Goal: Communication & Community: Answer question/provide support

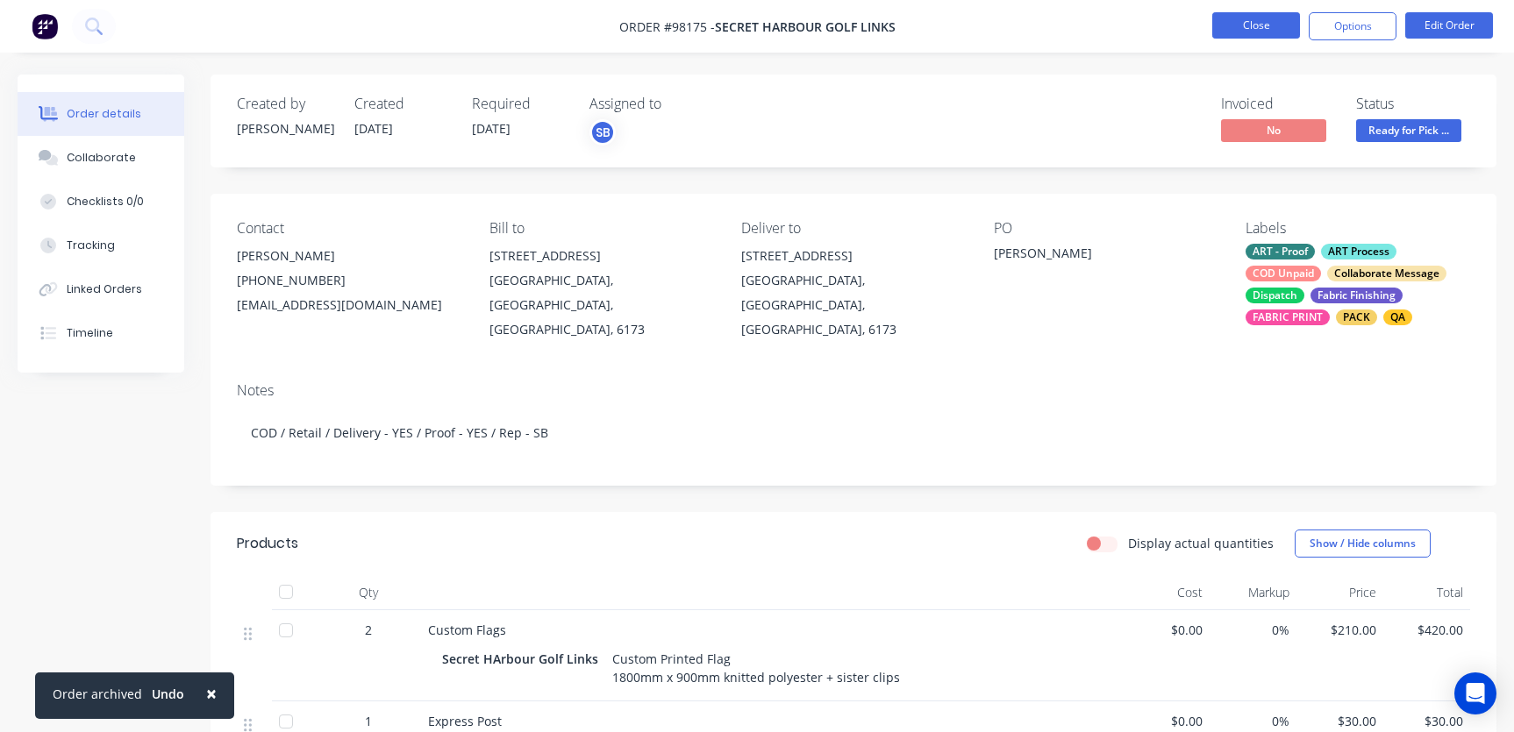
click at [1248, 22] on button "Close" at bounding box center [1256, 25] width 88 height 26
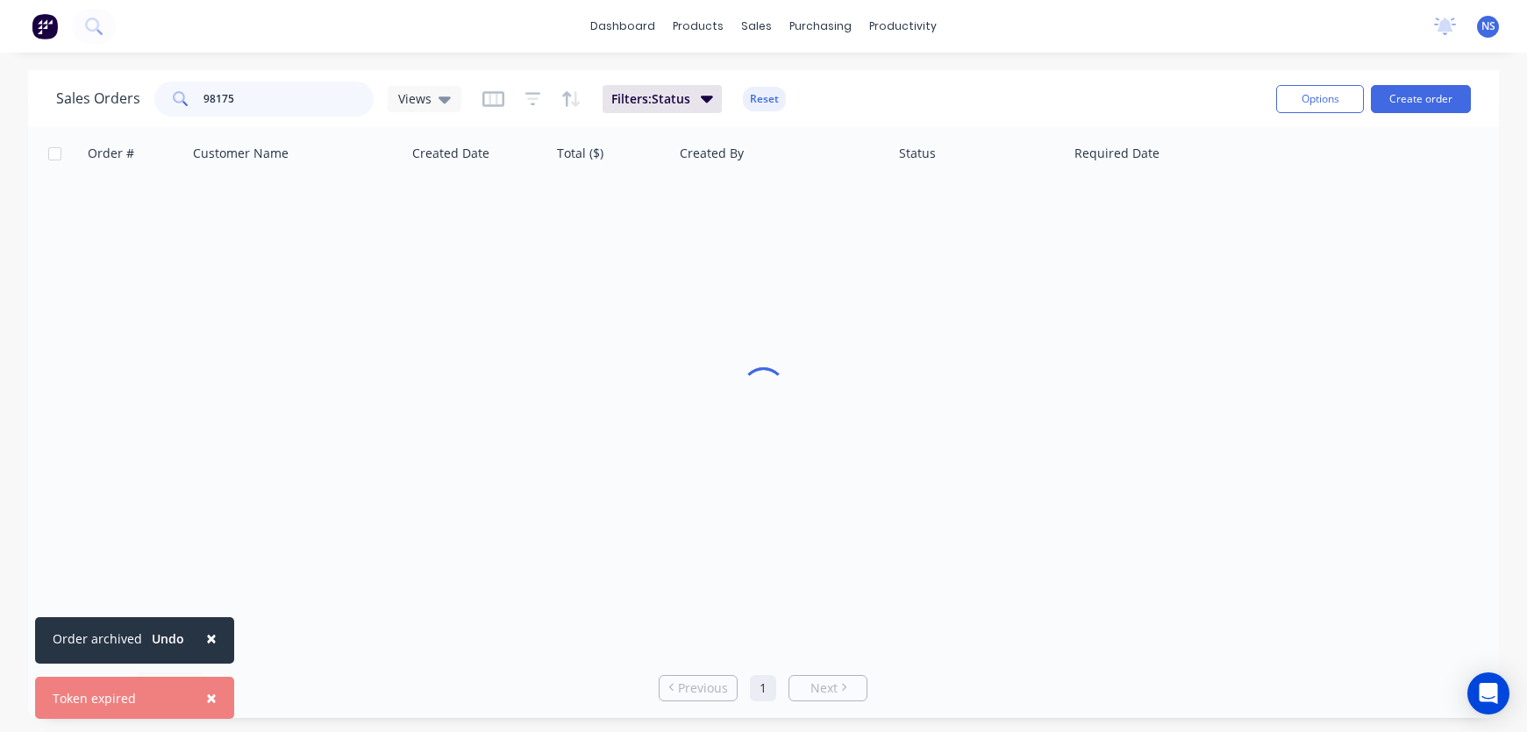
click at [313, 104] on input "98175" at bounding box center [288, 99] width 171 height 35
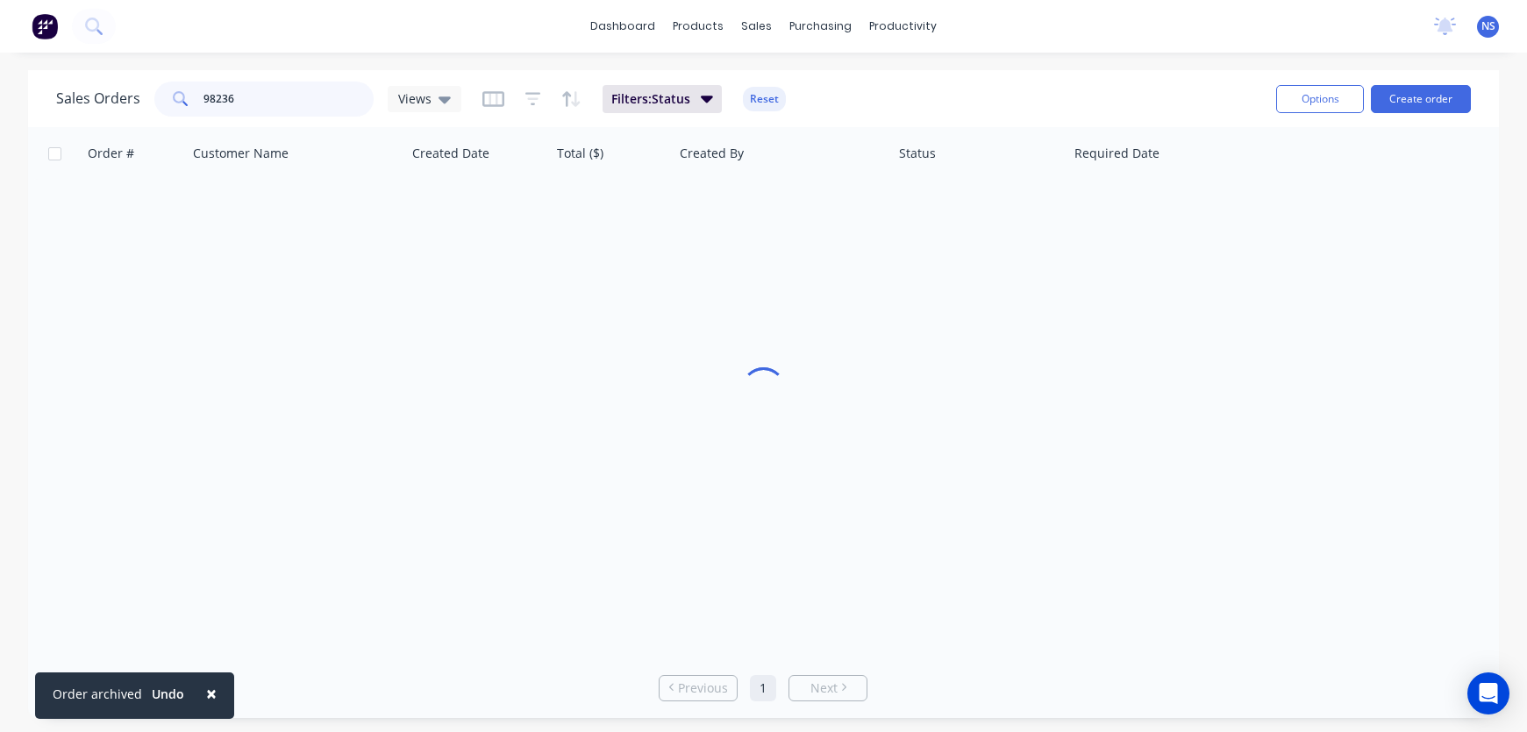
type input "98236"
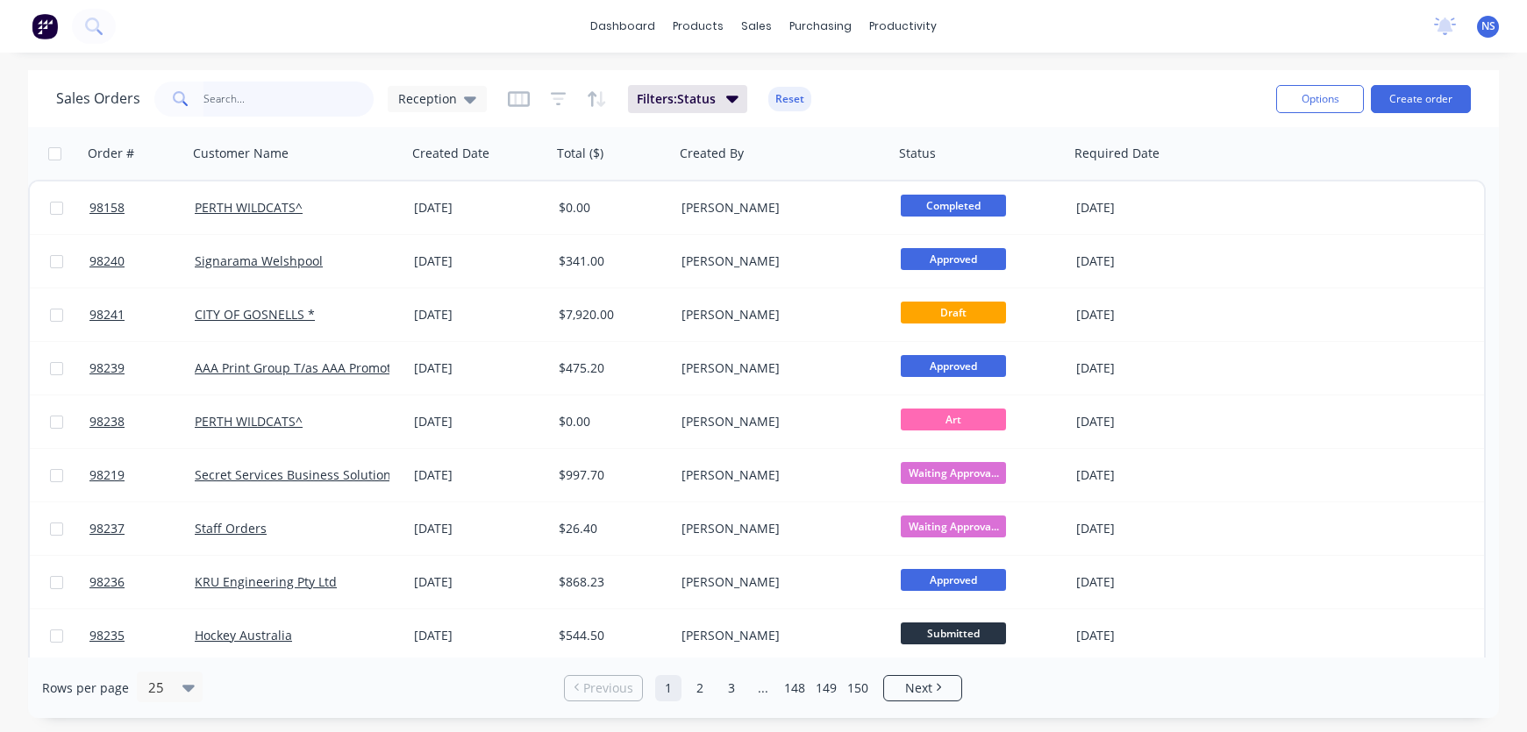
click at [269, 105] on input "text" at bounding box center [288, 99] width 171 height 35
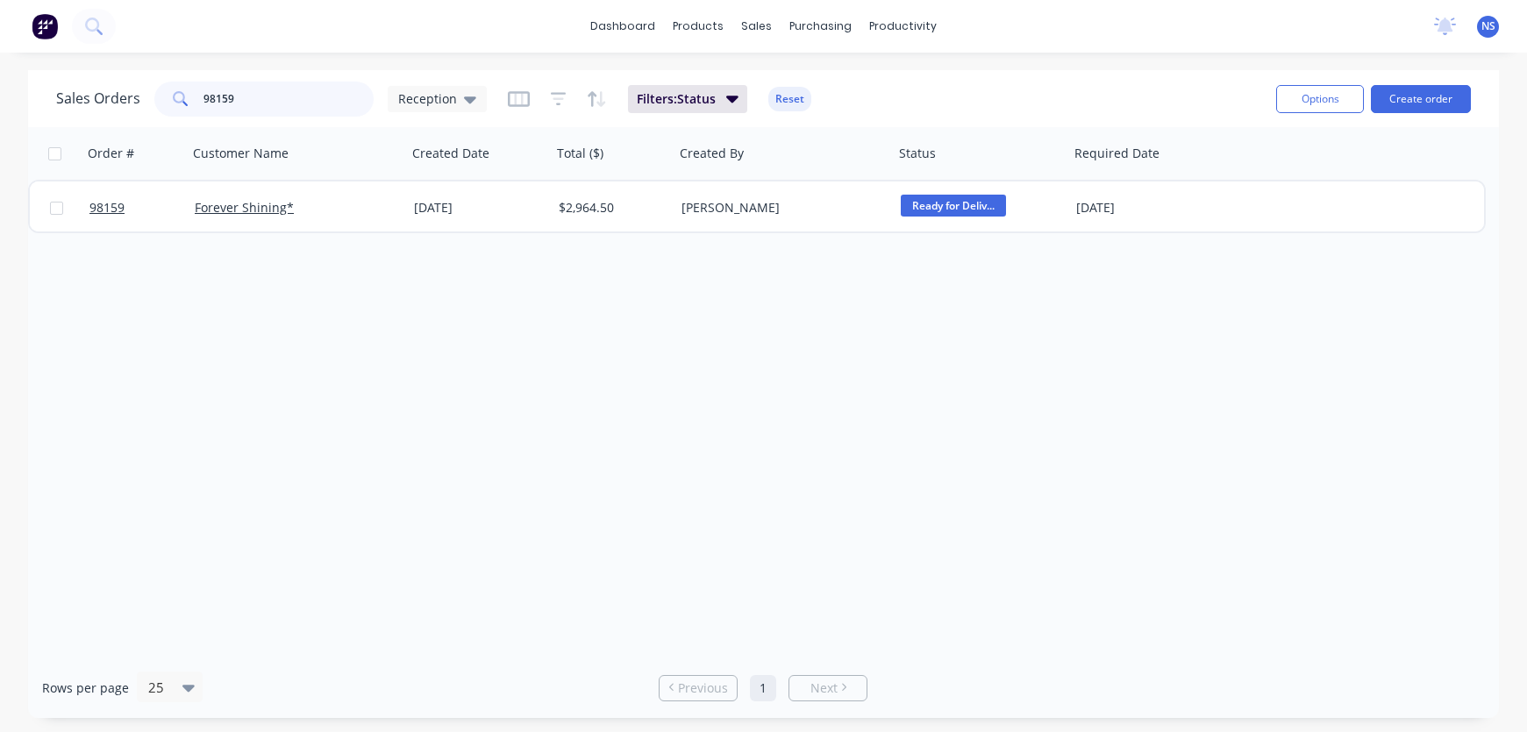
type input "98159"
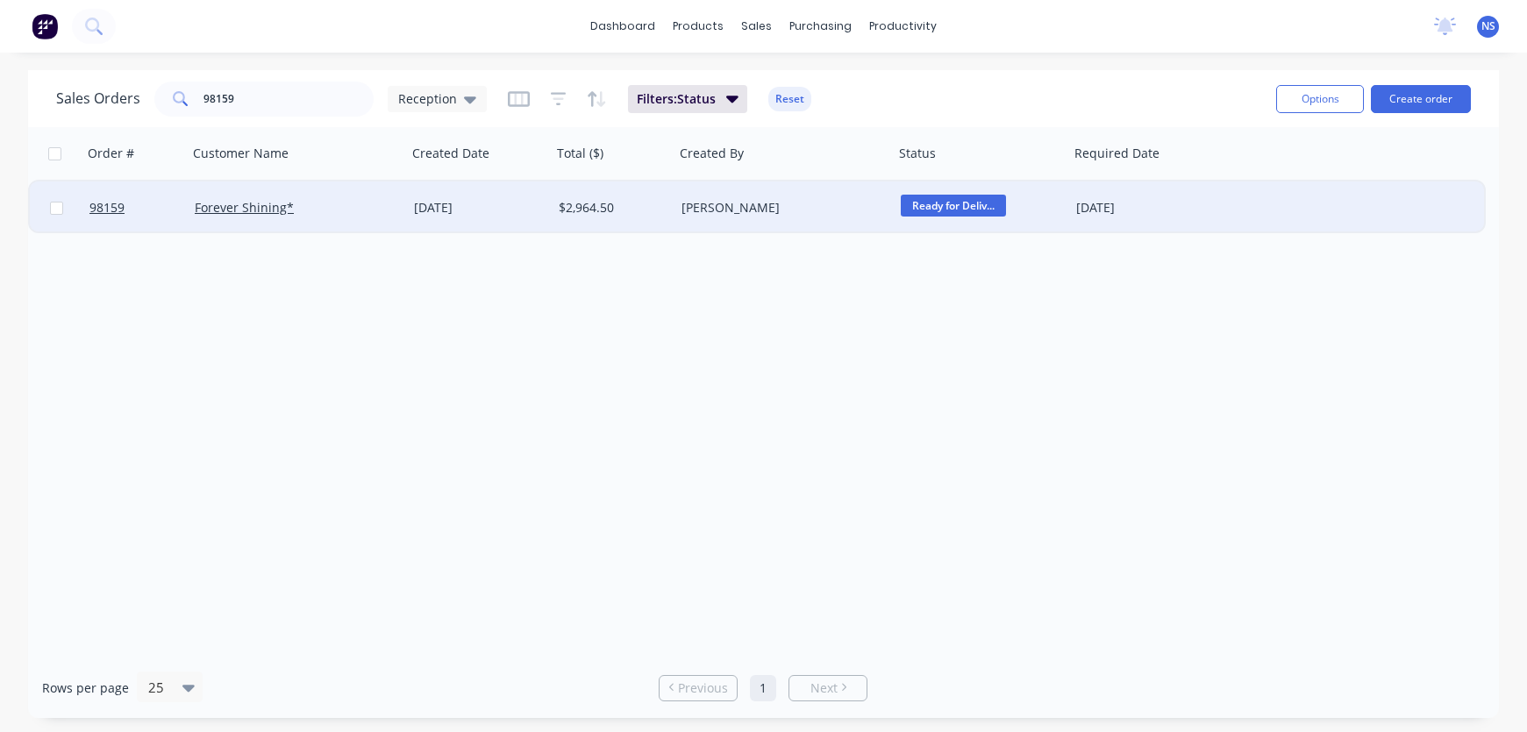
click at [356, 210] on div "Forever Shining*" at bounding box center [292, 208] width 195 height 18
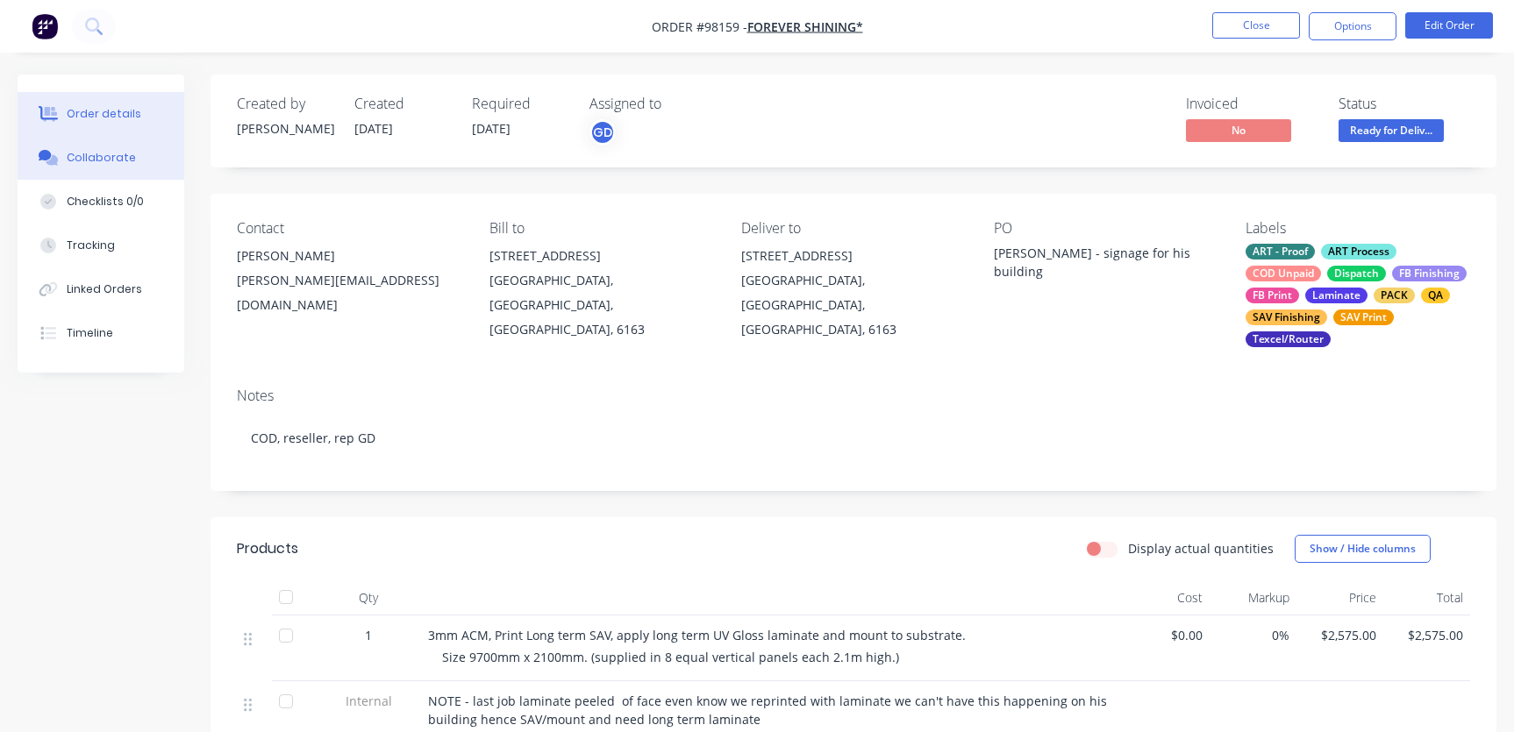
click at [102, 154] on div "Collaborate" at bounding box center [101, 158] width 69 height 16
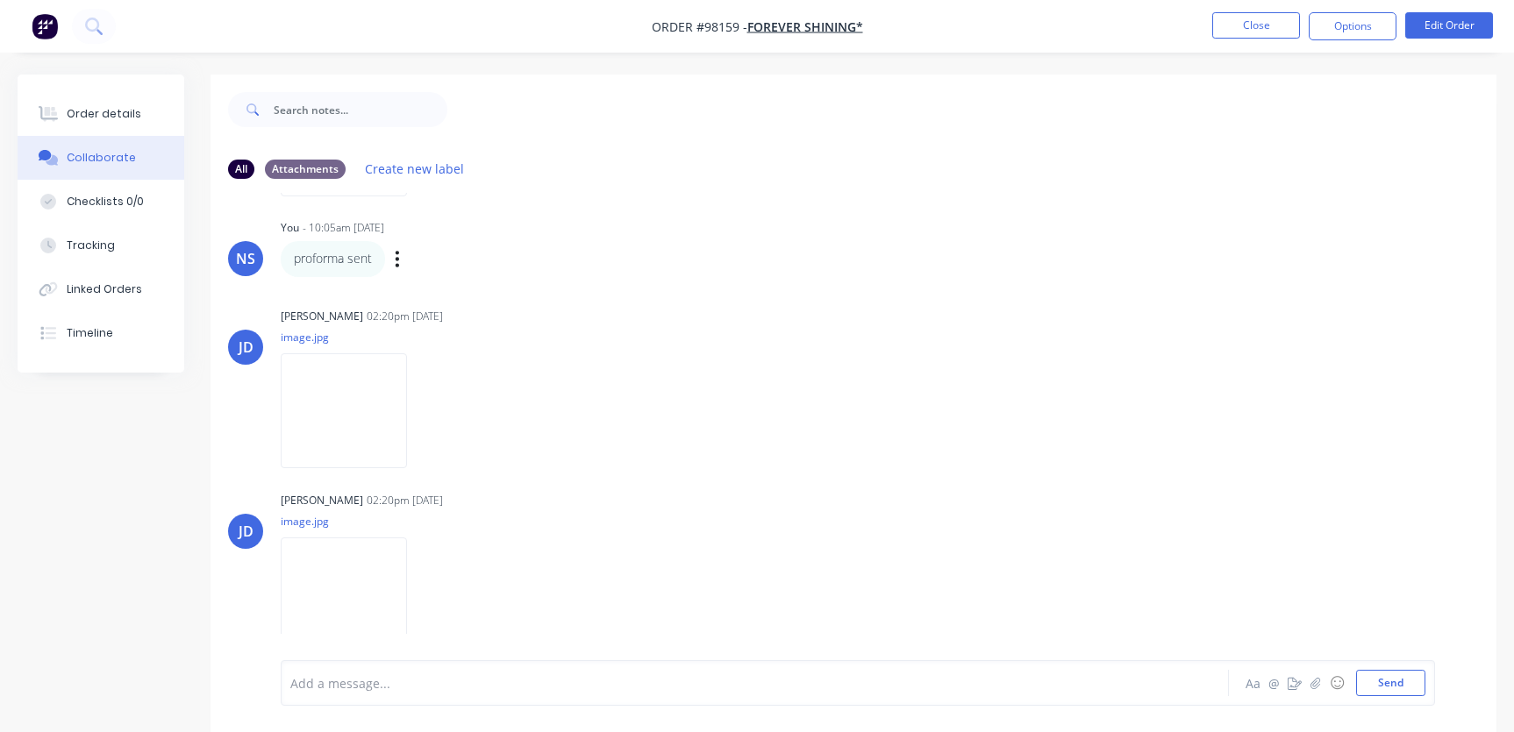
scroll to position [26, 0]
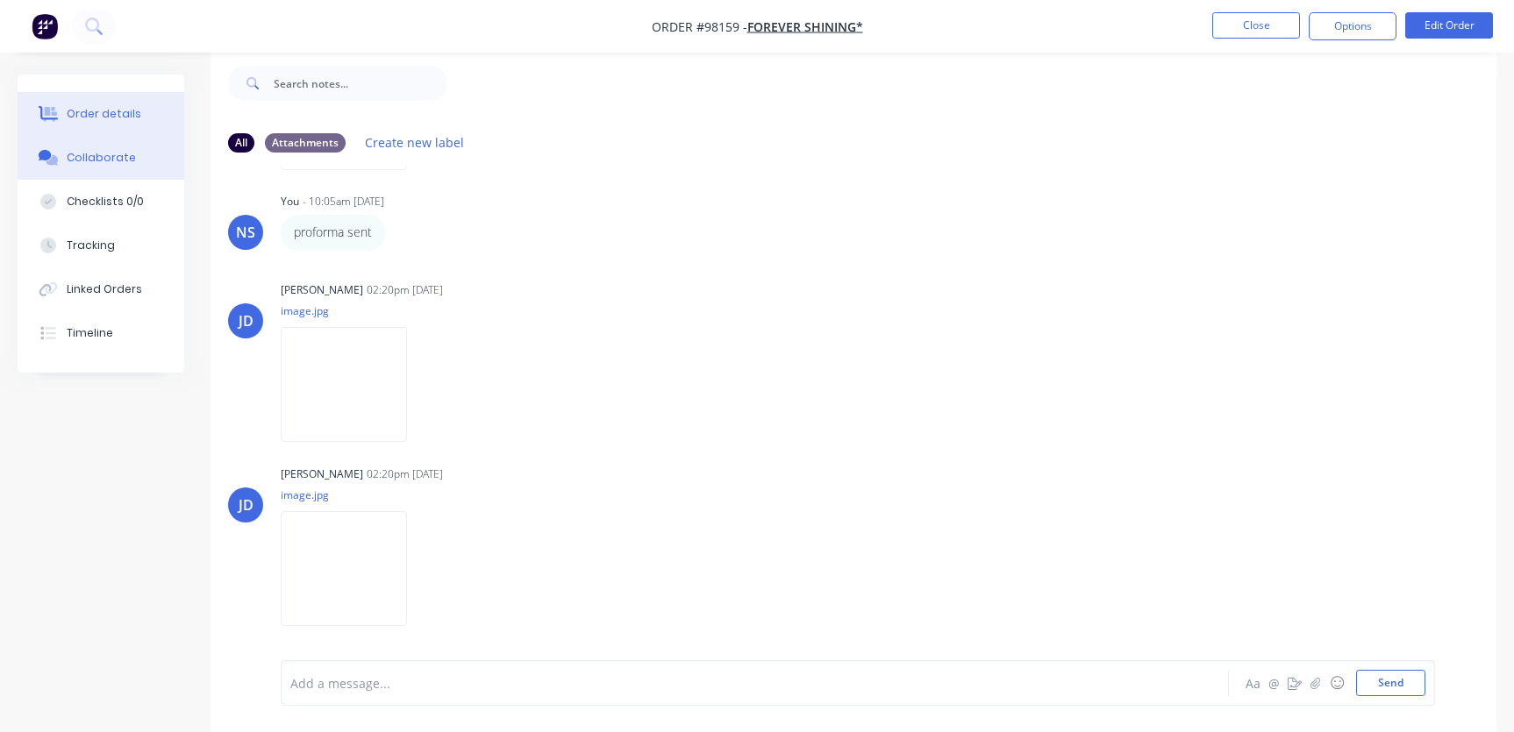
click at [116, 112] on div "Order details" at bounding box center [104, 114] width 75 height 16
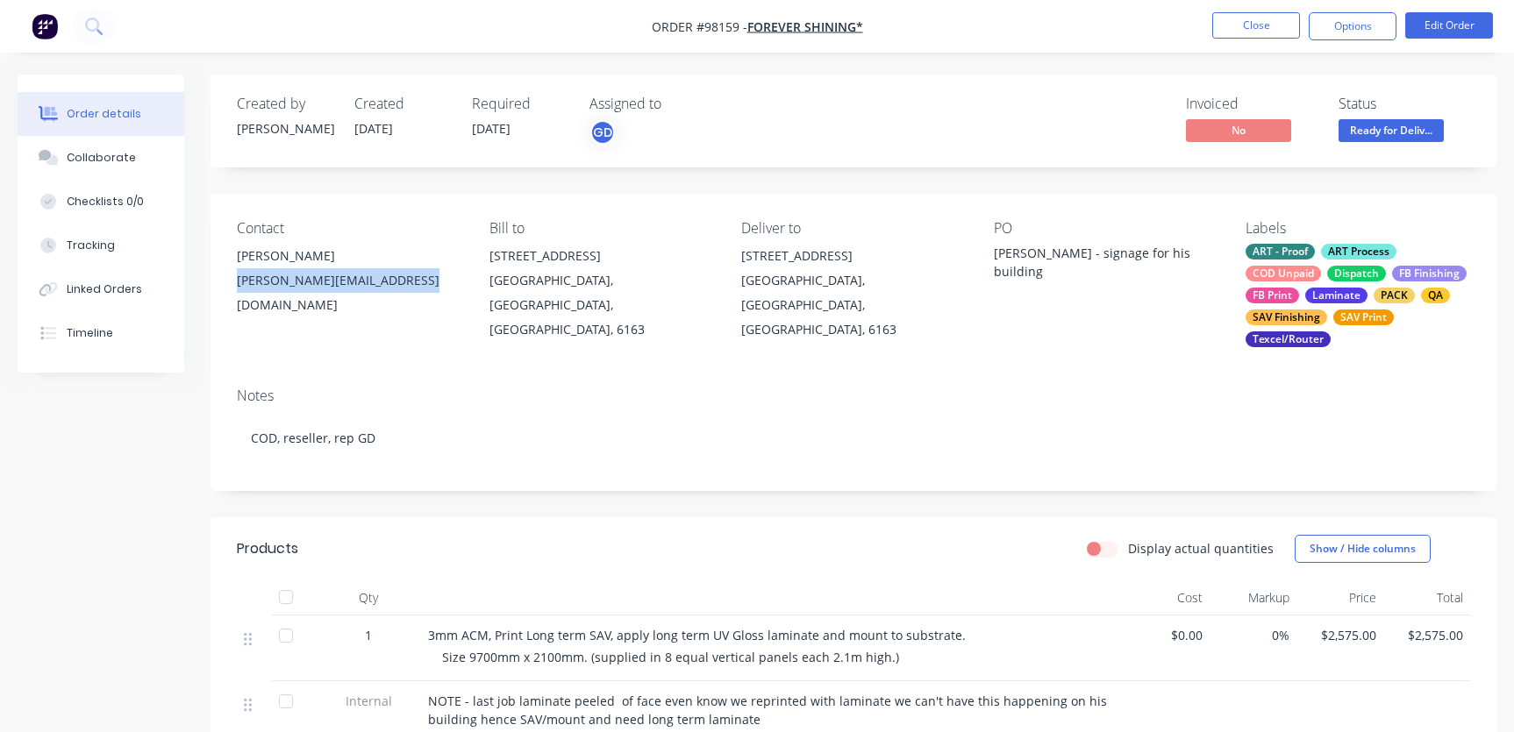
drag, startPoint x: 414, startPoint y: 282, endPoint x: 235, endPoint y: 283, distance: 178.9
click at [235, 283] on div "Contact [PERSON_NAME] [PERSON_NAME][EMAIL_ADDRESS][DOMAIN_NAME] Bill to [STREET…" at bounding box center [854, 284] width 1286 height 180
copy div "[PERSON_NAME][EMAIL_ADDRESS][DOMAIN_NAME]"
click at [117, 158] on div "Collaborate" at bounding box center [101, 158] width 69 height 16
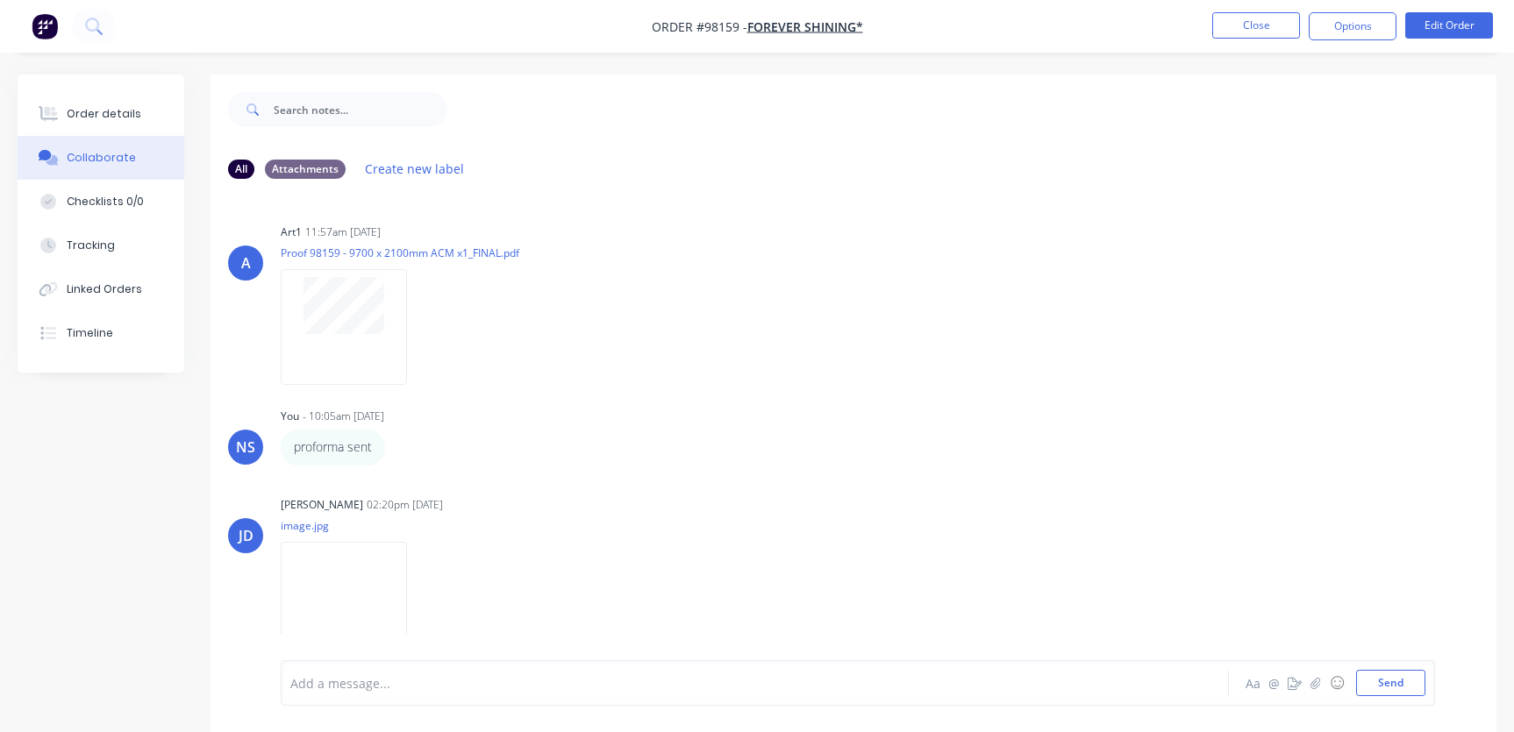
scroll to position [26, 0]
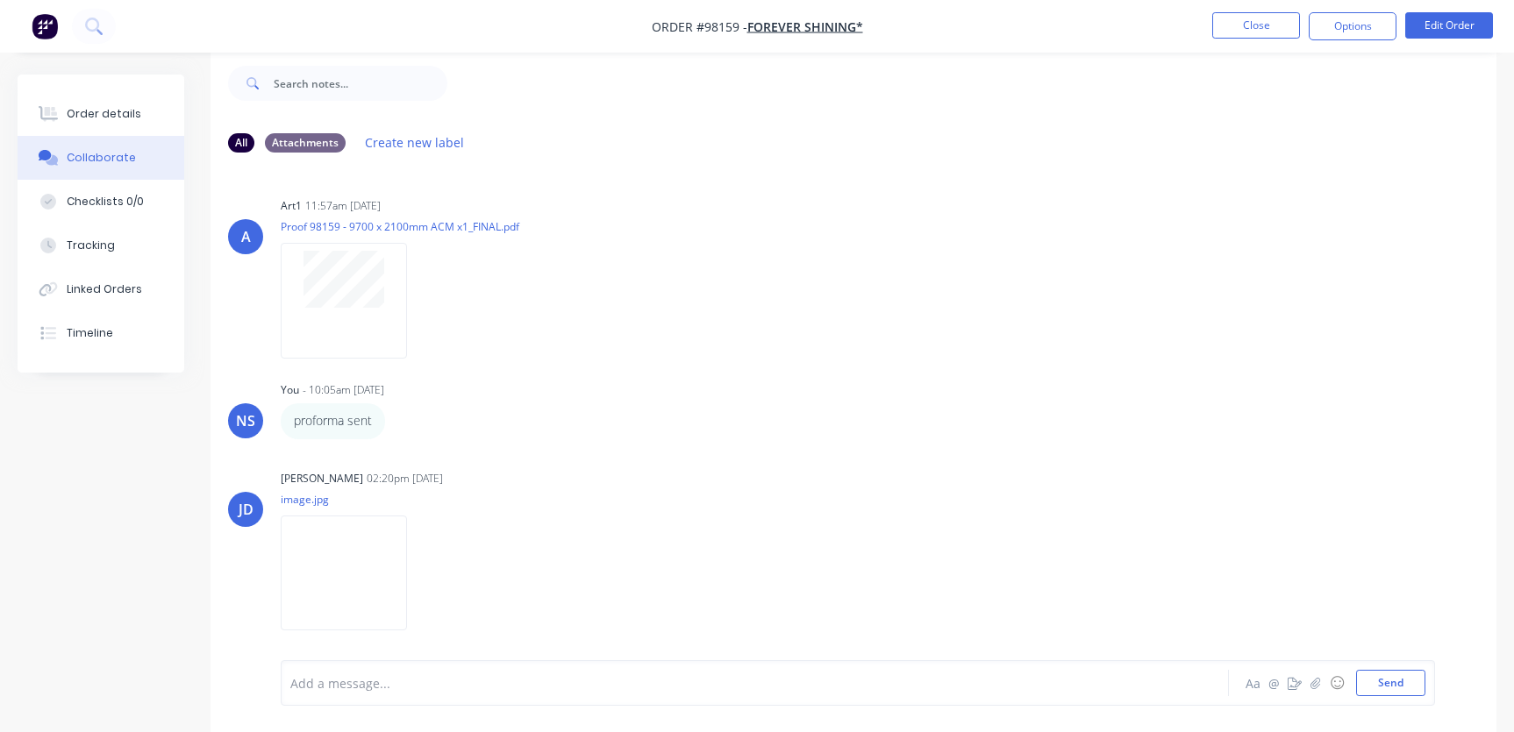
click at [383, 681] on div at bounding box center [716, 684] width 851 height 18
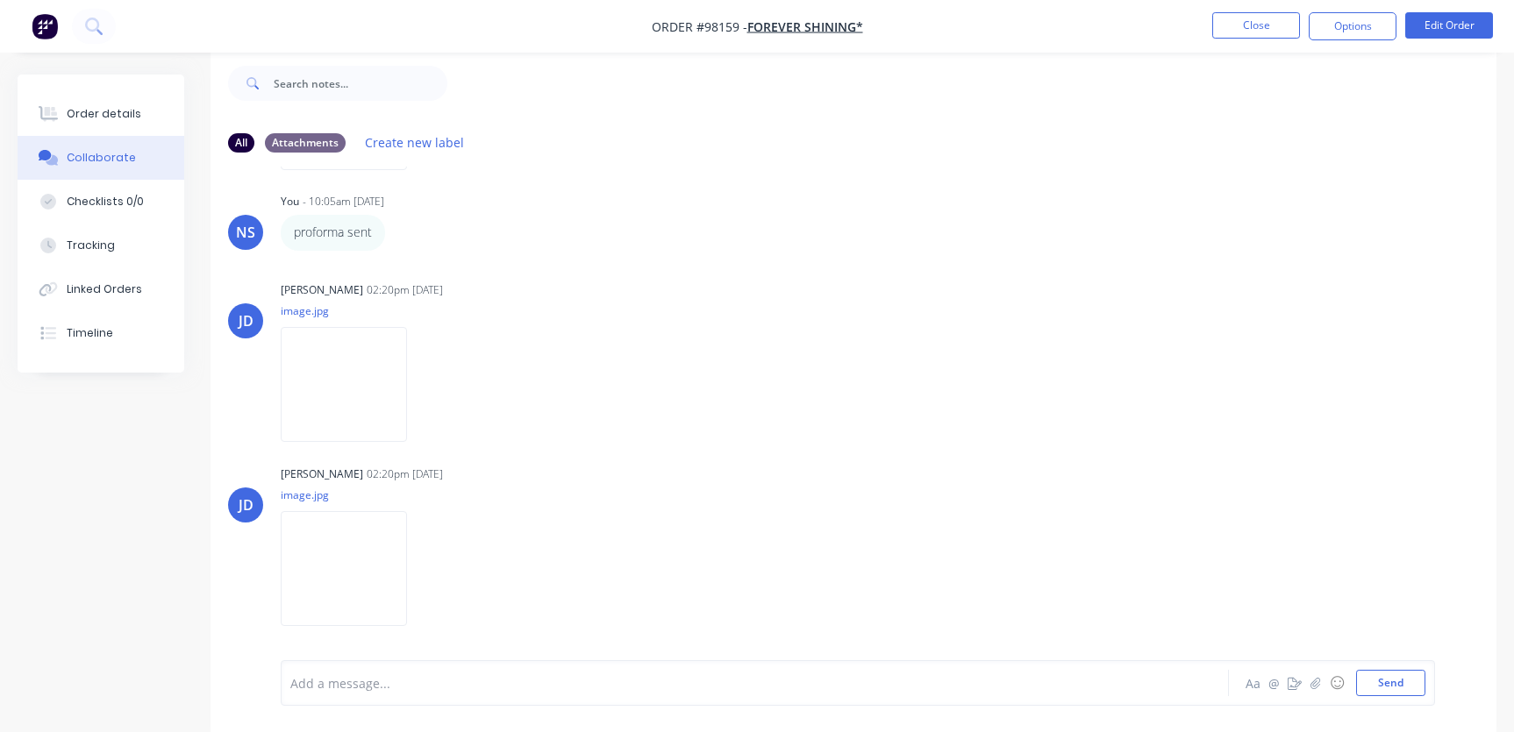
scroll to position [0, 0]
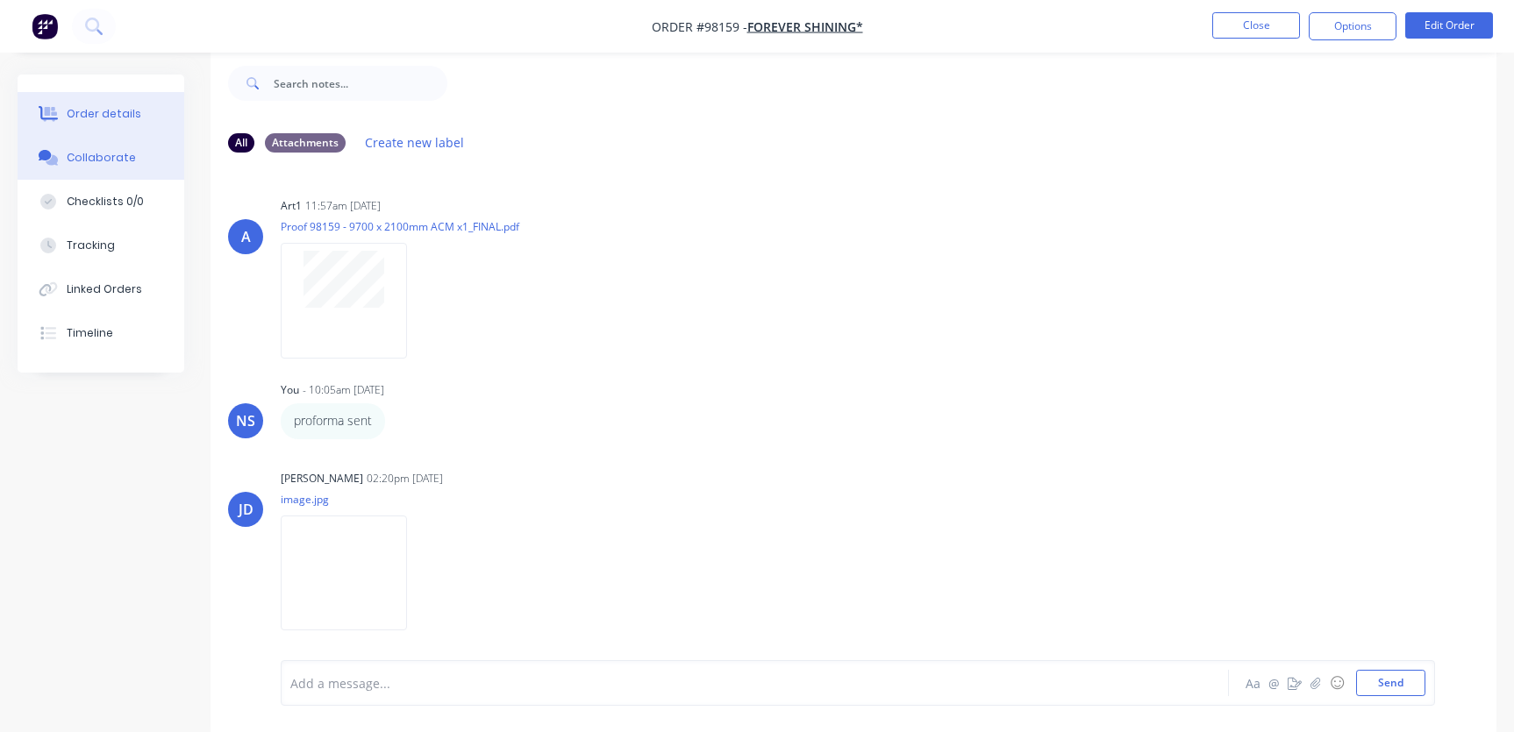
click at [94, 115] on div "Order details" at bounding box center [104, 114] width 75 height 16
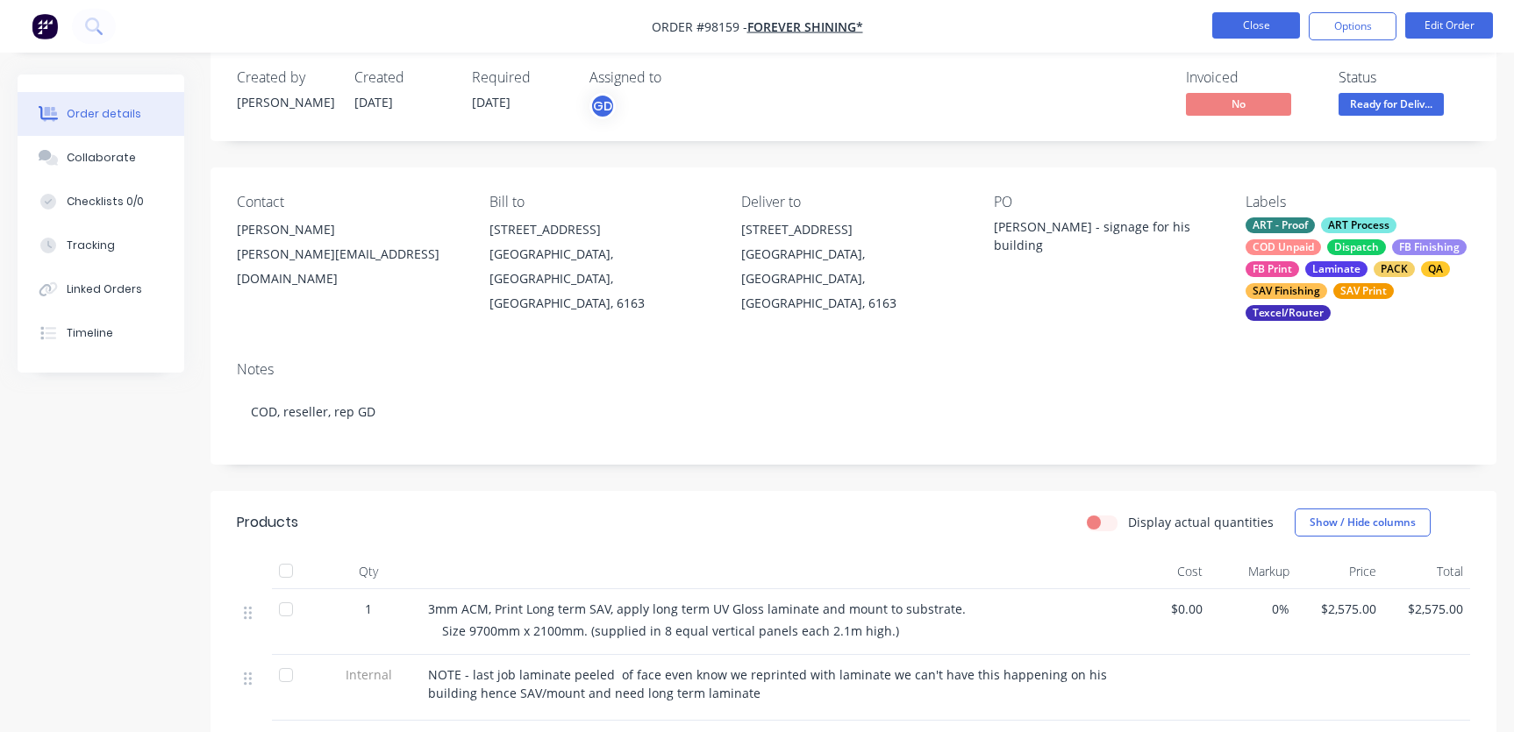
click at [1252, 29] on button "Close" at bounding box center [1256, 25] width 88 height 26
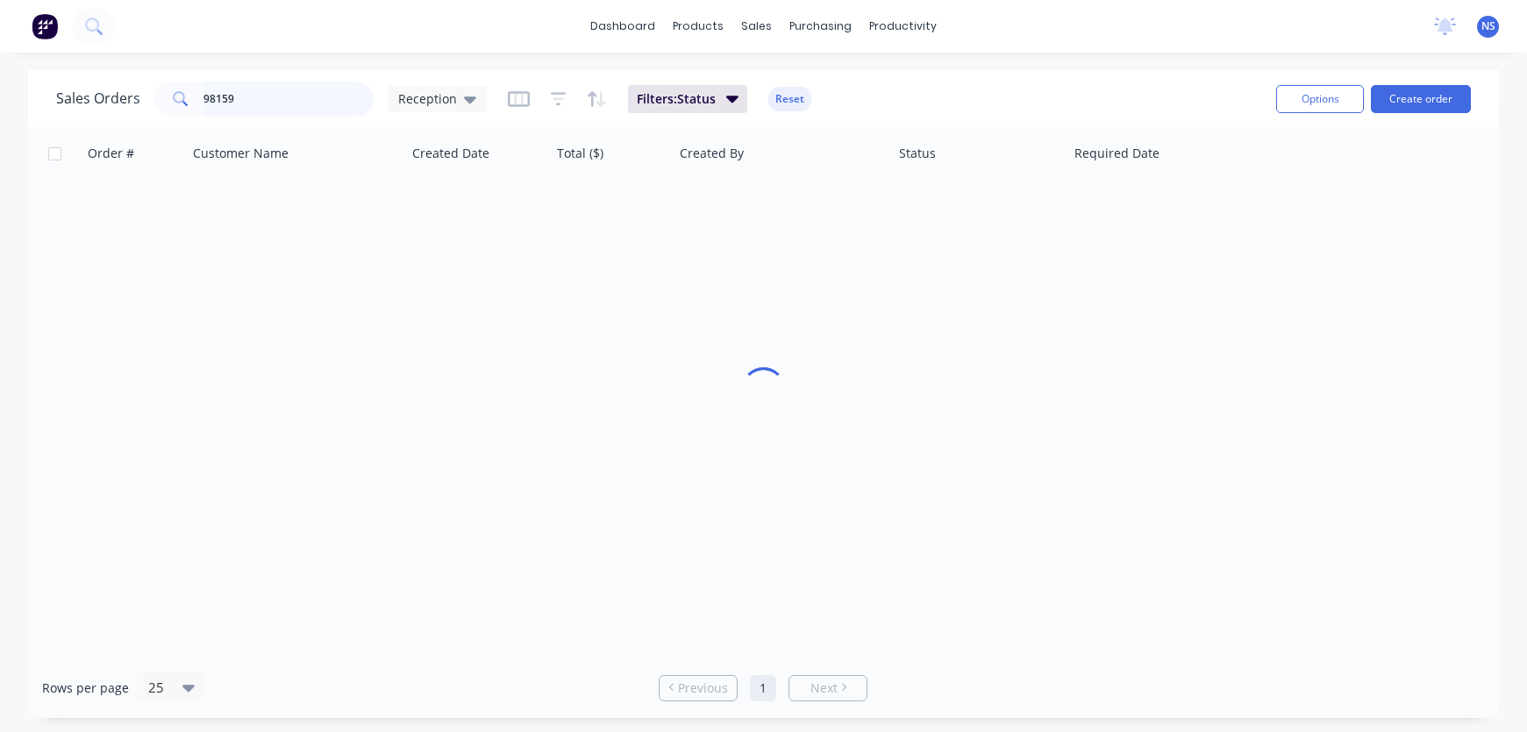
click at [270, 99] on input "98159" at bounding box center [288, 99] width 171 height 35
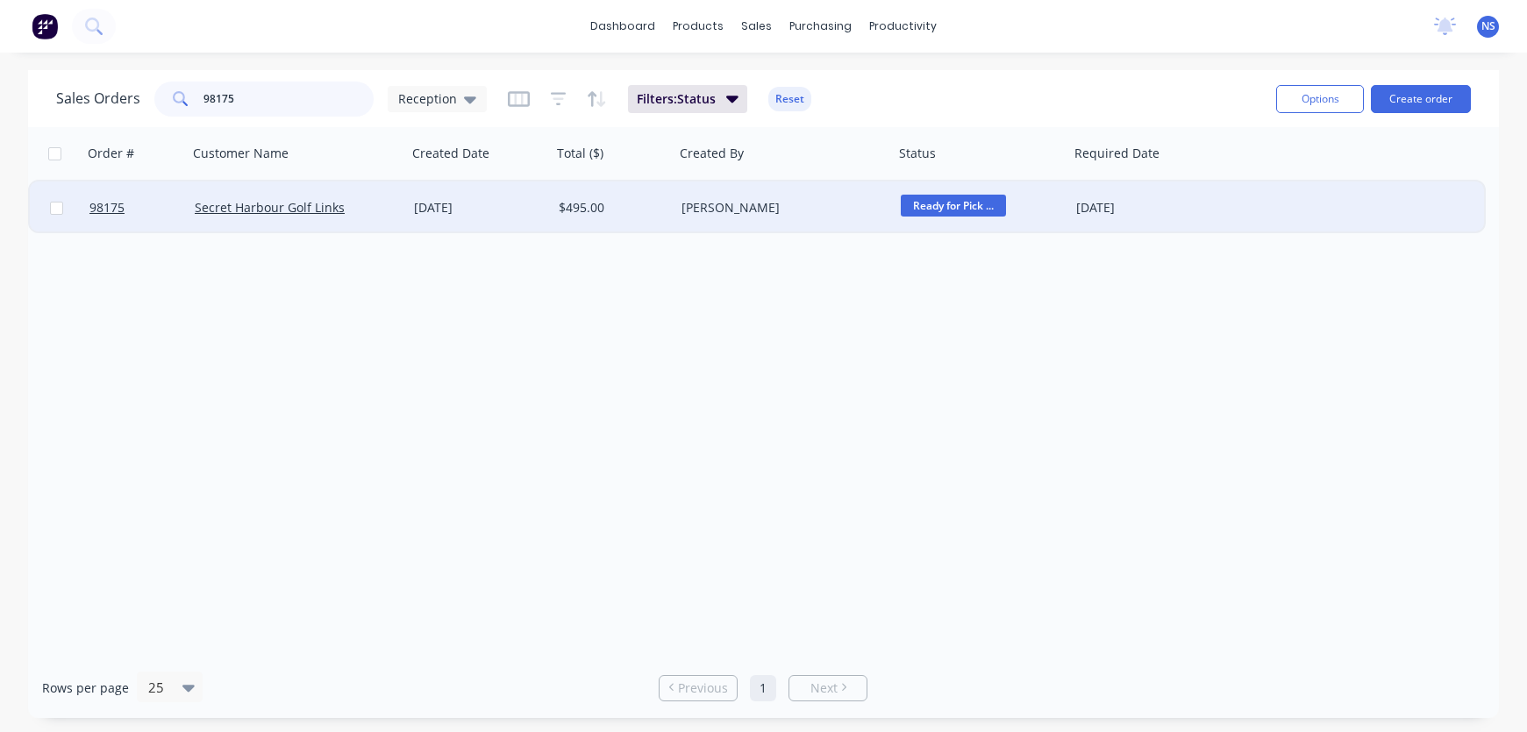
type input "98175"
click at [818, 200] on div "[PERSON_NAME]" at bounding box center [779, 208] width 195 height 18
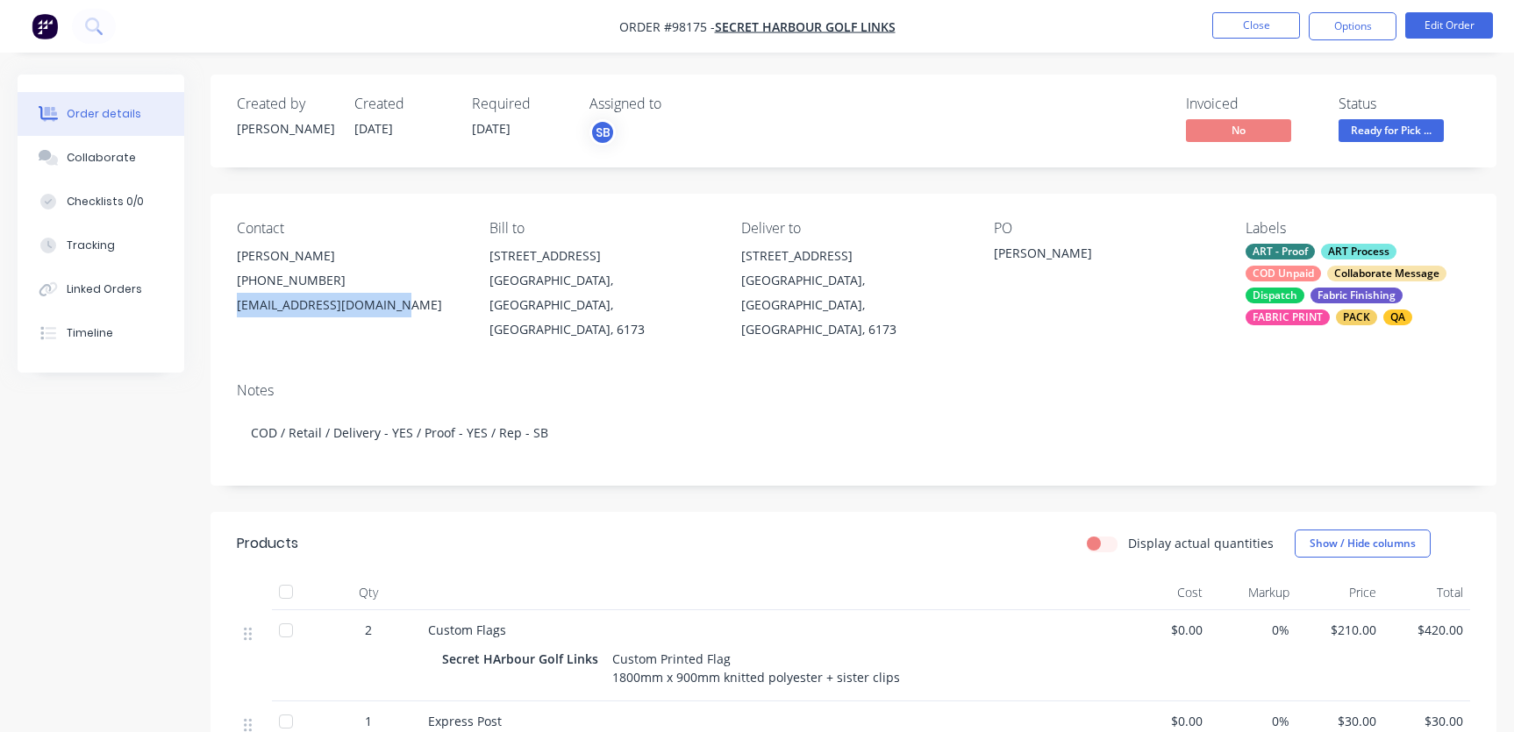
drag, startPoint x: 234, startPoint y: 305, endPoint x: 376, endPoint y: 308, distance: 142.1
click at [389, 309] on div "Contact [PERSON_NAME] [PHONE_NUMBER] [EMAIL_ADDRESS][DOMAIN_NAME] Bill to [STRE…" at bounding box center [854, 281] width 1286 height 175
copy div "[EMAIL_ADDRESS][DOMAIN_NAME]"
click at [134, 160] on button "Collaborate" at bounding box center [101, 158] width 167 height 44
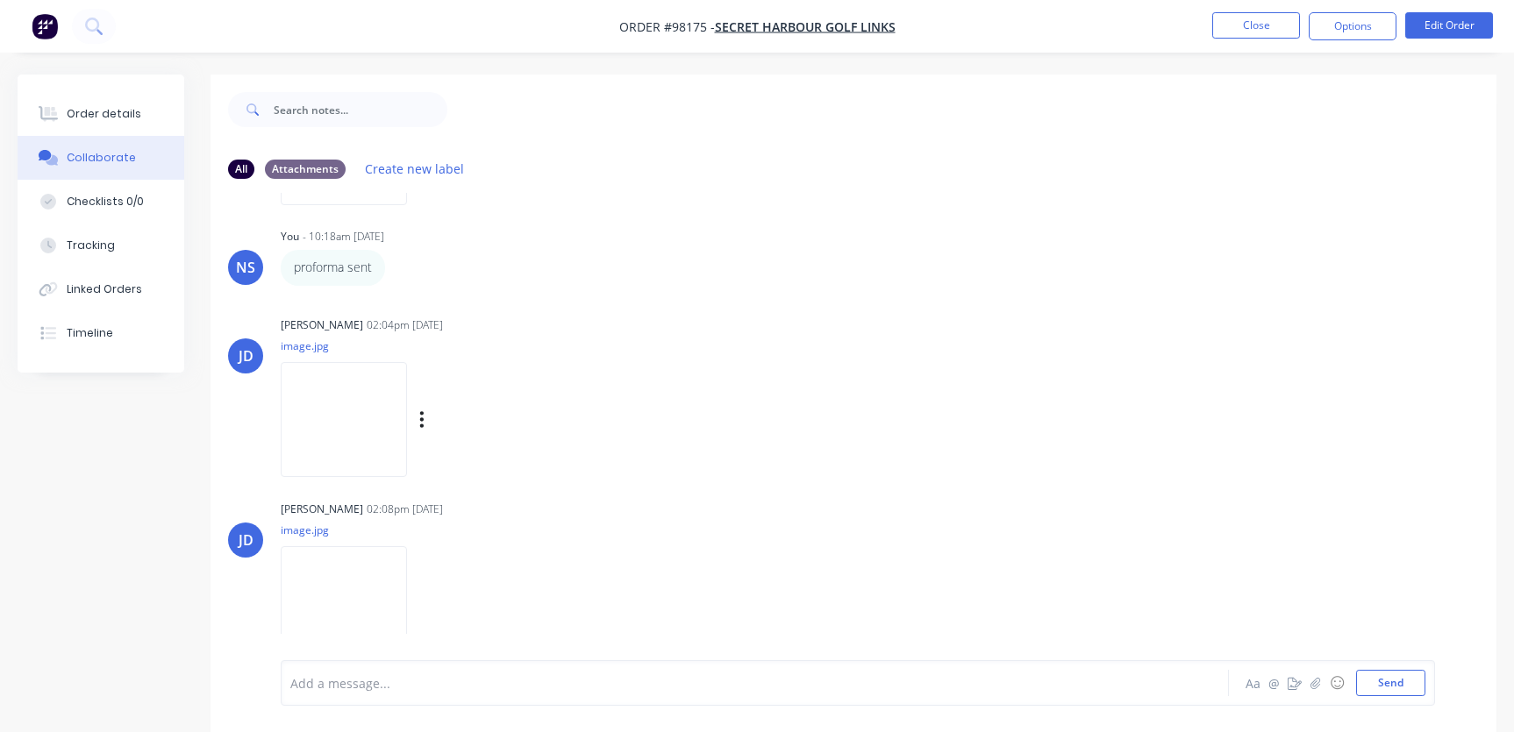
scroll to position [373, 0]
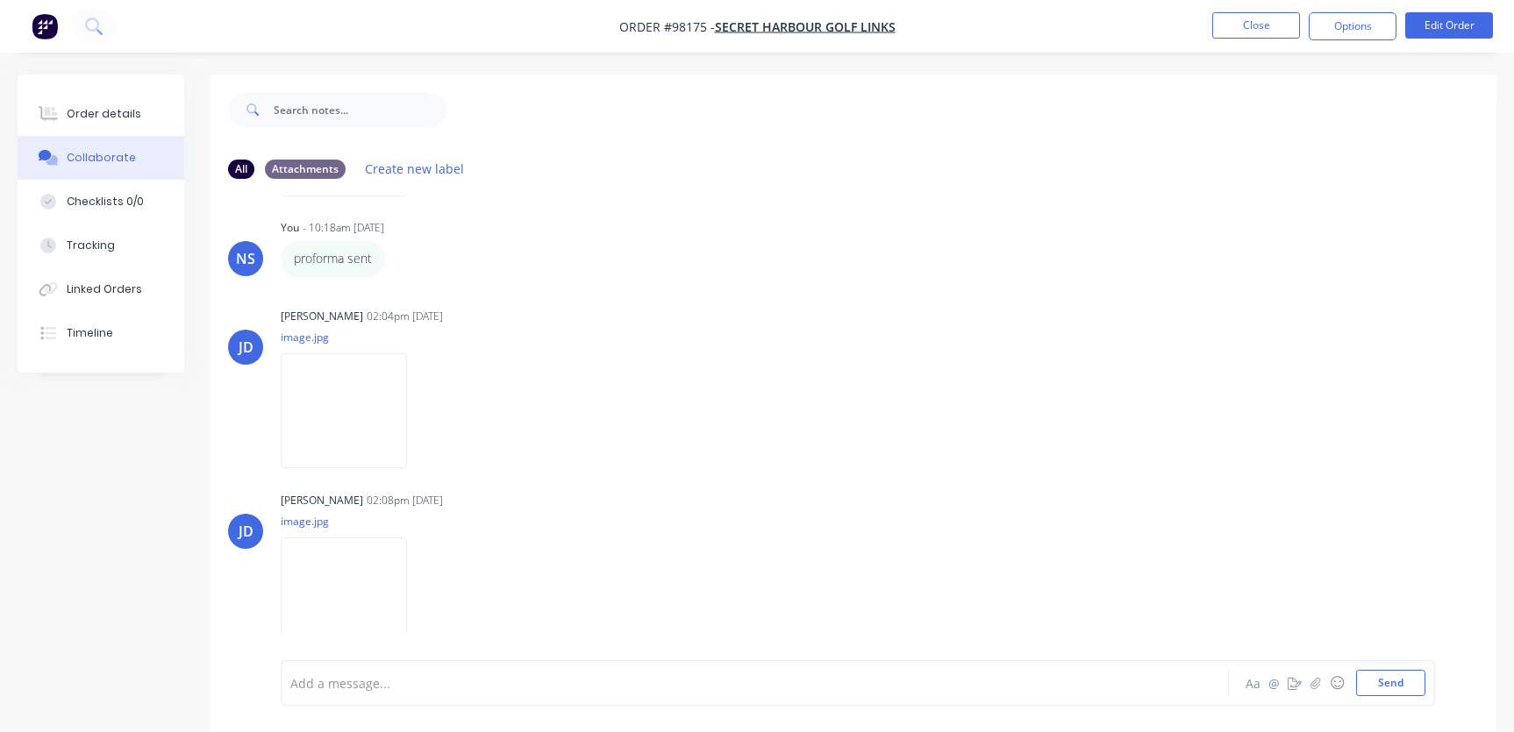
click at [451, 682] on div at bounding box center [716, 684] width 851 height 18
click at [121, 113] on div "Order details" at bounding box center [104, 114] width 75 height 16
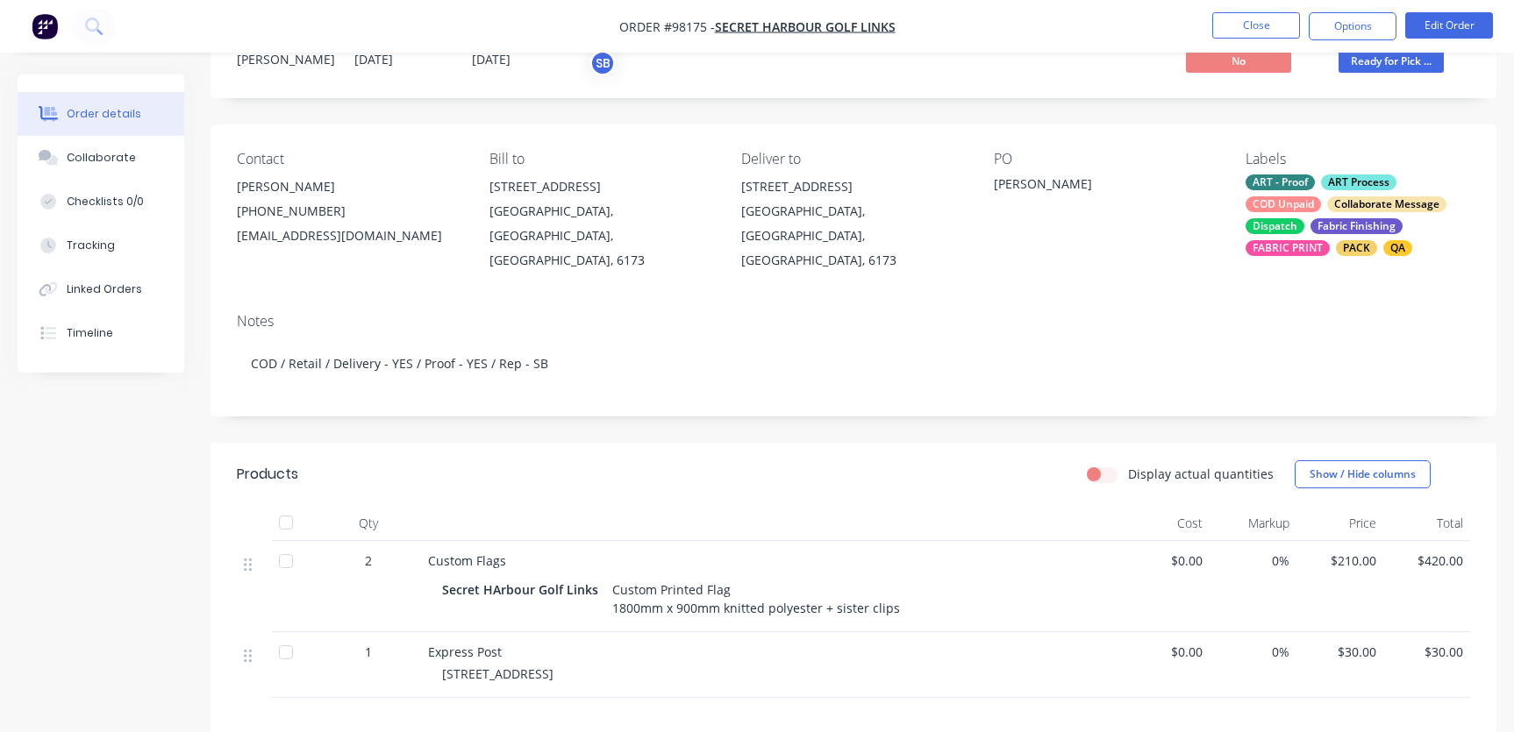
scroll to position [289, 0]
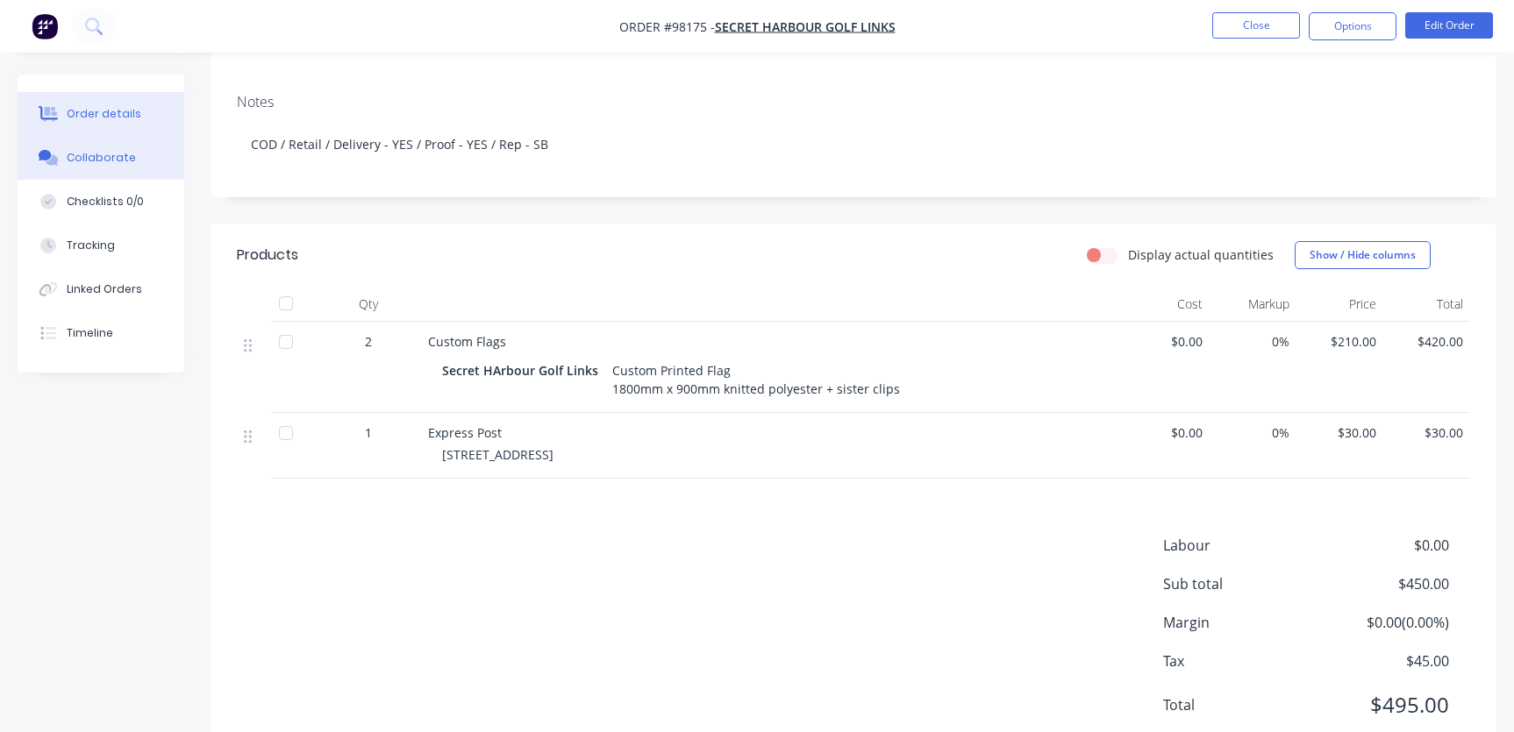
click at [99, 163] on div "Collaborate" at bounding box center [101, 158] width 69 height 16
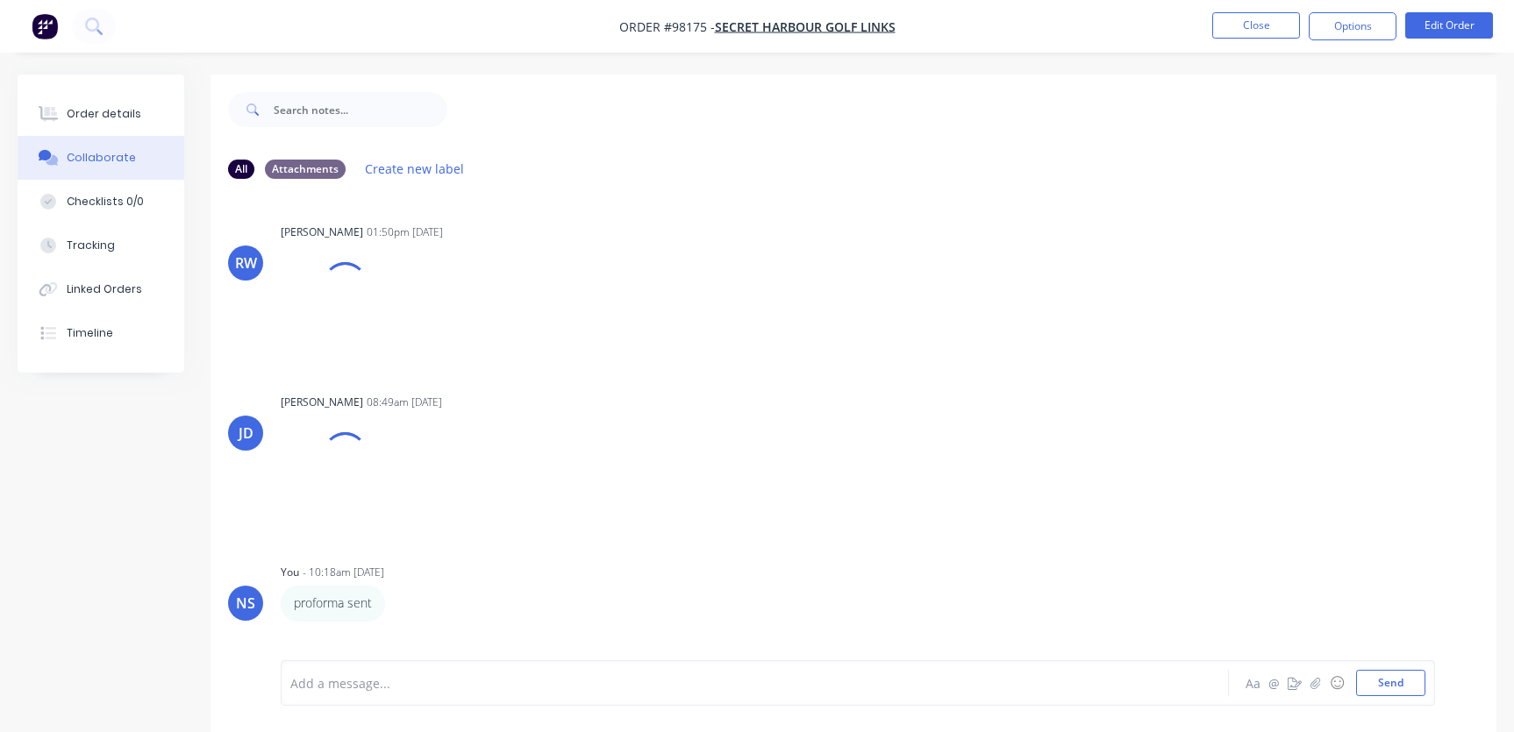
click at [367, 687] on div at bounding box center [716, 684] width 851 height 18
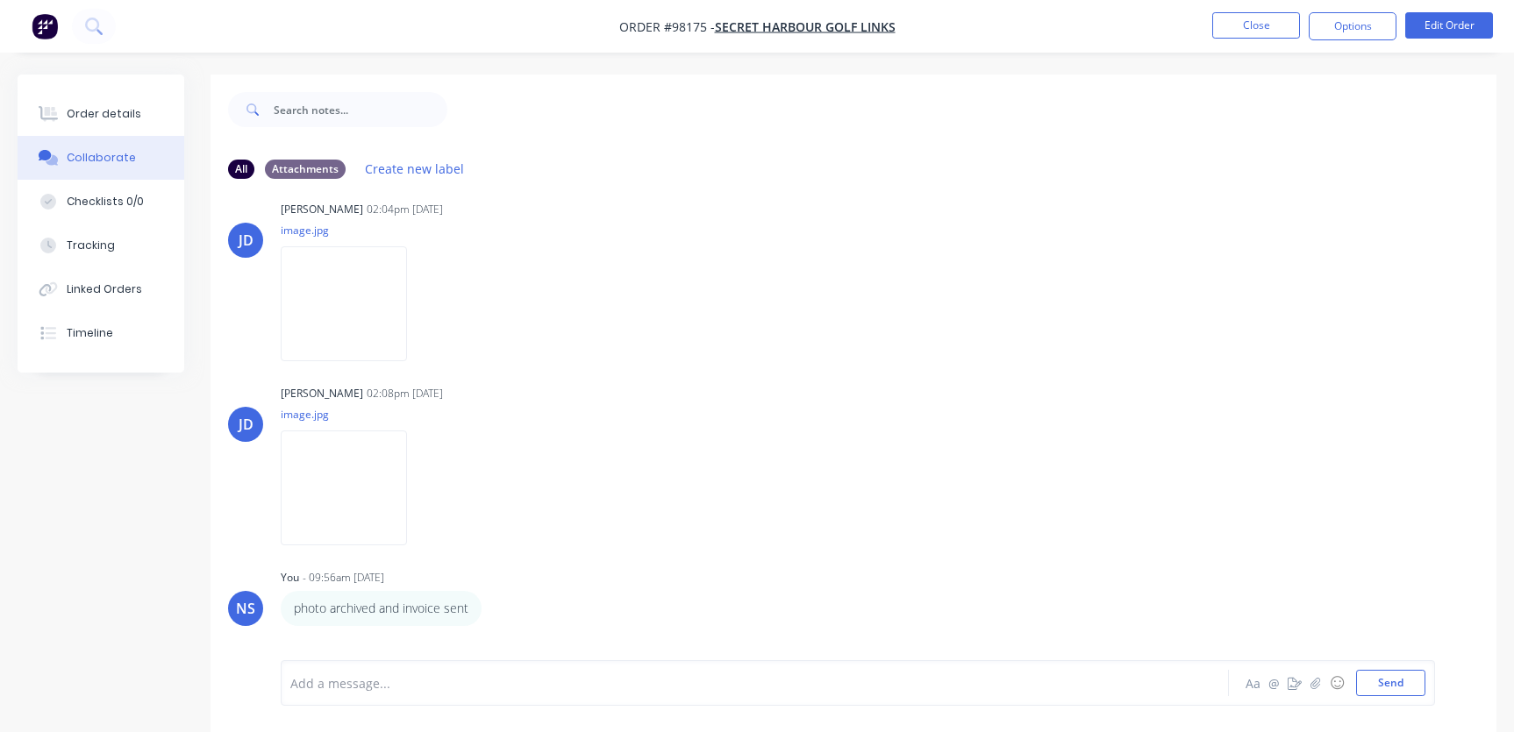
scroll to position [79, 0]
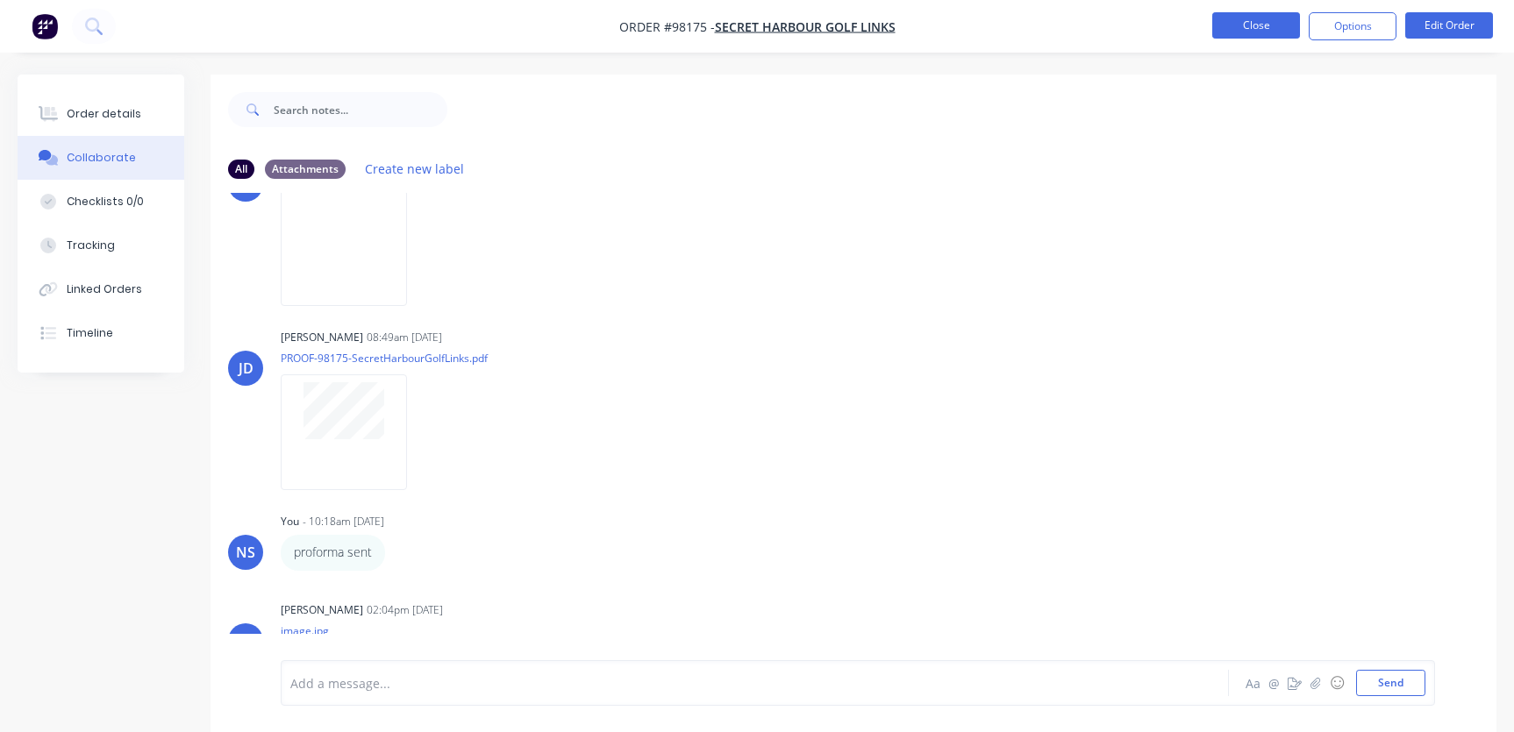
click at [1246, 22] on button "Close" at bounding box center [1256, 25] width 88 height 26
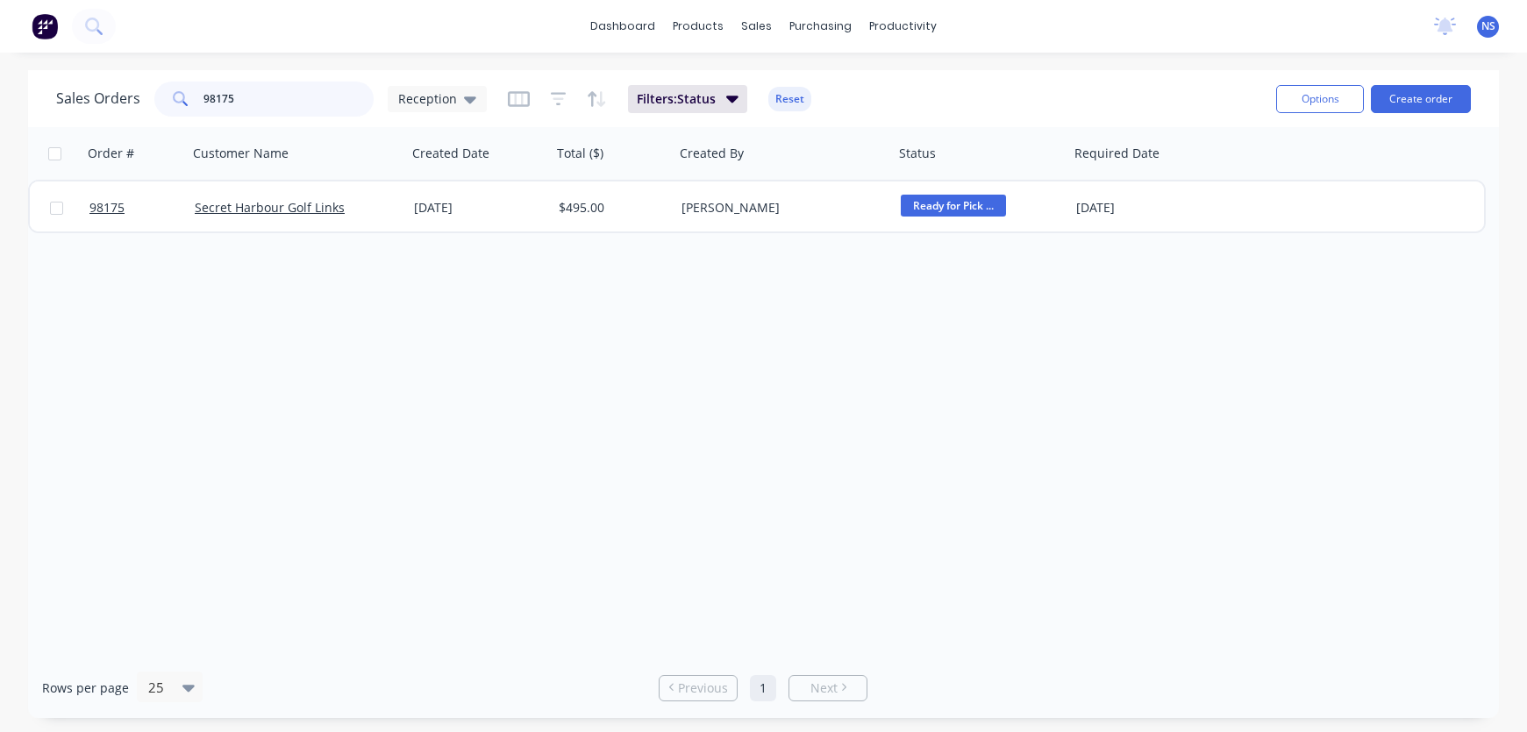
click at [271, 99] on input "98175" at bounding box center [288, 99] width 171 height 35
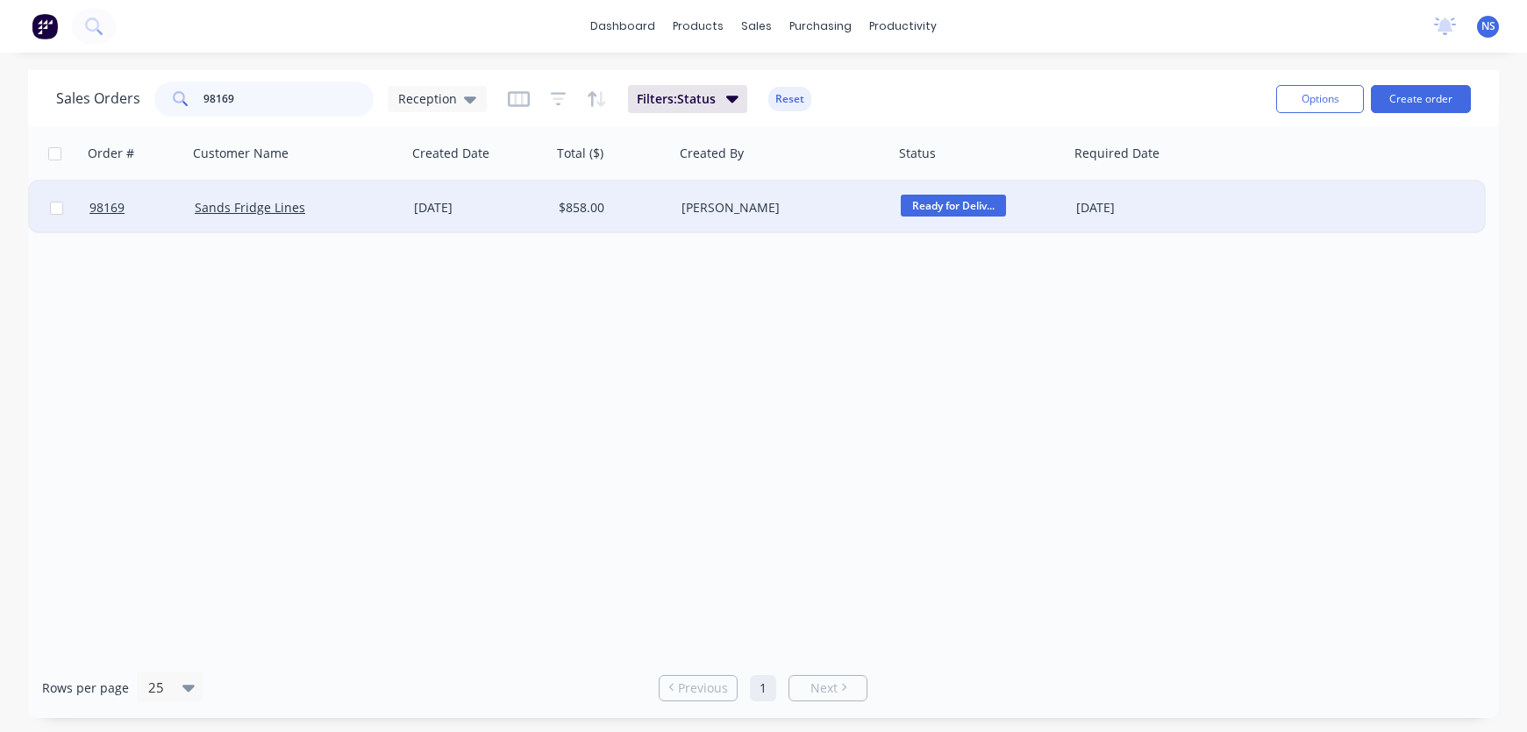
type input "98169"
click at [363, 215] on div "Sands Fridge Lines" at bounding box center [292, 208] width 195 height 18
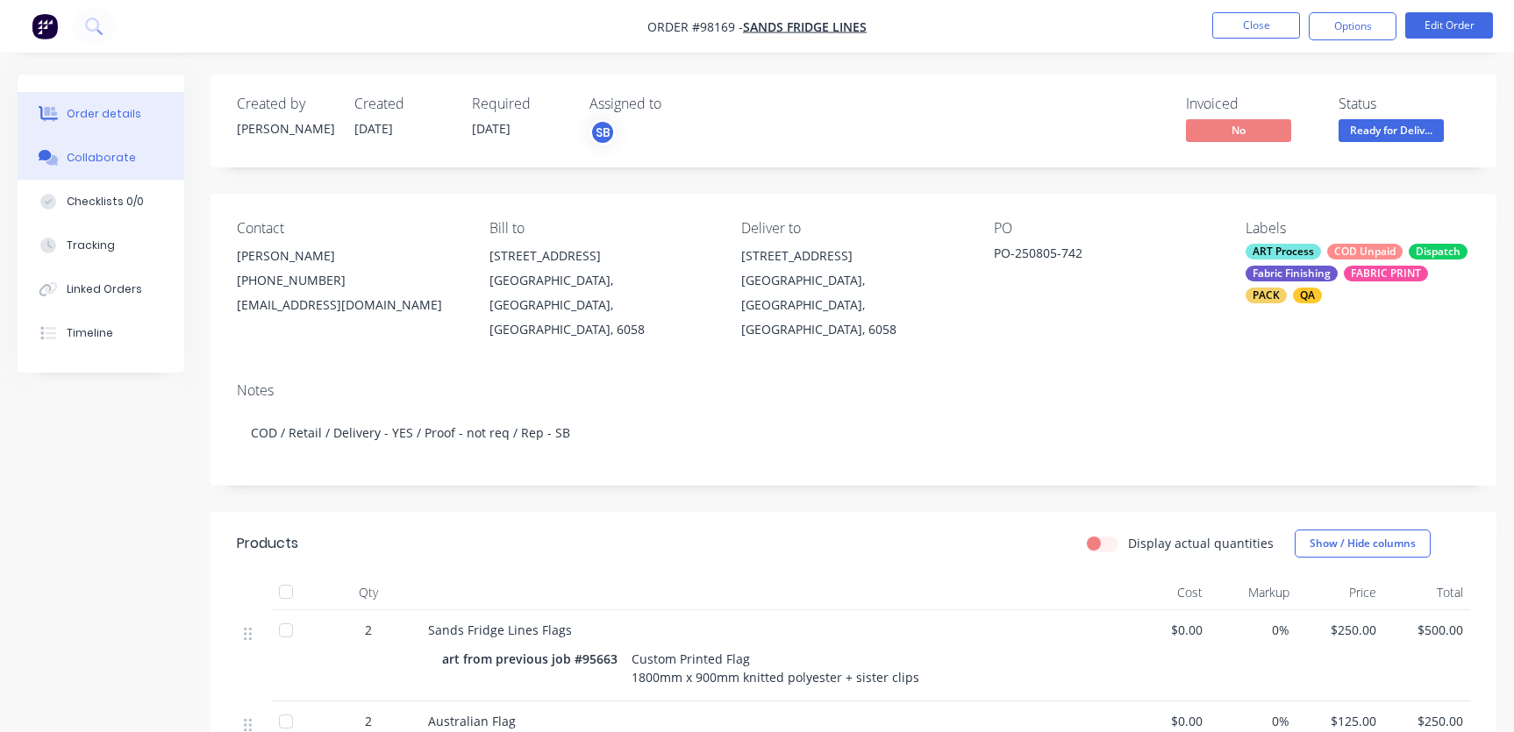
click at [83, 159] on div "Collaborate" at bounding box center [101, 158] width 69 height 16
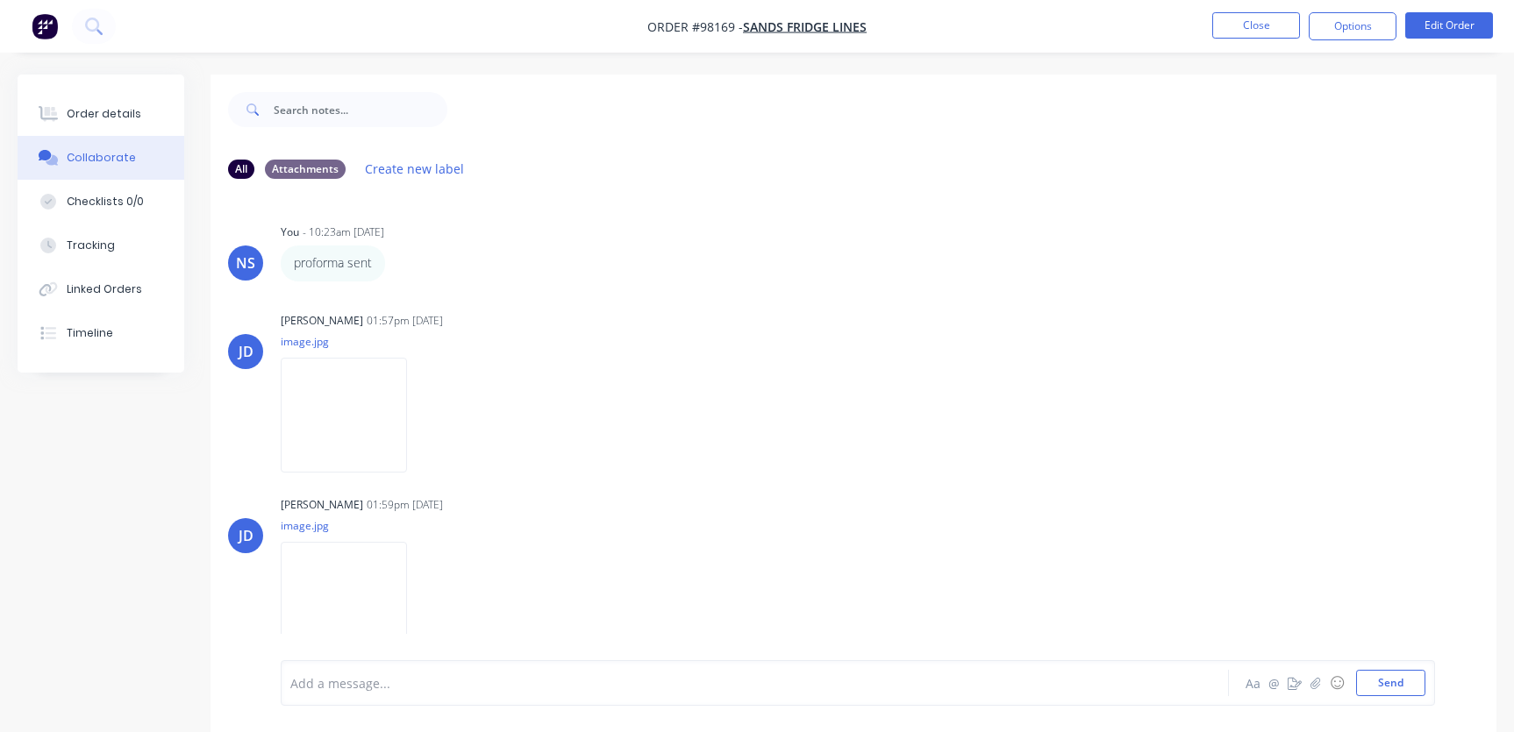
click at [332, 682] on div at bounding box center [716, 684] width 851 height 18
click at [96, 111] on div "Order details" at bounding box center [104, 114] width 75 height 16
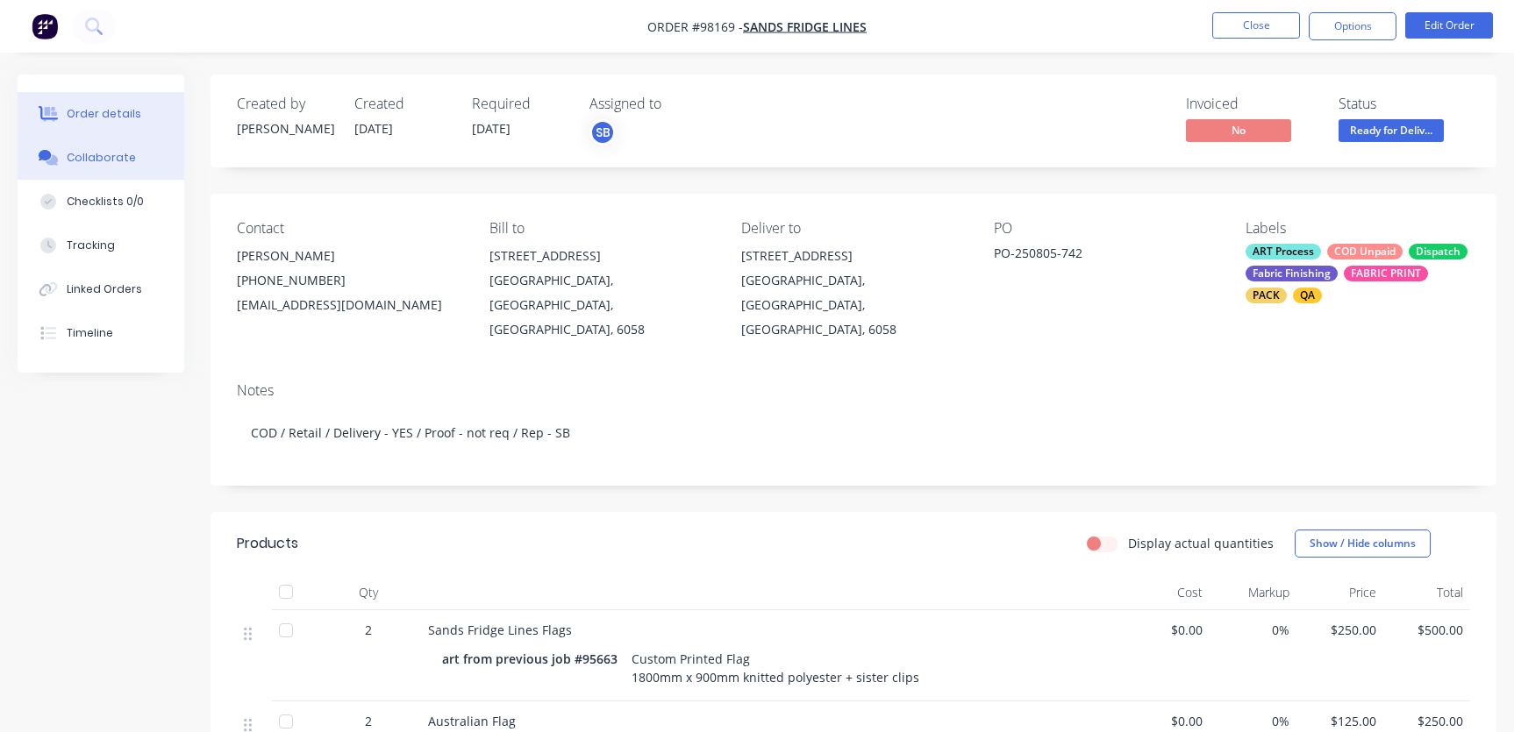
click at [116, 160] on div "Collaborate" at bounding box center [101, 158] width 69 height 16
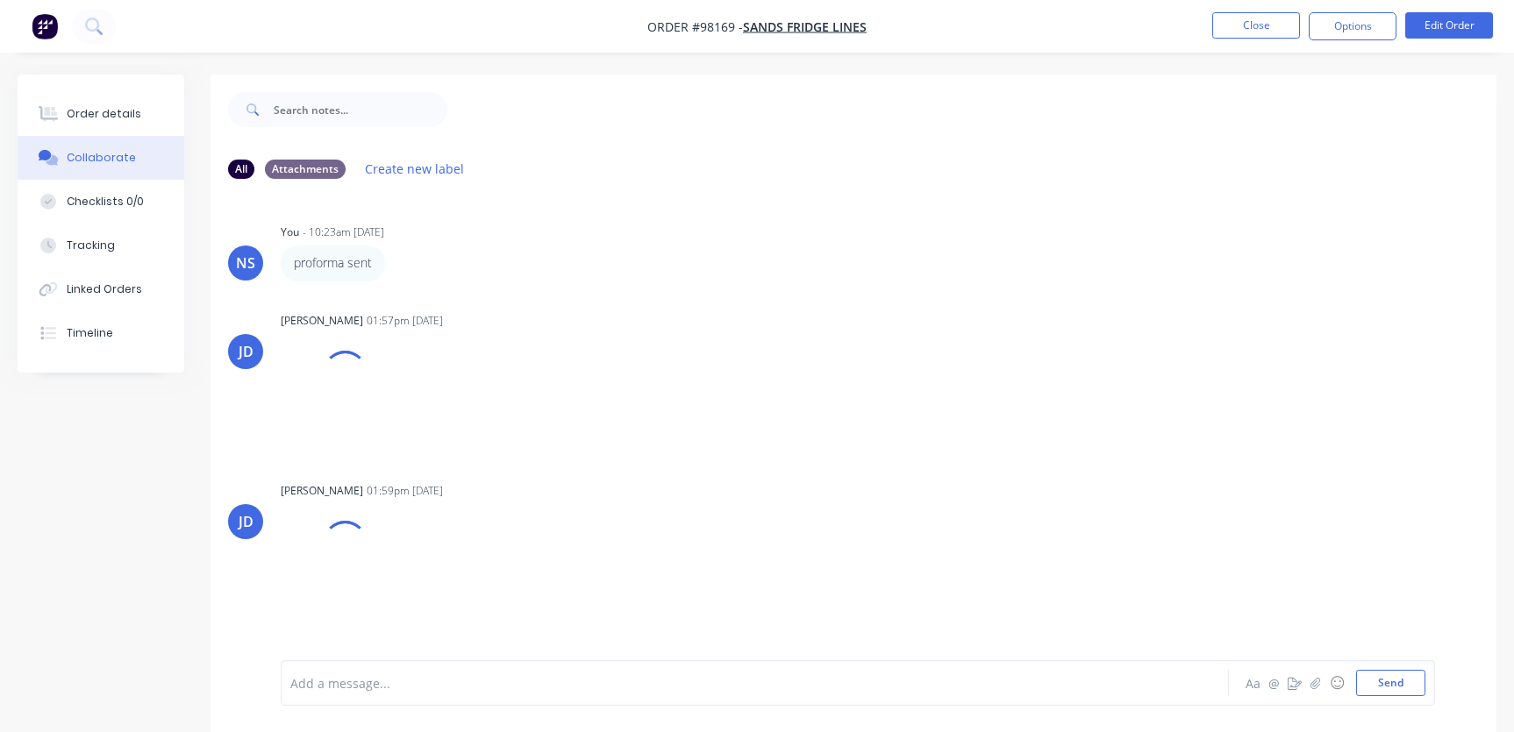
click at [425, 680] on div at bounding box center [716, 684] width 851 height 18
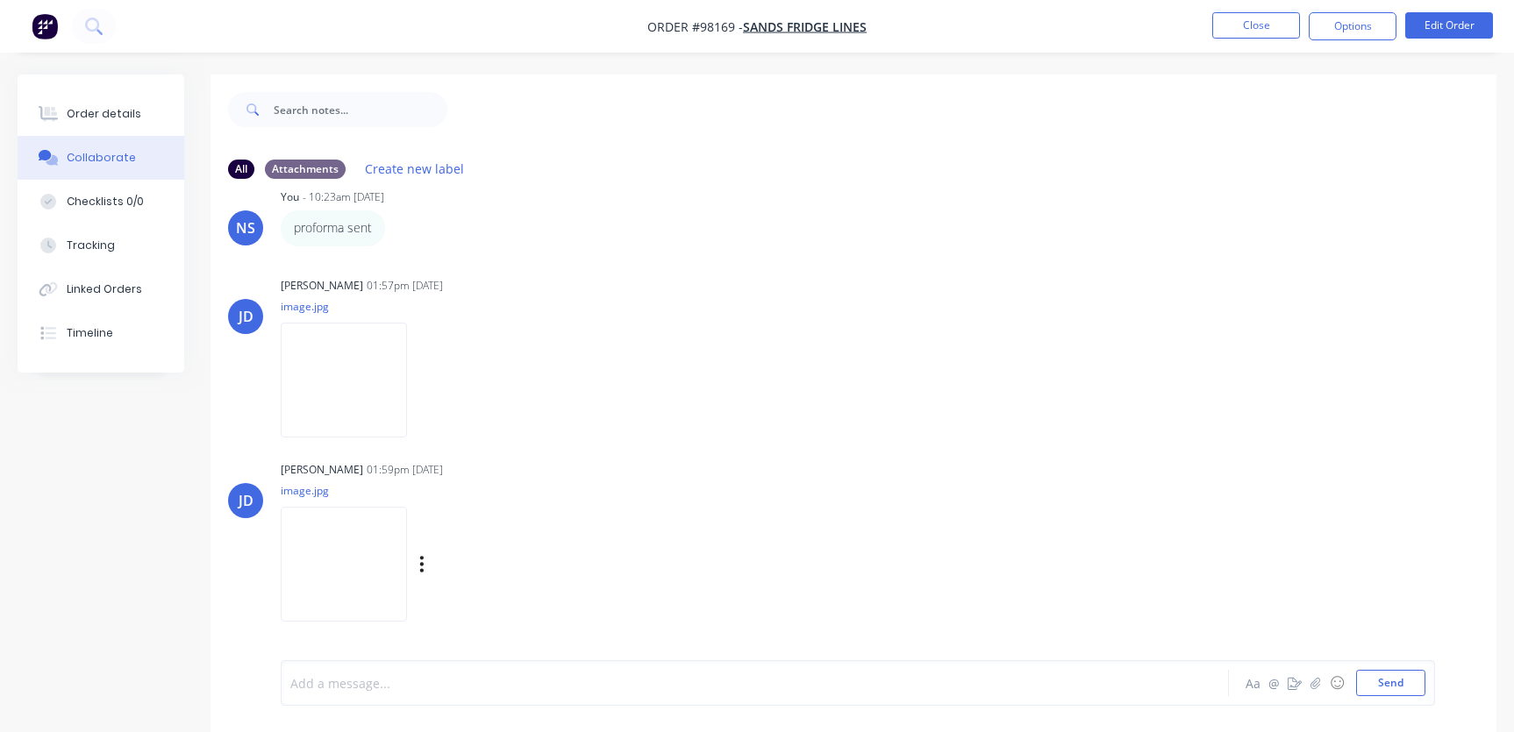
scroll to position [77, 0]
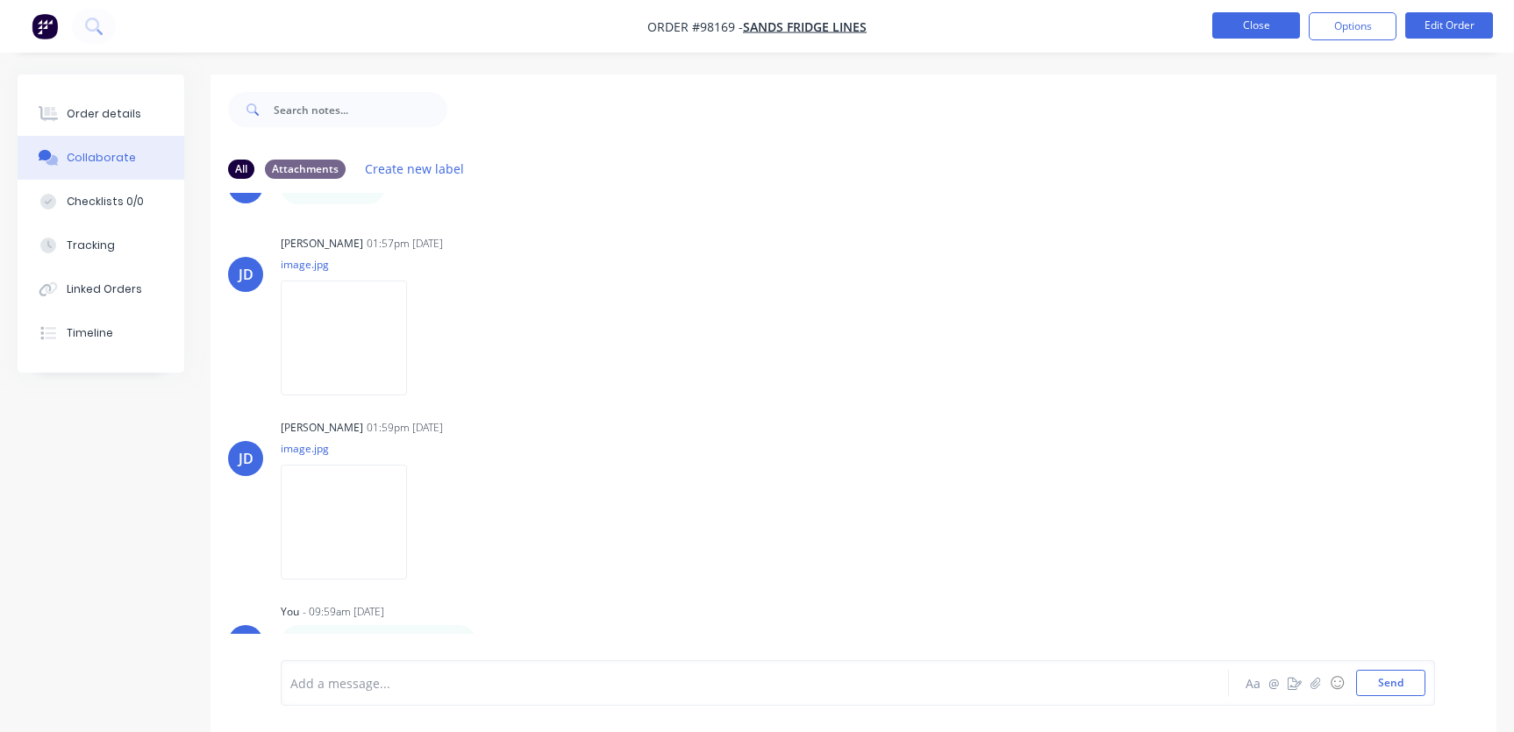
click at [1262, 25] on button "Close" at bounding box center [1256, 25] width 88 height 26
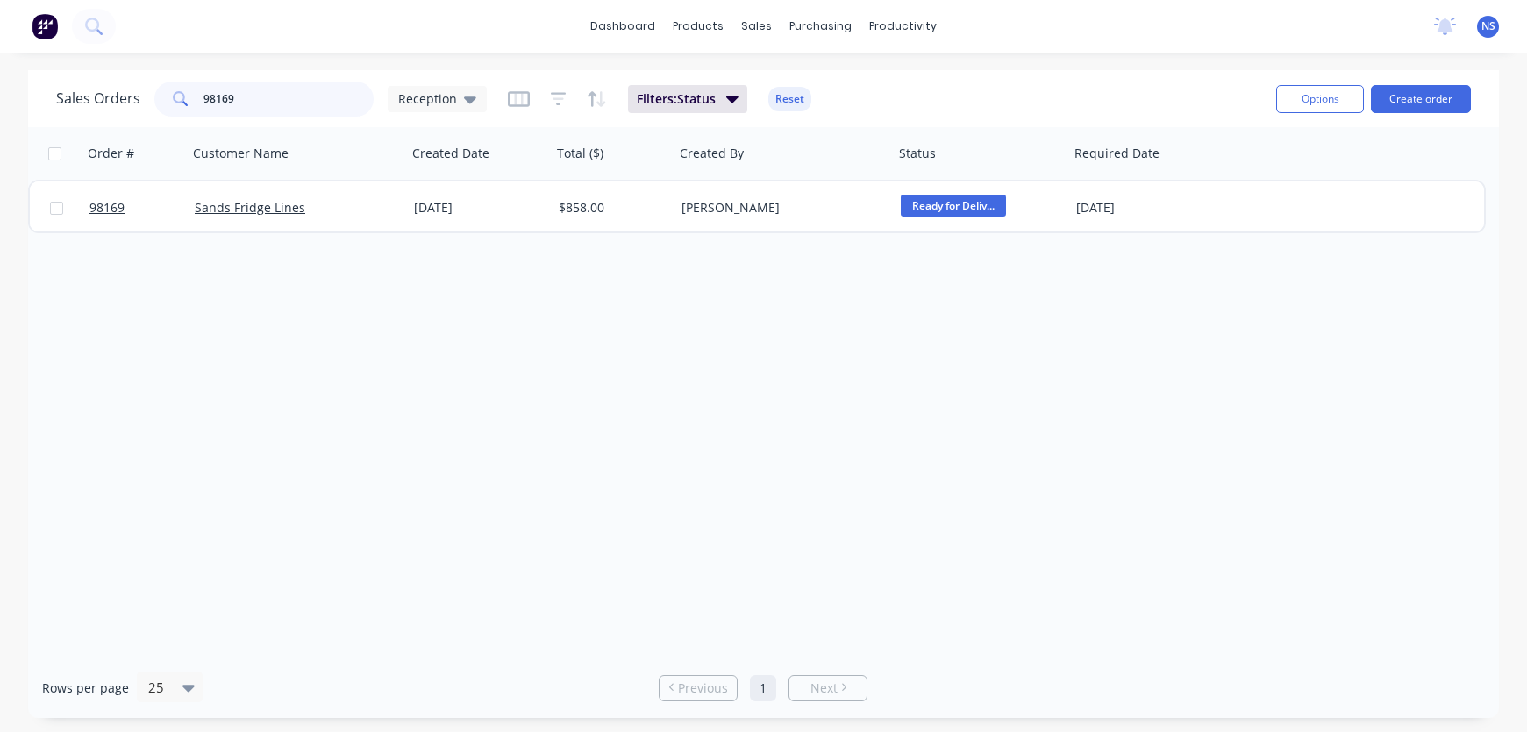
click at [289, 92] on input "98169" at bounding box center [288, 99] width 171 height 35
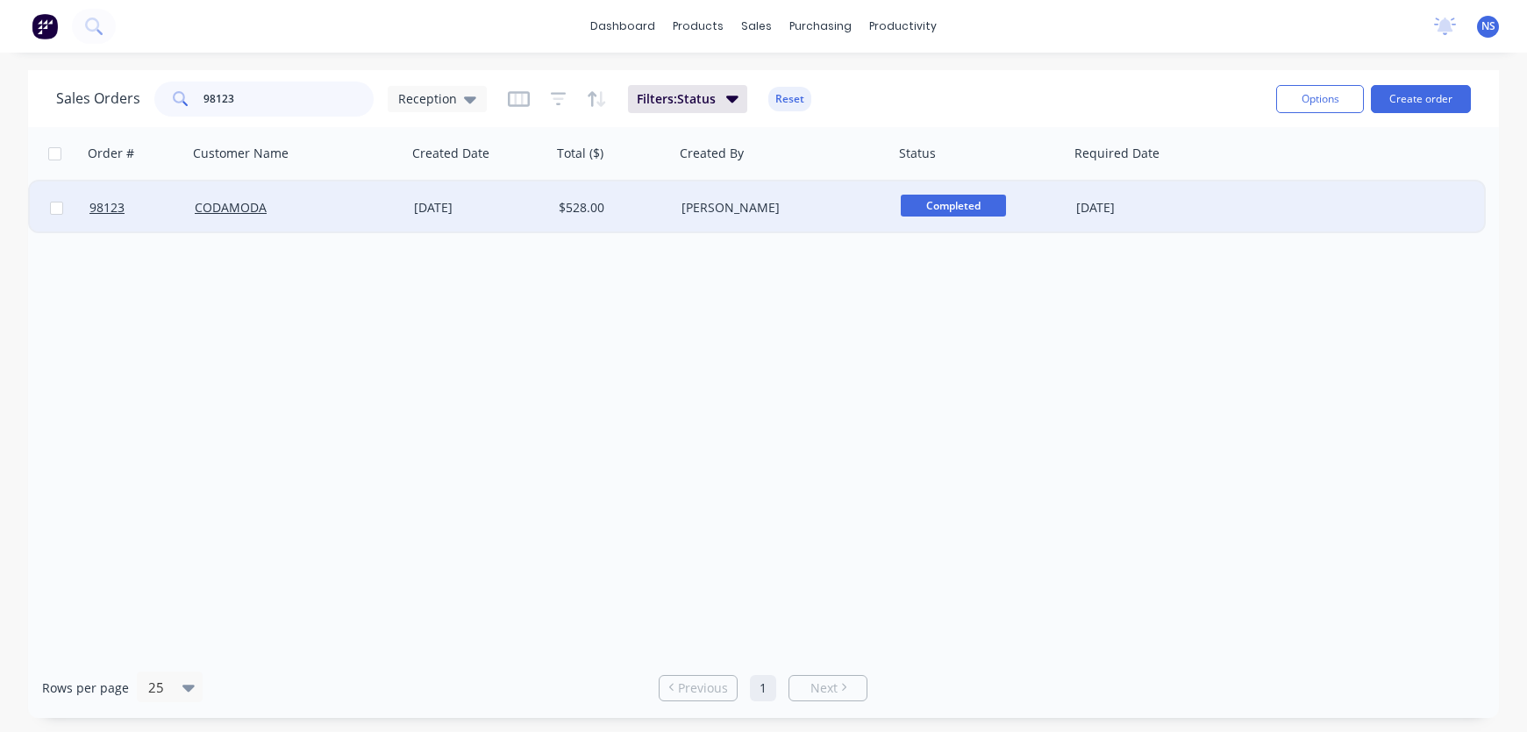
type input "98123"
click at [641, 219] on div "$528.00" at bounding box center [613, 208] width 123 height 53
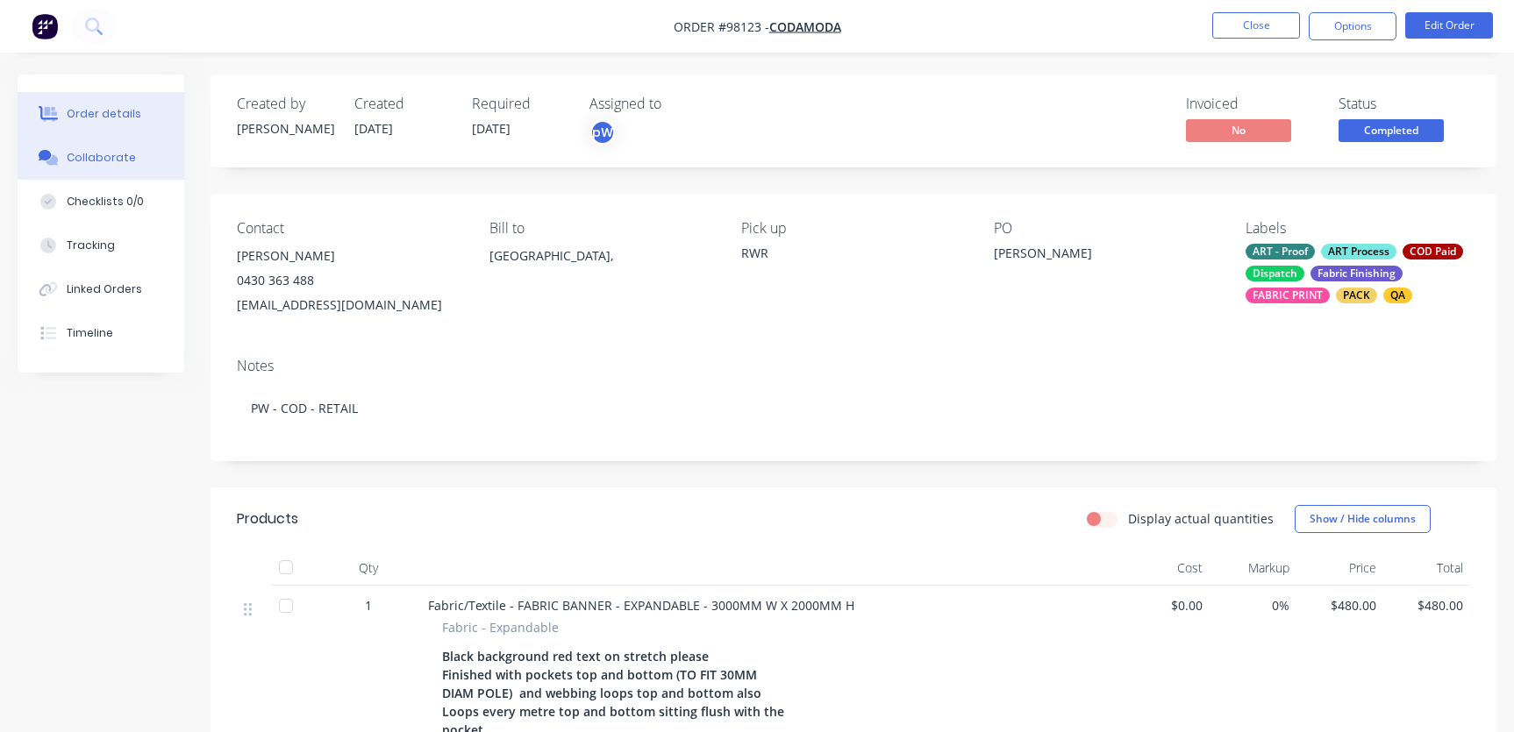
click at [76, 147] on button "Collaborate" at bounding box center [101, 158] width 167 height 44
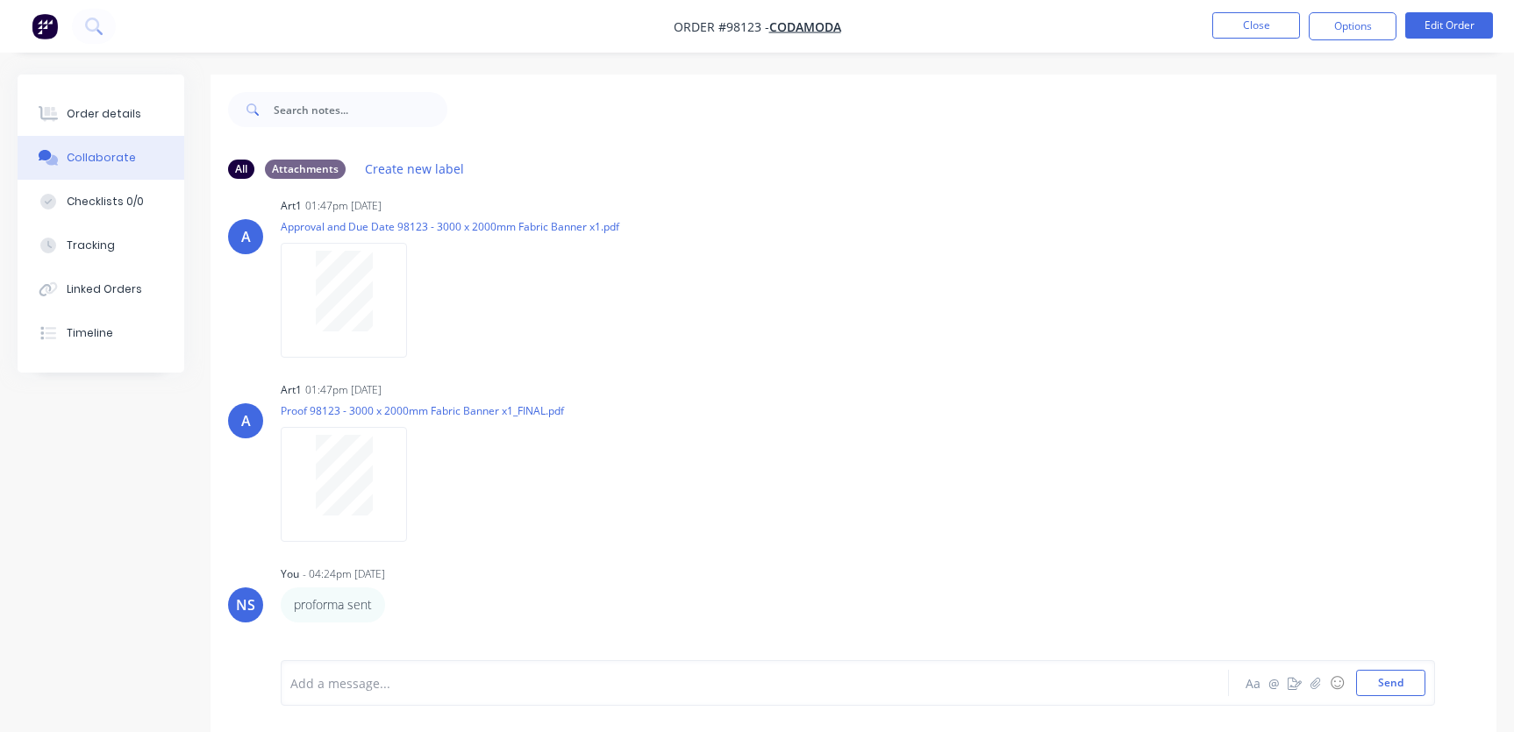
scroll to position [277, 0]
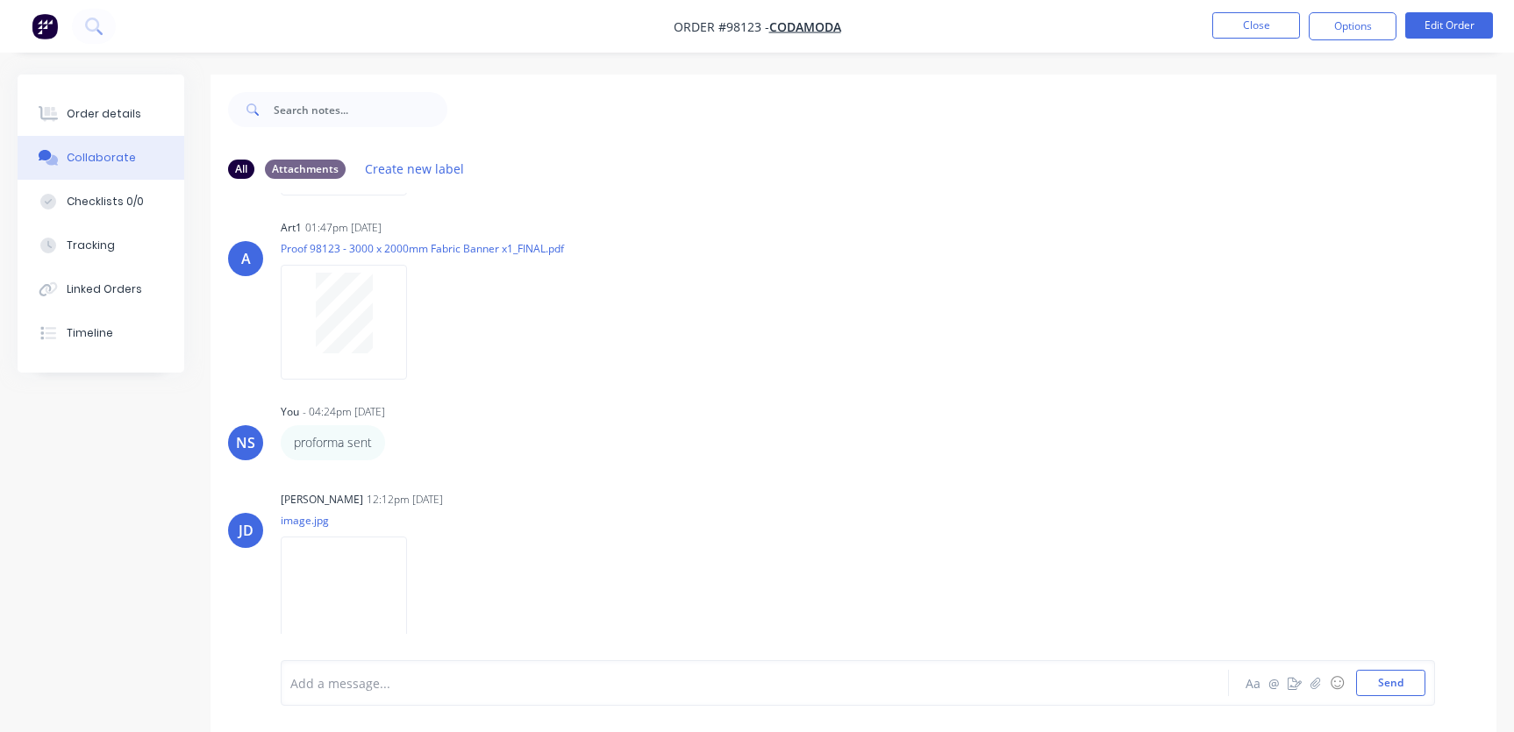
click at [396, 689] on div at bounding box center [716, 684] width 851 height 18
click at [118, 112] on div "Order details" at bounding box center [104, 114] width 75 height 16
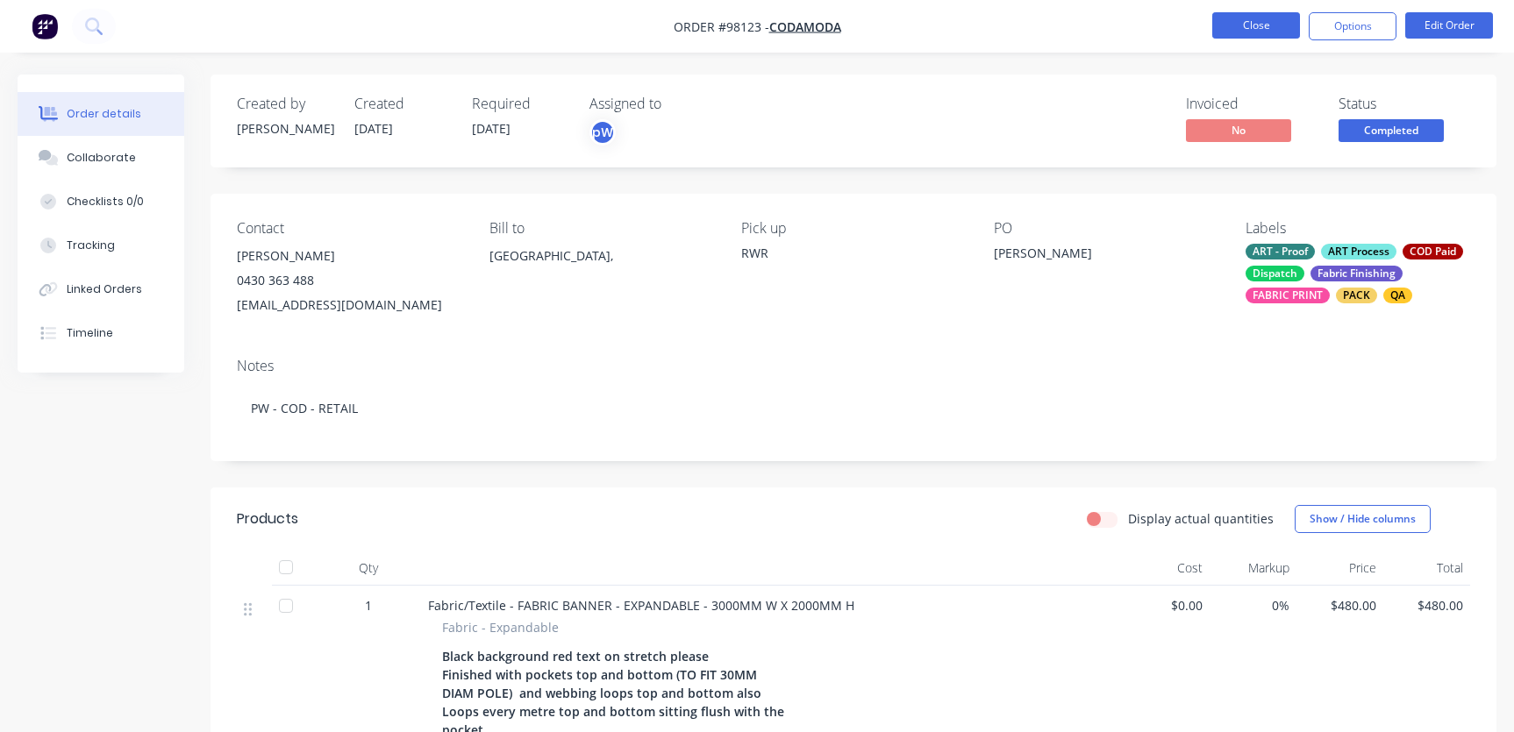
click at [1264, 28] on button "Close" at bounding box center [1256, 25] width 88 height 26
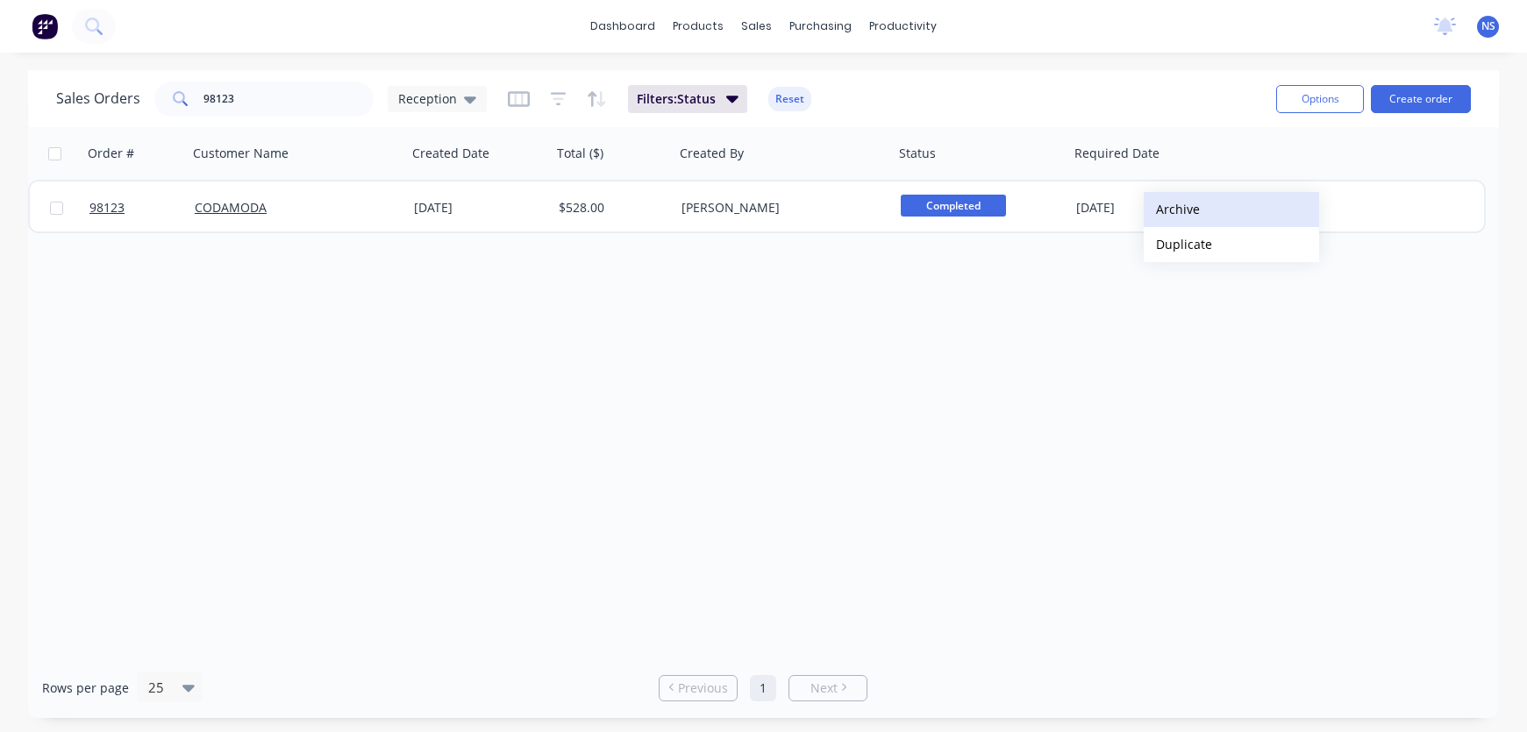
click at [1179, 209] on button "Archive" at bounding box center [1231, 209] width 175 height 35
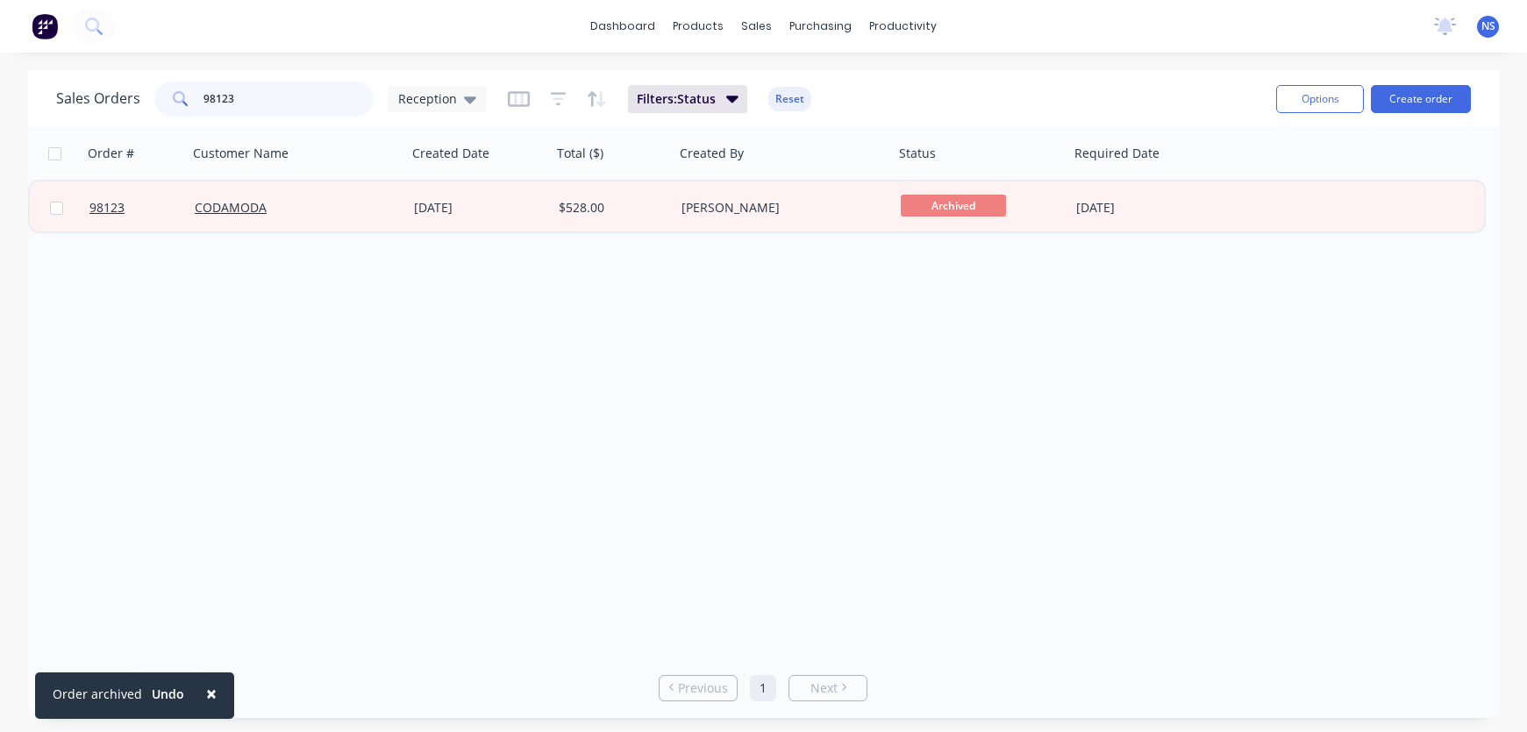
click at [320, 106] on input "98123" at bounding box center [288, 99] width 171 height 35
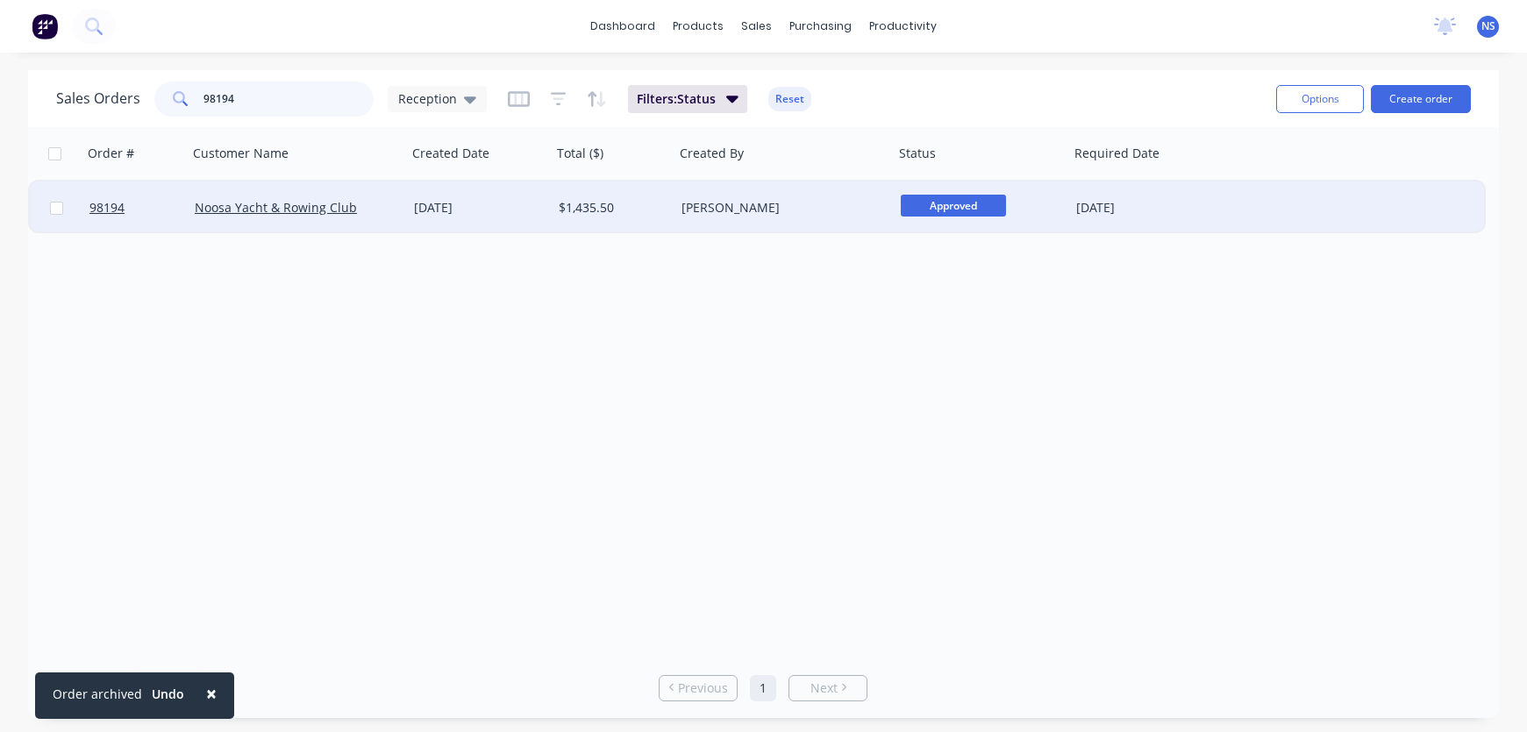
type input "98194"
click at [802, 206] on div "[PERSON_NAME]" at bounding box center [779, 208] width 195 height 18
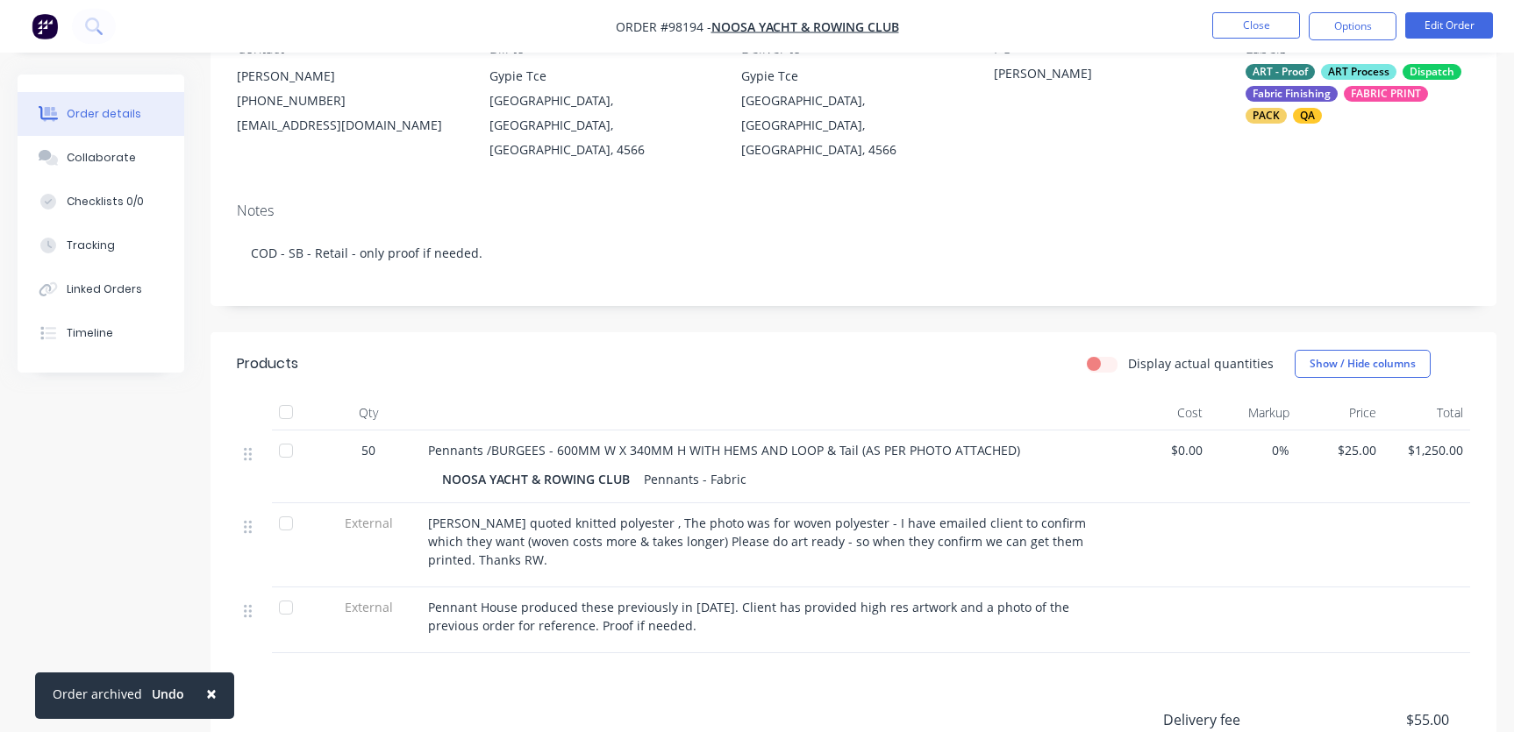
scroll to position [96, 0]
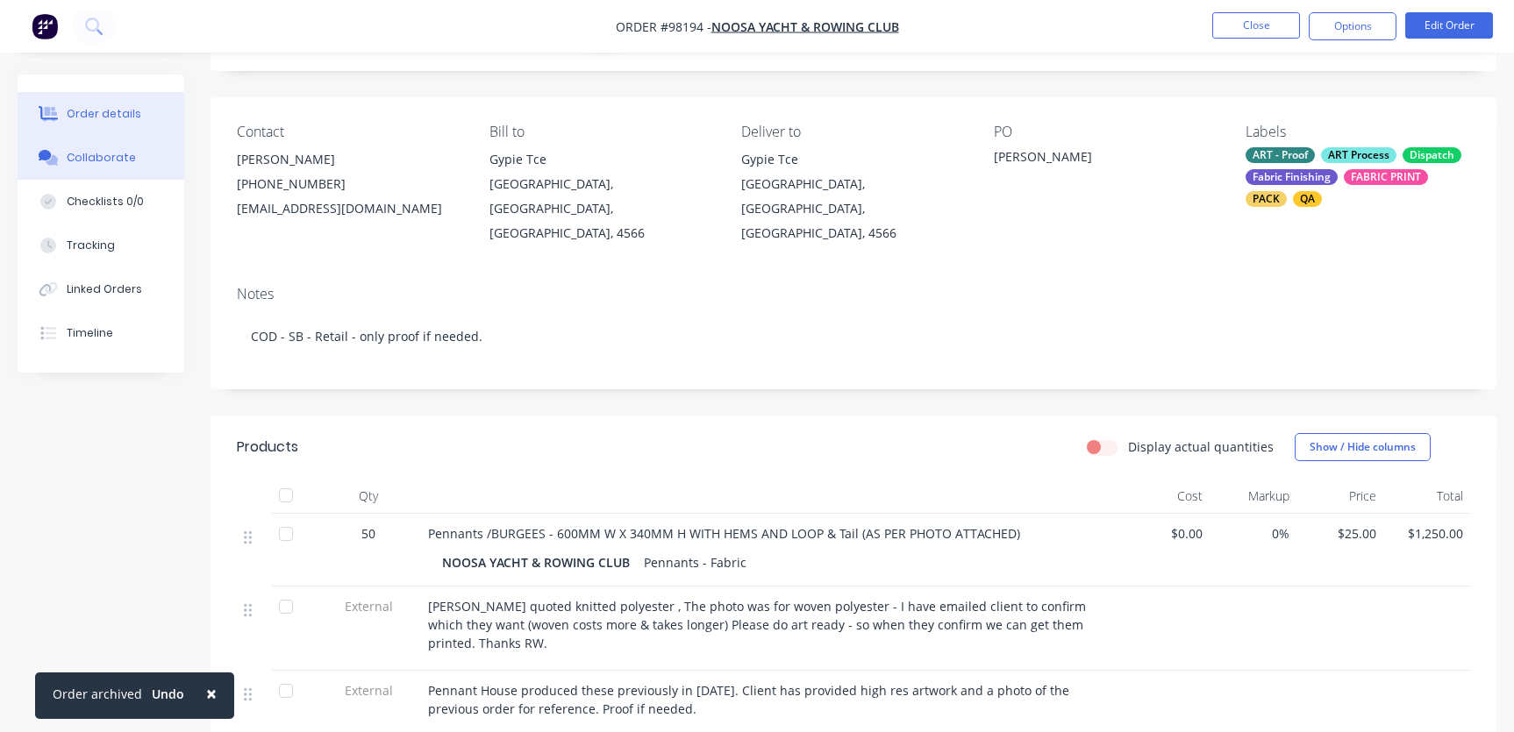
click at [89, 161] on div "Collaborate" at bounding box center [101, 158] width 69 height 16
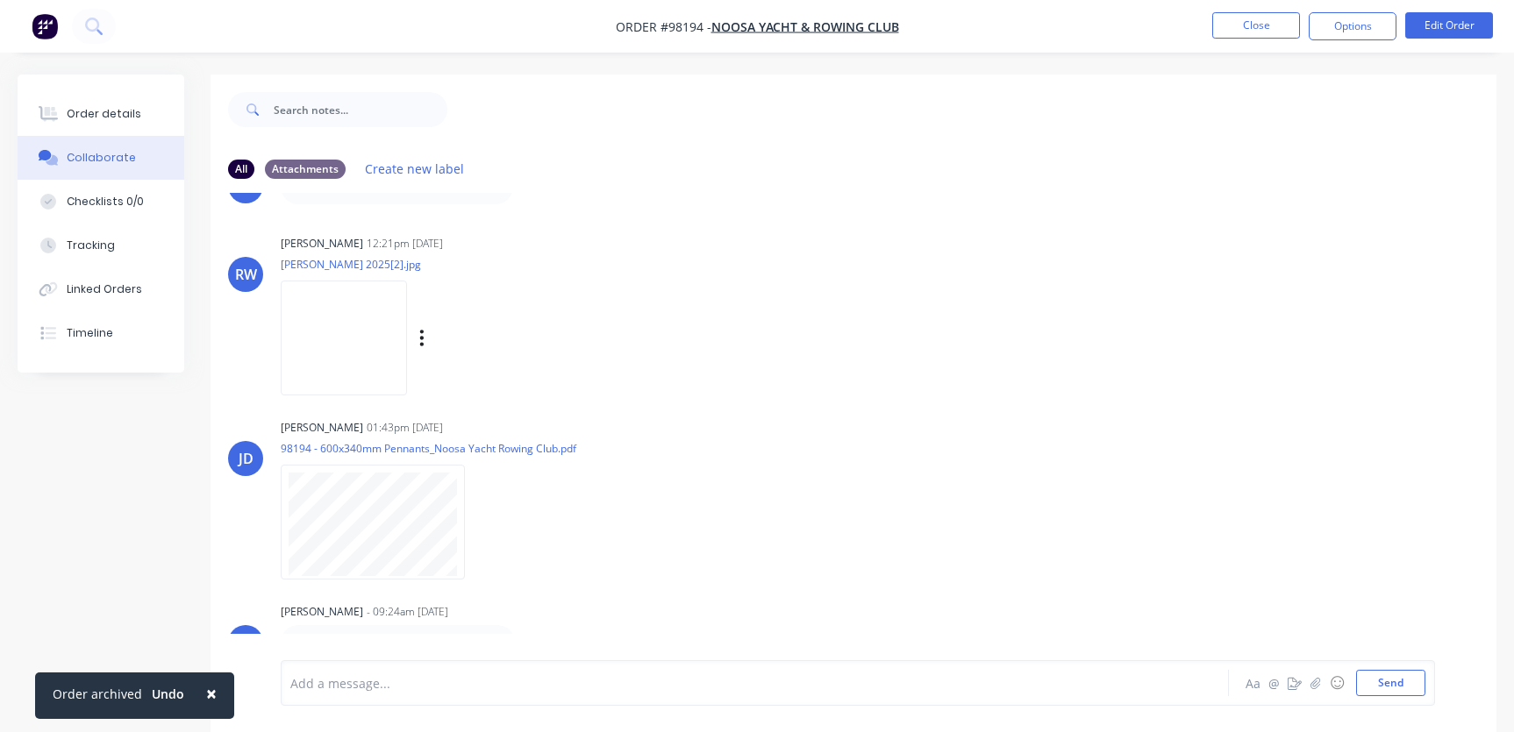
scroll to position [26, 0]
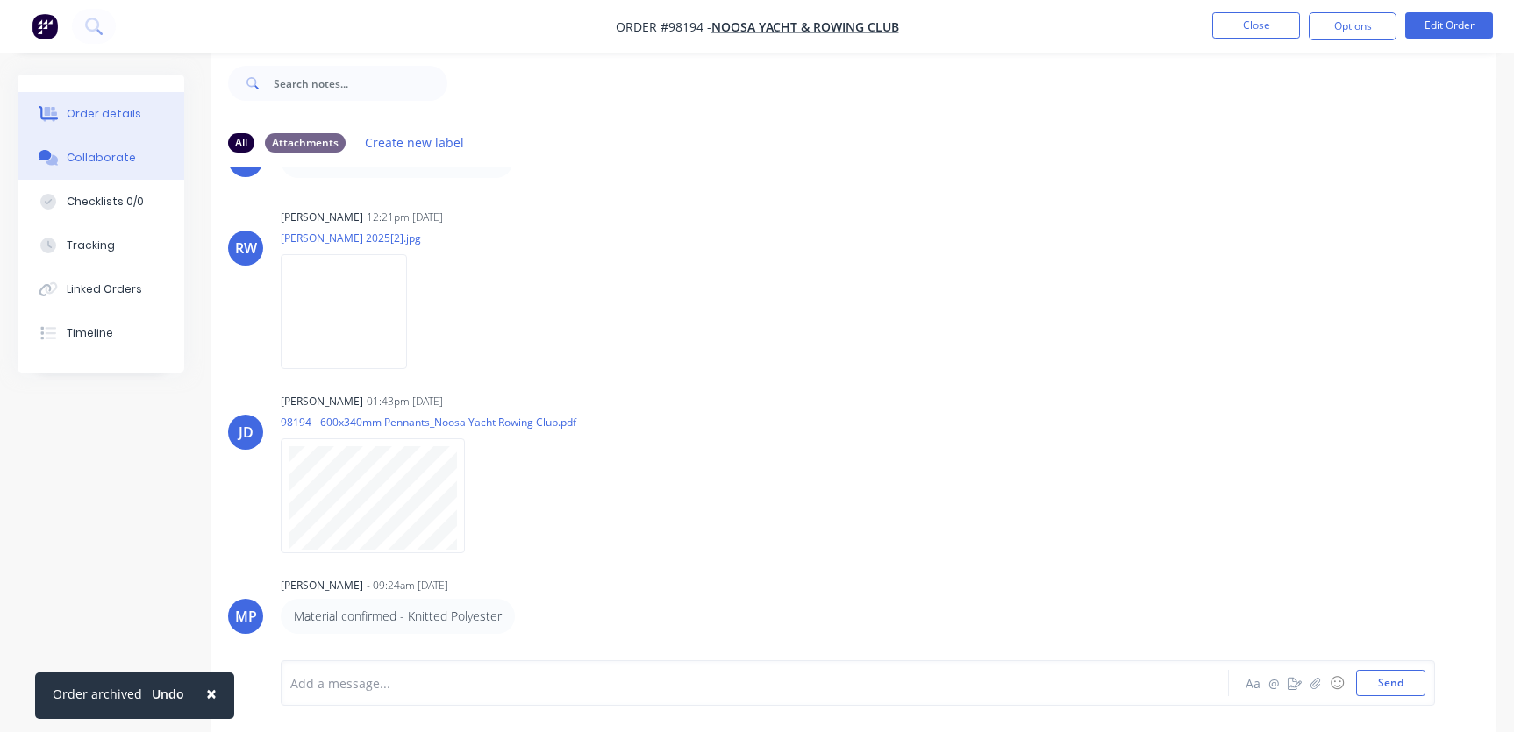
click at [119, 119] on div "Order details" at bounding box center [104, 114] width 75 height 16
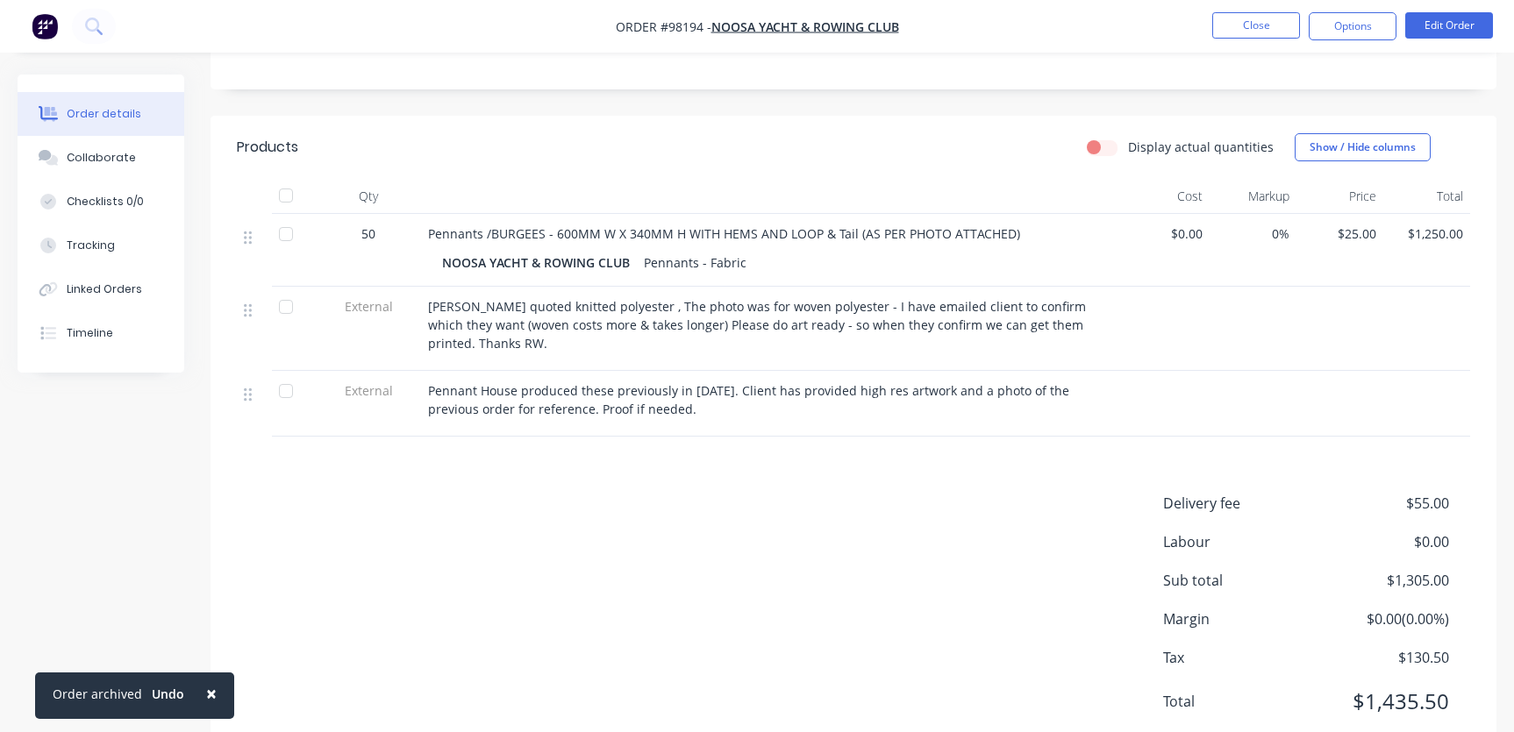
scroll to position [410, 0]
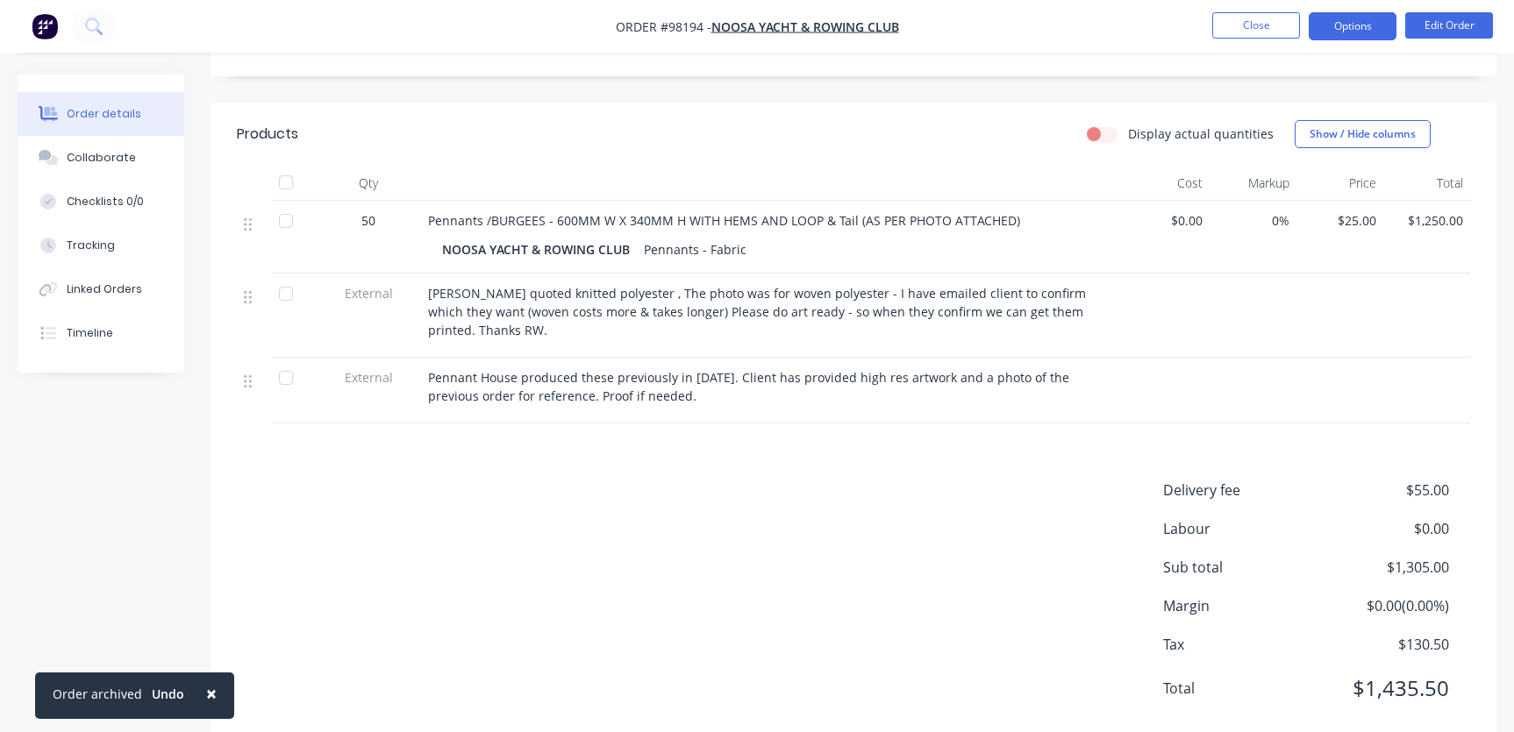
click at [1354, 18] on button "Options" at bounding box center [1353, 26] width 88 height 28
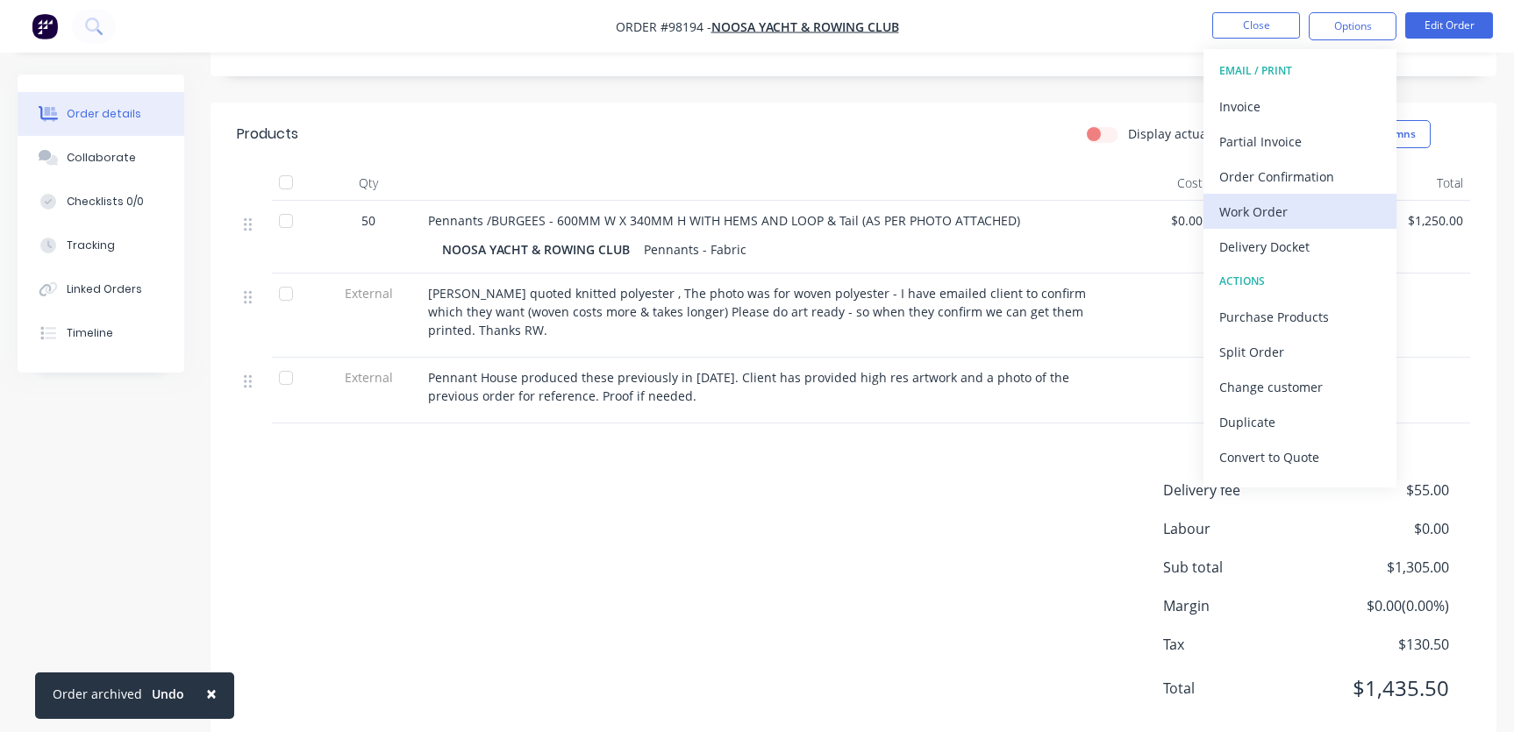
click at [1288, 214] on div "Work Order" at bounding box center [1299, 211] width 161 height 25
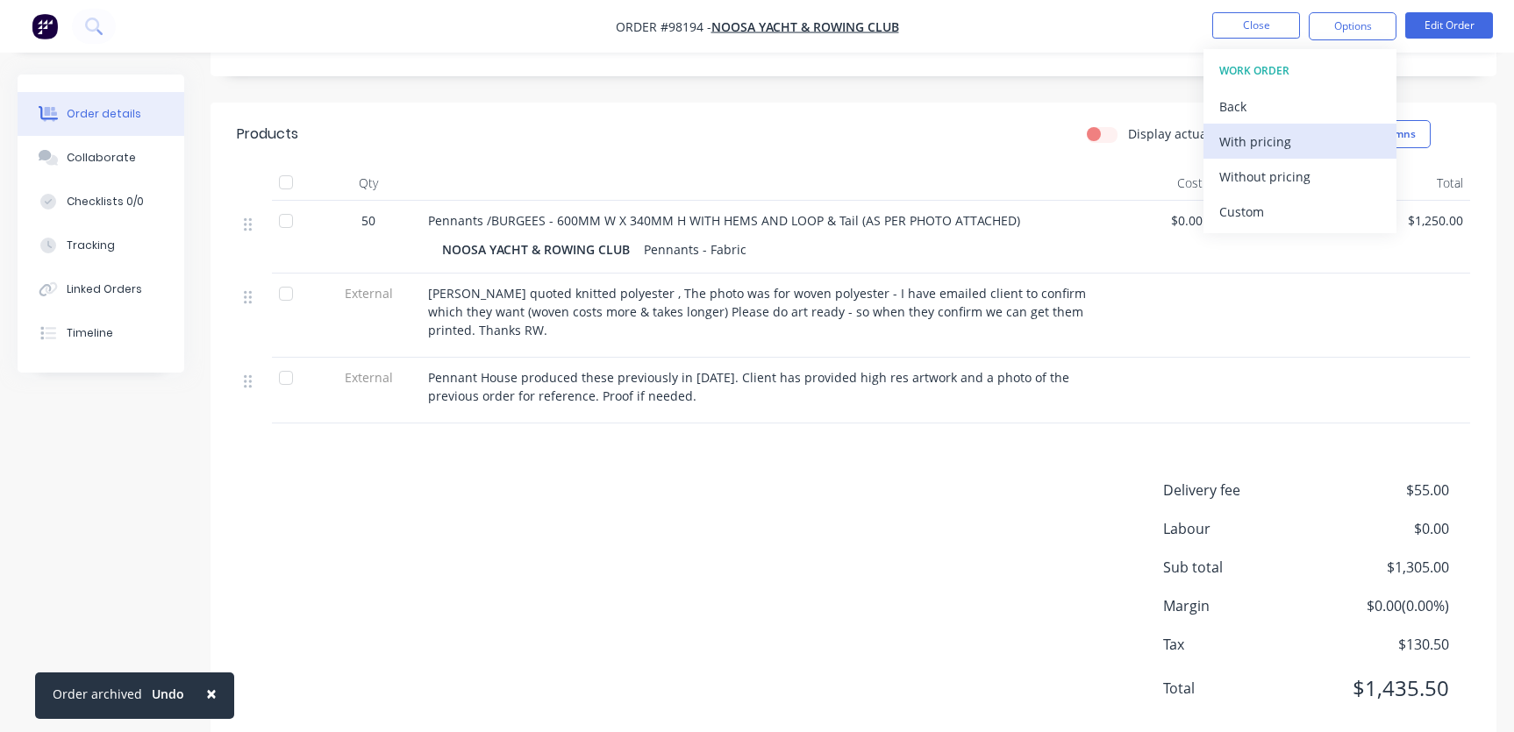
click at [1261, 143] on div "With pricing" at bounding box center [1299, 141] width 161 height 25
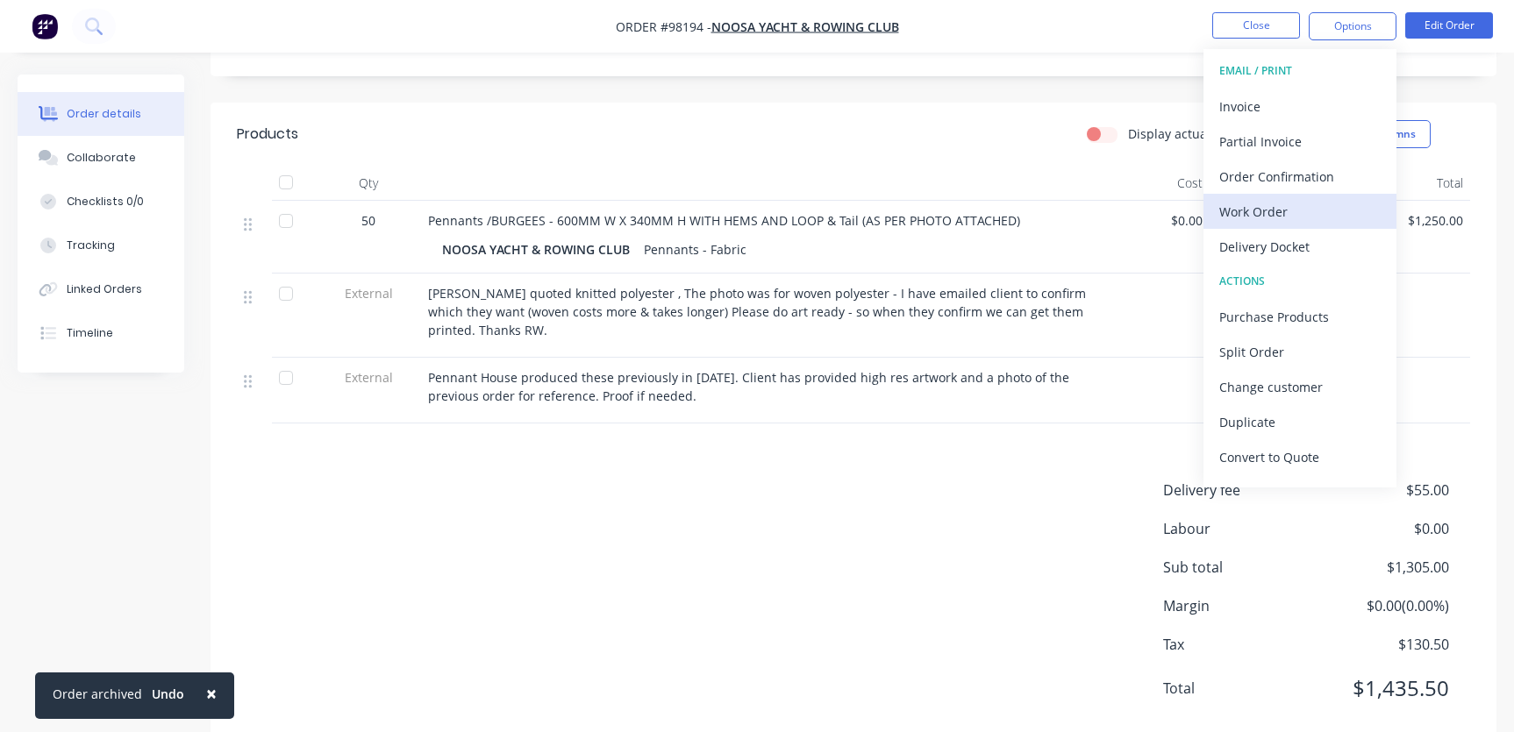
click at [1248, 220] on div "Work Order" at bounding box center [1299, 211] width 161 height 25
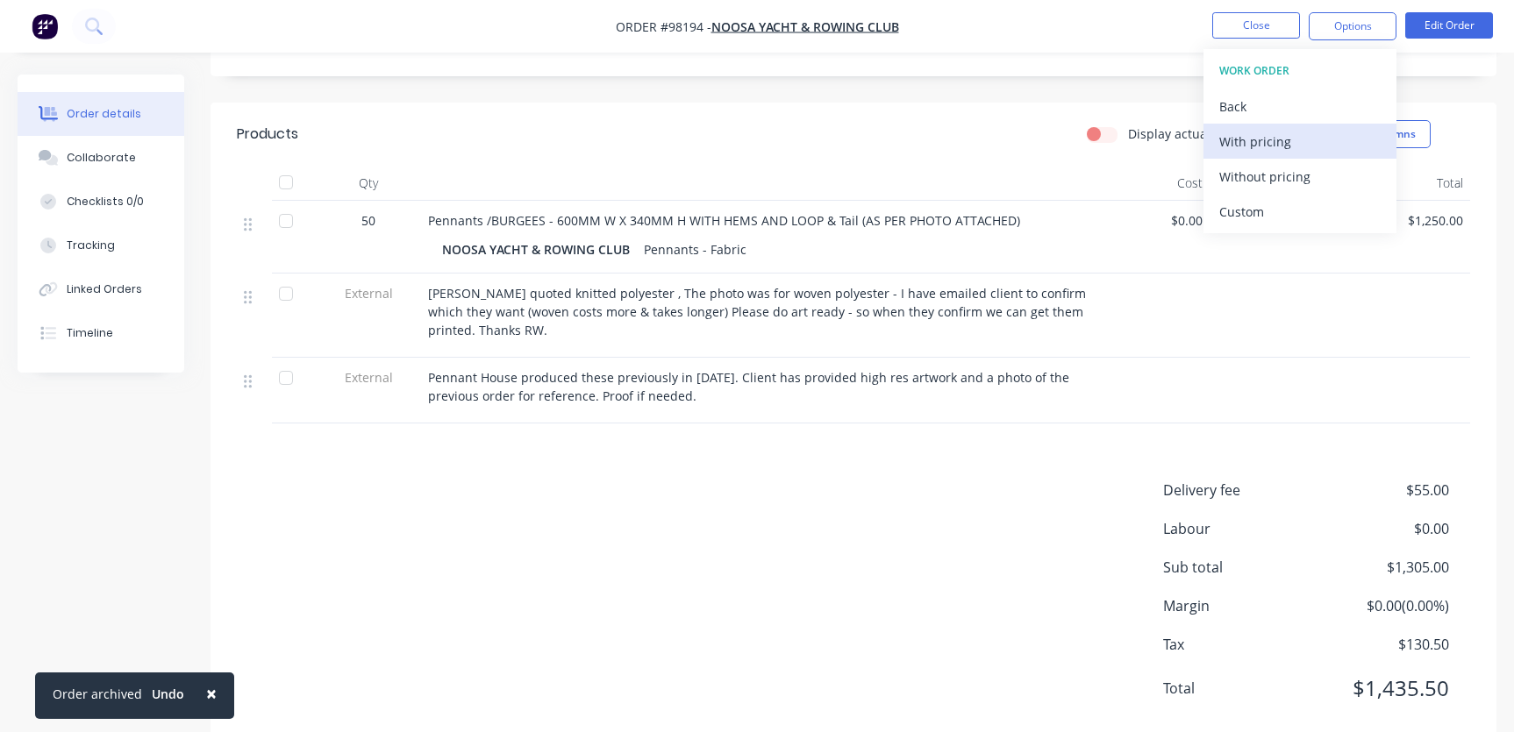
click at [1237, 141] on div "With pricing" at bounding box center [1299, 141] width 161 height 25
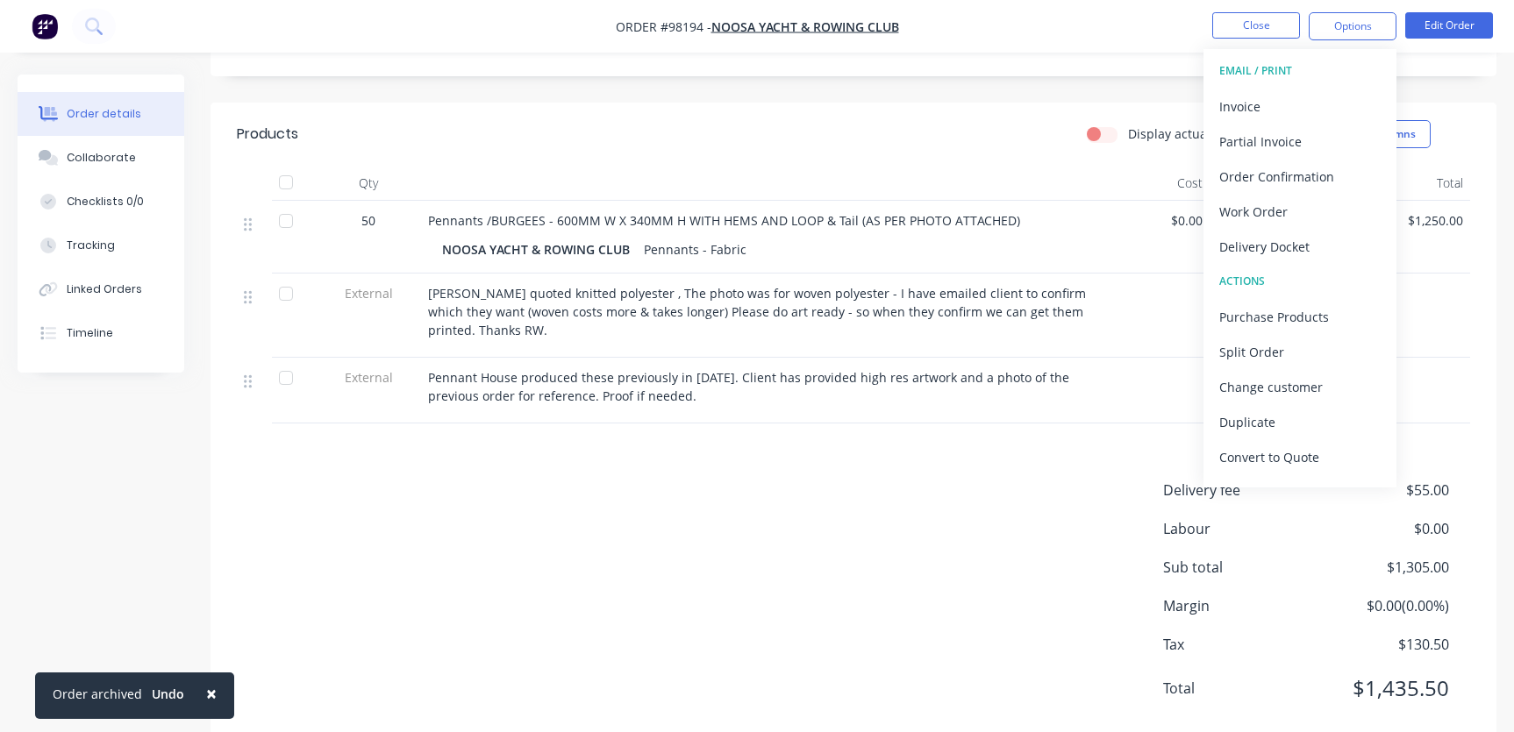
click at [1059, 60] on div "Created by [PERSON_NAME] Created [DATE] Required [DATE] Assigned to SB Invoiced…" at bounding box center [854, 206] width 1286 height 1083
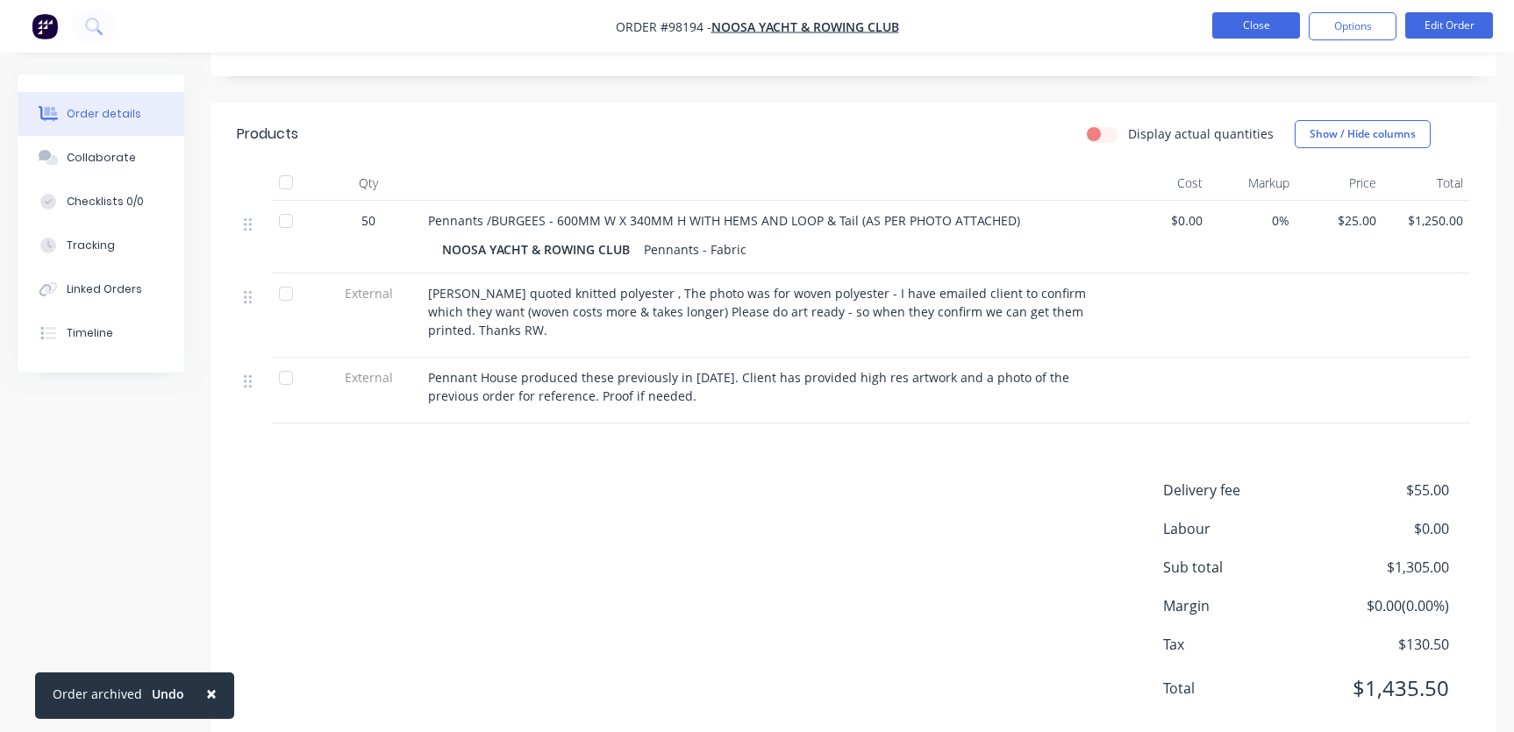
click at [1249, 20] on button "Close" at bounding box center [1256, 25] width 88 height 26
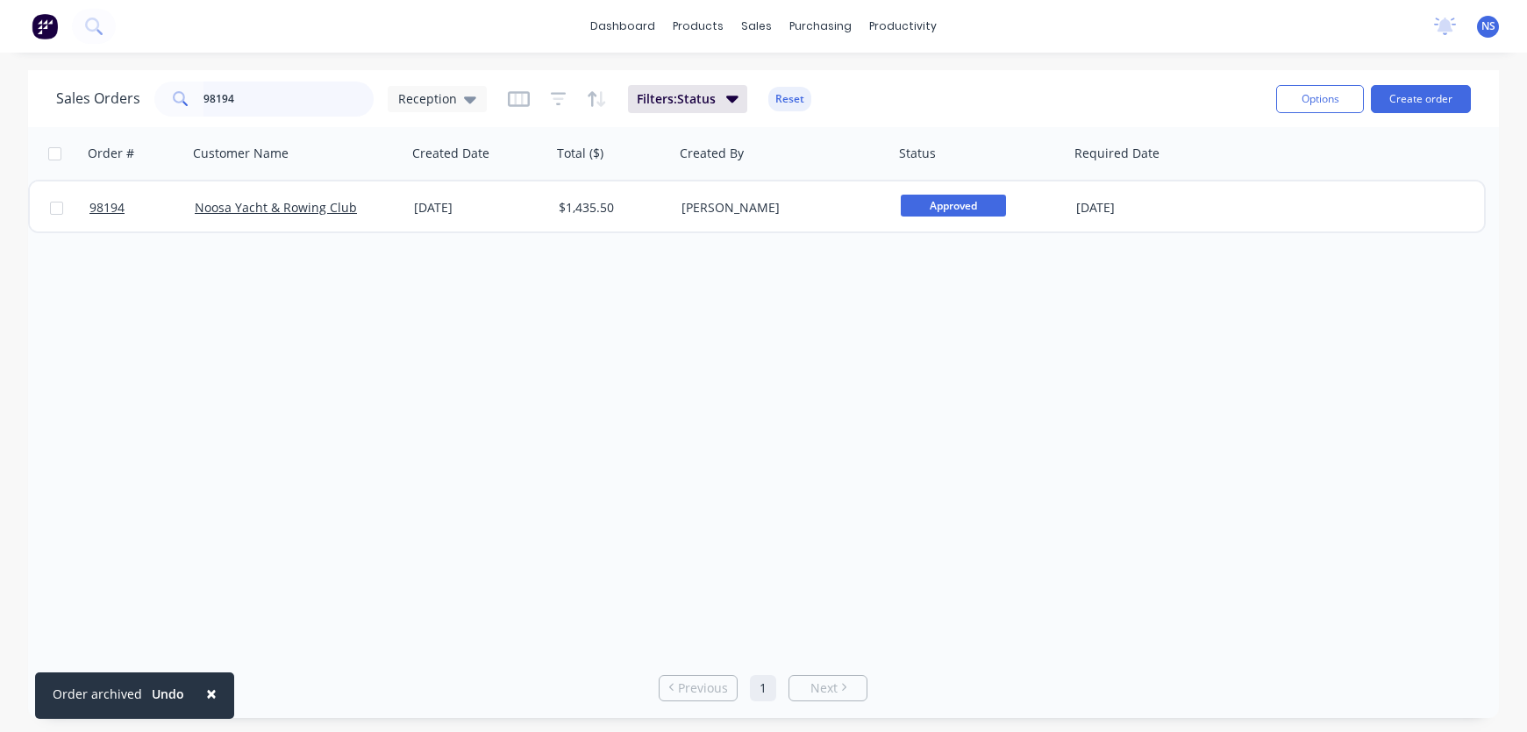
click at [295, 112] on input "98194" at bounding box center [288, 99] width 171 height 35
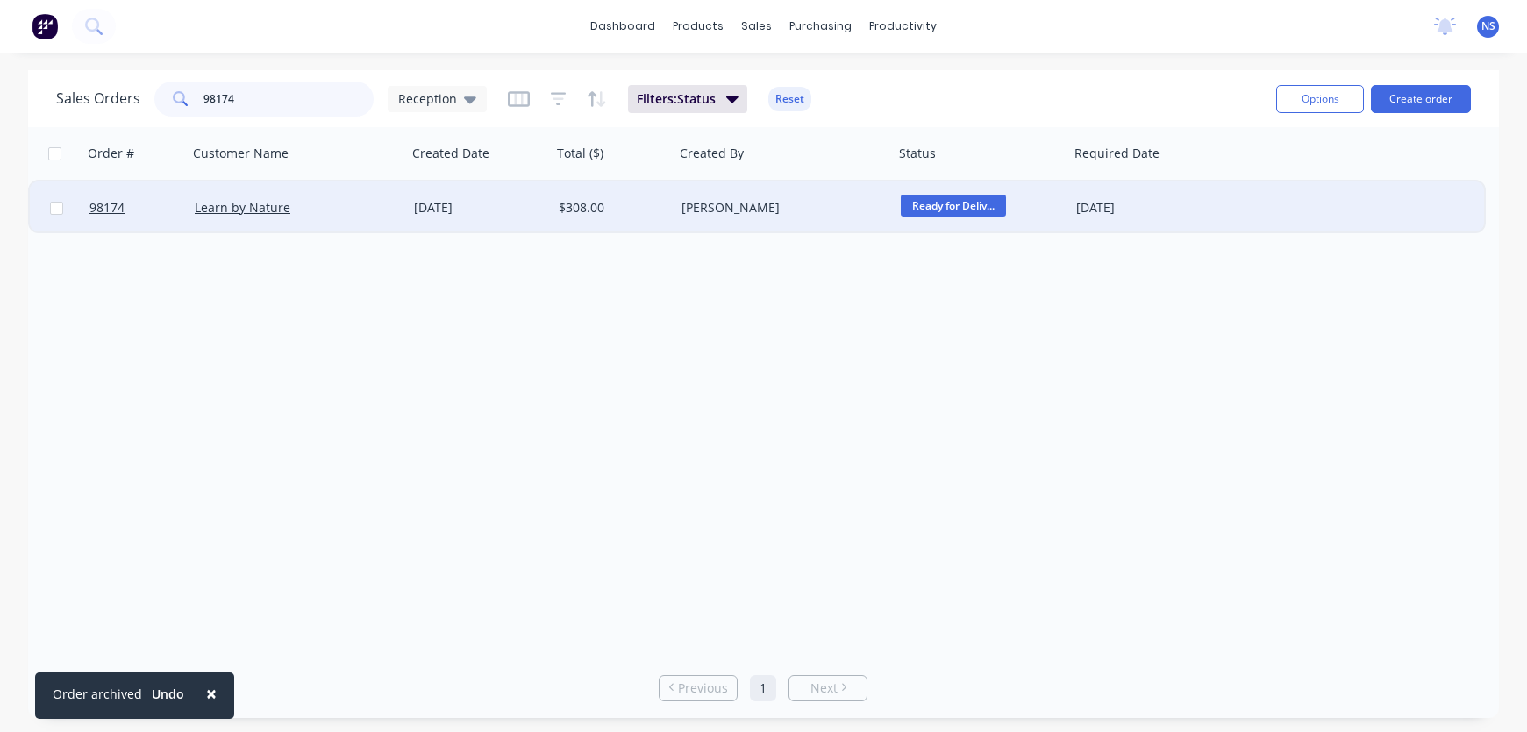
type input "98174"
click at [827, 215] on div "[PERSON_NAME]" at bounding box center [779, 208] width 195 height 18
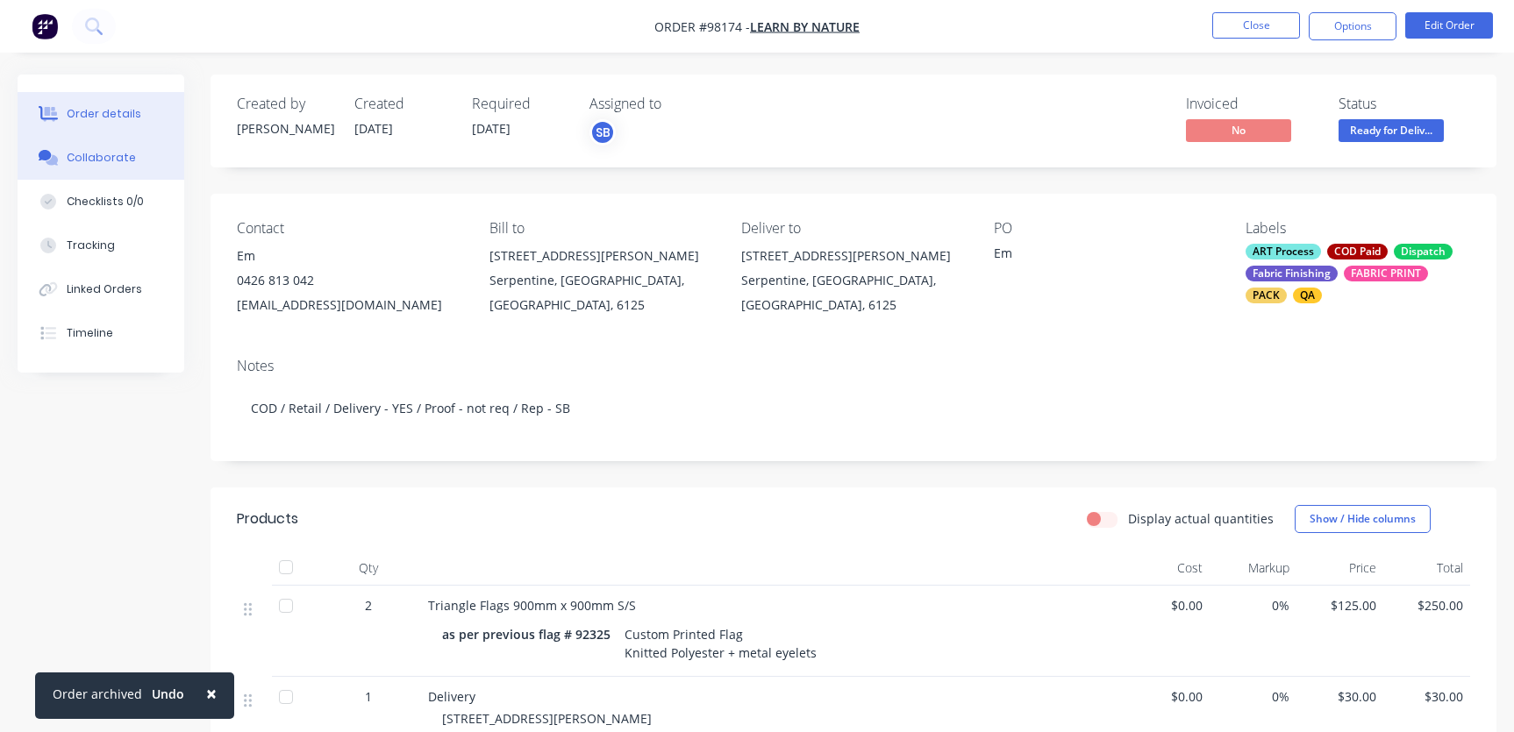
click at [120, 164] on div "Collaborate" at bounding box center [101, 158] width 69 height 16
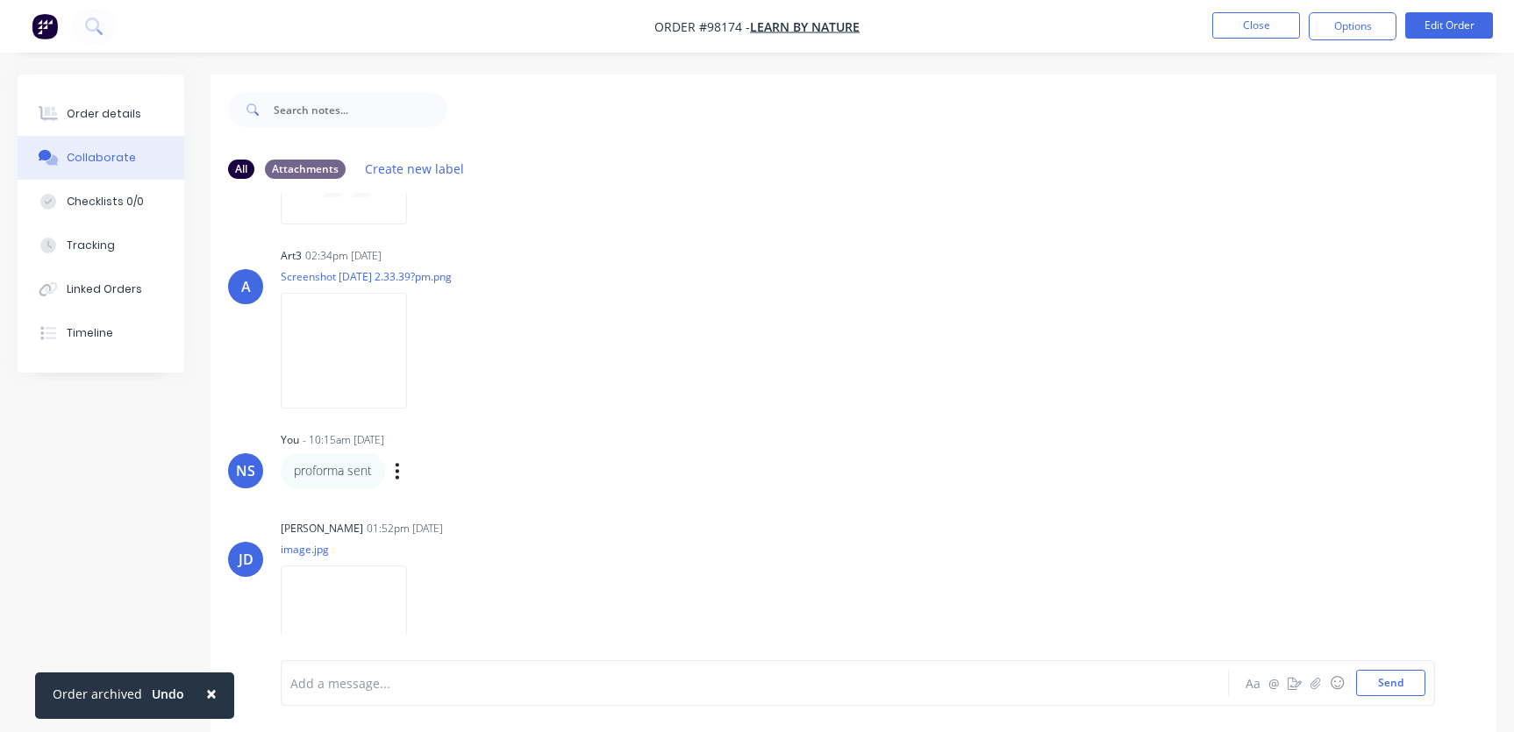
scroll to position [189, 0]
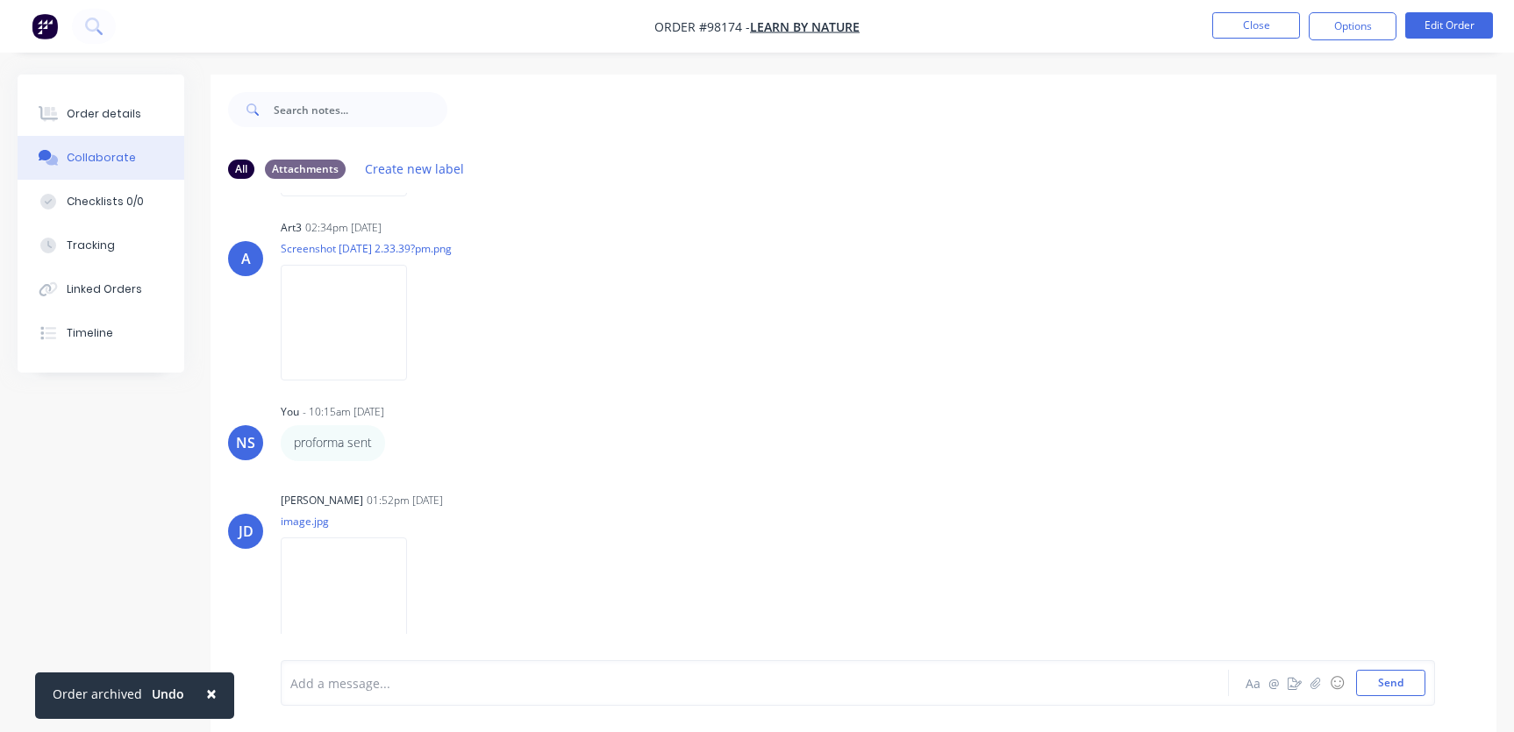
click at [466, 675] on div at bounding box center [716, 684] width 851 height 18
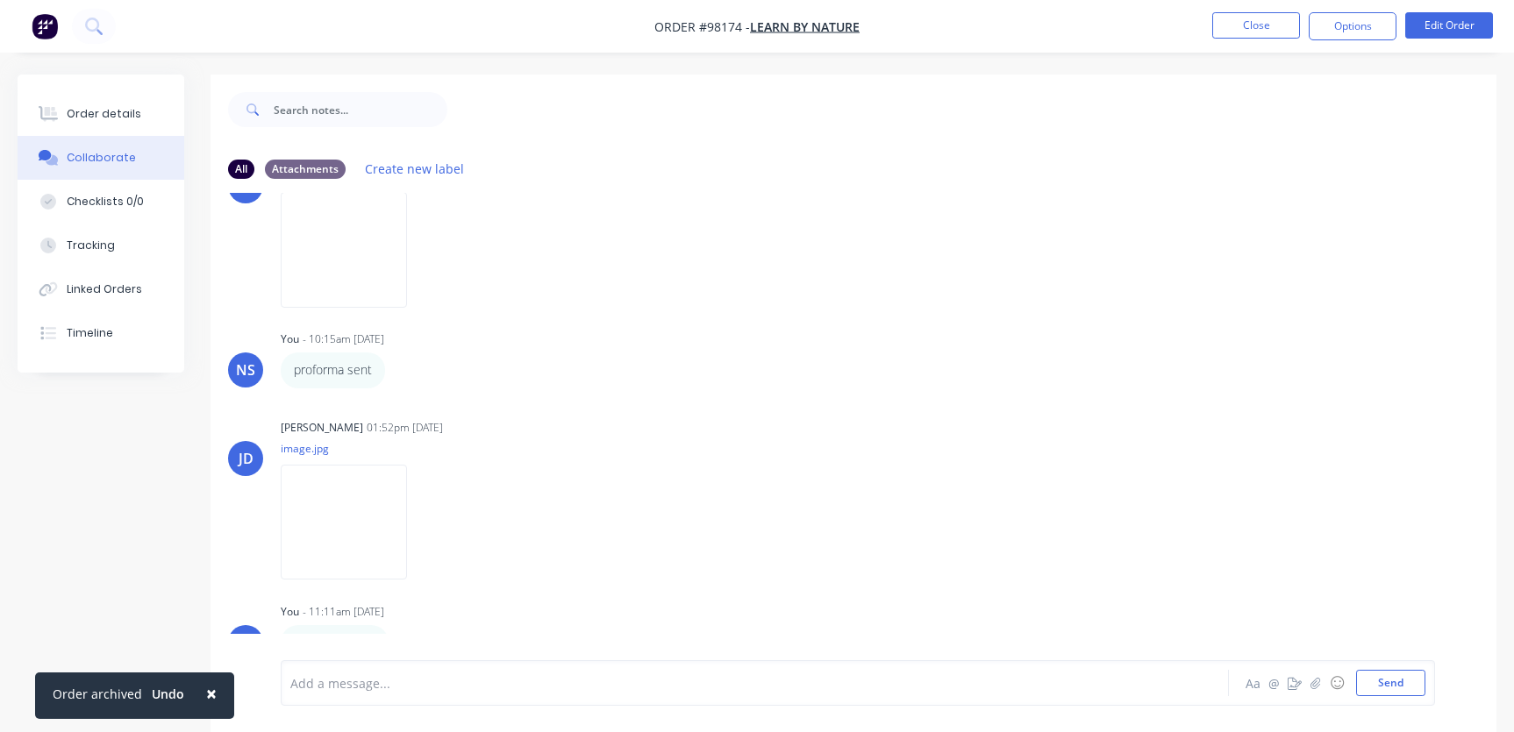
scroll to position [349, 0]
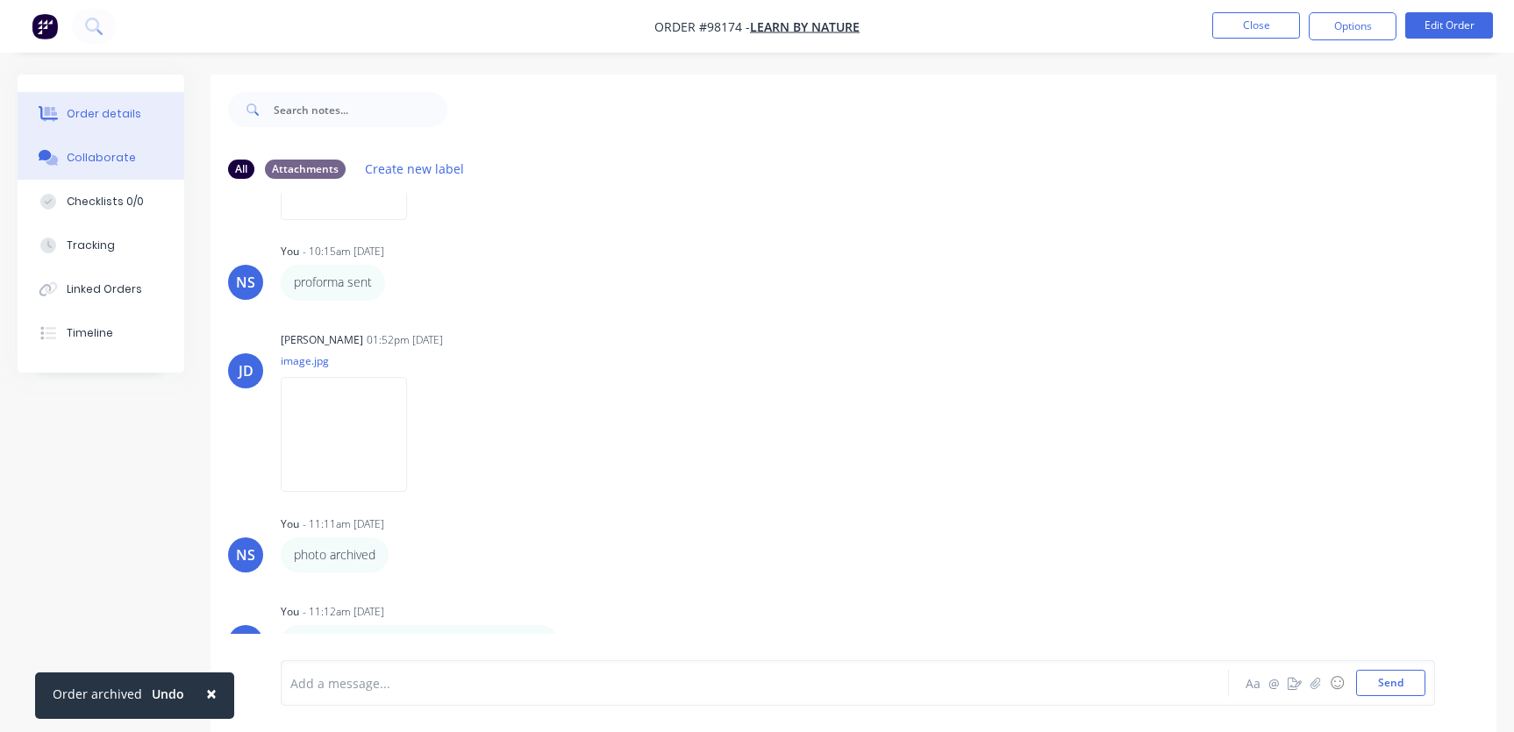
click at [112, 119] on div "Order details" at bounding box center [104, 114] width 75 height 16
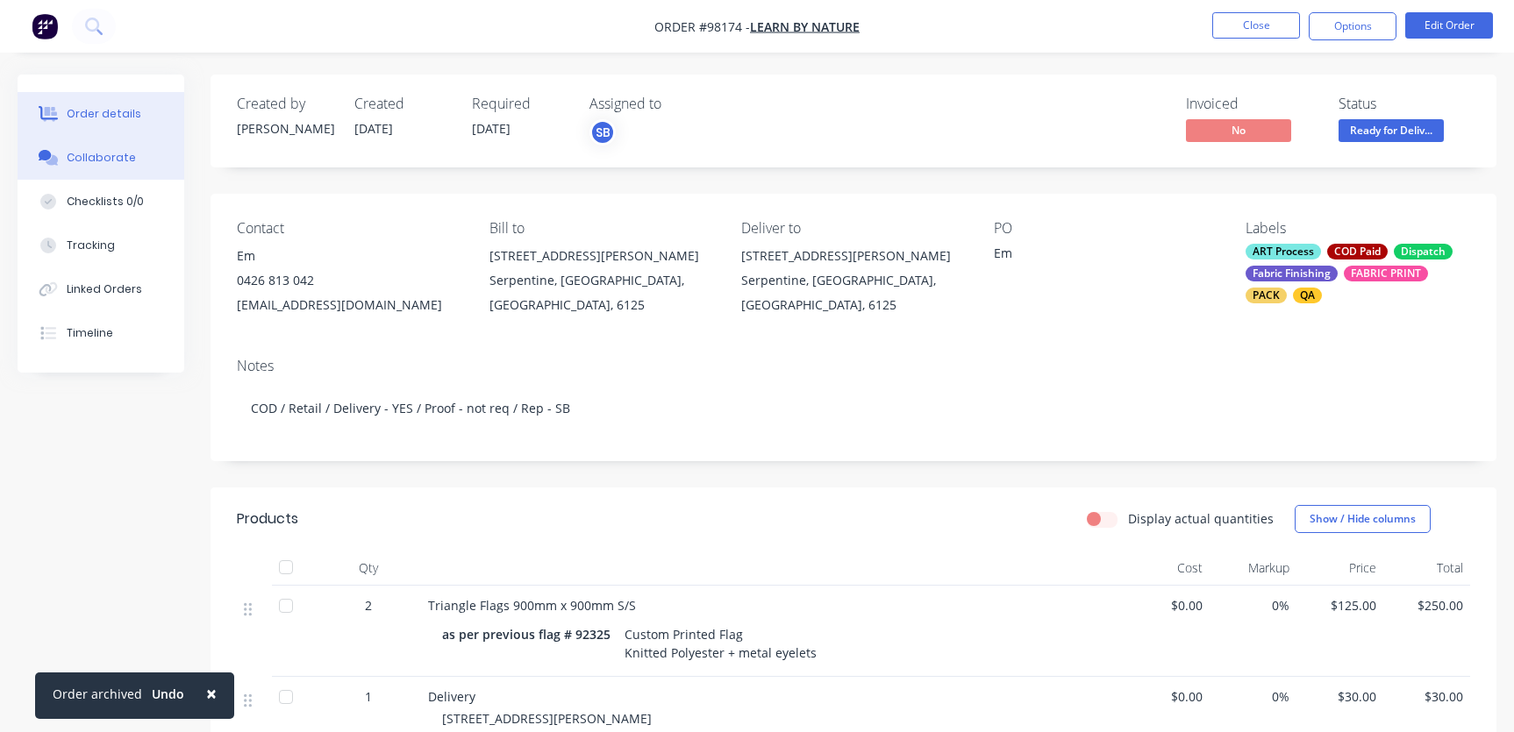
click at [105, 155] on div "Collaborate" at bounding box center [101, 158] width 69 height 16
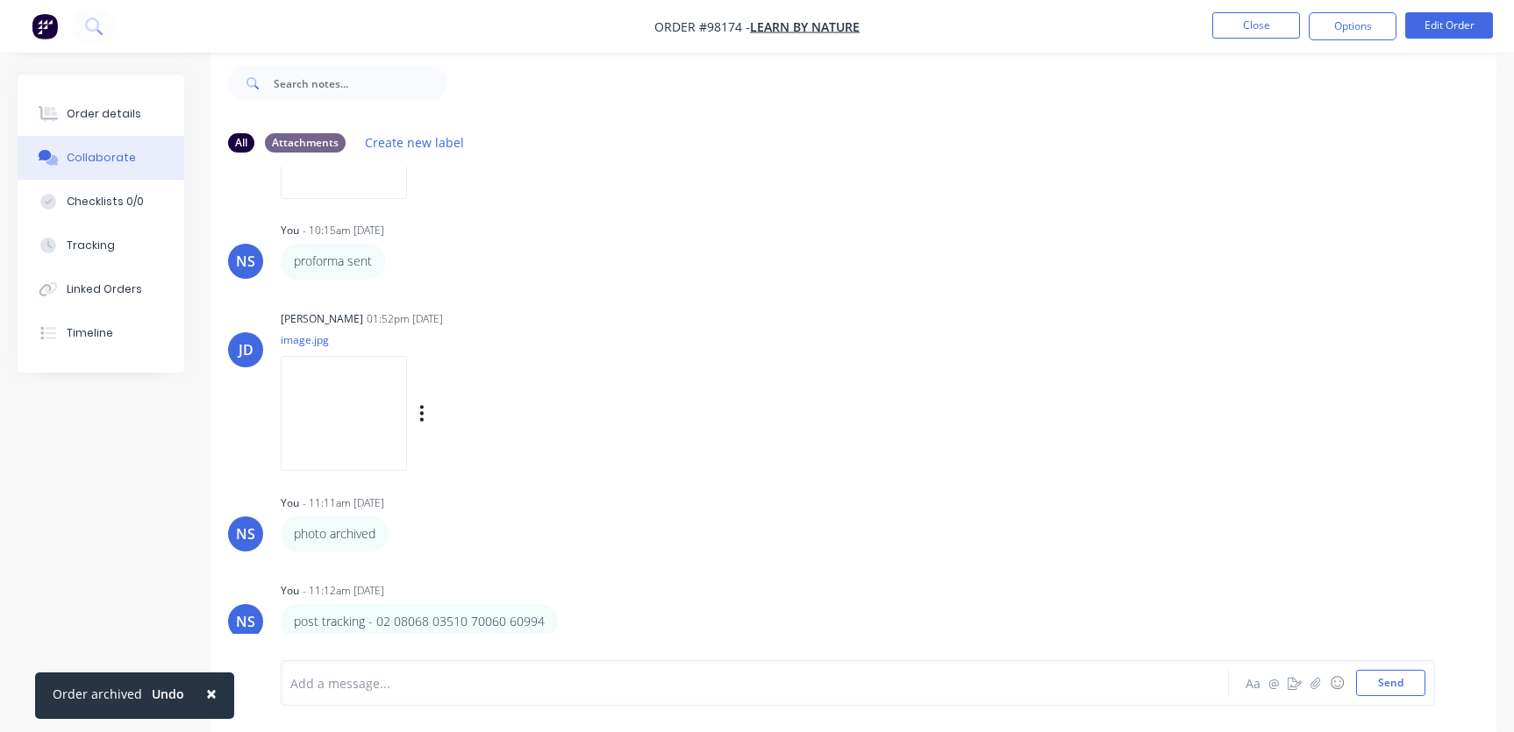
scroll to position [349, 0]
click at [1243, 30] on button "Close" at bounding box center [1256, 25] width 88 height 26
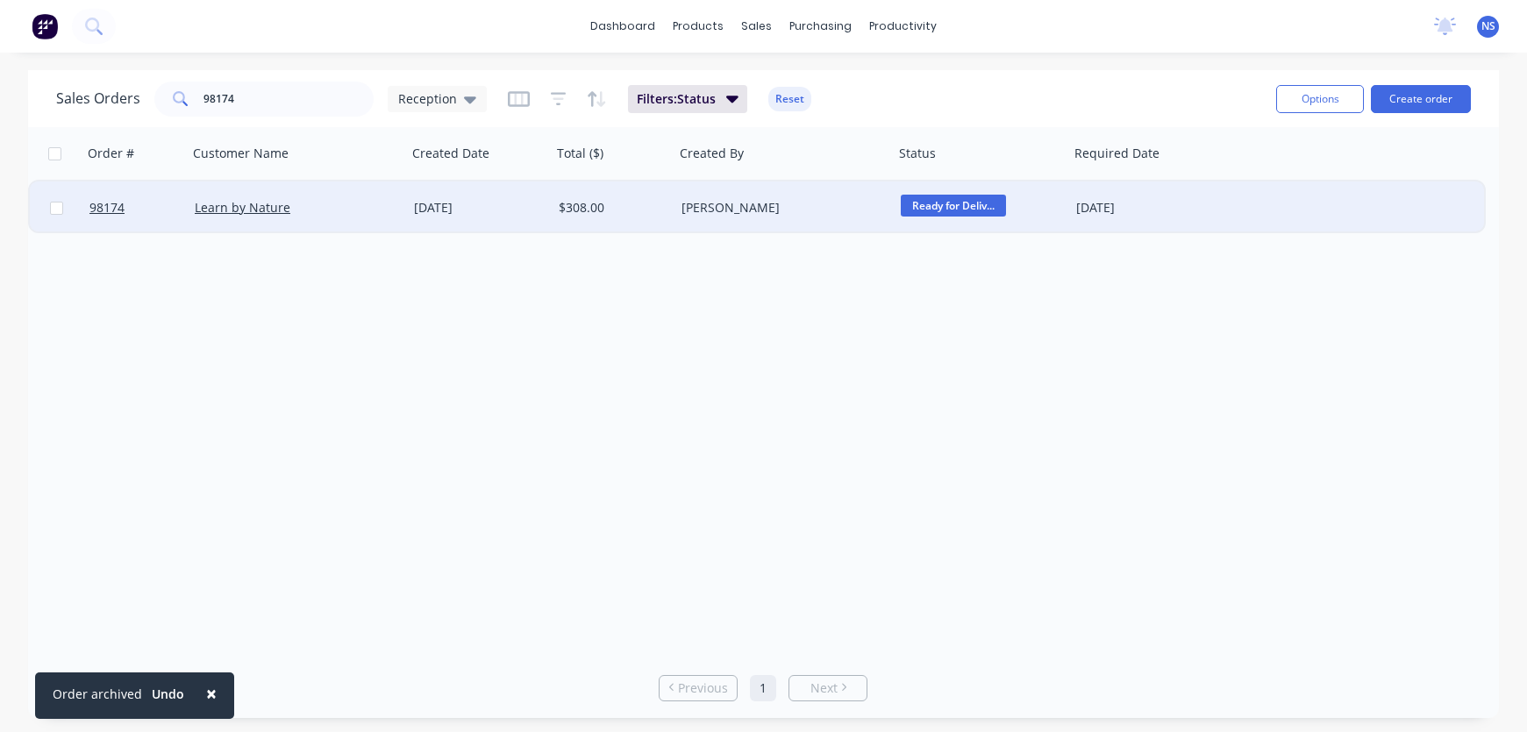
click at [850, 207] on div "[PERSON_NAME]" at bounding box center [779, 208] width 195 height 18
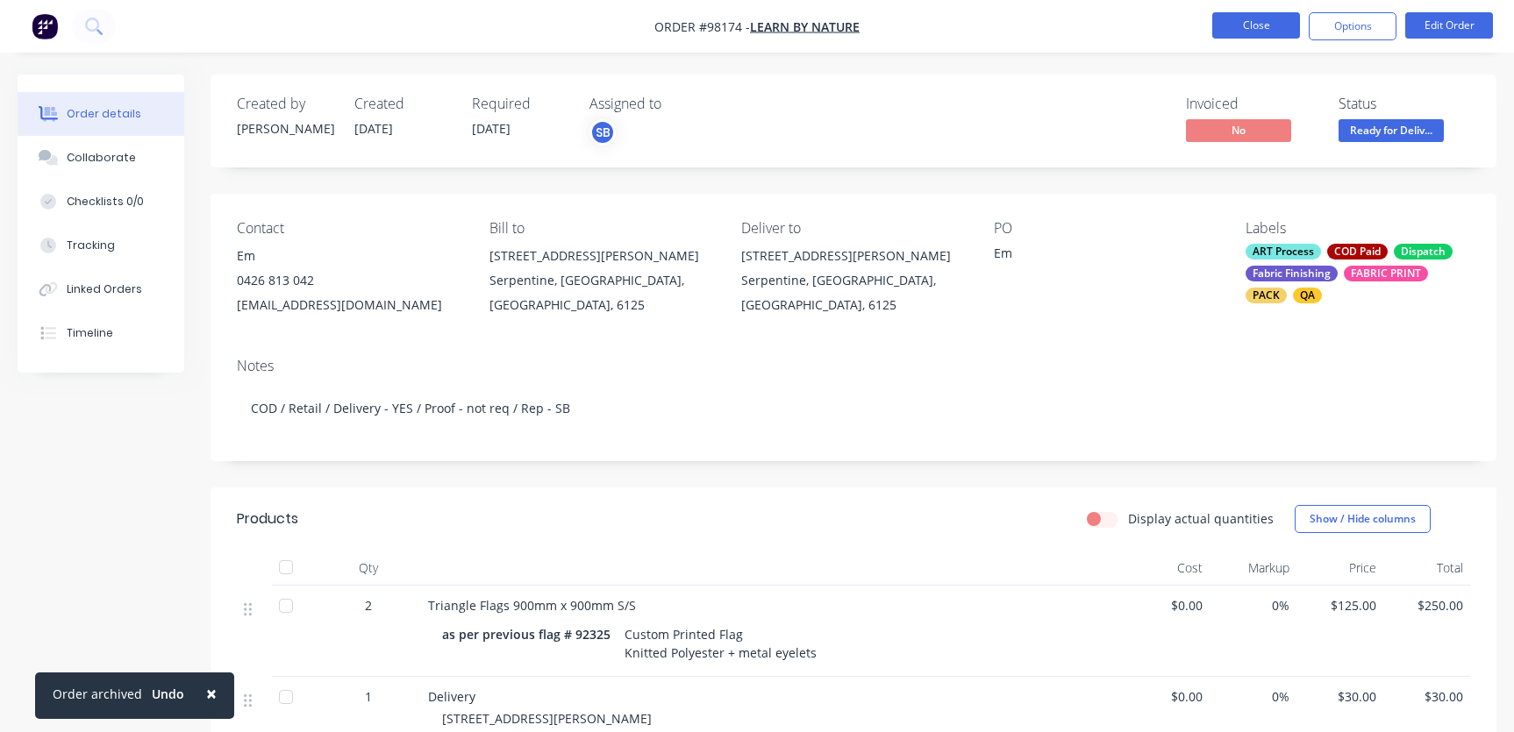
click at [1230, 21] on button "Close" at bounding box center [1256, 25] width 88 height 26
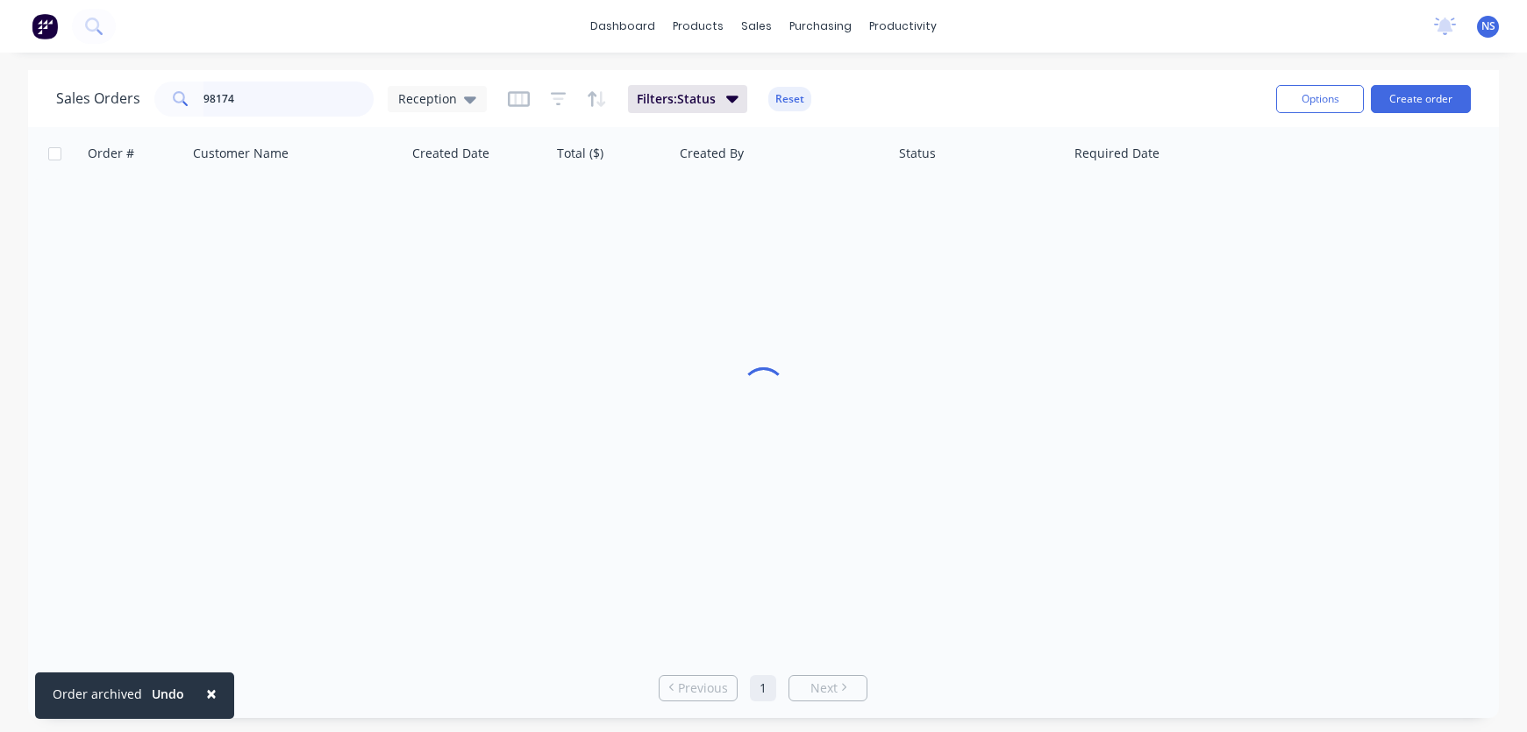
click at [284, 101] on input "98174" at bounding box center [288, 99] width 171 height 35
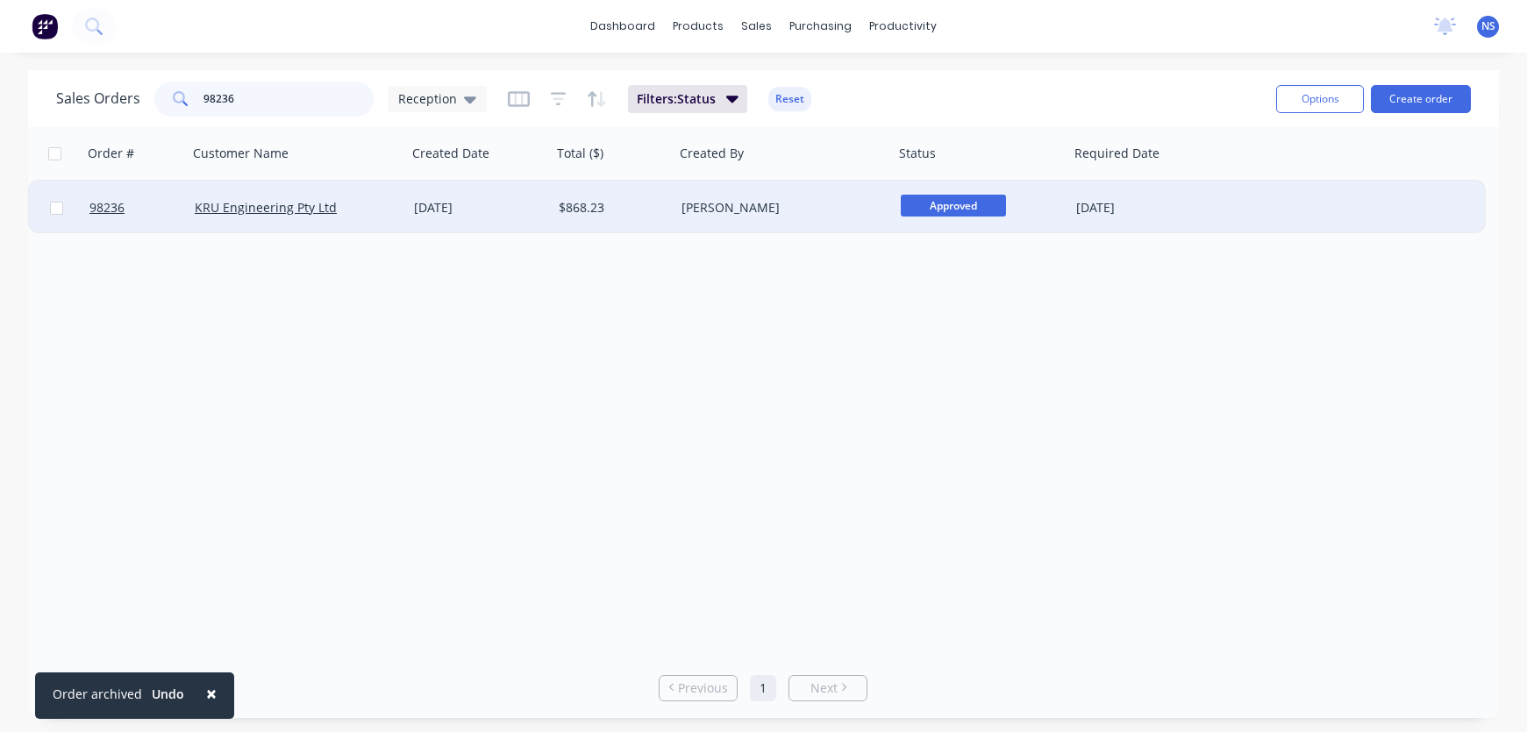
type input "98236"
click at [531, 220] on div "[DATE]" at bounding box center [479, 208] width 145 height 53
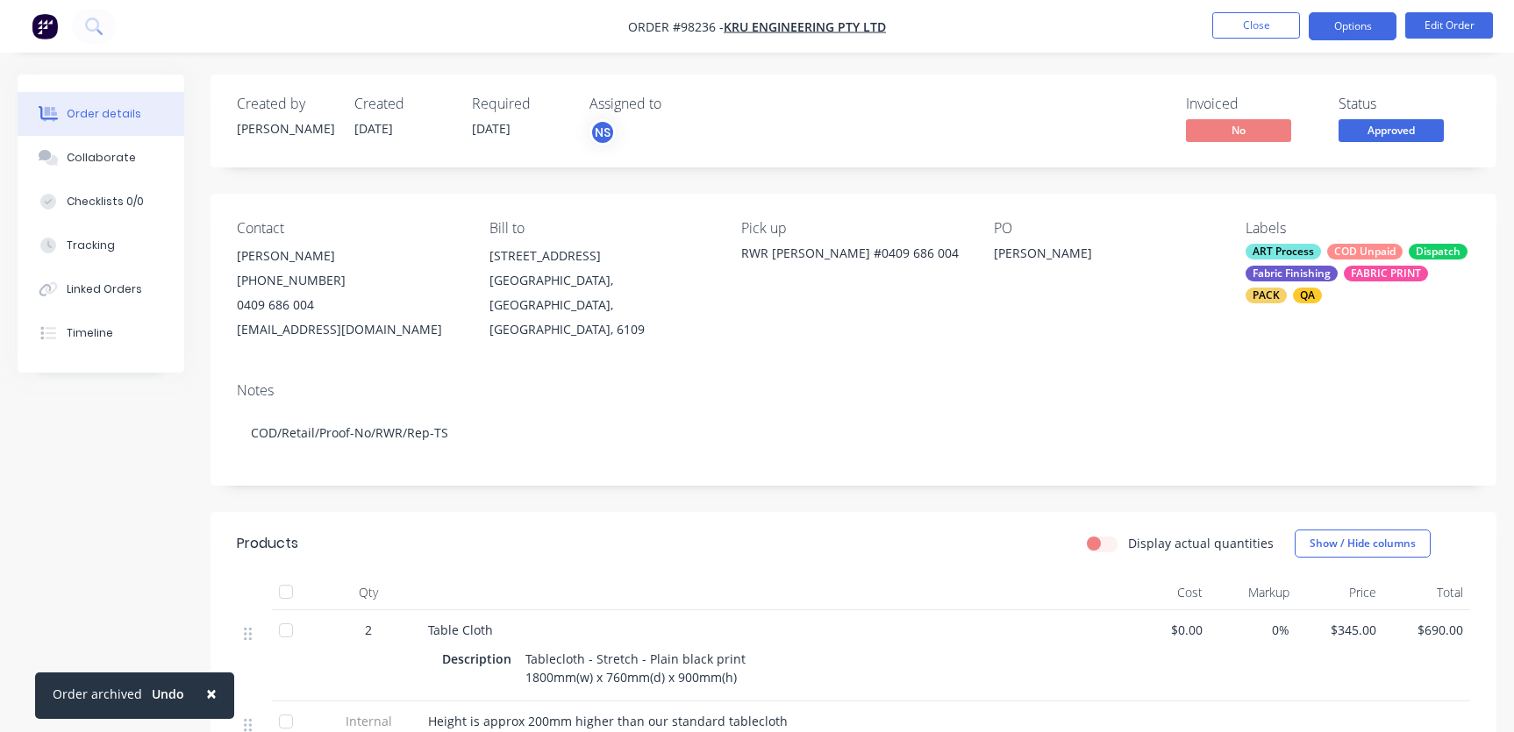
click at [1354, 23] on button "Options" at bounding box center [1353, 26] width 88 height 28
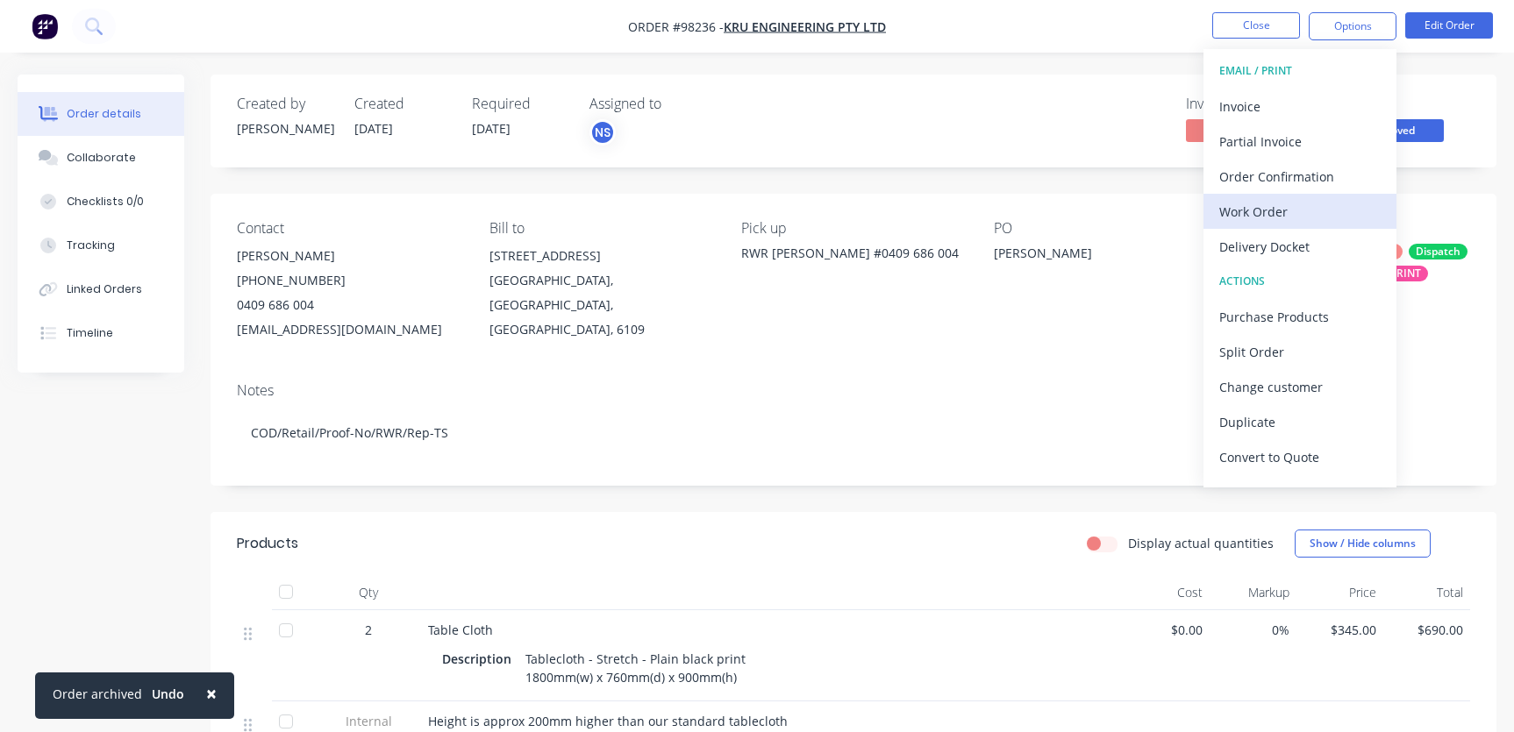
click at [1297, 218] on div "Work Order" at bounding box center [1299, 211] width 161 height 25
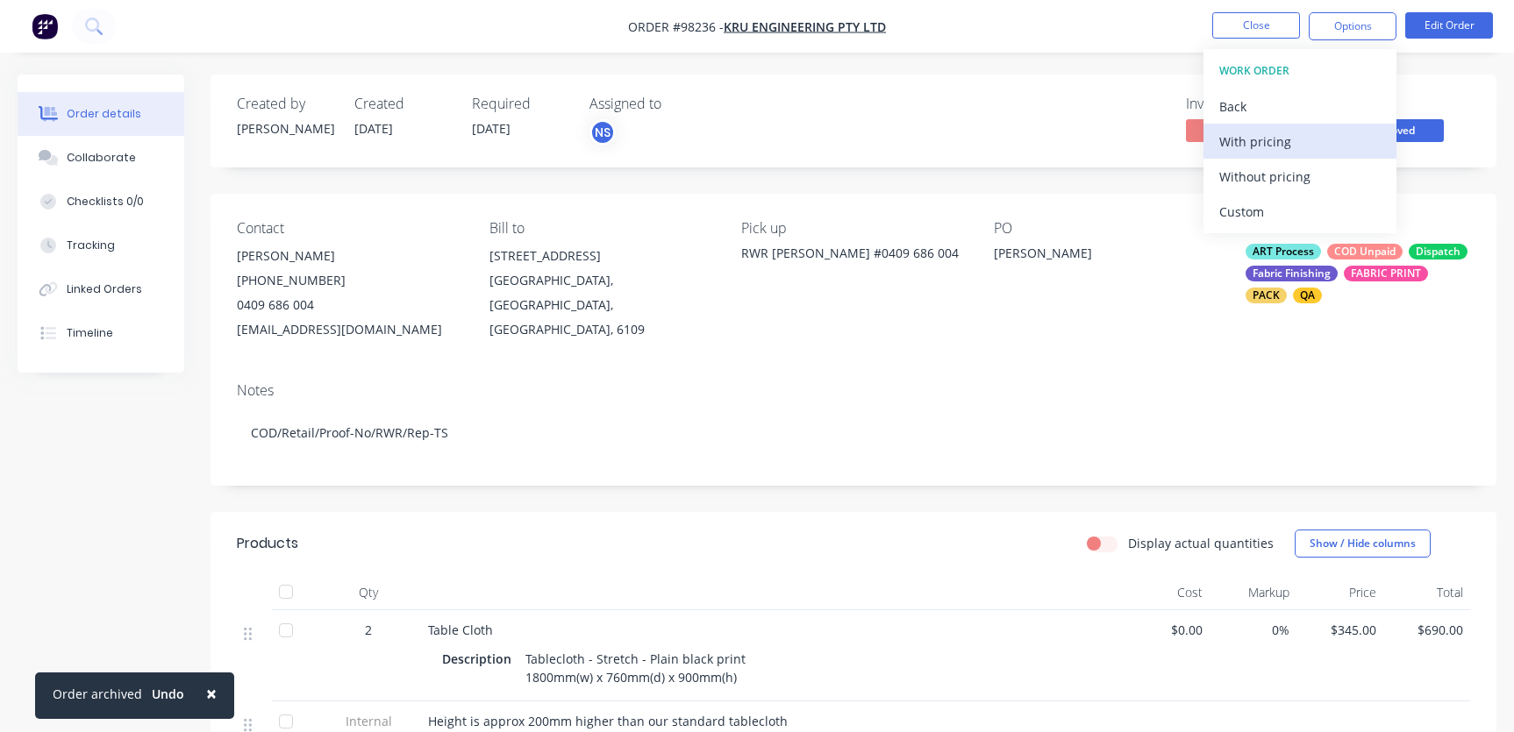
click at [1278, 140] on div "With pricing" at bounding box center [1299, 141] width 161 height 25
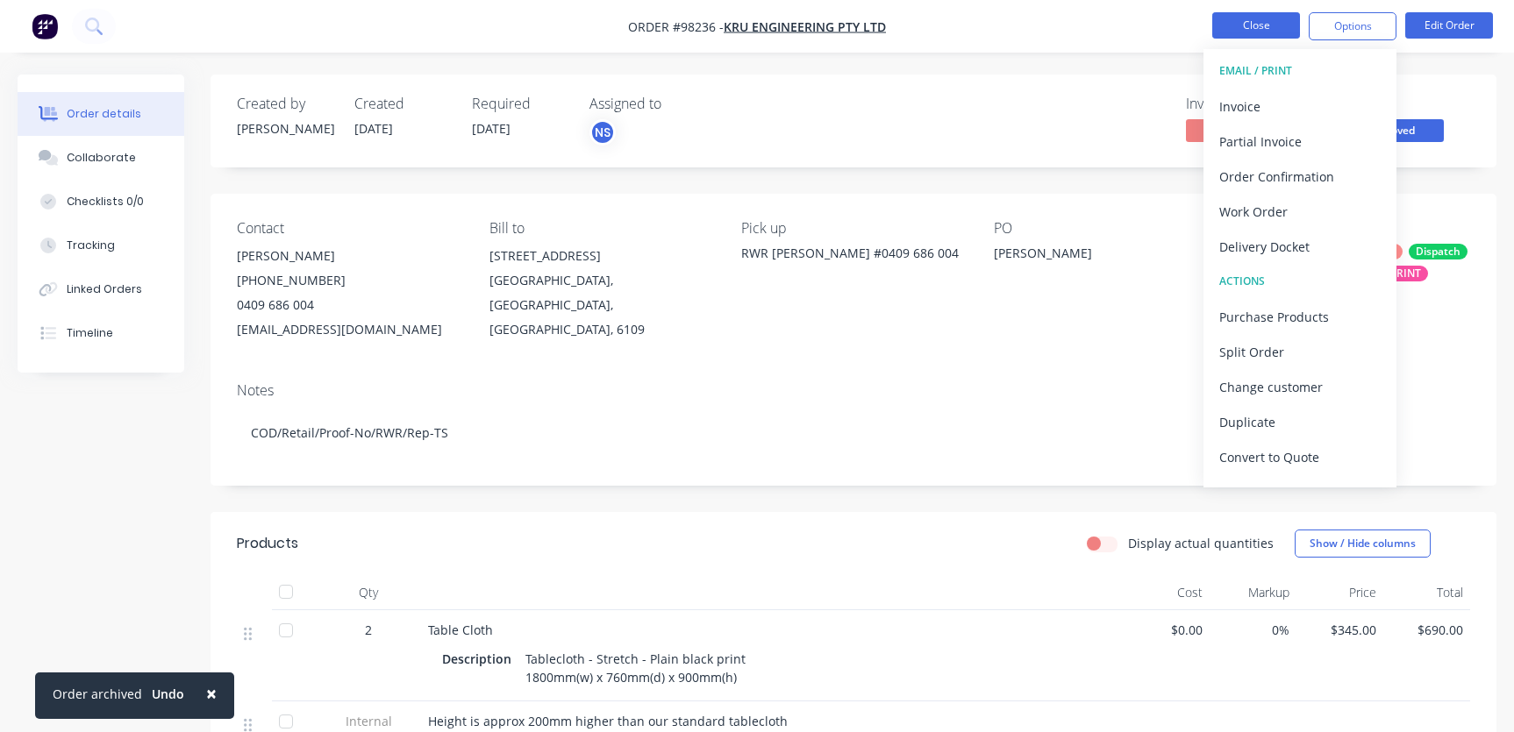
click at [1254, 23] on button "Close" at bounding box center [1256, 25] width 88 height 26
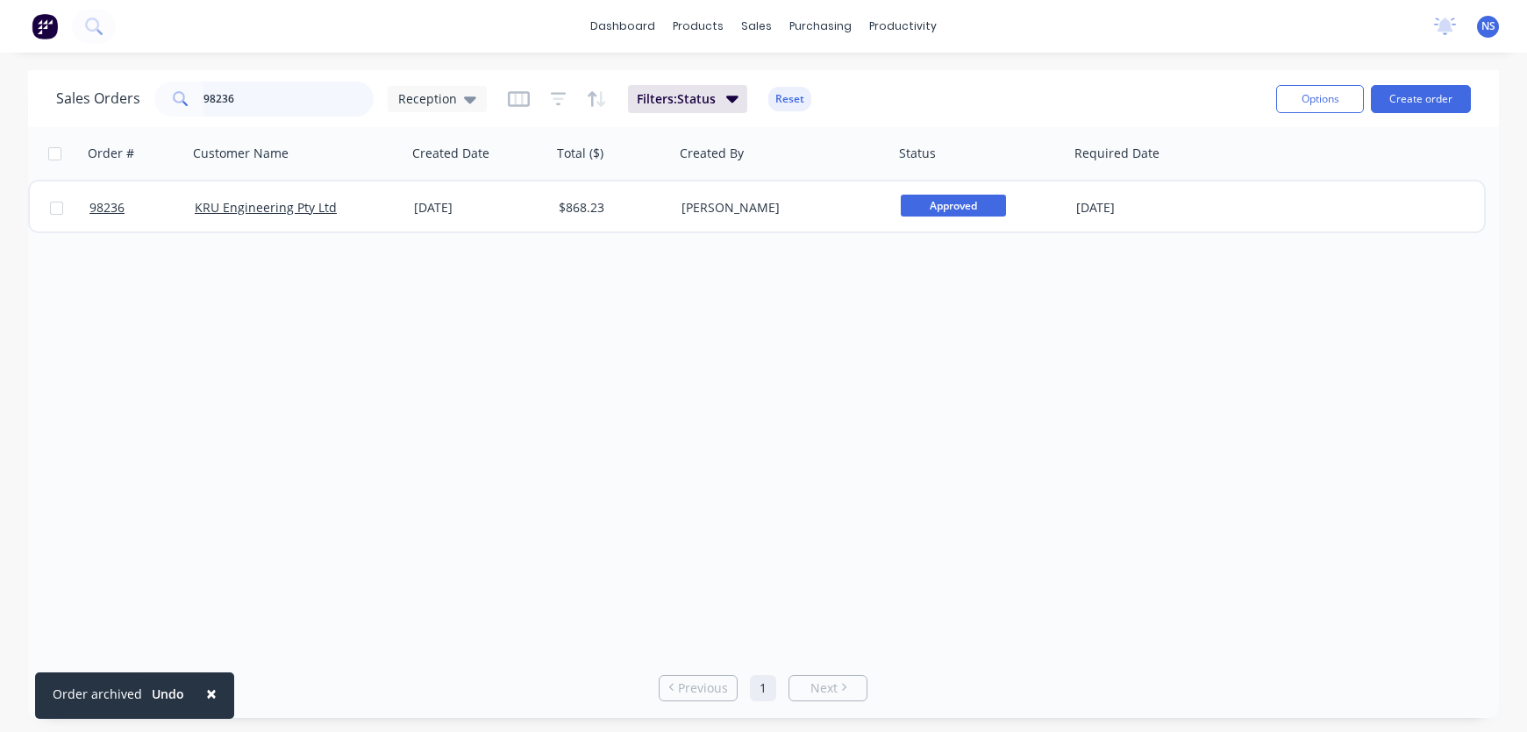
click at [277, 96] on input "98236" at bounding box center [288, 99] width 171 height 35
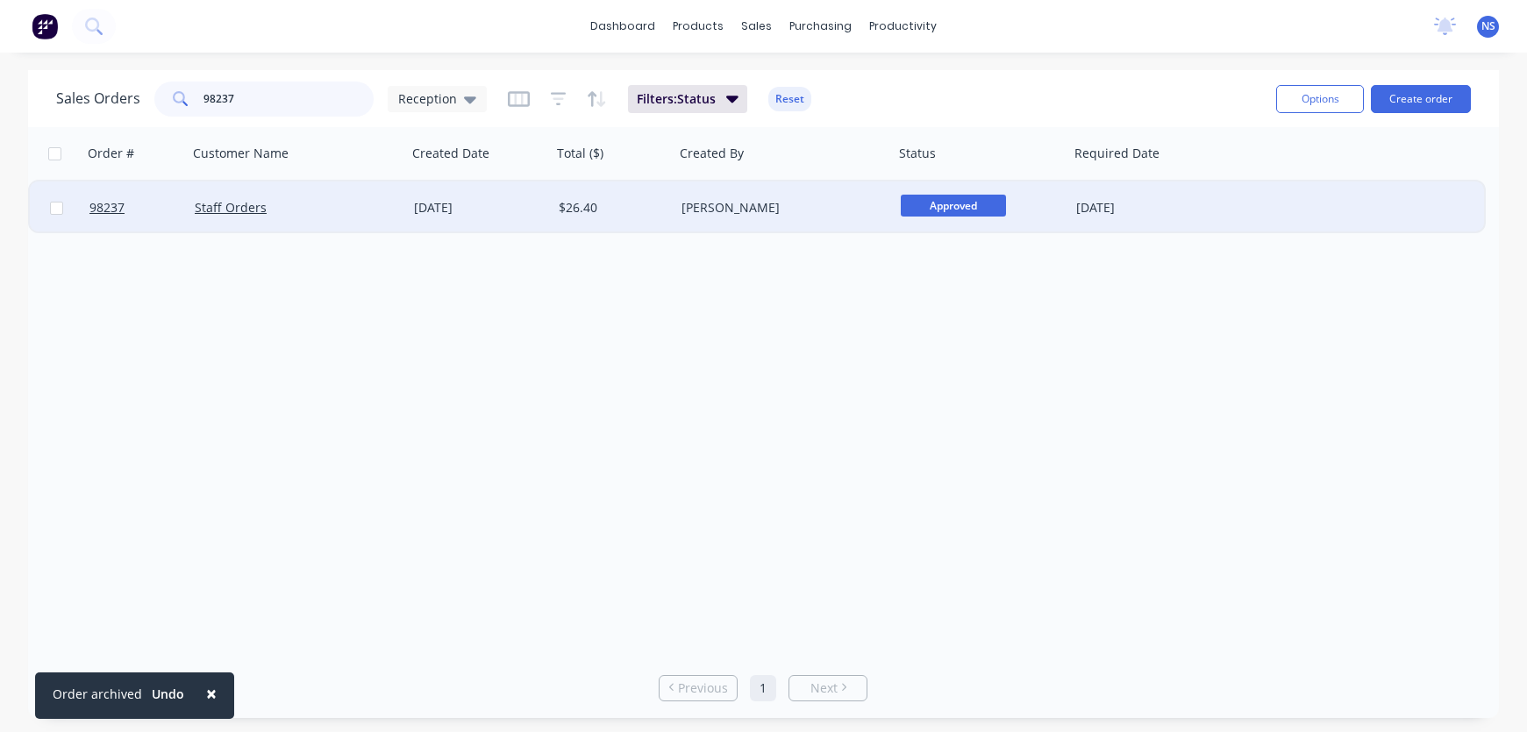
type input "98237"
click at [1029, 206] on div "Approved" at bounding box center [978, 208] width 154 height 26
click at [782, 227] on div "[PERSON_NAME]" at bounding box center [784, 208] width 219 height 53
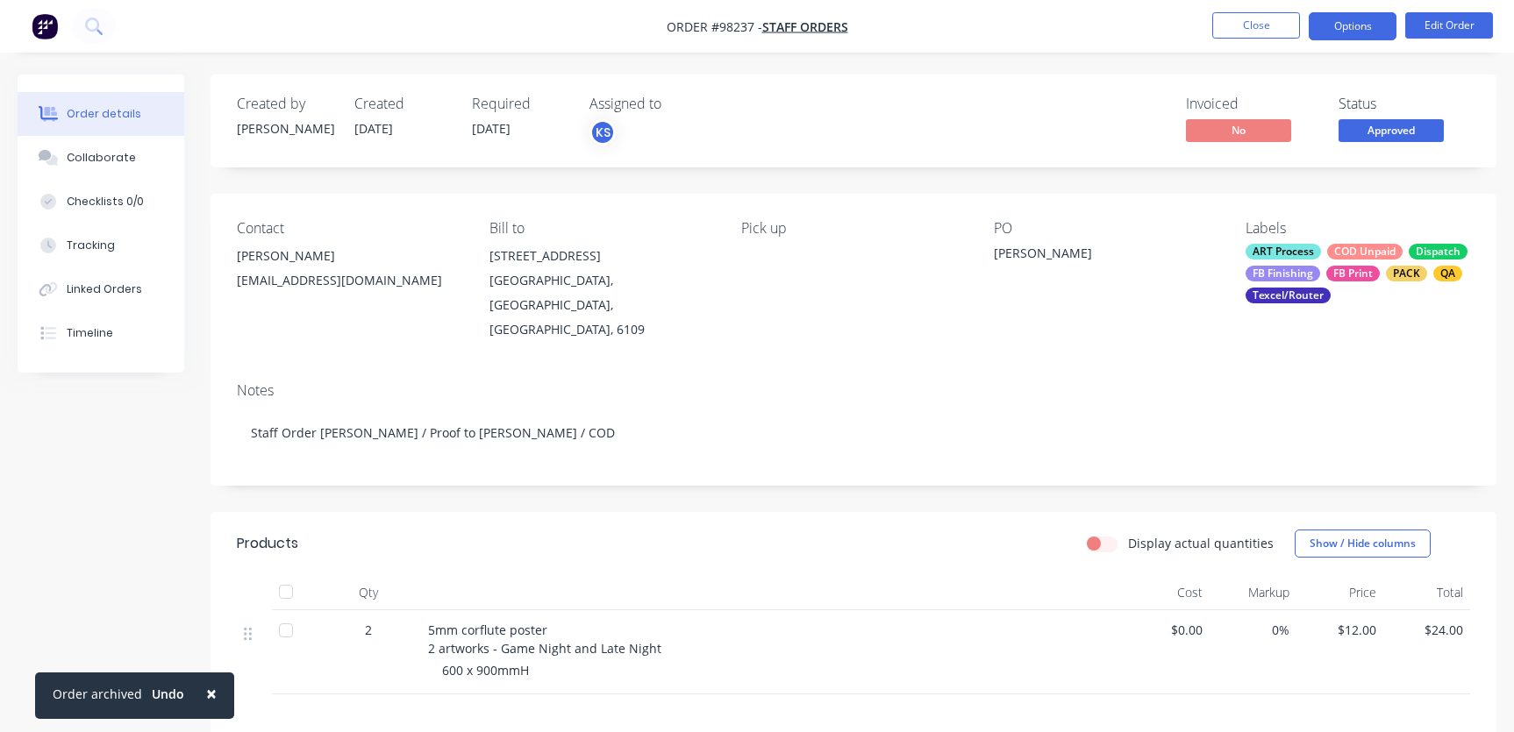
click at [1353, 27] on button "Options" at bounding box center [1353, 26] width 88 height 28
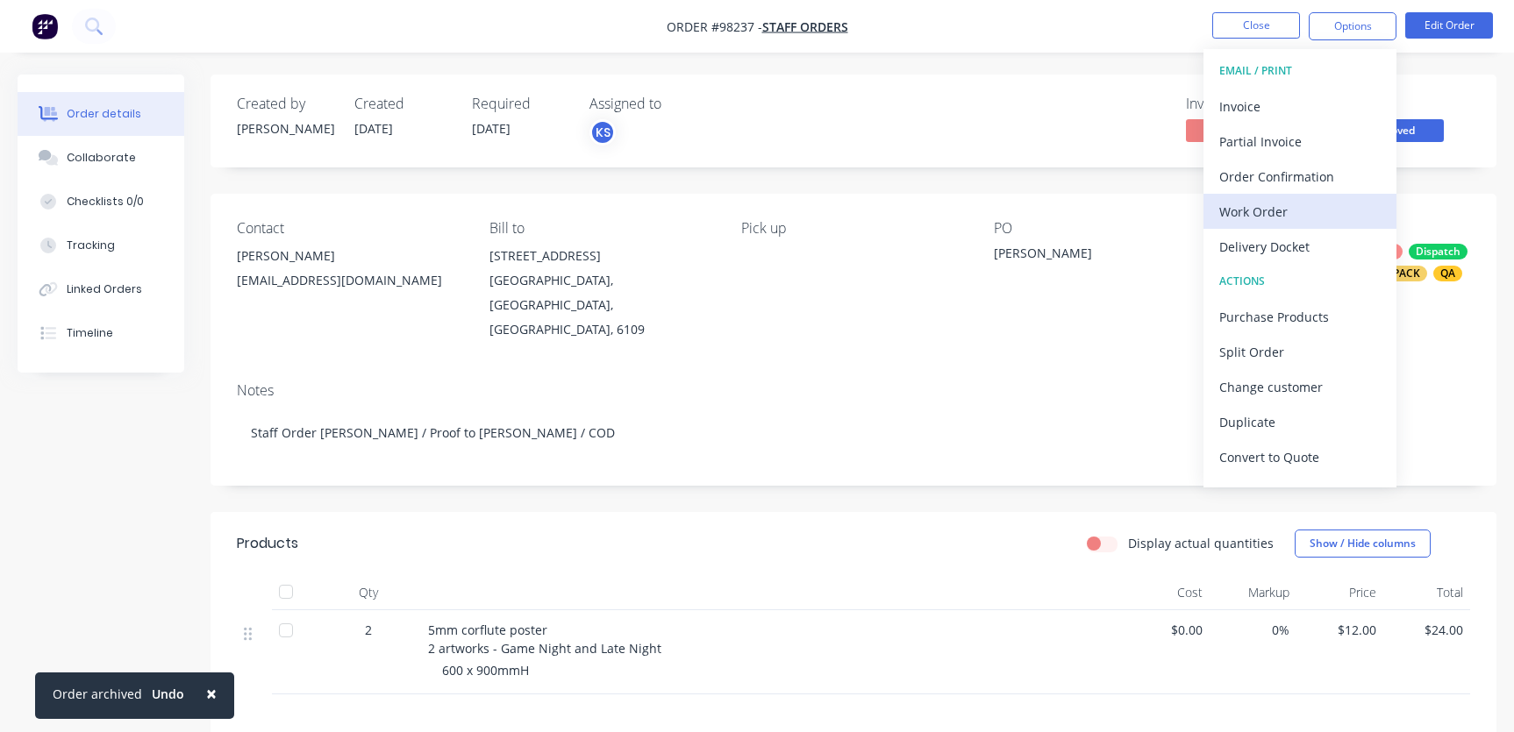
click at [1278, 211] on div "Work Order" at bounding box center [1299, 211] width 161 height 25
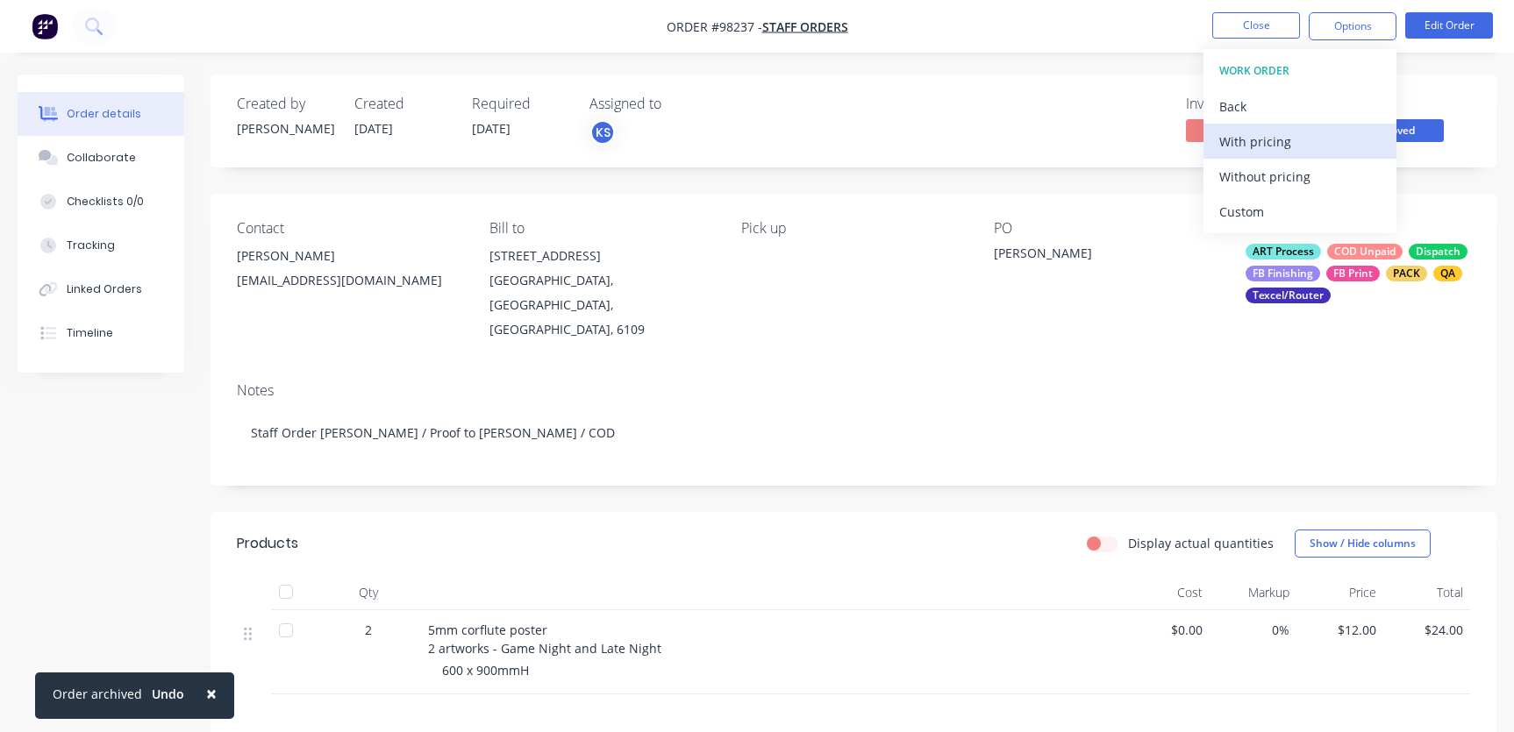
click at [1268, 146] on div "With pricing" at bounding box center [1299, 141] width 161 height 25
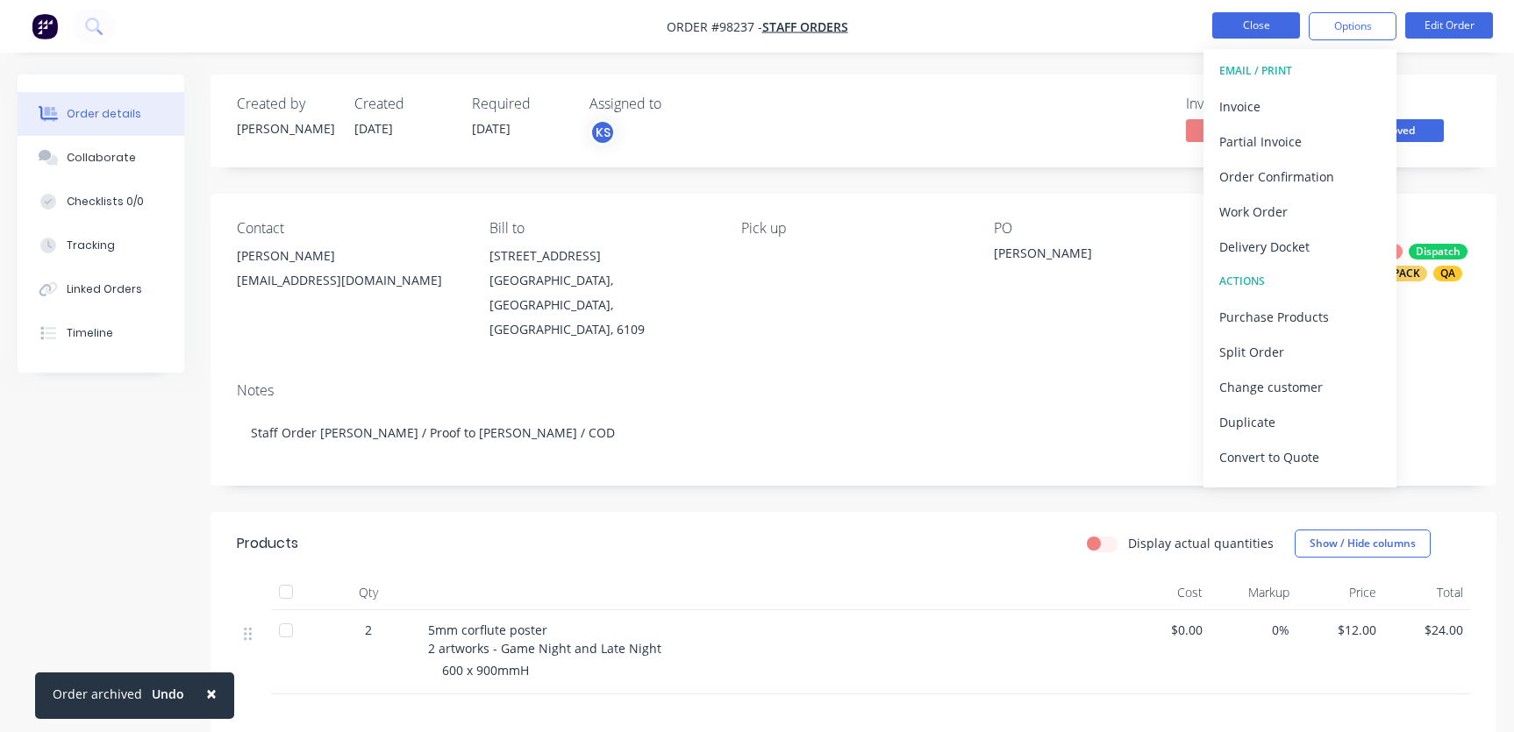
click at [1237, 21] on button "Close" at bounding box center [1256, 25] width 88 height 26
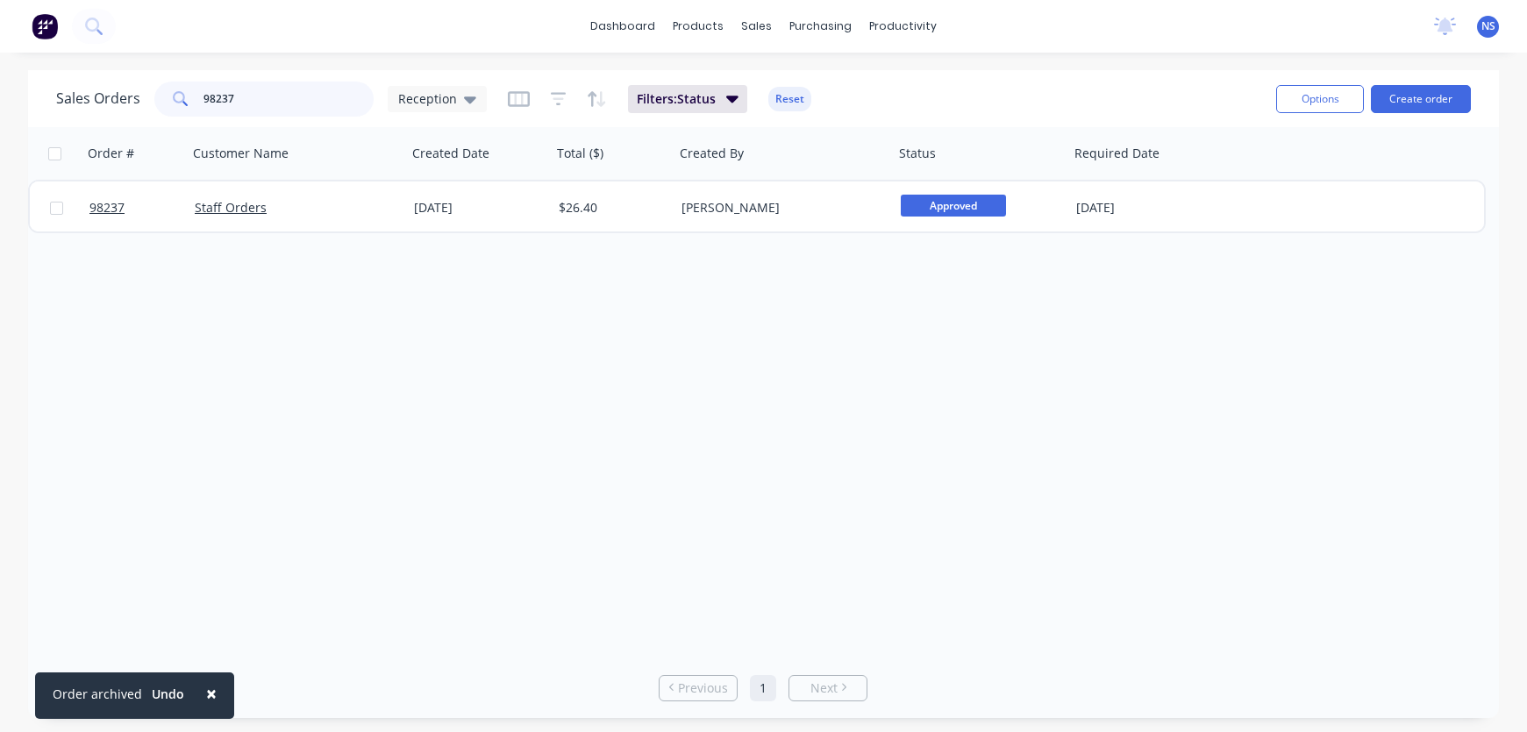
drag, startPoint x: 269, startPoint y: 95, endPoint x: 190, endPoint y: 85, distance: 79.5
click at [190, 85] on div "98237" at bounding box center [263, 99] width 219 height 35
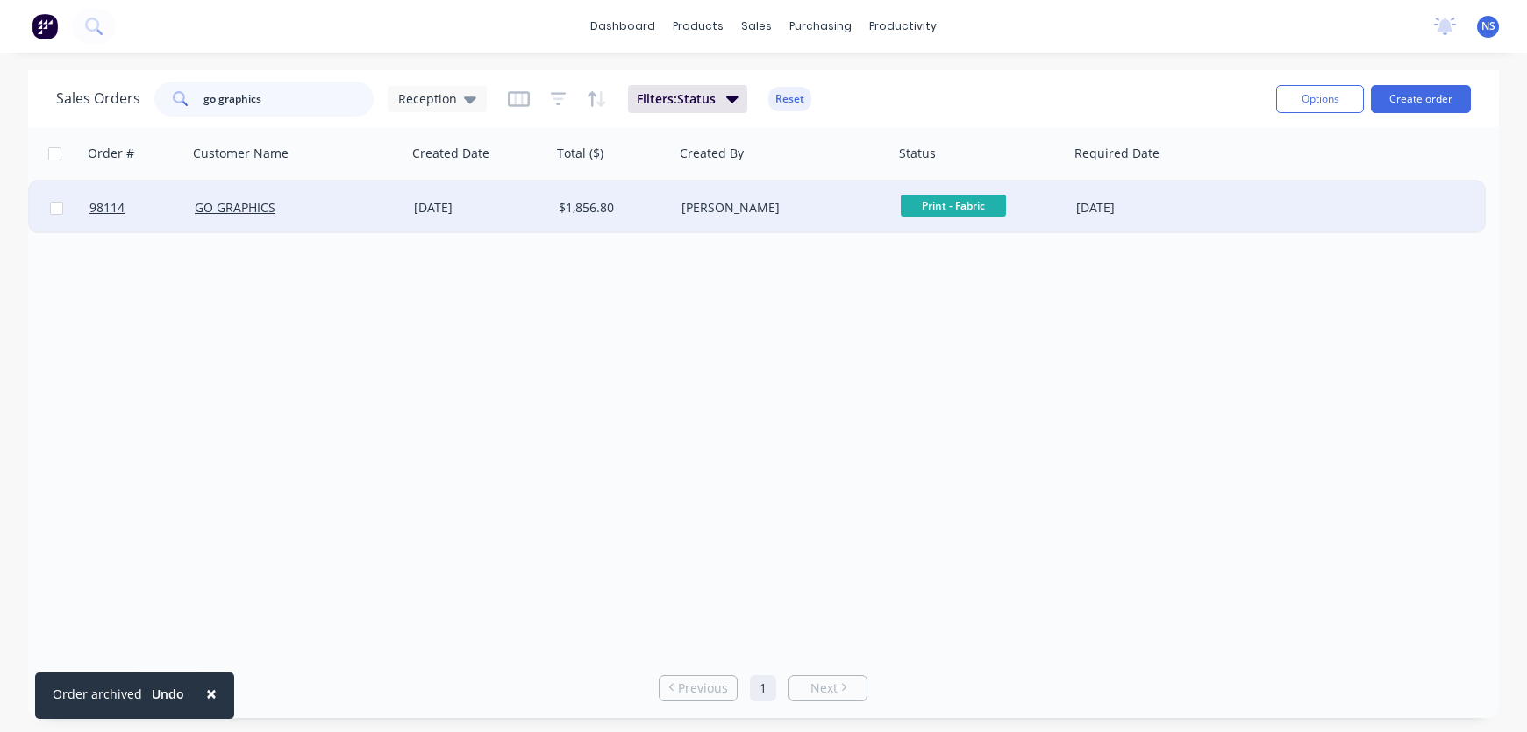
type input "go graphics"
click at [351, 209] on div "GO GRAPHICS" at bounding box center [292, 208] width 195 height 18
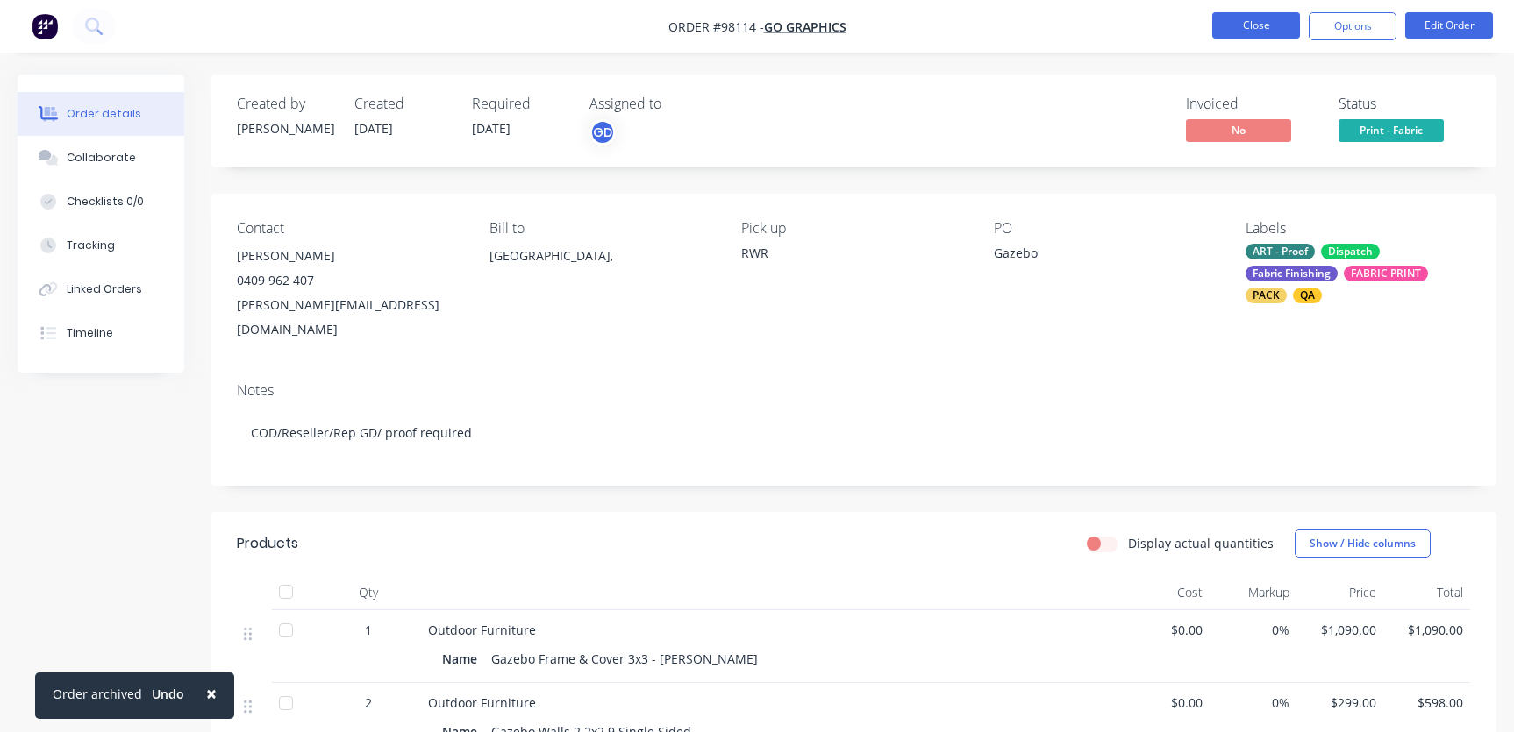
click at [1246, 25] on button "Close" at bounding box center [1256, 25] width 88 height 26
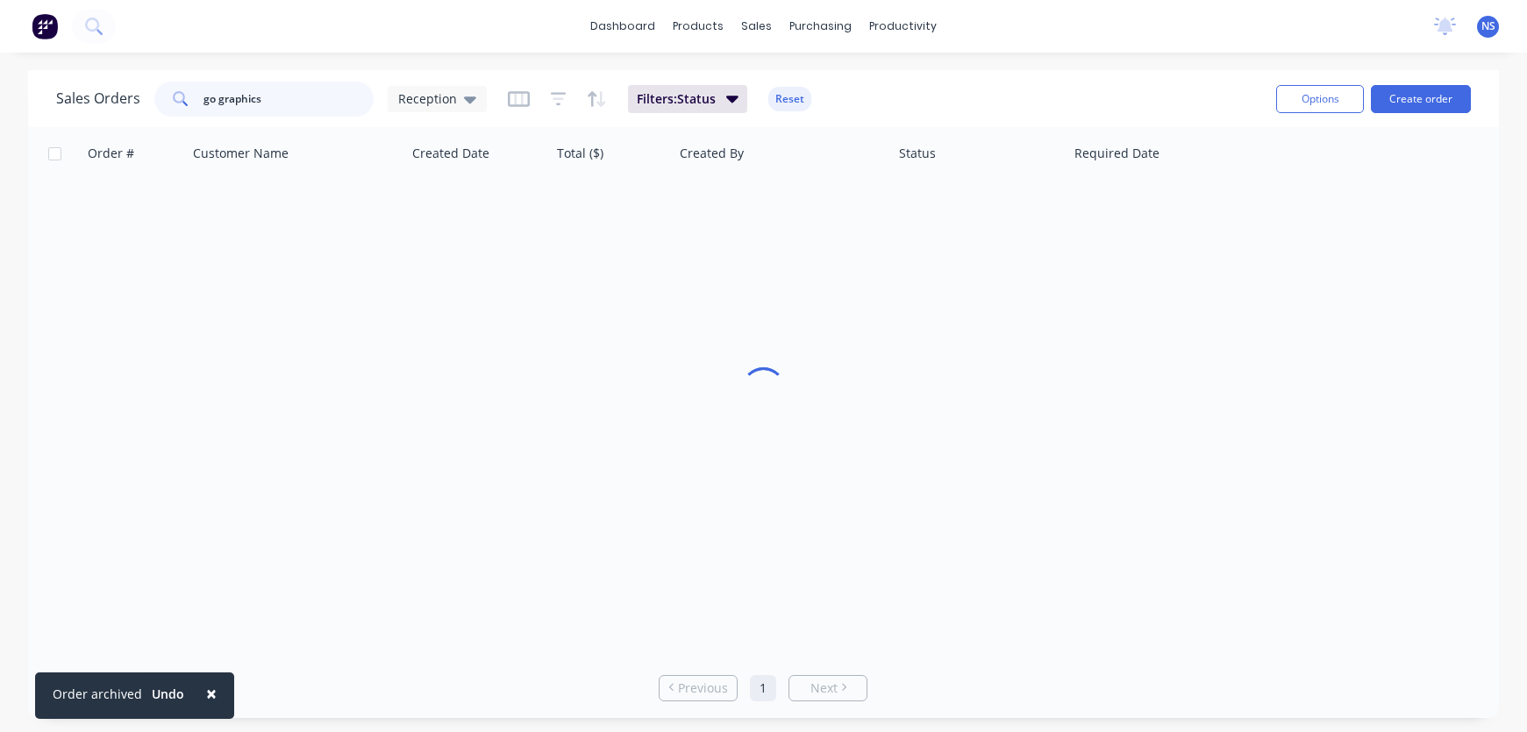
drag, startPoint x: 295, startPoint y: 95, endPoint x: 212, endPoint y: 98, distance: 82.5
click at [212, 98] on input "go graphics" at bounding box center [288, 99] width 171 height 35
drag, startPoint x: 285, startPoint y: 103, endPoint x: 163, endPoint y: 104, distance: 121.9
click at [163, 104] on div "go graphics" at bounding box center [263, 99] width 219 height 35
click at [228, 99] on input "94184" at bounding box center [288, 99] width 171 height 35
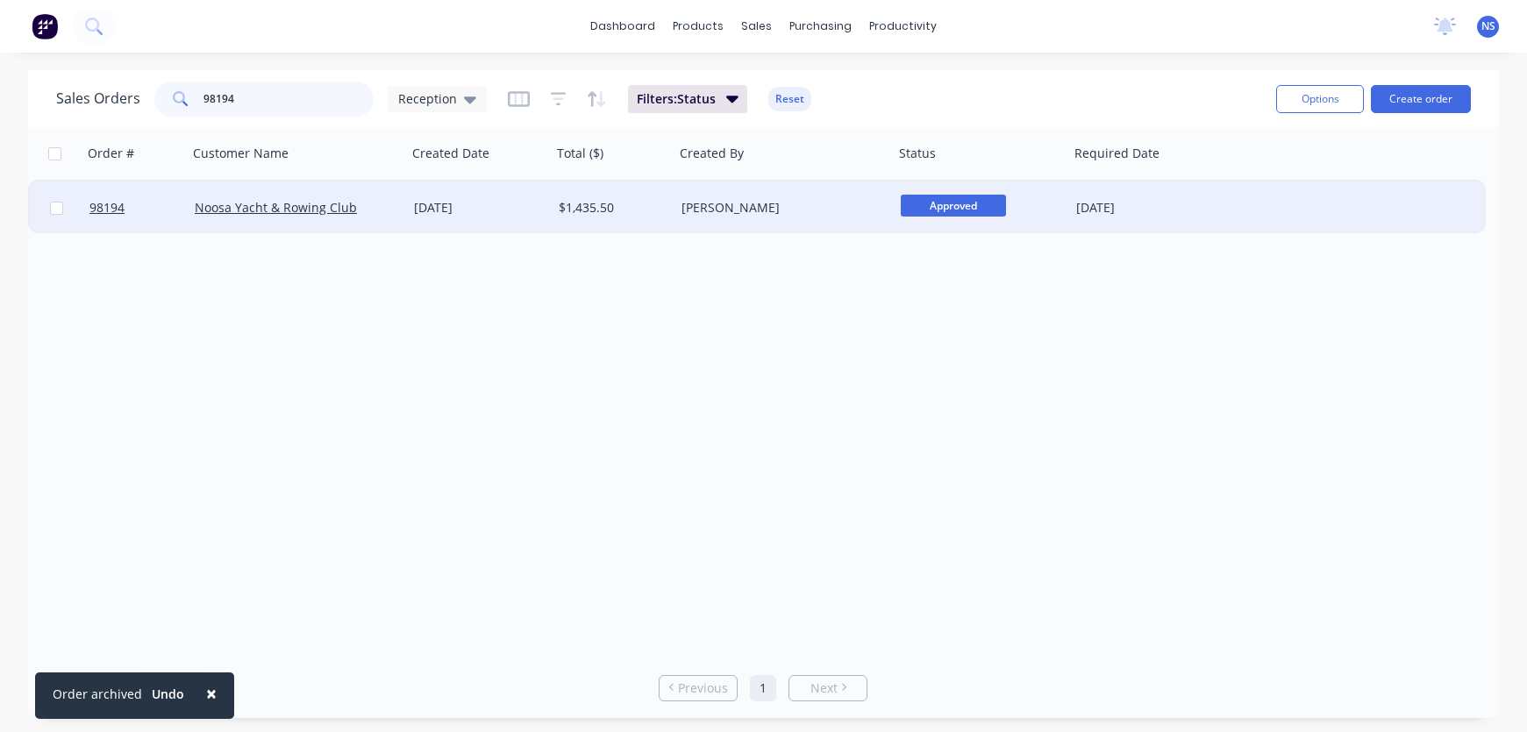
type input "98194"
click at [640, 215] on div "$1,435.50" at bounding box center [611, 208] width 104 height 18
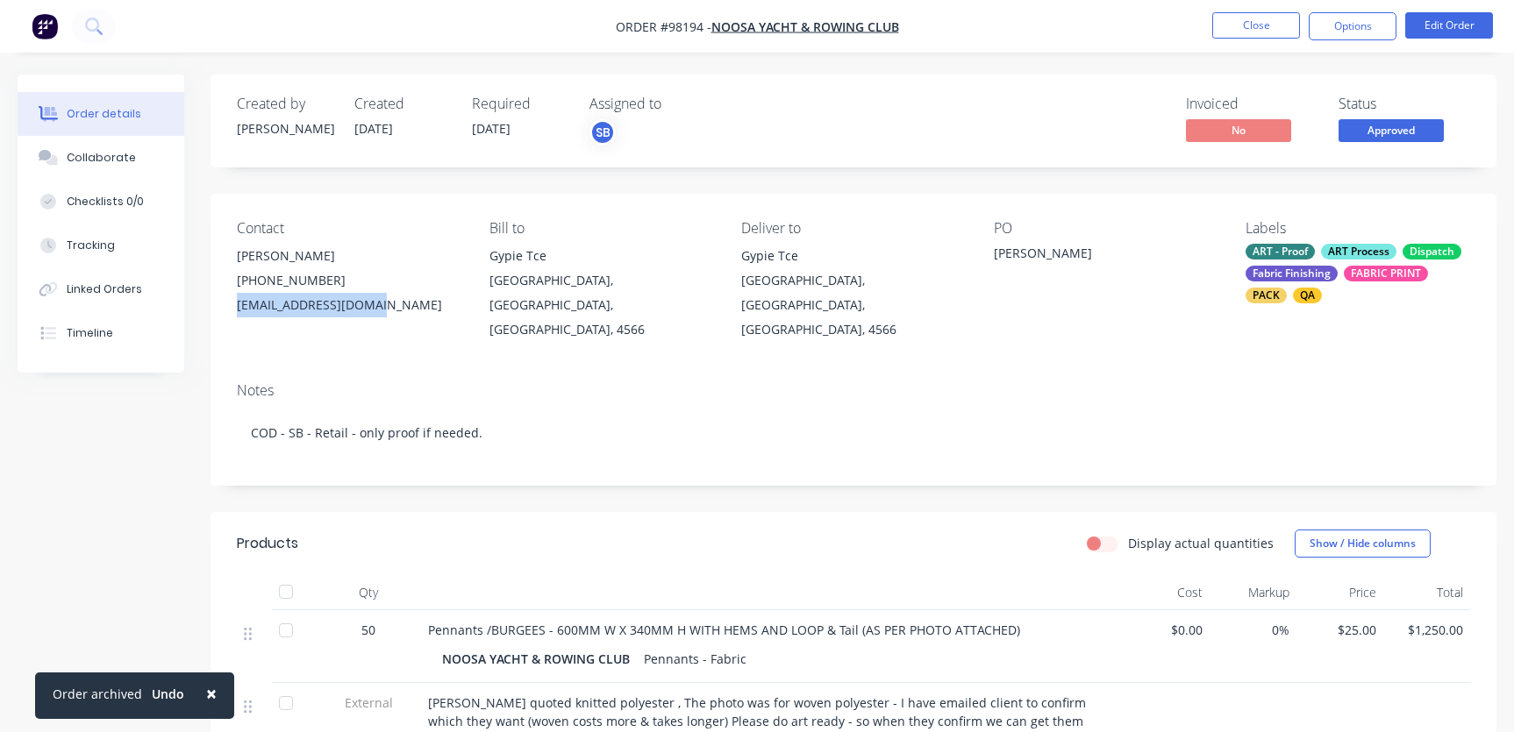
drag, startPoint x: 377, startPoint y: 304, endPoint x: 244, endPoint y: 305, distance: 133.3
click at [229, 307] on div "Contact [PERSON_NAME] [PHONE_NUMBER] [EMAIL_ADDRESS][DOMAIN_NAME] Bill to [GEOG…" at bounding box center [854, 281] width 1286 height 175
copy div "[EMAIL_ADDRESS][DOMAIN_NAME]"
click at [101, 158] on div "Collaborate" at bounding box center [101, 158] width 69 height 16
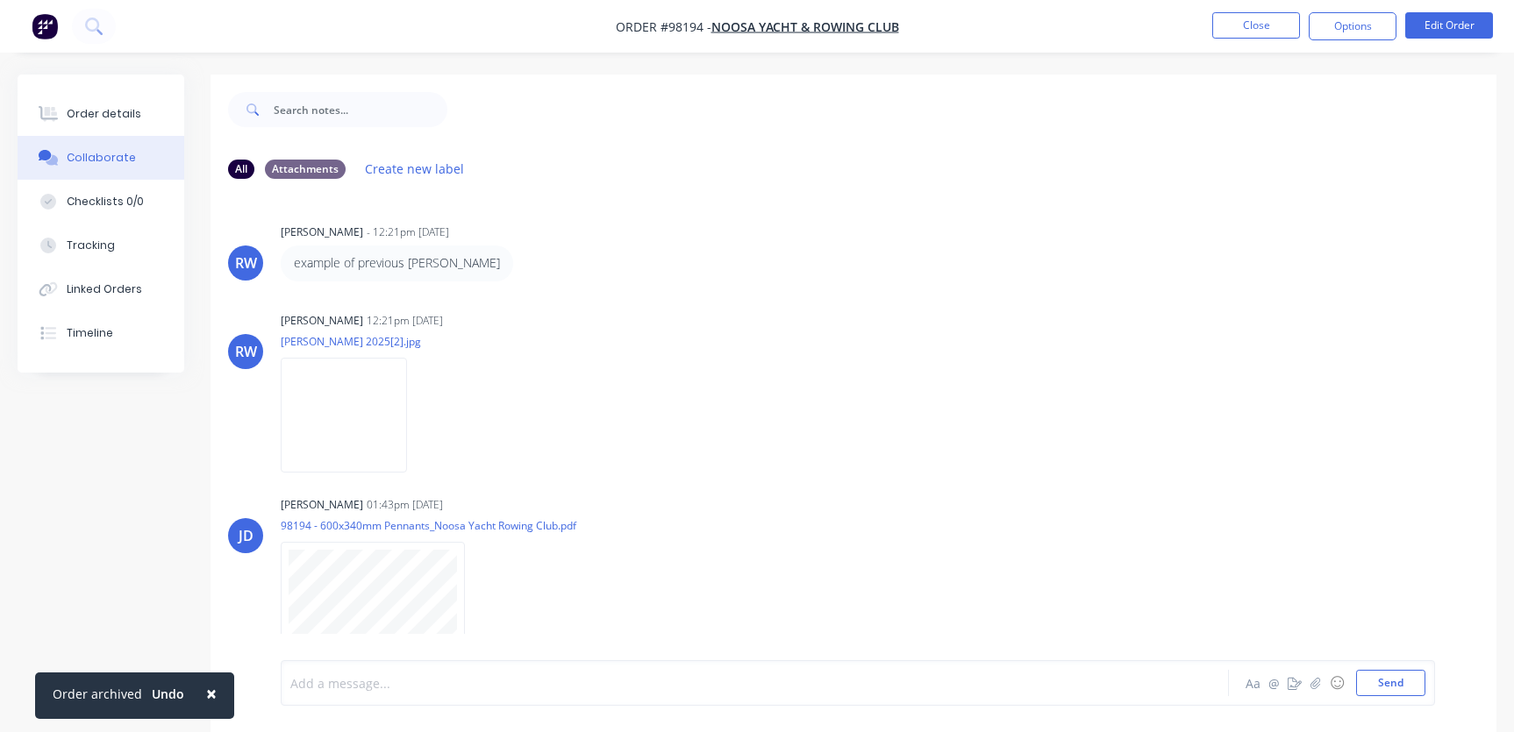
click at [381, 689] on div at bounding box center [716, 684] width 851 height 18
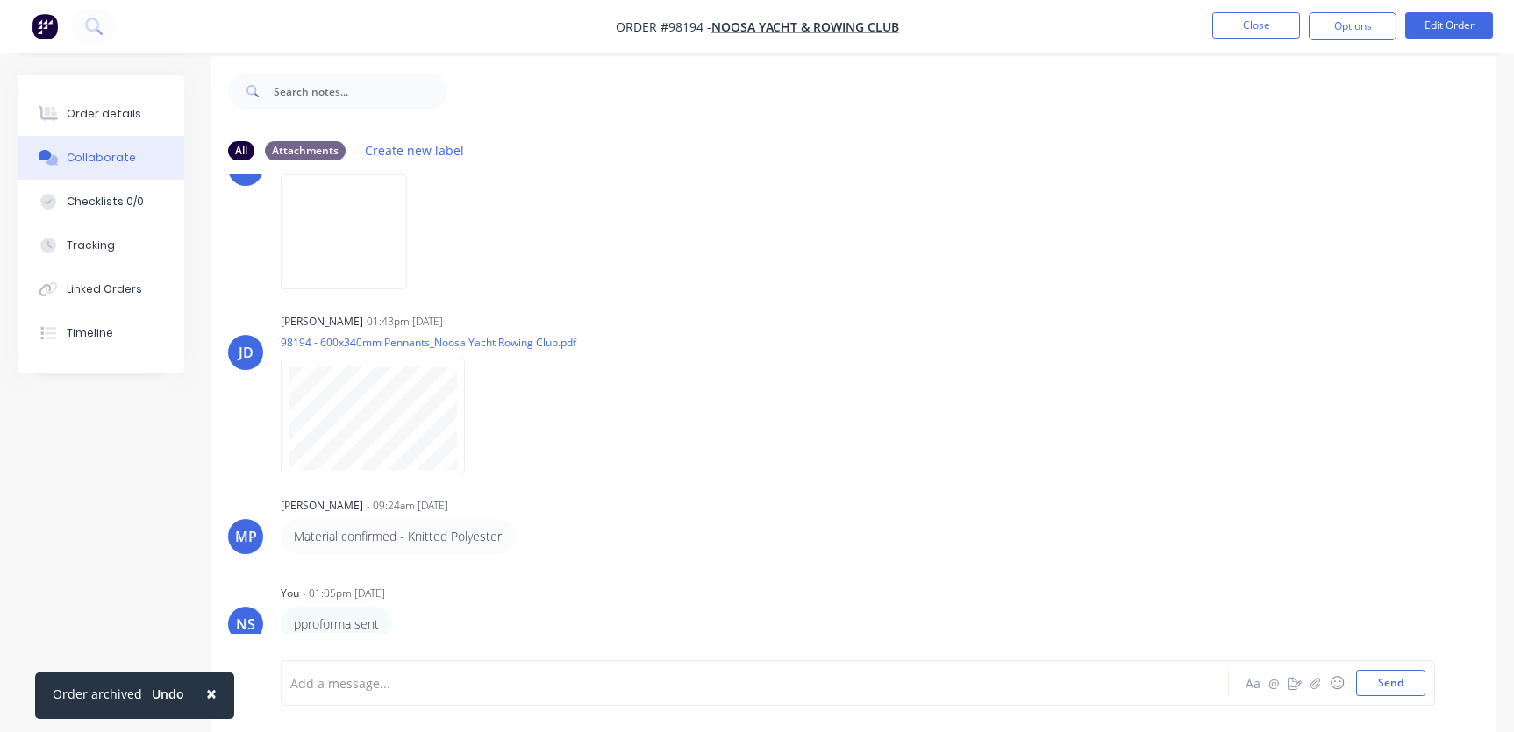
scroll to position [26, 0]
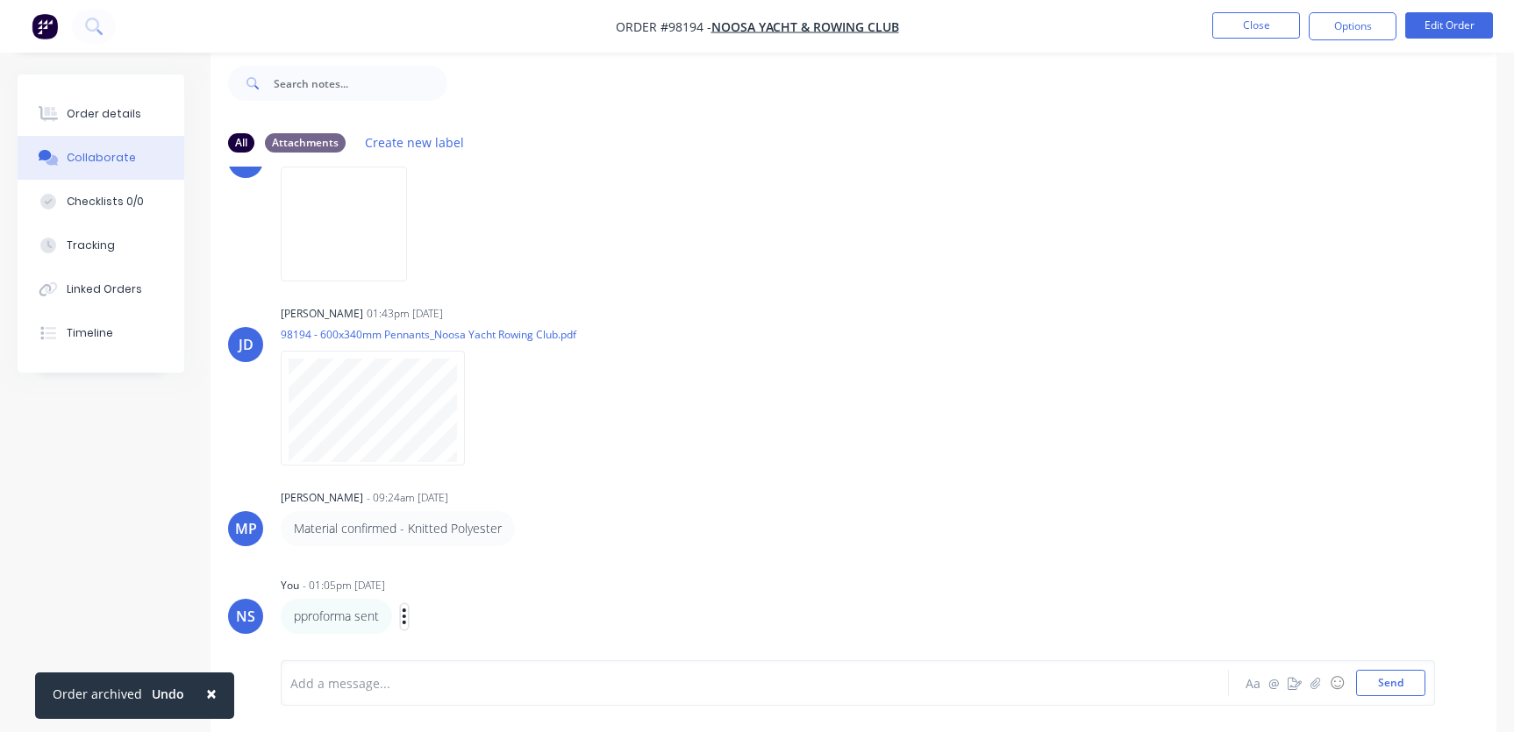
click at [407, 610] on icon "button" at bounding box center [404, 617] width 5 height 20
click at [451, 582] on button "Edit" at bounding box center [468, 586] width 111 height 29
click at [299, 618] on p "pproforma sent" at bounding box center [336, 617] width 85 height 18
drag, startPoint x: 293, startPoint y: 686, endPoint x: 313, endPoint y: 680, distance: 21.1
click at [294, 685] on span "pproforma sent" at bounding box center [337, 683] width 92 height 17
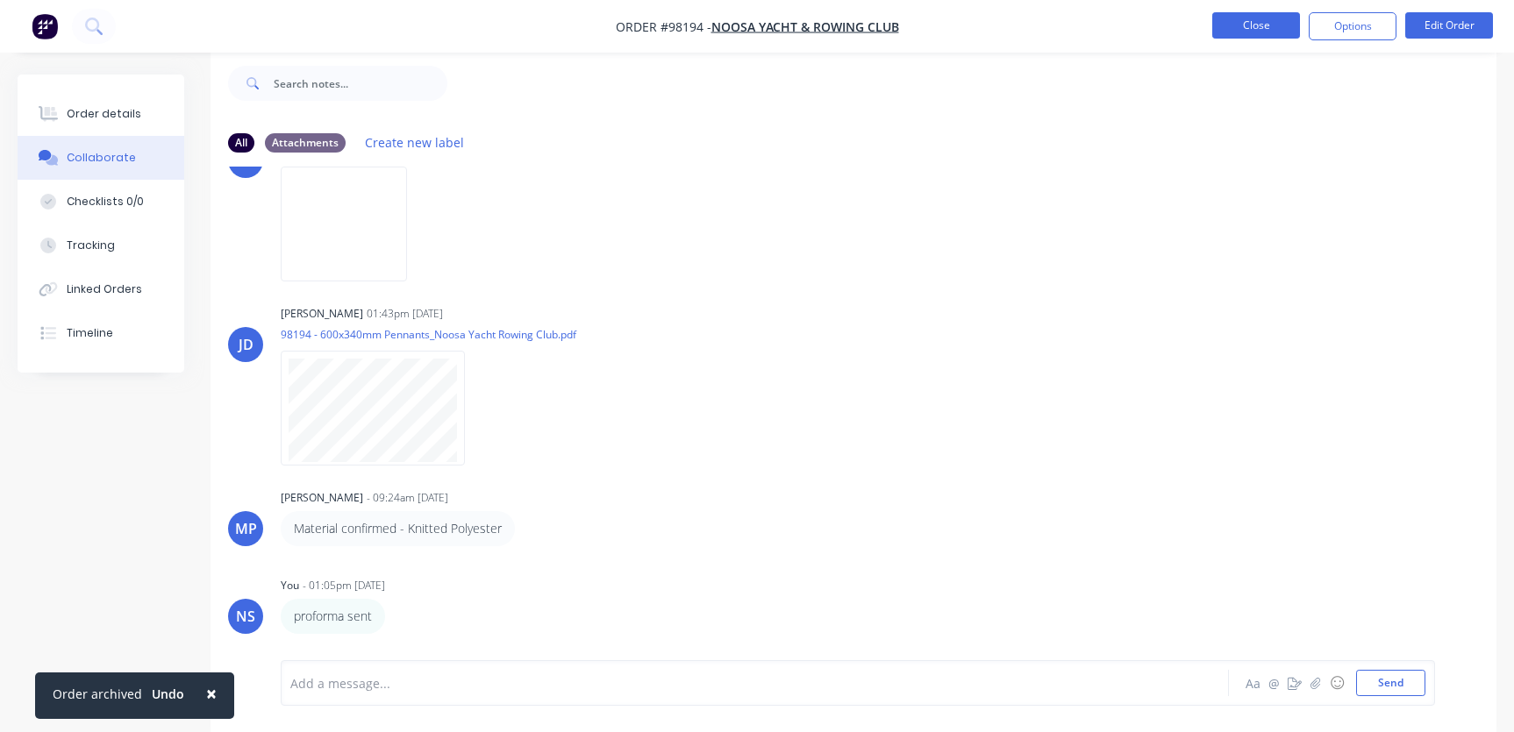
click at [1286, 25] on button "Close" at bounding box center [1256, 25] width 88 height 26
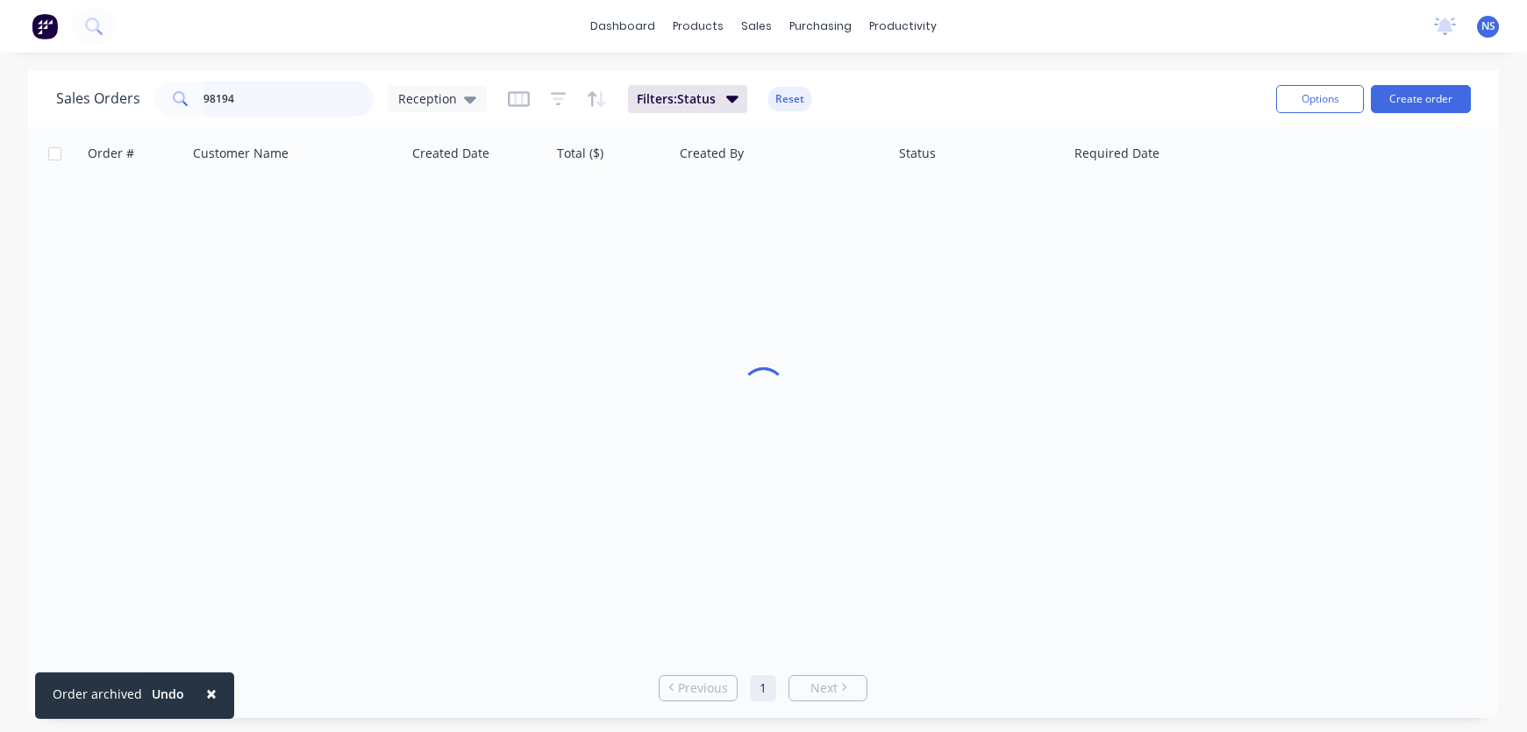
click at [270, 98] on input "98194" at bounding box center [288, 99] width 171 height 35
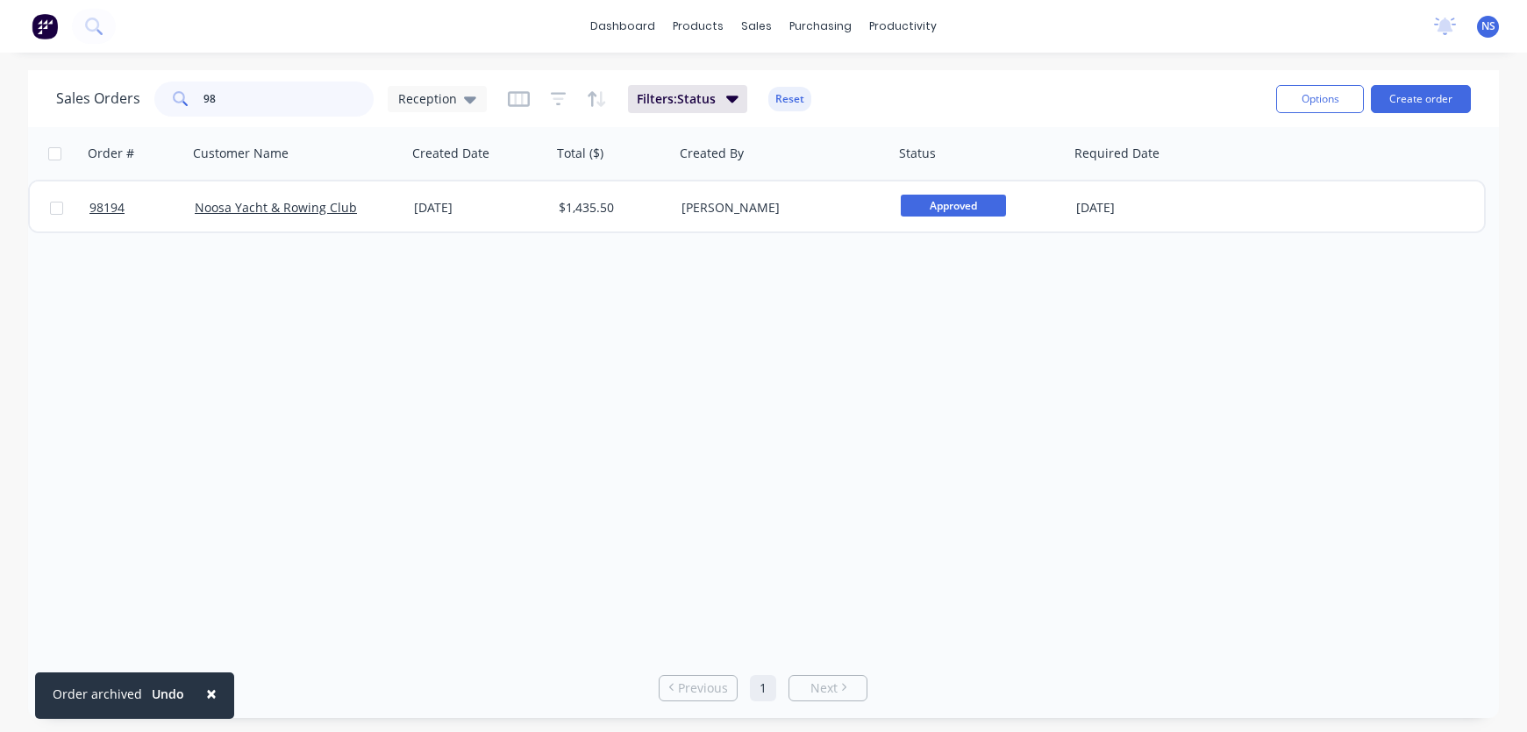
type input "9"
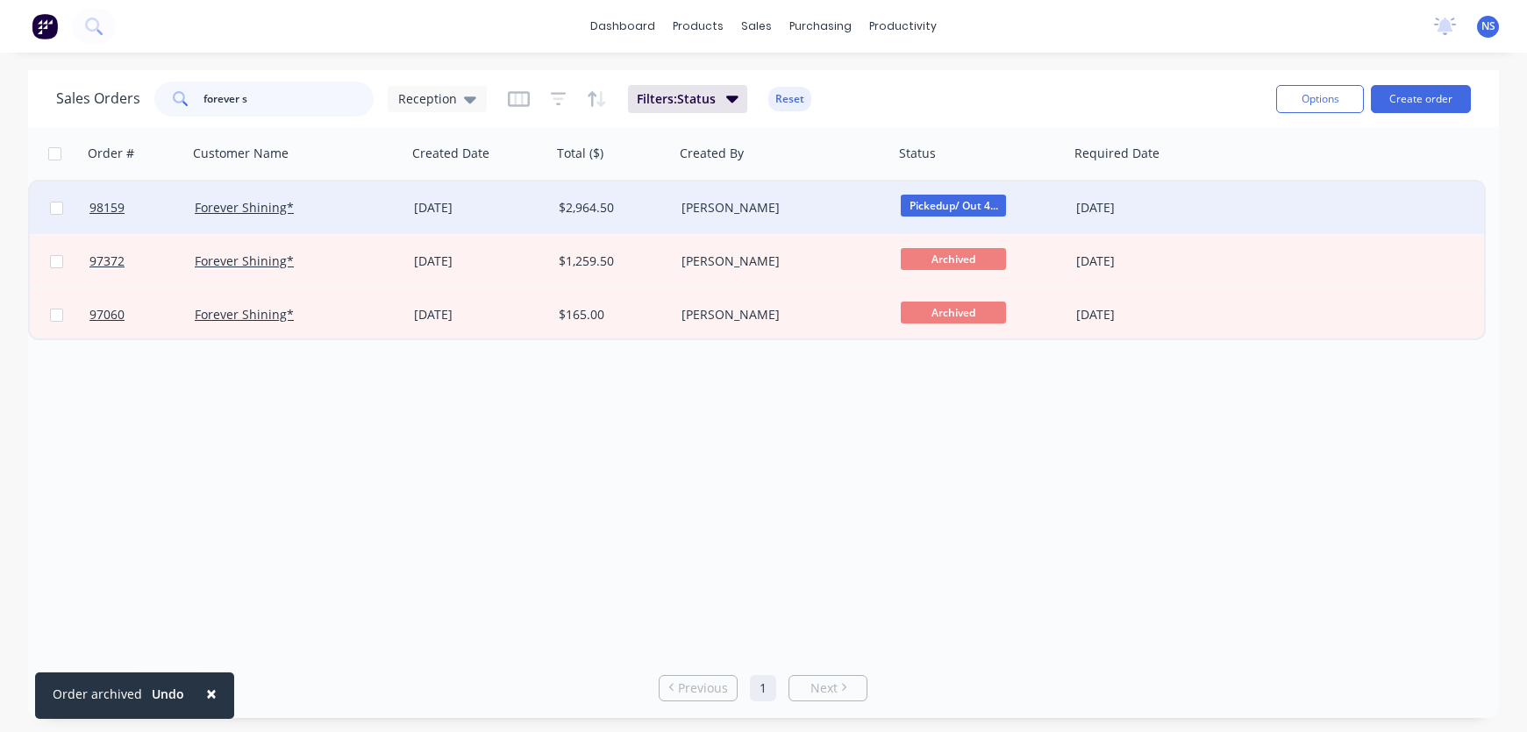
type input "forever s"
click at [349, 220] on div "Forever Shining*" at bounding box center [297, 208] width 219 height 53
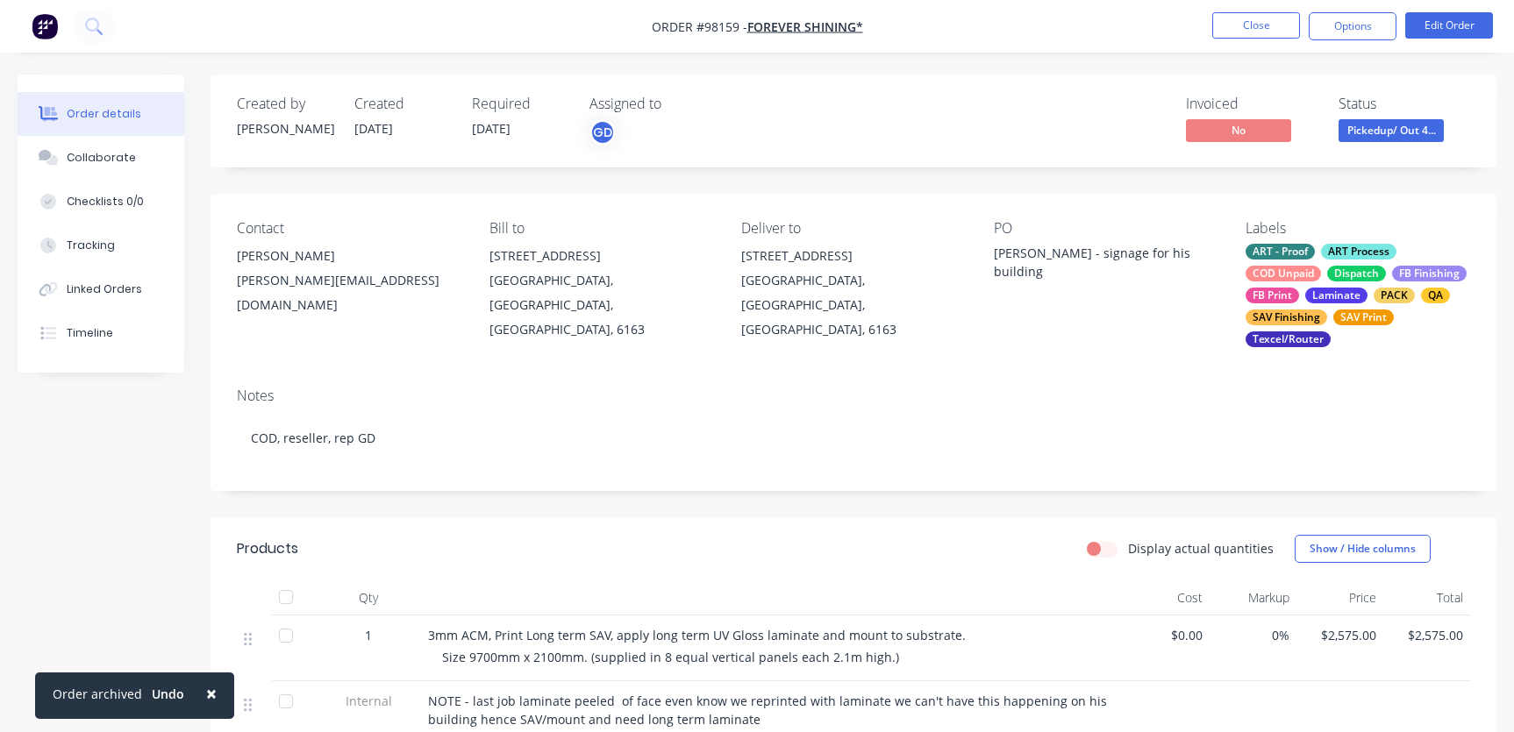
click at [1304, 289] on div "ART - Proof ART Process COD Unpaid Dispatch FB Finishing FB Print Laminate PACK…" at bounding box center [1358, 296] width 225 height 104
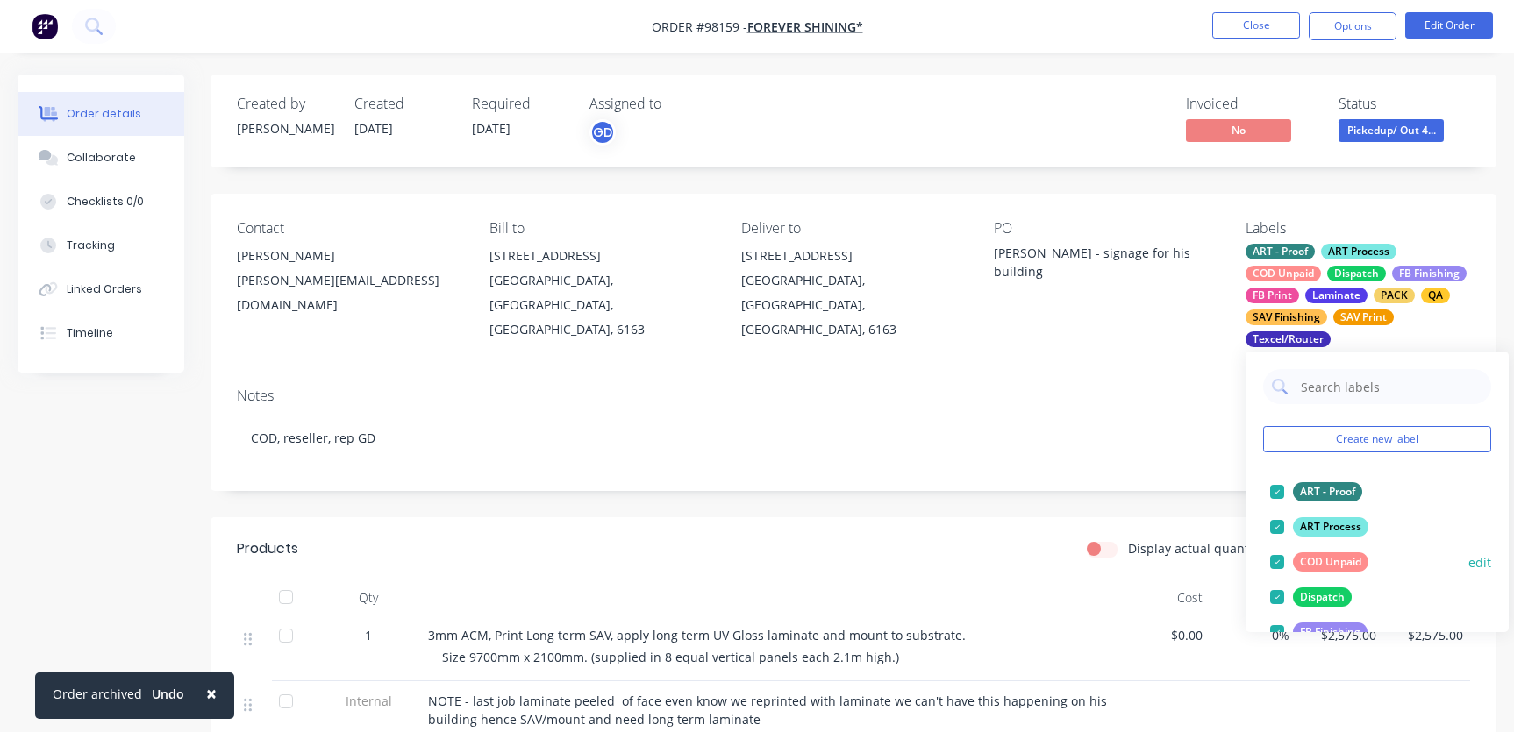
click at [1275, 561] on div at bounding box center [1277, 562] width 35 height 35
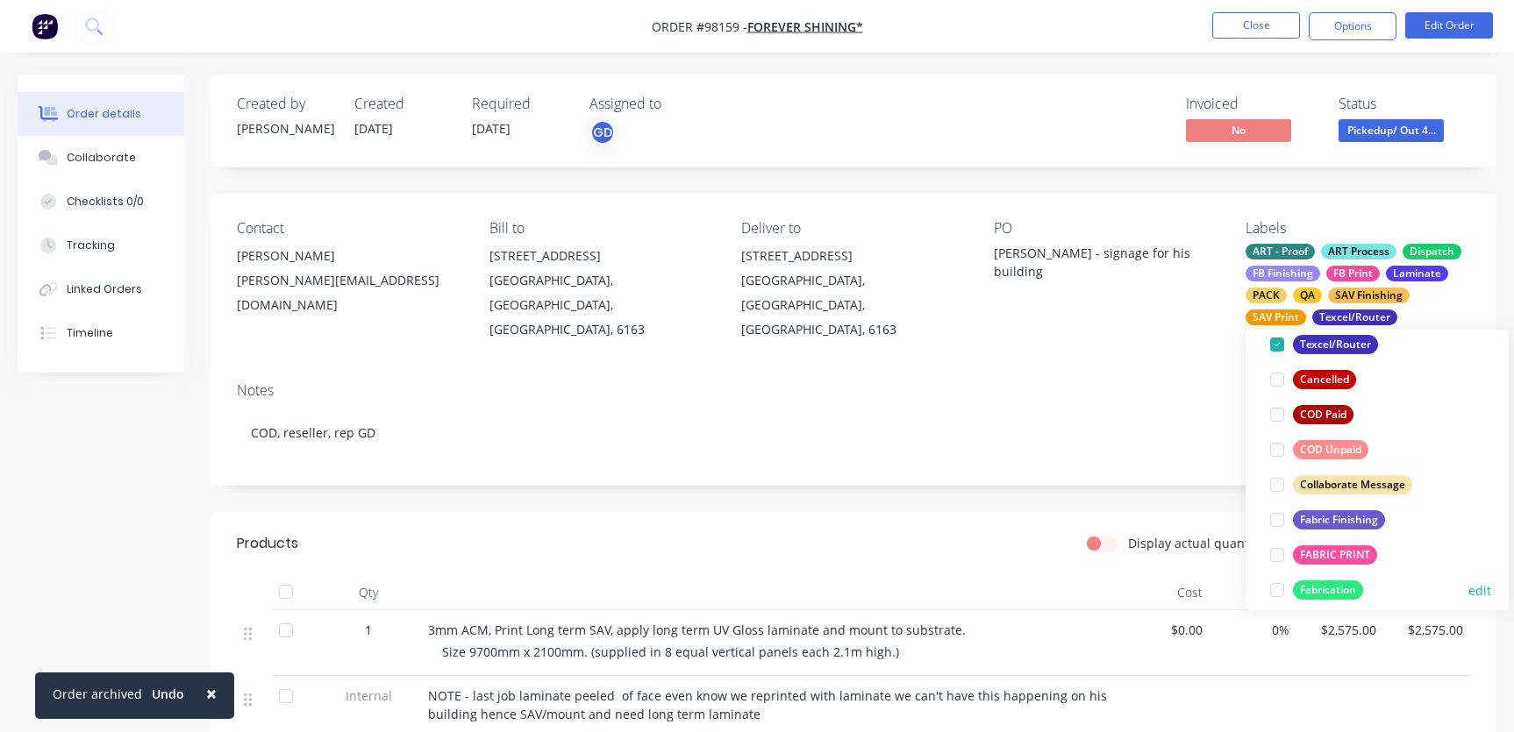
scroll to position [443, 0]
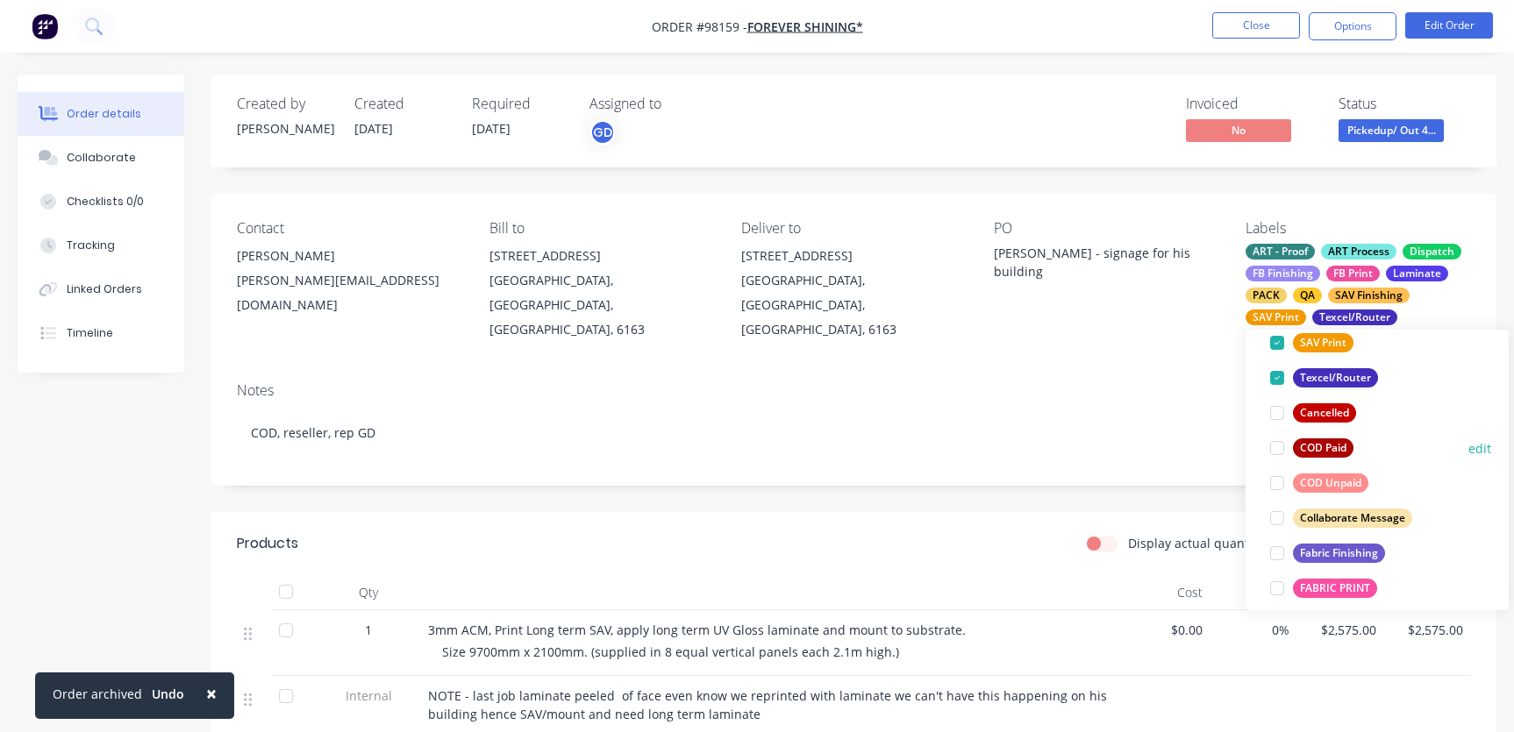
click at [1279, 451] on div at bounding box center [1277, 448] width 35 height 35
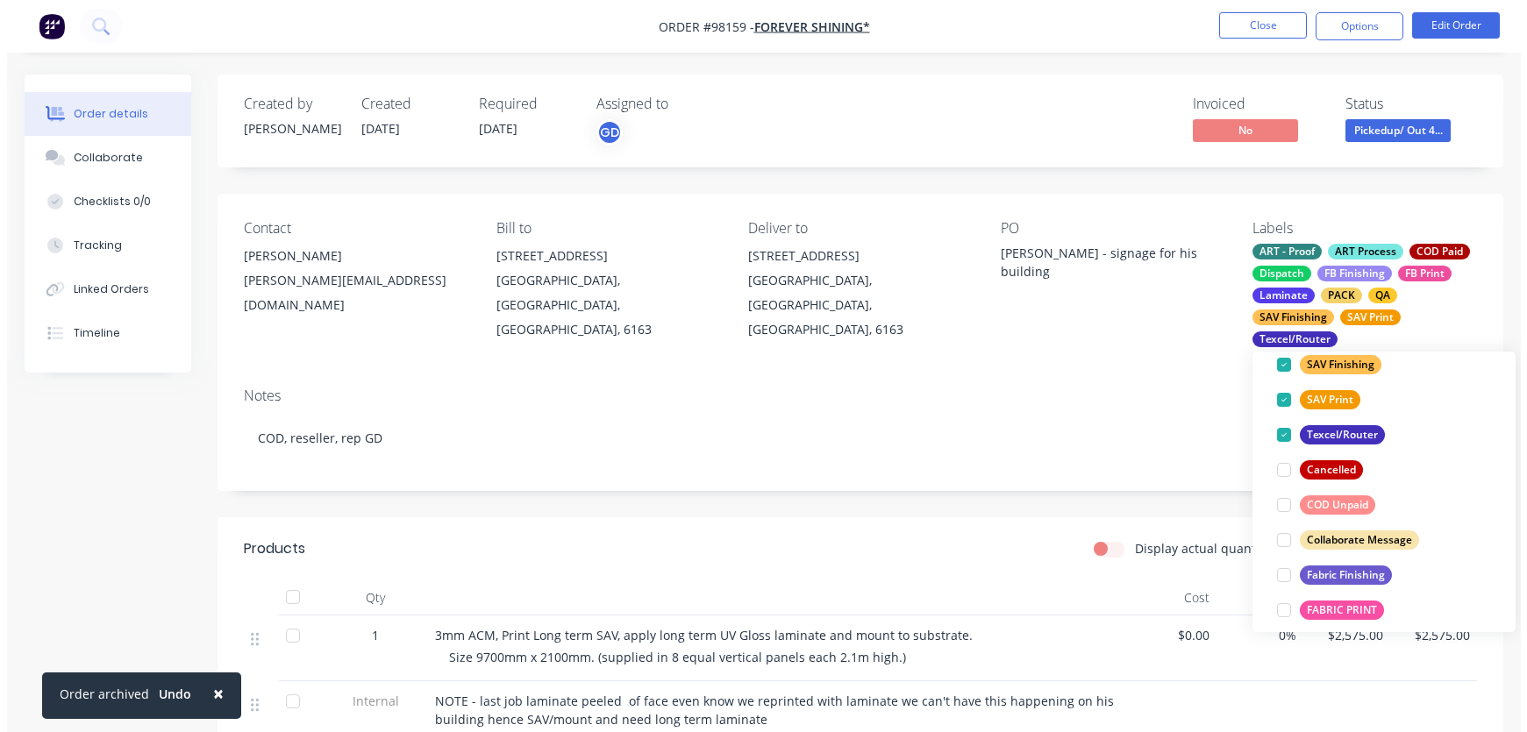
scroll to position [92, 0]
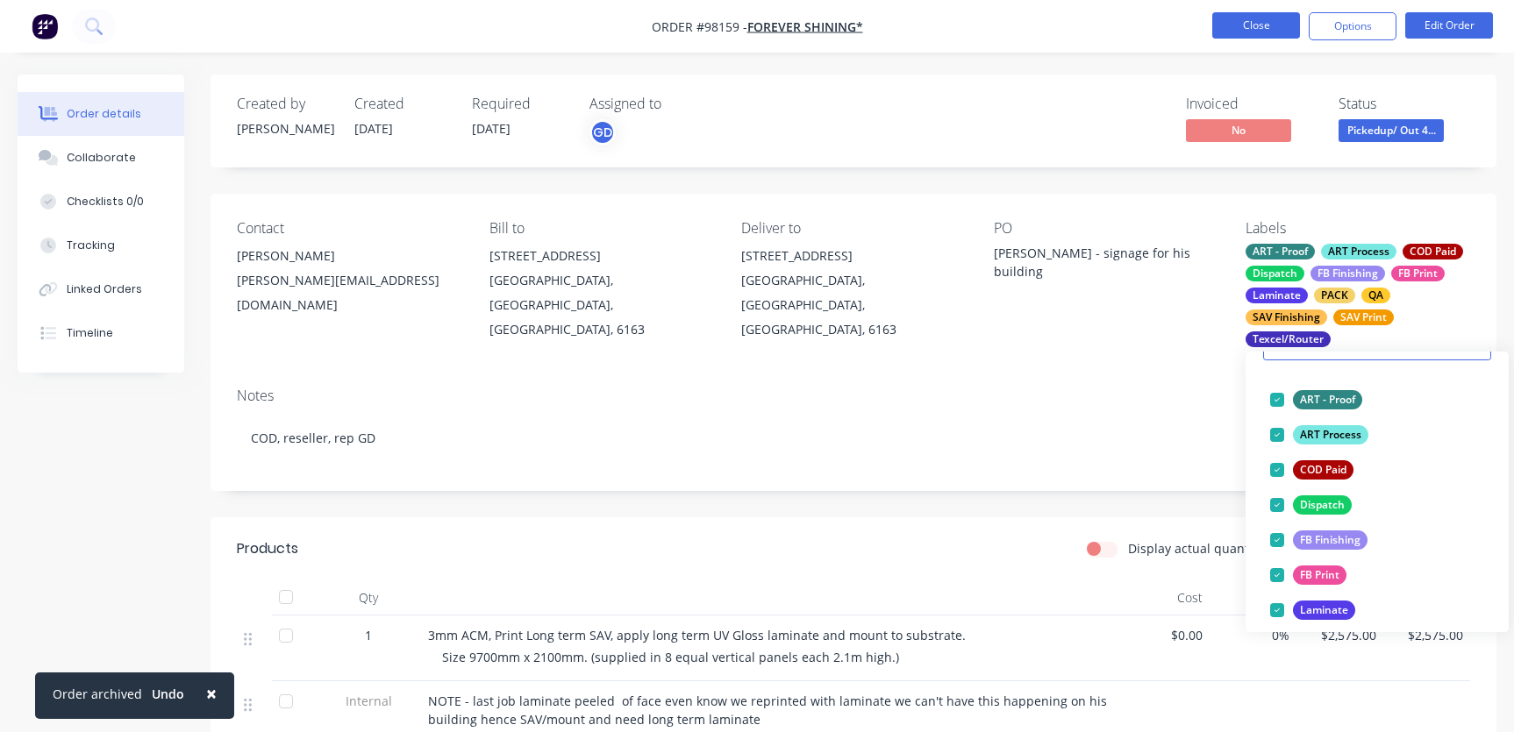
click at [1258, 25] on button "Close" at bounding box center [1256, 25] width 88 height 26
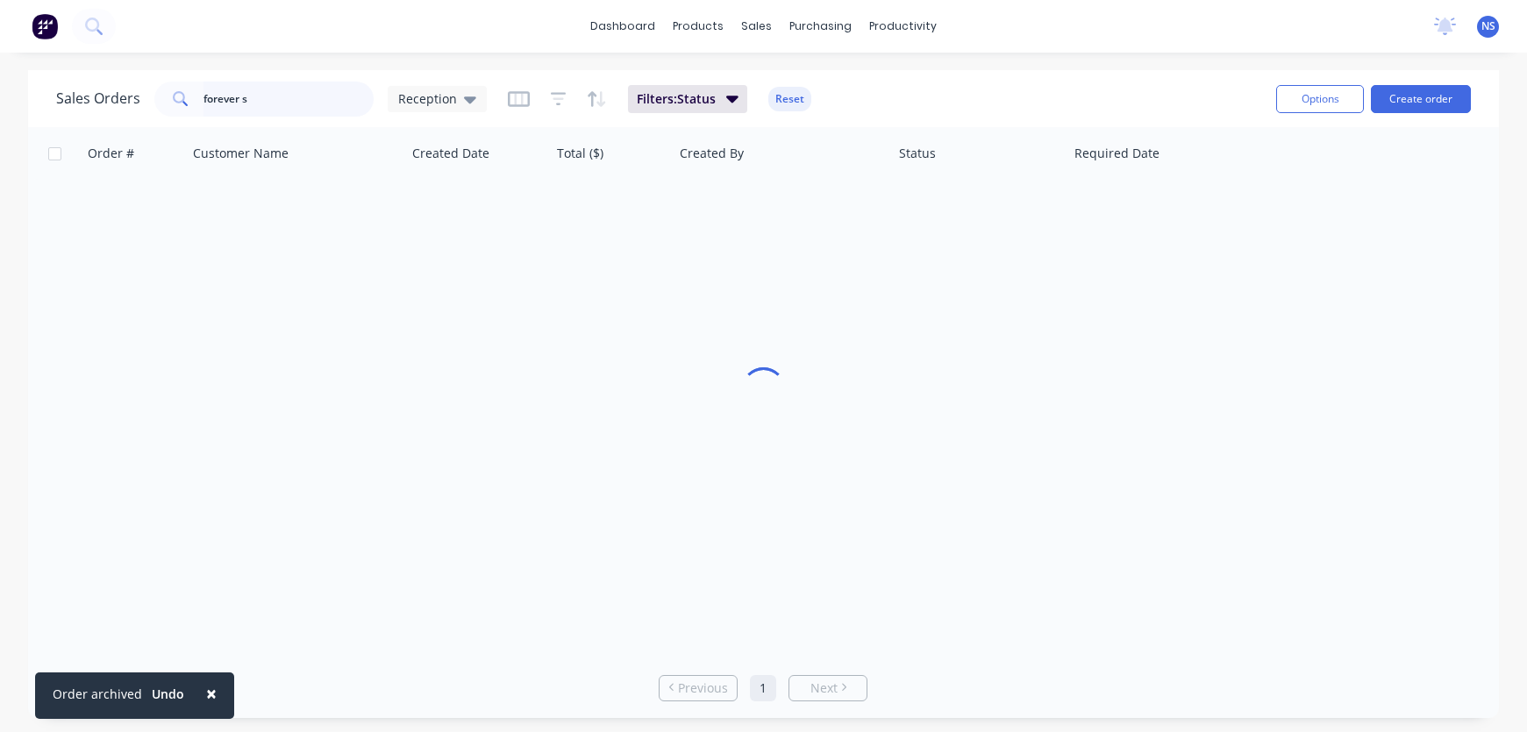
click at [284, 99] on input "forever s" at bounding box center [288, 99] width 171 height 35
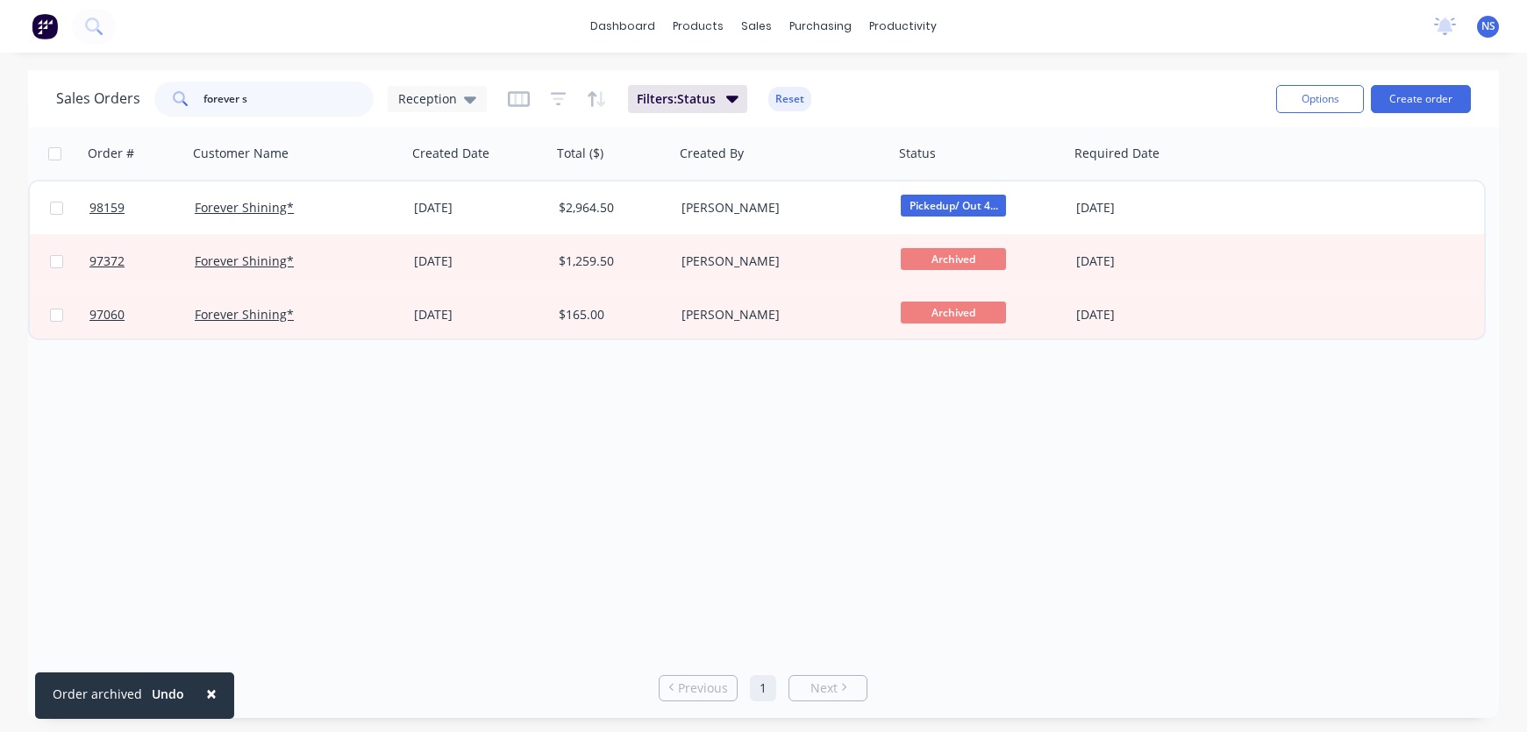
drag, startPoint x: 282, startPoint y: 100, endPoint x: 202, endPoint y: 102, distance: 80.7
click at [200, 103] on div "forever s" at bounding box center [263, 99] width 219 height 35
click at [301, 100] on input "forever s" at bounding box center [288, 99] width 171 height 35
drag, startPoint x: 329, startPoint y: 99, endPoint x: 307, endPoint y: 147, distance: 53.0
click at [203, 100] on input "forever s" at bounding box center [288, 99] width 171 height 35
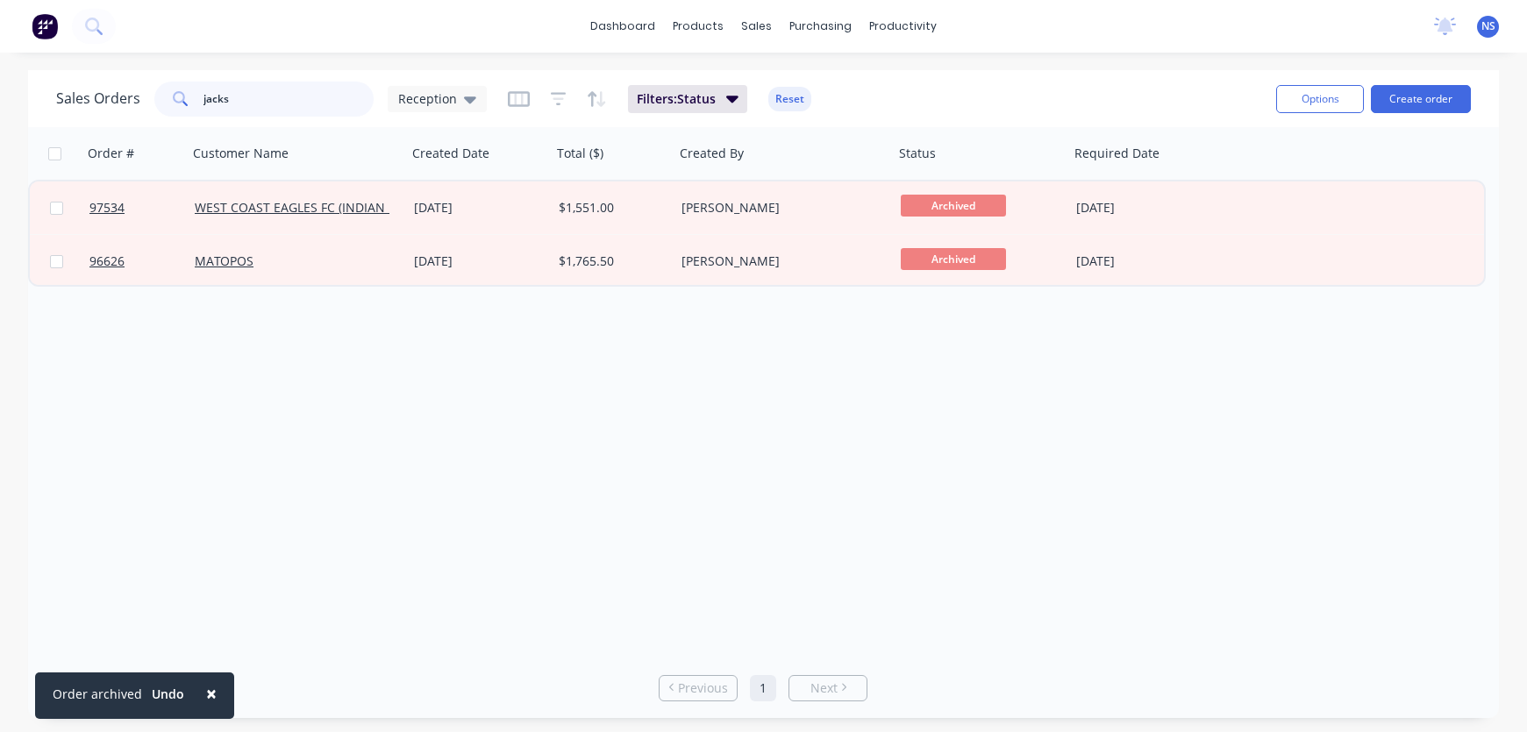
click at [265, 104] on input "jacks" at bounding box center [288, 99] width 171 height 35
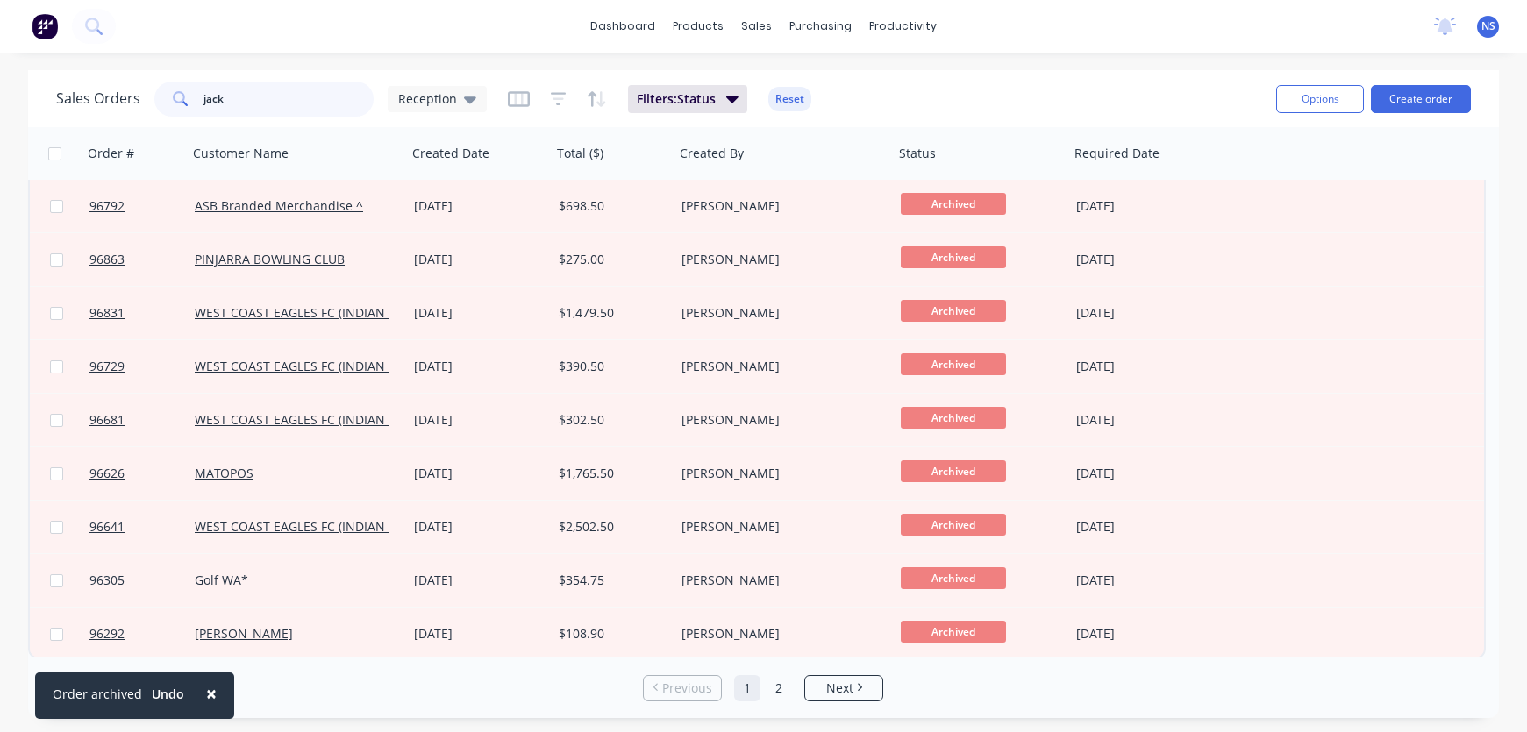
scroll to position [860, 0]
drag, startPoint x: 266, startPoint y: 104, endPoint x: 142, endPoint y: 104, distance: 123.7
click at [142, 104] on div "Sales Orders jack Reception" at bounding box center [271, 99] width 431 height 35
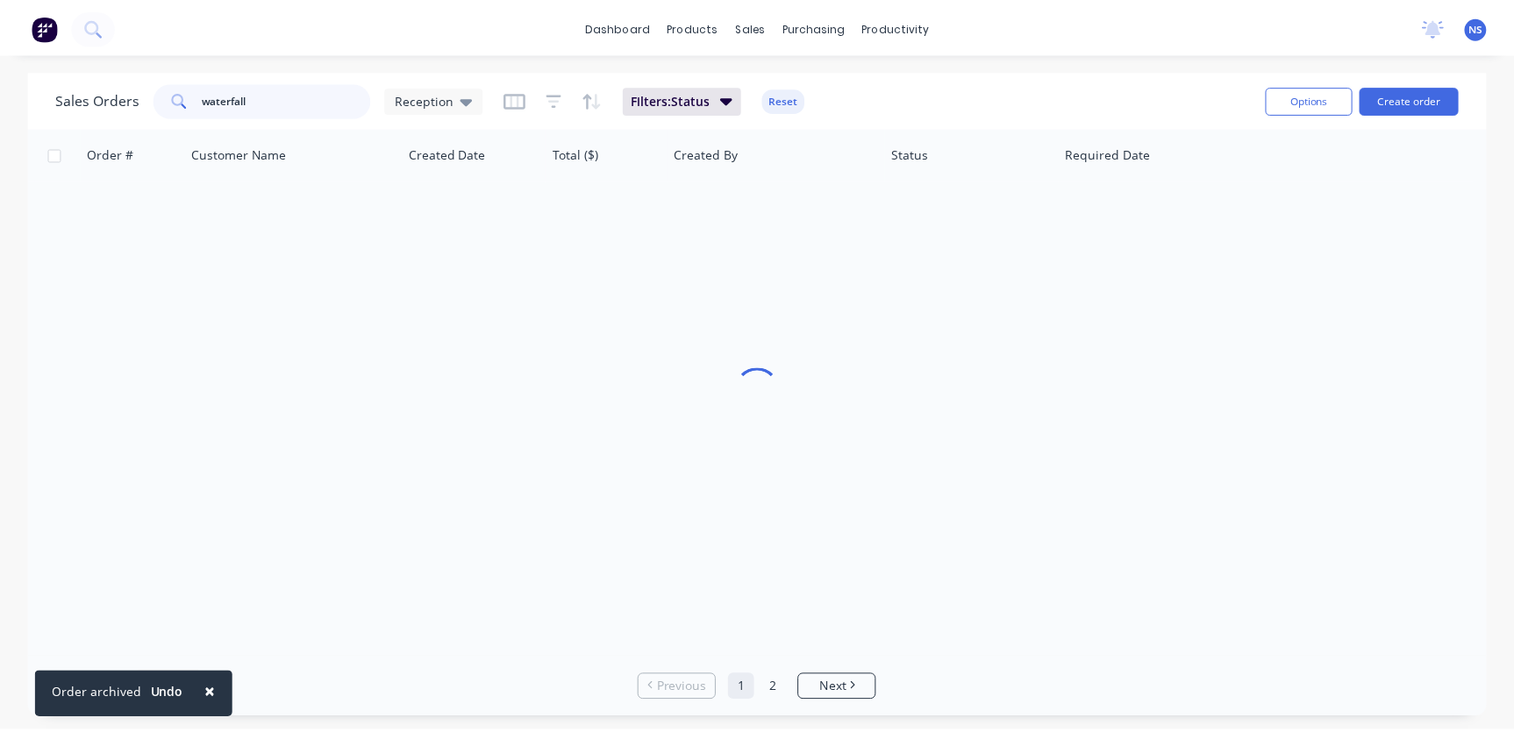
scroll to position [0, 0]
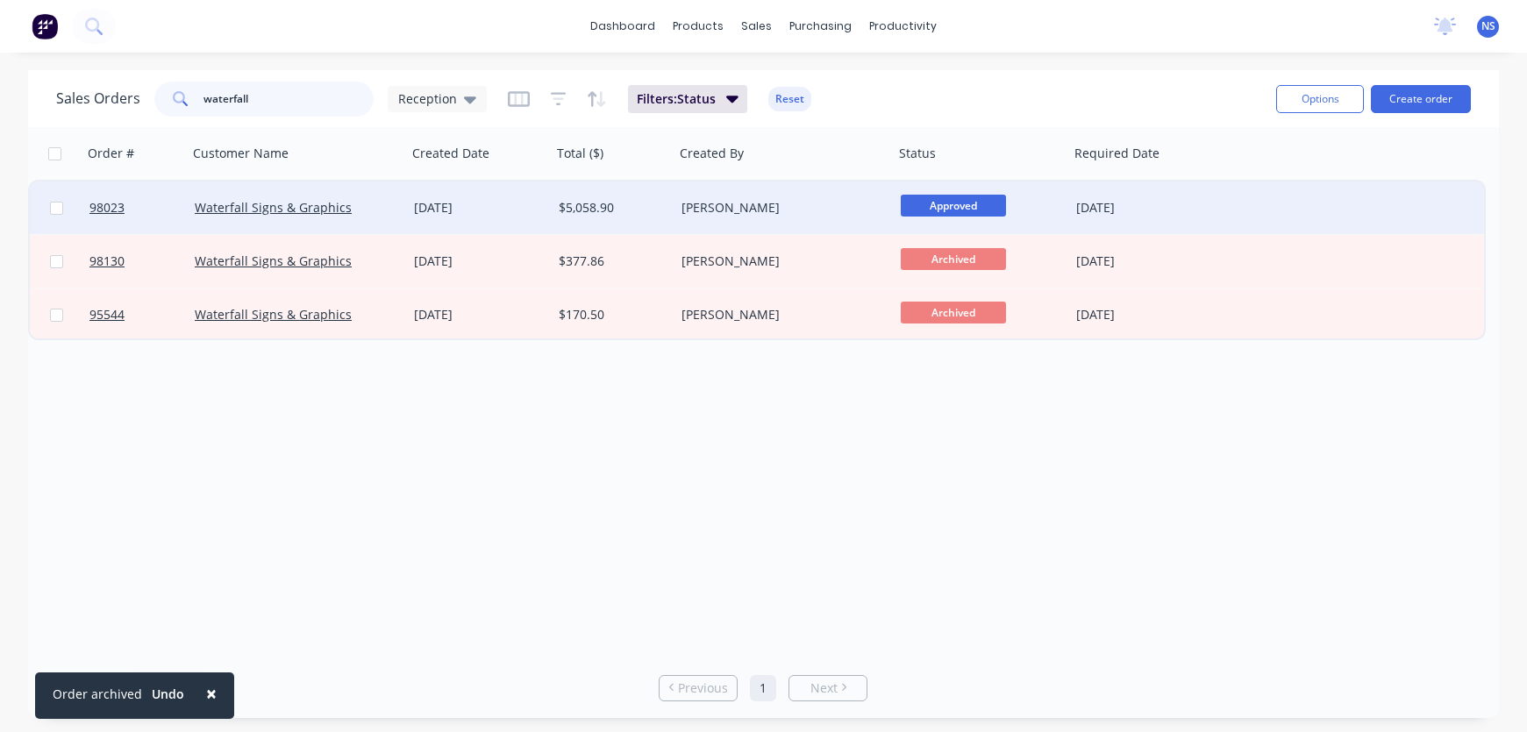
type input "waterfall"
click at [368, 207] on div "Waterfall Signs & Graphics" at bounding box center [292, 208] width 195 height 18
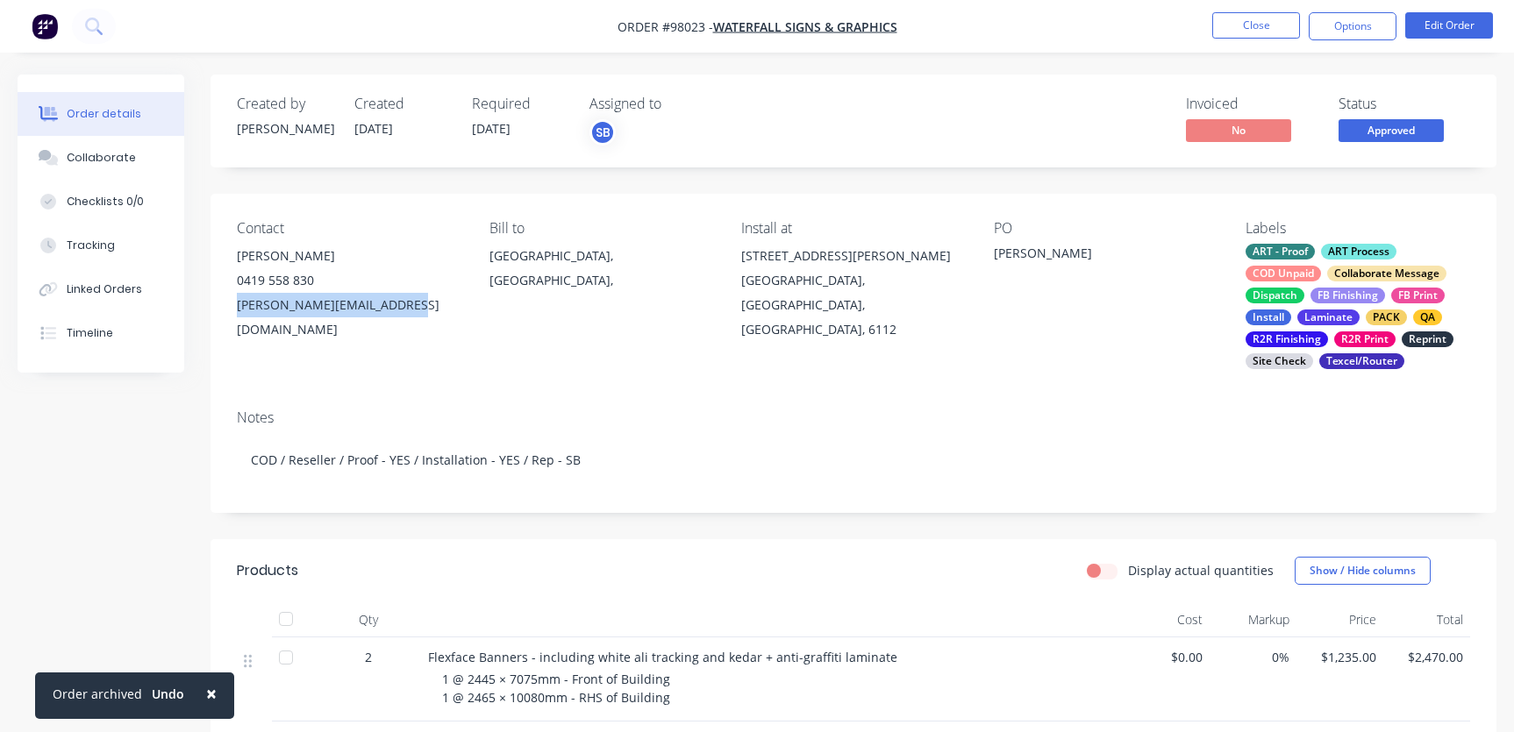
drag, startPoint x: 232, startPoint y: 308, endPoint x: 399, endPoint y: 310, distance: 166.7
click at [402, 308] on div "Contact [PERSON_NAME] Waterfall [PHONE_NUMBER] [PERSON_NAME][EMAIL_ADDRESS][DOM…" at bounding box center [854, 295] width 1286 height 202
copy div "[PERSON_NAME][EMAIL_ADDRESS][DOMAIN_NAME]"
click at [113, 158] on div "Collaborate" at bounding box center [101, 158] width 69 height 16
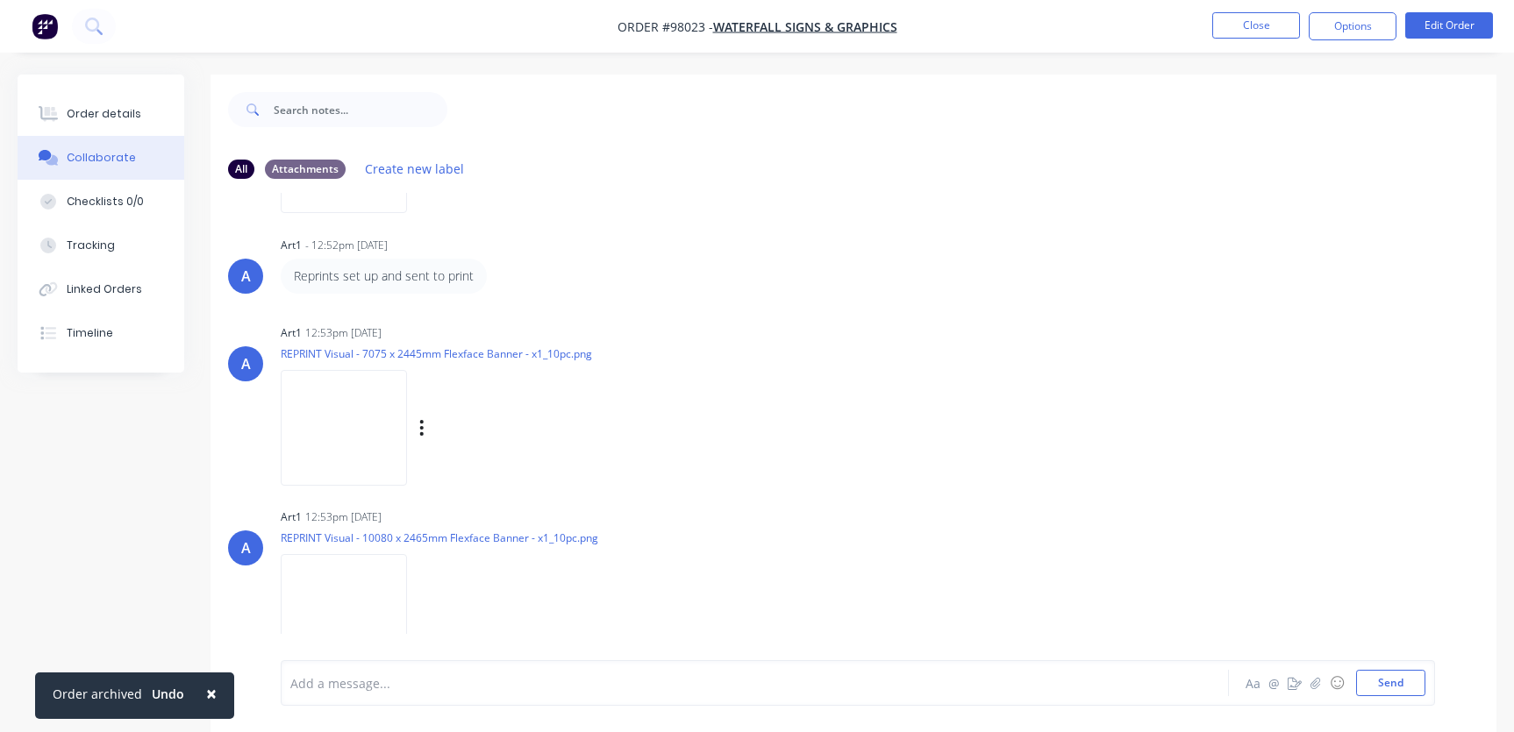
scroll to position [26, 0]
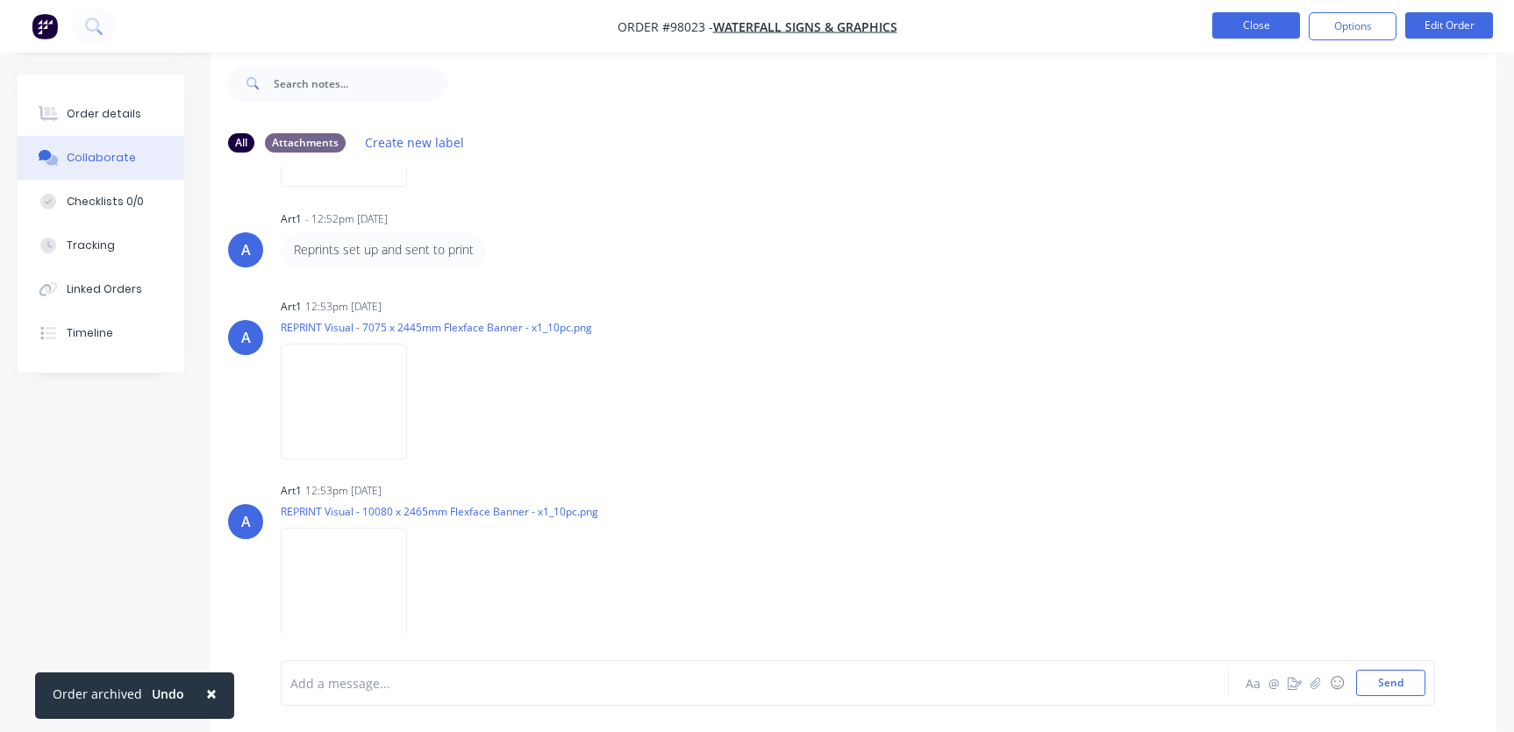
click at [1260, 23] on button "Close" at bounding box center [1256, 25] width 88 height 26
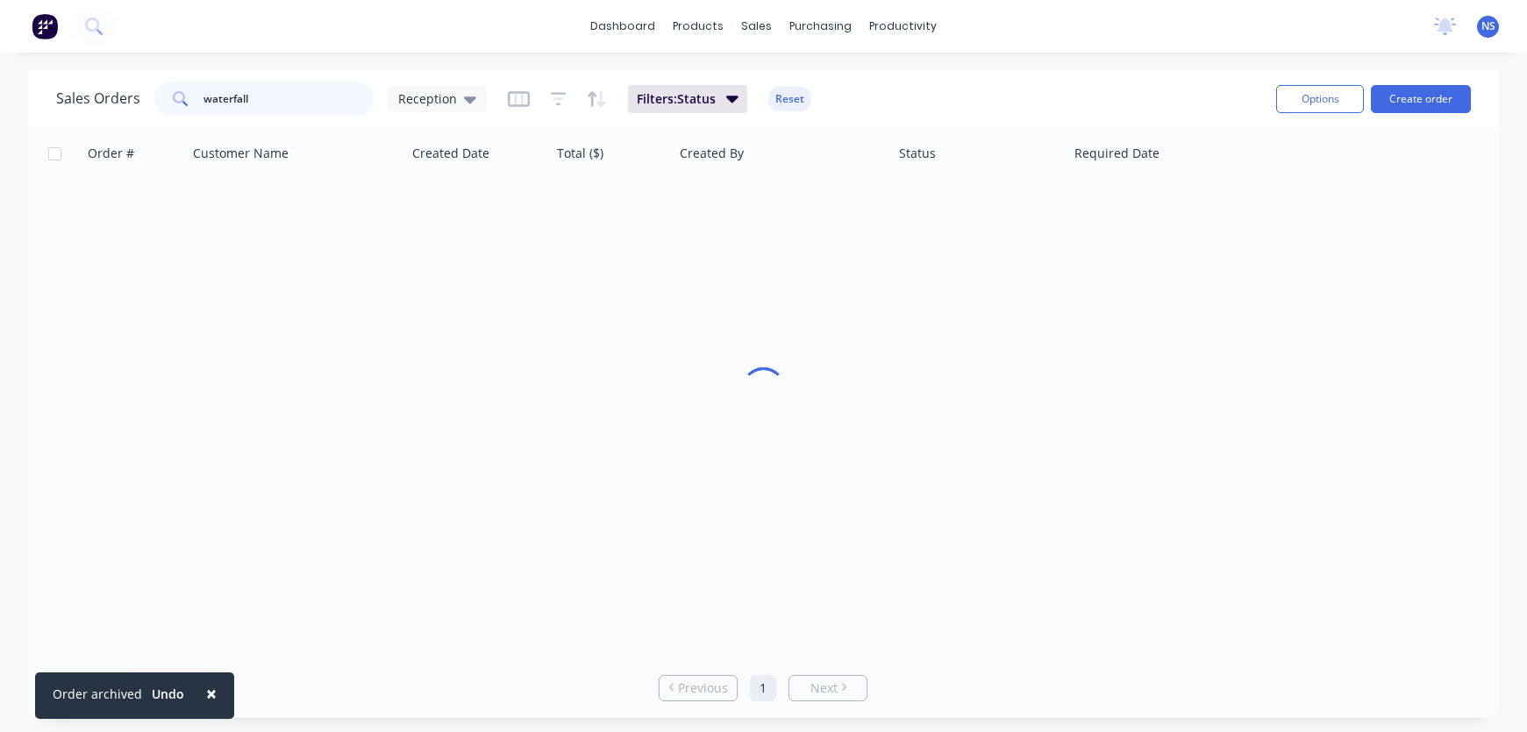
drag, startPoint x: 289, startPoint y: 99, endPoint x: 165, endPoint y: 105, distance: 123.8
click at [165, 105] on div "waterfall" at bounding box center [263, 99] width 219 height 35
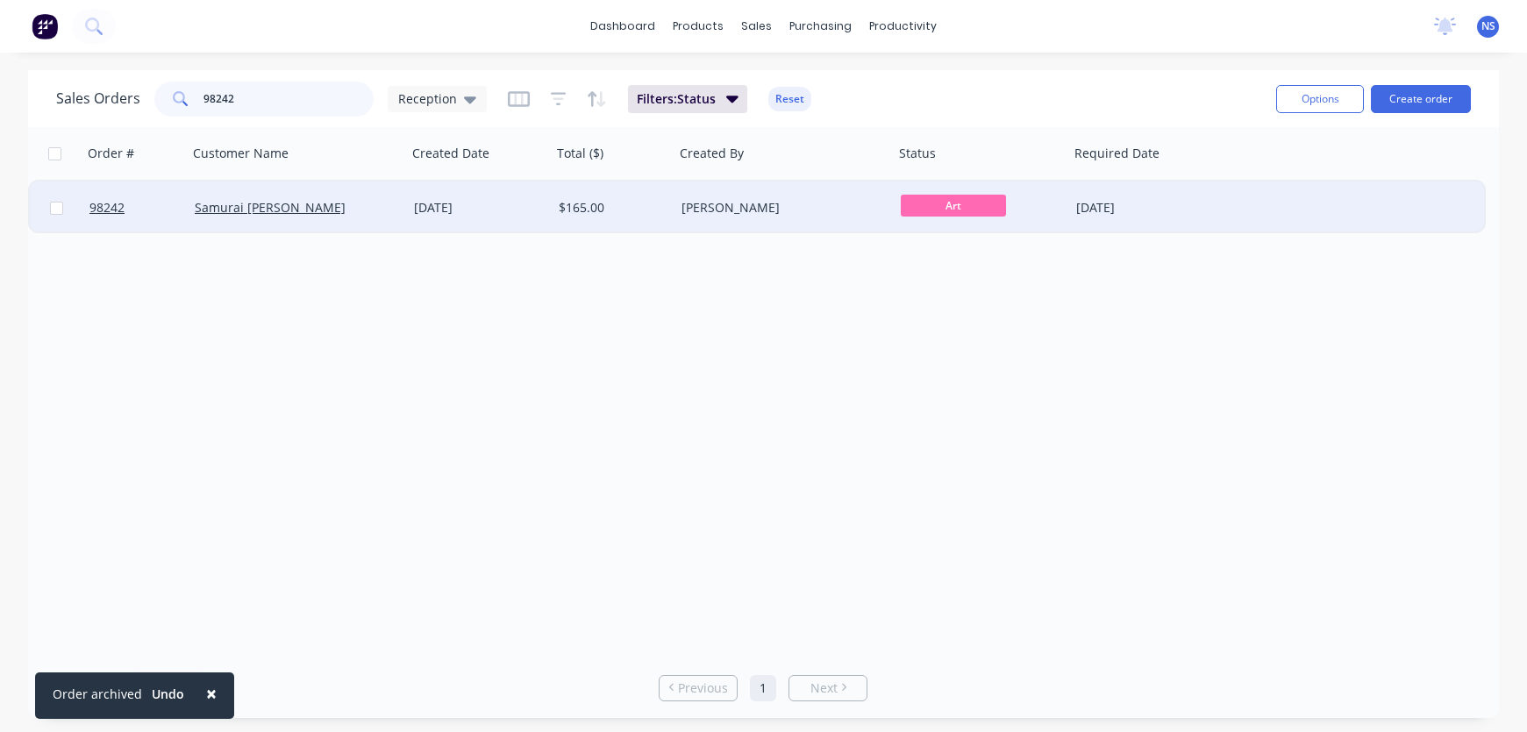
type input "98242"
click at [339, 219] on div "Samurai [PERSON_NAME]" at bounding box center [297, 208] width 219 height 53
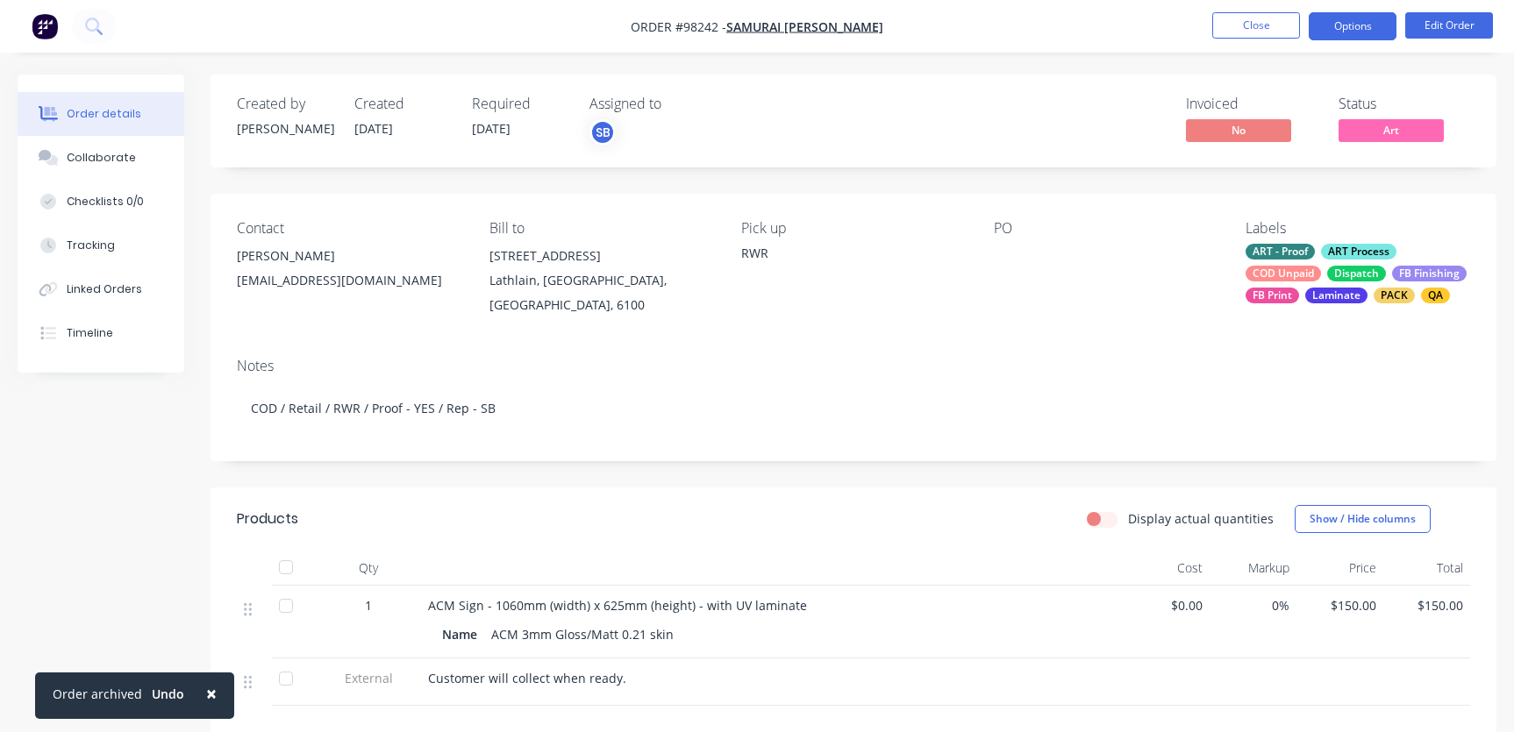
click at [1352, 28] on button "Options" at bounding box center [1353, 26] width 88 height 28
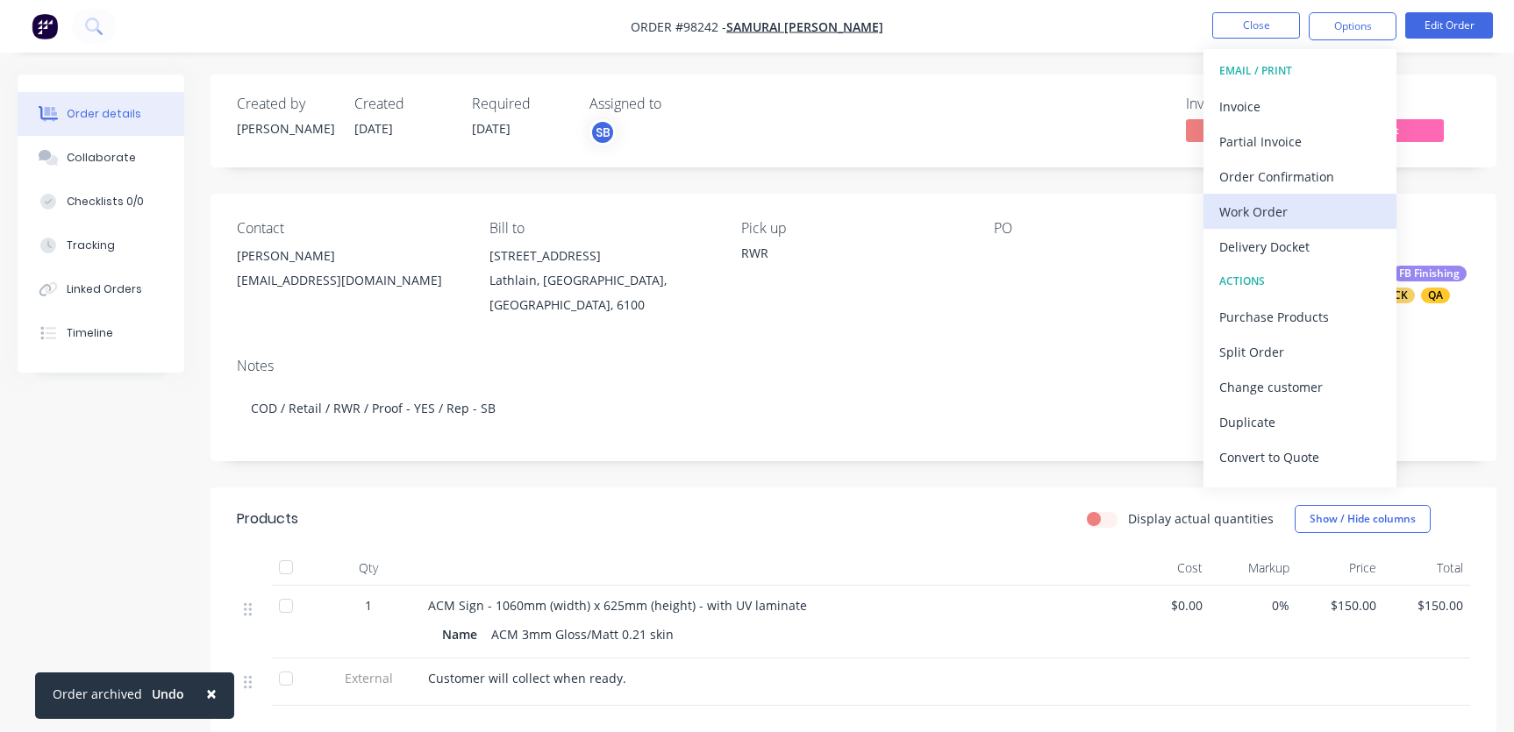
click at [1280, 205] on div "Work Order" at bounding box center [1299, 211] width 161 height 25
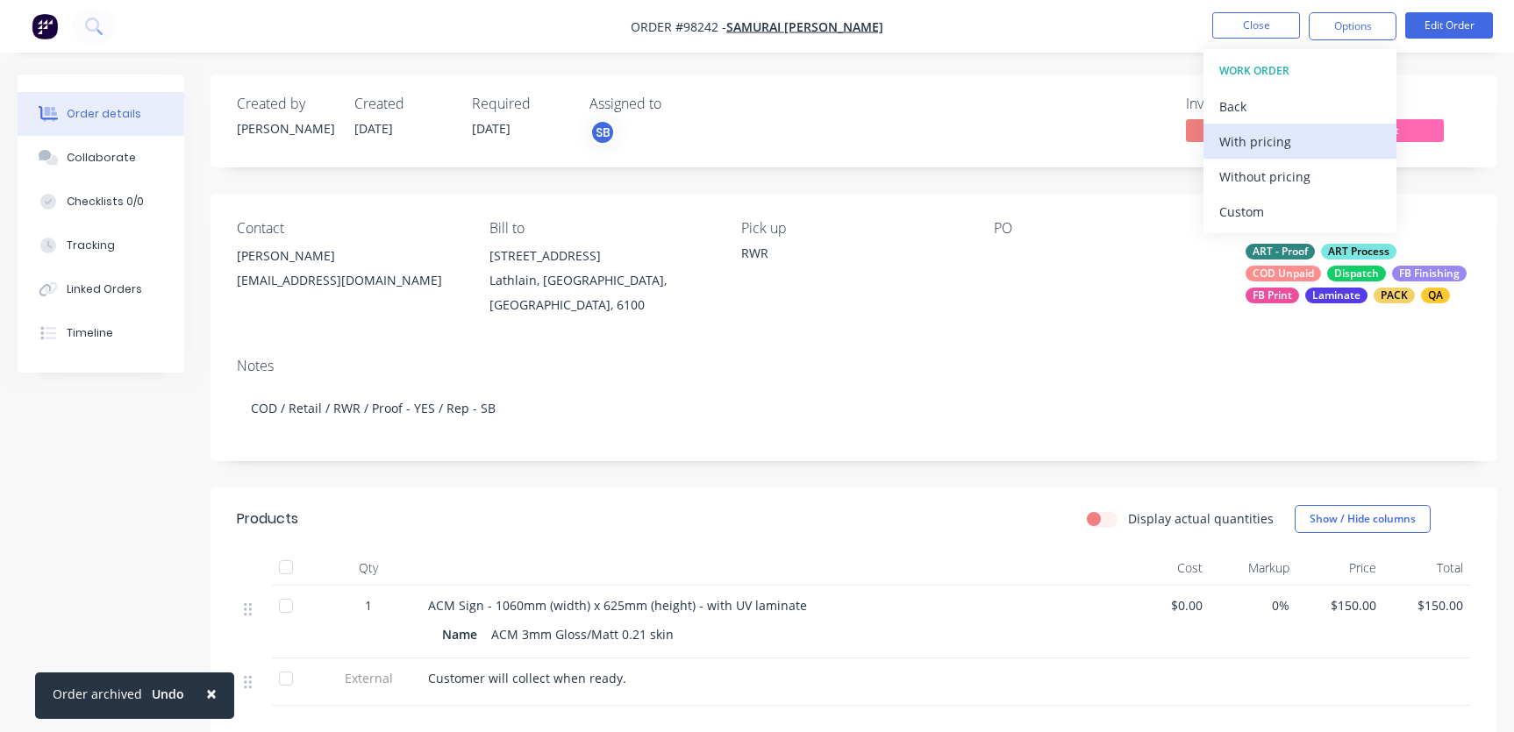
click at [1251, 143] on div "With pricing" at bounding box center [1299, 141] width 161 height 25
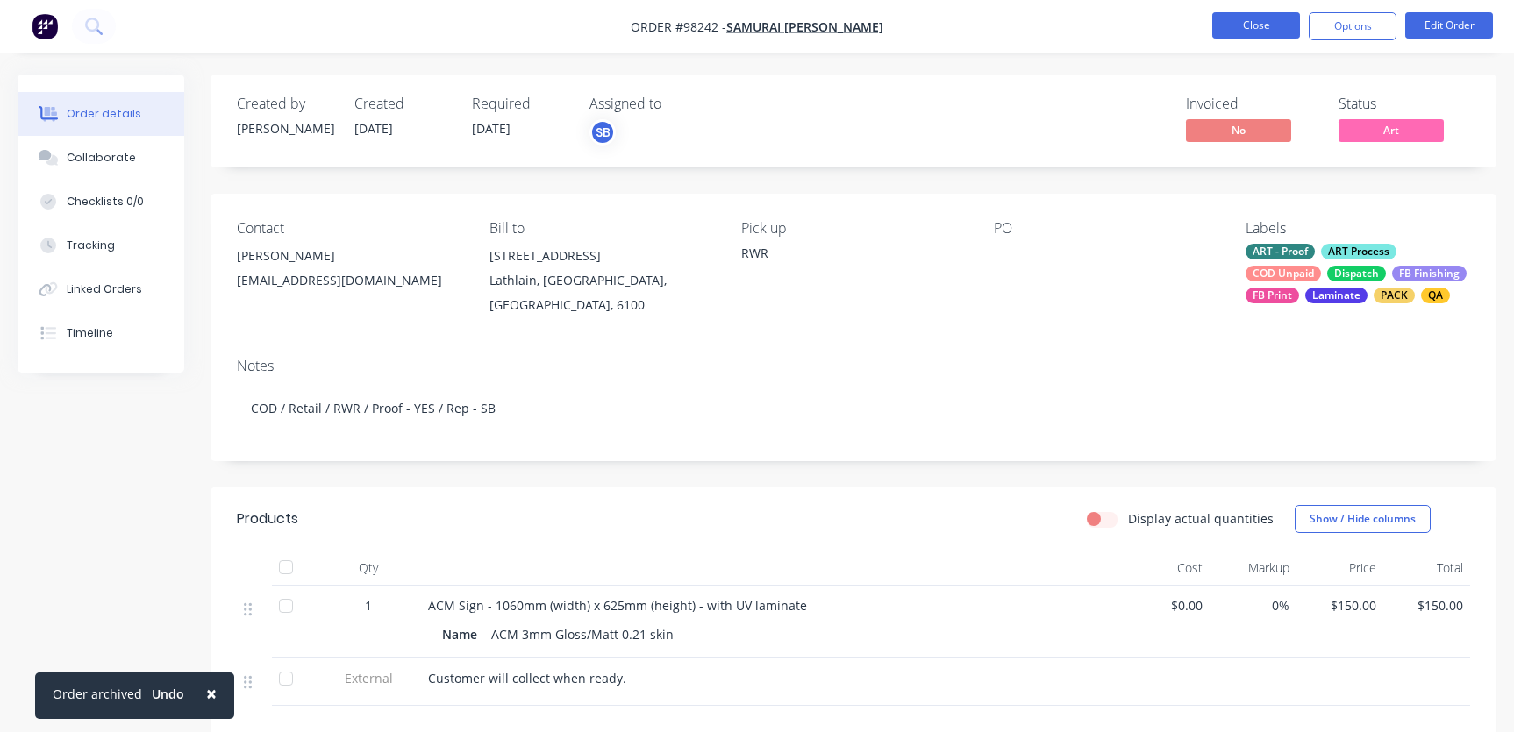
click at [1255, 22] on button "Close" at bounding box center [1256, 25] width 88 height 26
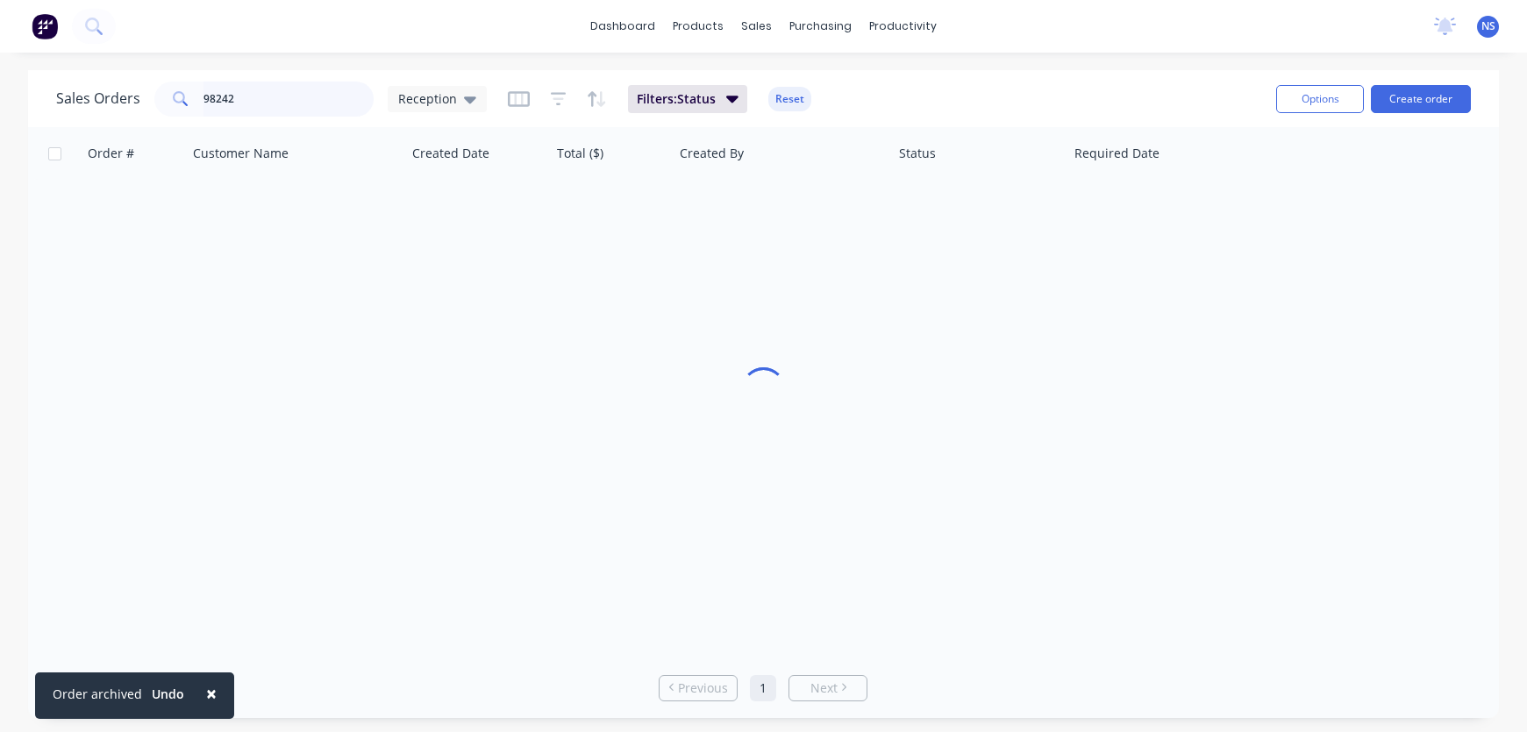
click at [260, 100] on input "98242" at bounding box center [288, 99] width 171 height 35
type input "98080"
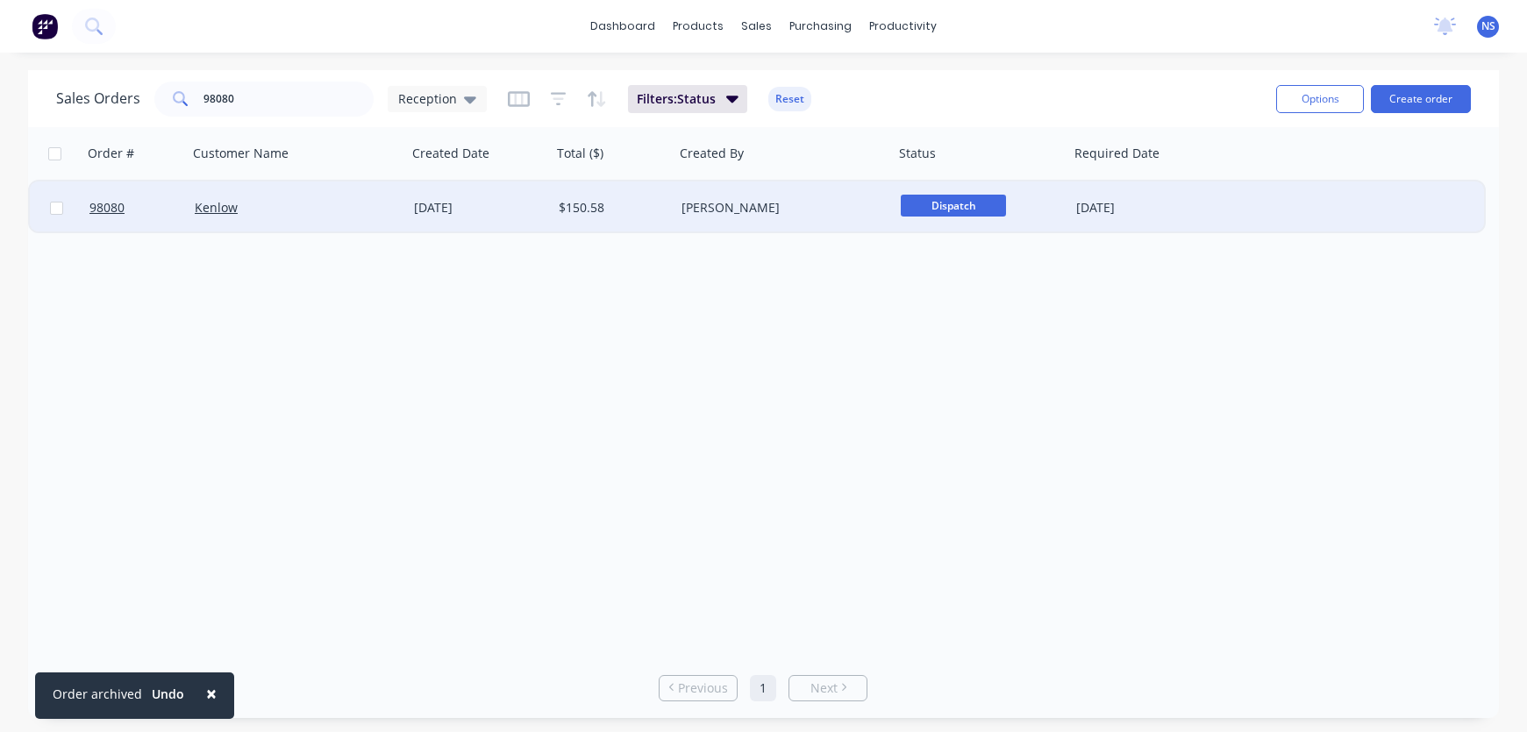
click at [639, 211] on div "$150.58" at bounding box center [611, 208] width 104 height 18
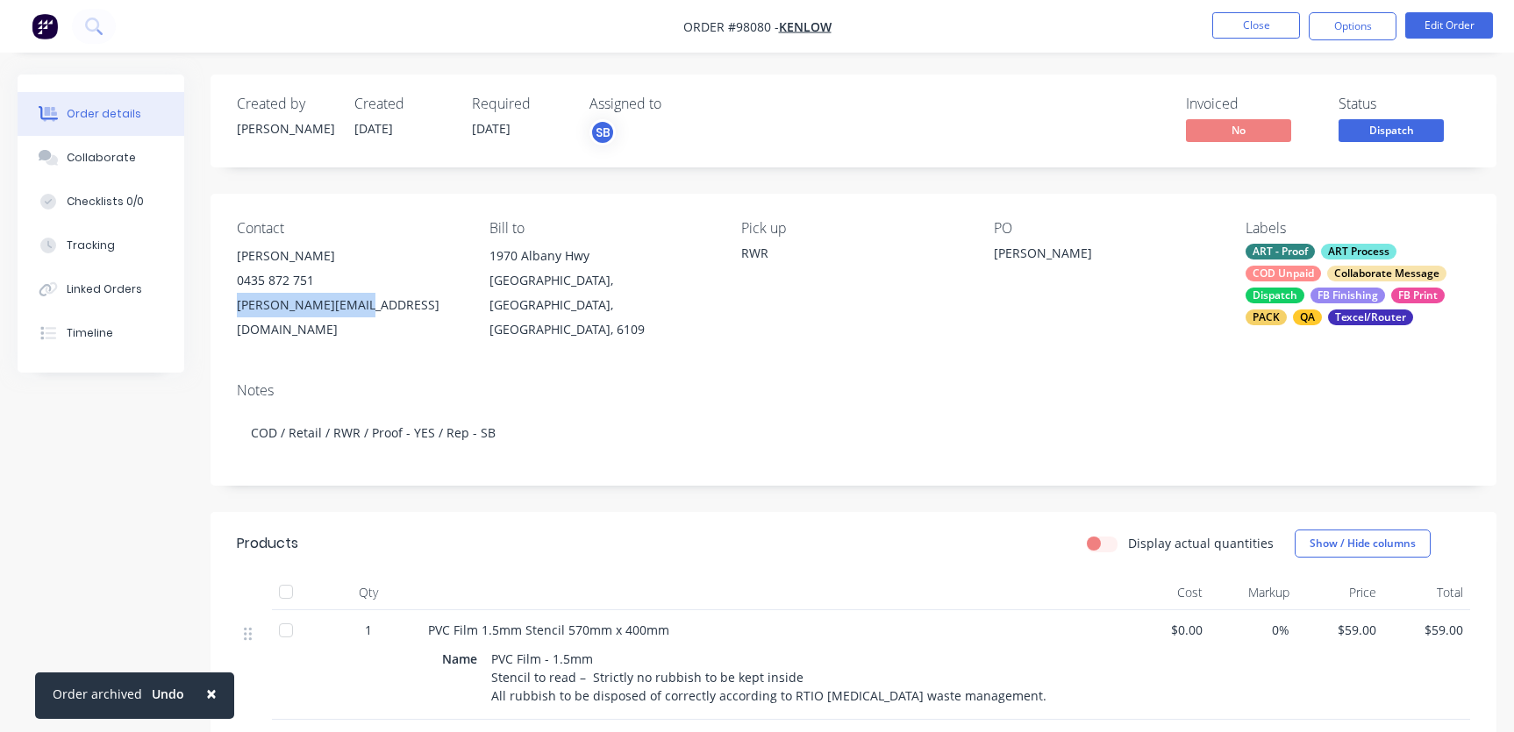
drag, startPoint x: 368, startPoint y: 303, endPoint x: 253, endPoint y: 304, distance: 114.9
click at [232, 296] on div "Contact [PERSON_NAME] [PHONE_NUMBER] [PERSON_NAME][EMAIL_ADDRESS][DOMAIN_NAME] …" at bounding box center [854, 281] width 1286 height 175
copy div "[PERSON_NAME][EMAIL_ADDRESS][DOMAIN_NAME]"
click at [110, 160] on div "Collaborate" at bounding box center [101, 158] width 69 height 16
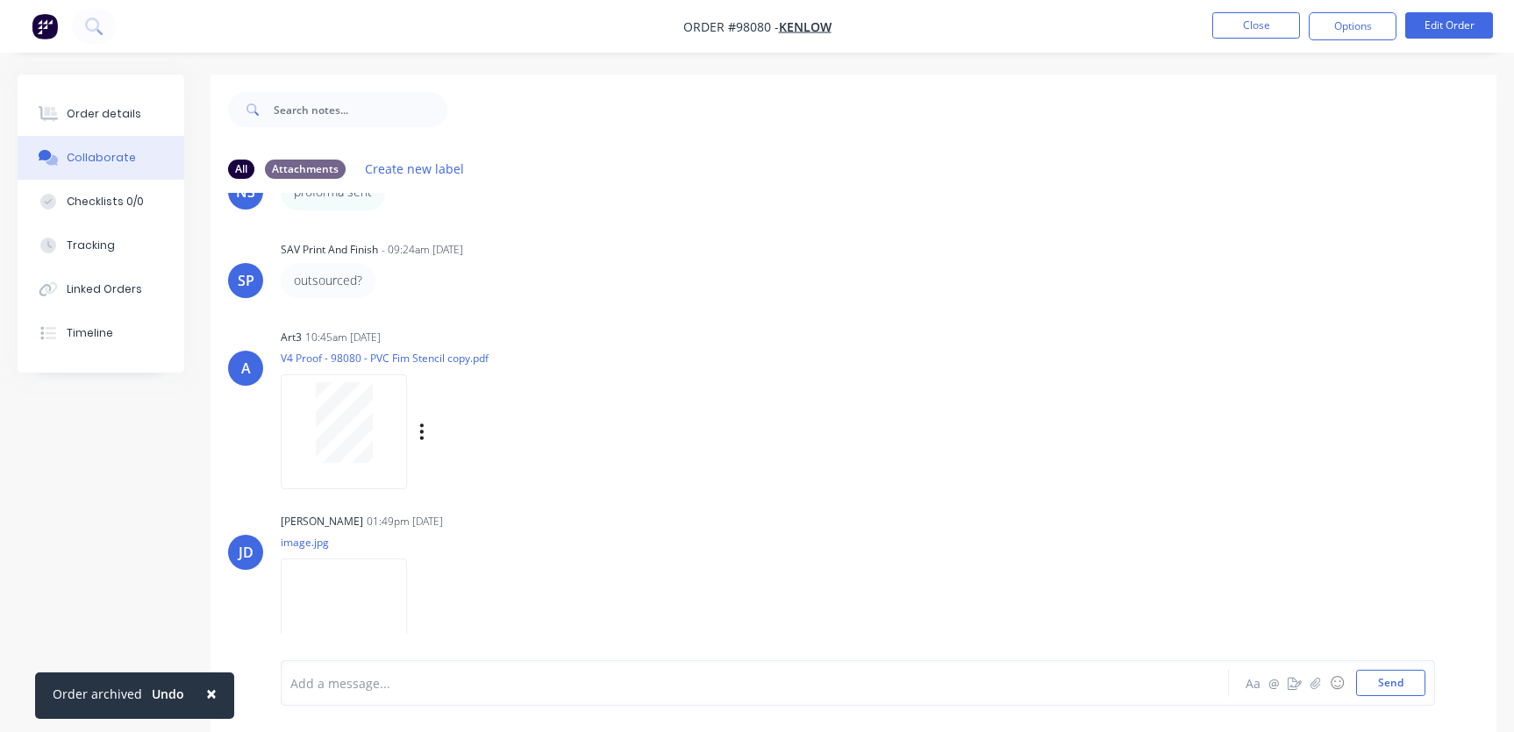
scroll to position [461, 0]
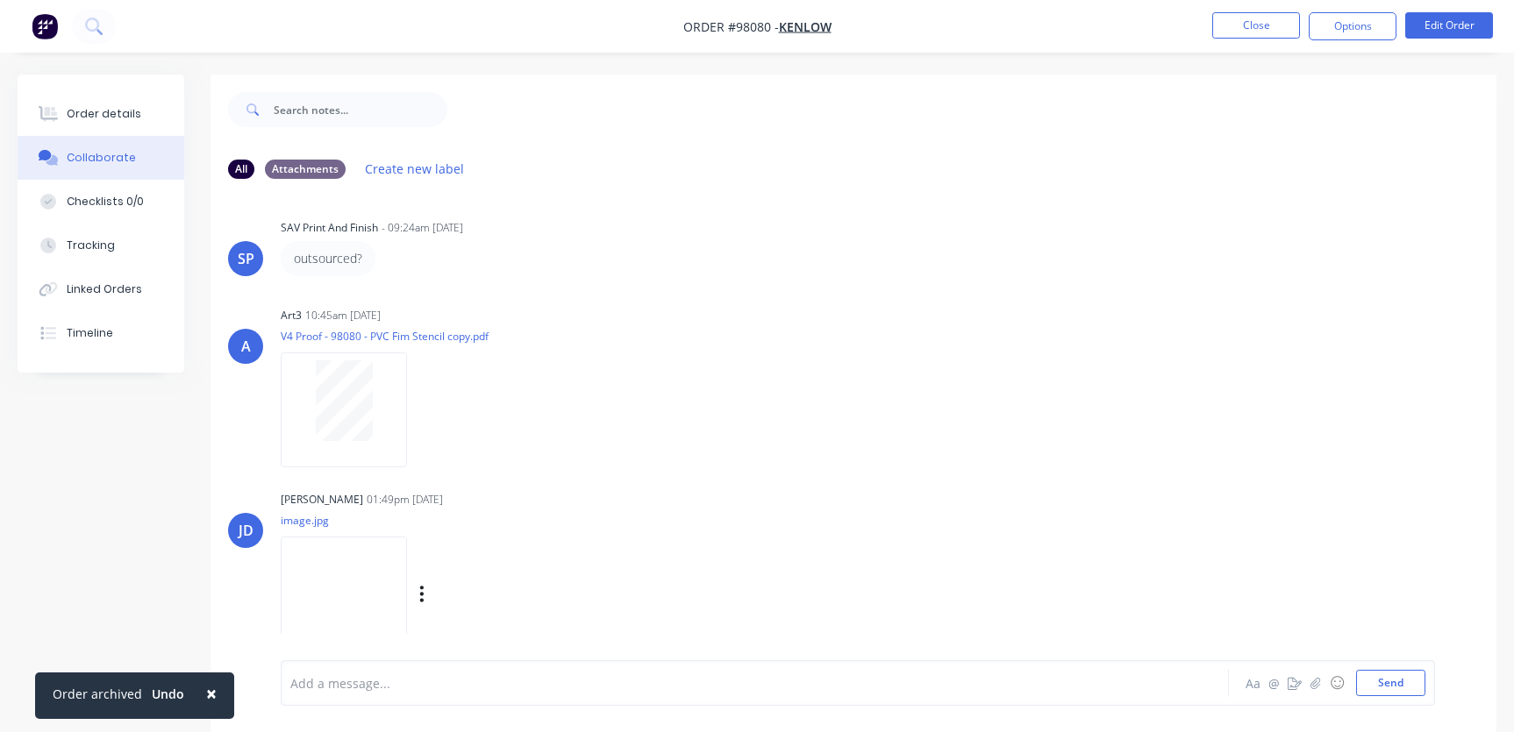
click at [350, 599] on img at bounding box center [344, 594] width 126 height 115
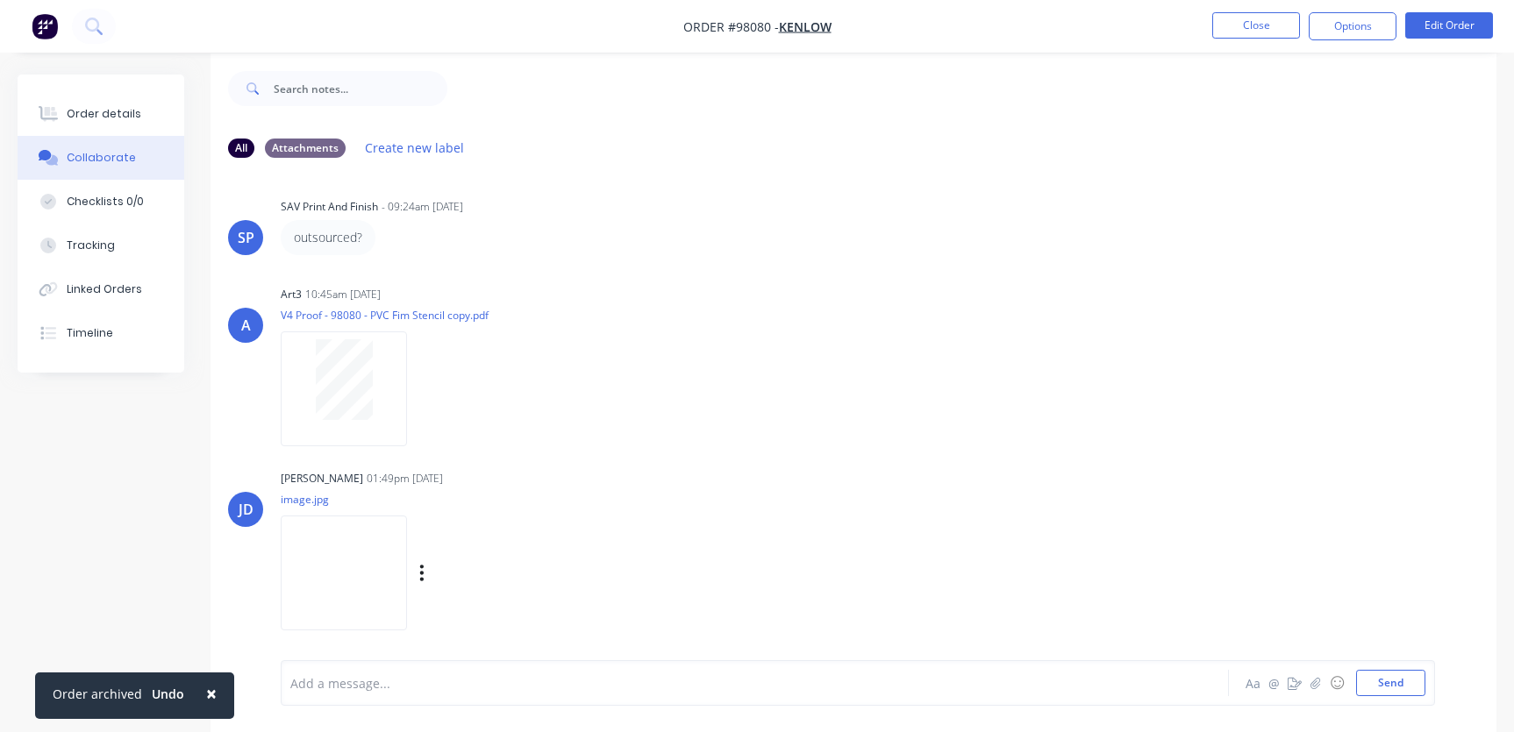
scroll to position [26, 0]
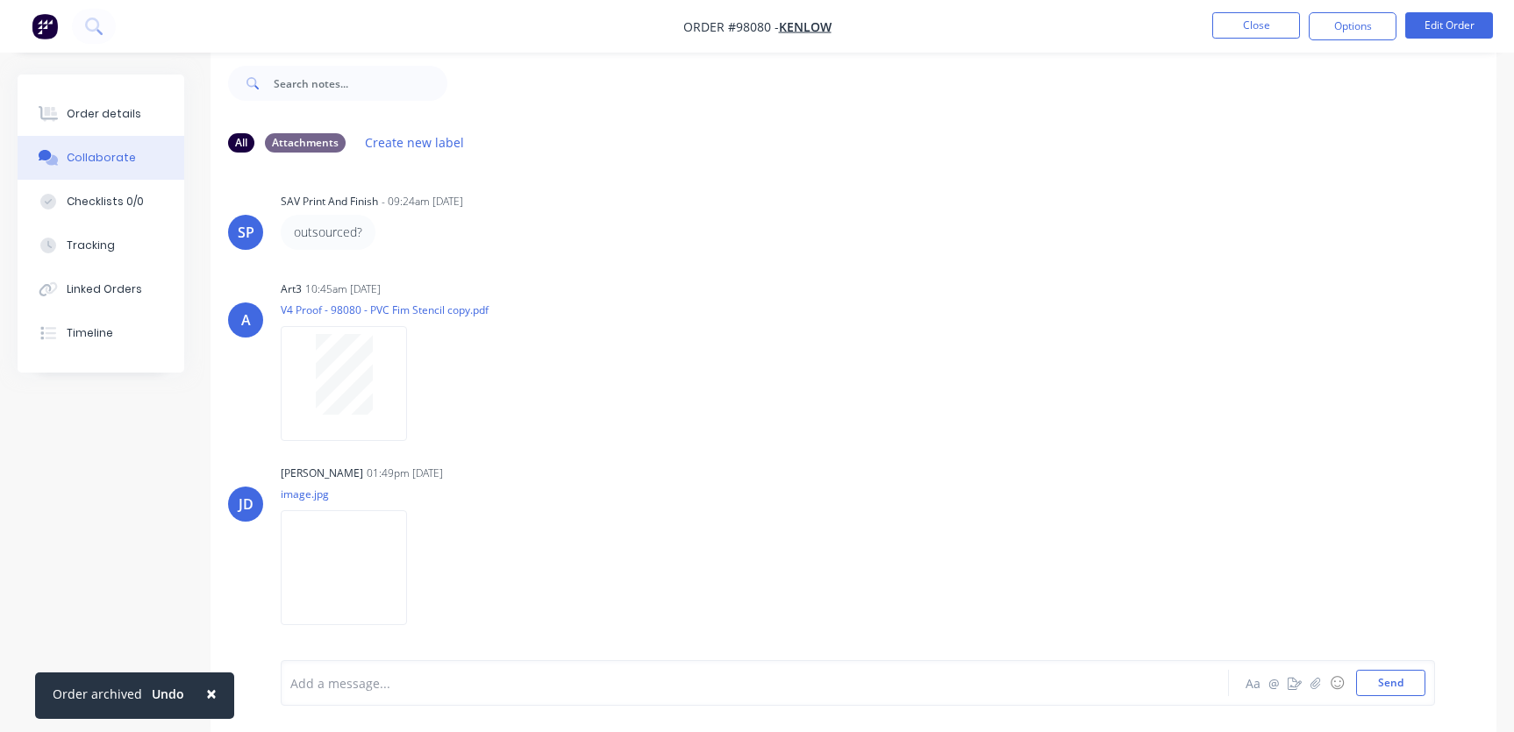
click at [370, 680] on div at bounding box center [716, 684] width 851 height 18
click at [1389, 686] on button "Send" at bounding box center [1390, 683] width 69 height 26
click at [93, 113] on div "Order details" at bounding box center [104, 114] width 75 height 16
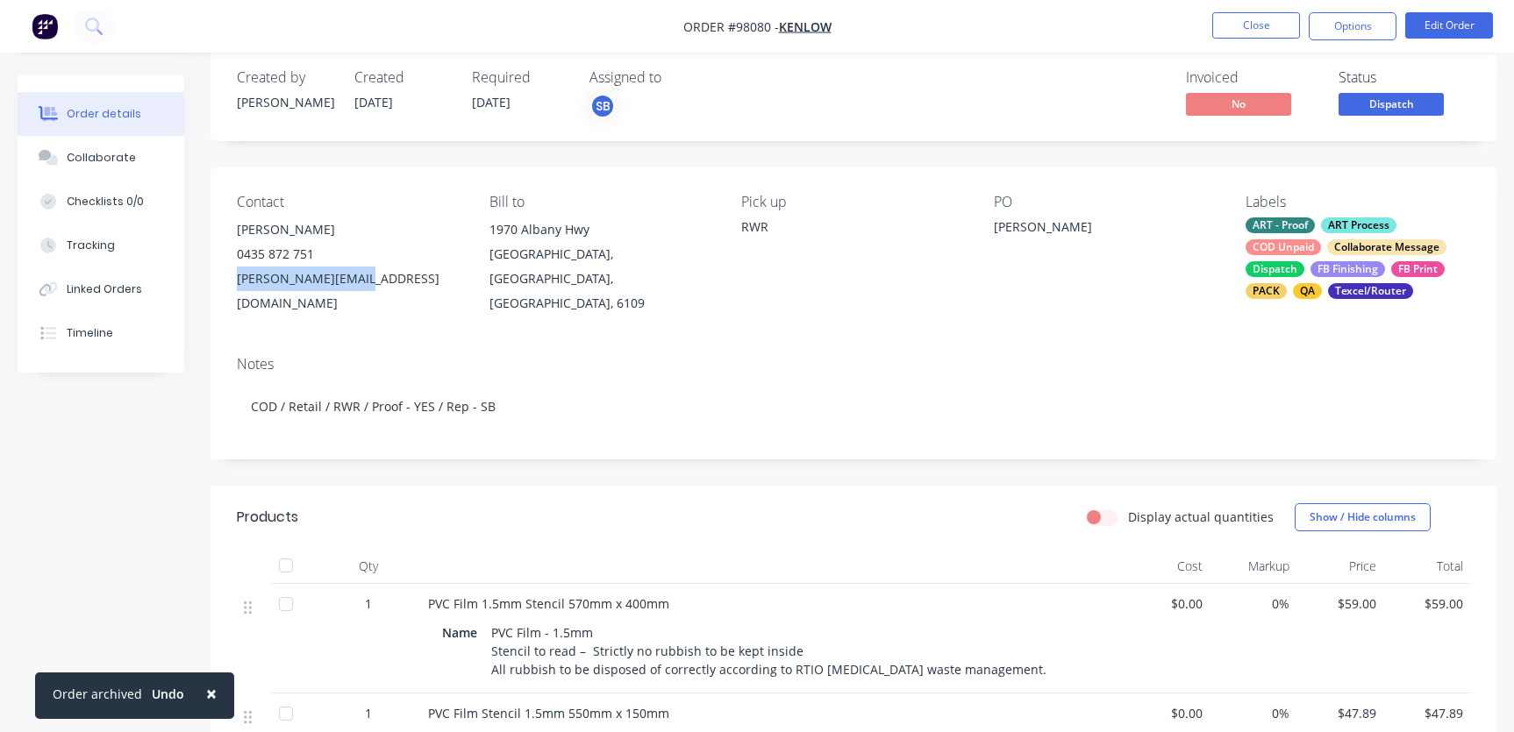
drag, startPoint x: 371, startPoint y: 275, endPoint x: 282, endPoint y: 288, distance: 89.6
click at [240, 284] on div "[PERSON_NAME][EMAIL_ADDRESS][DOMAIN_NAME]" at bounding box center [349, 291] width 225 height 49
copy div "[PERSON_NAME][EMAIL_ADDRESS][DOMAIN_NAME]"
click at [1247, 25] on button "Close" at bounding box center [1256, 25] width 88 height 26
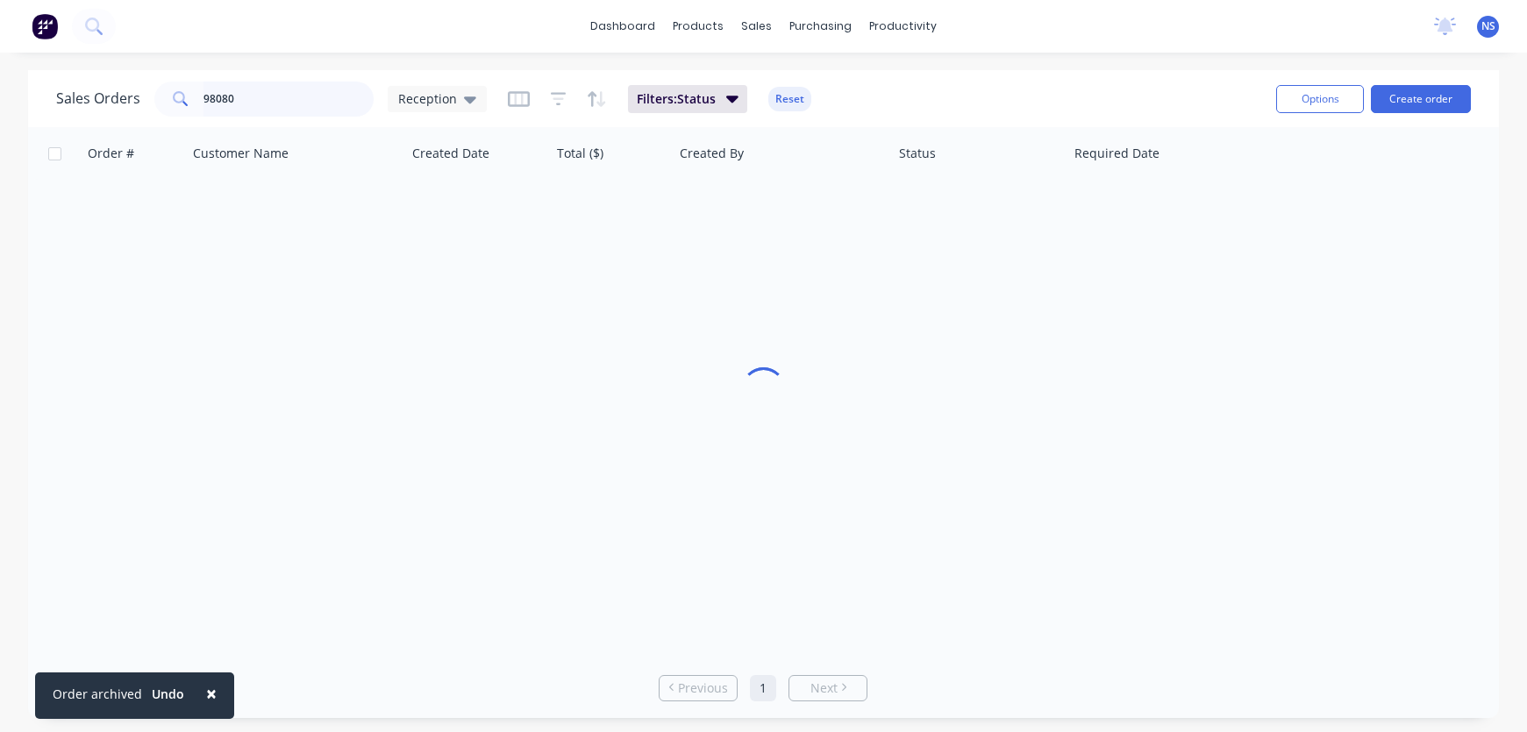
click at [258, 96] on input "98080" at bounding box center [288, 99] width 171 height 35
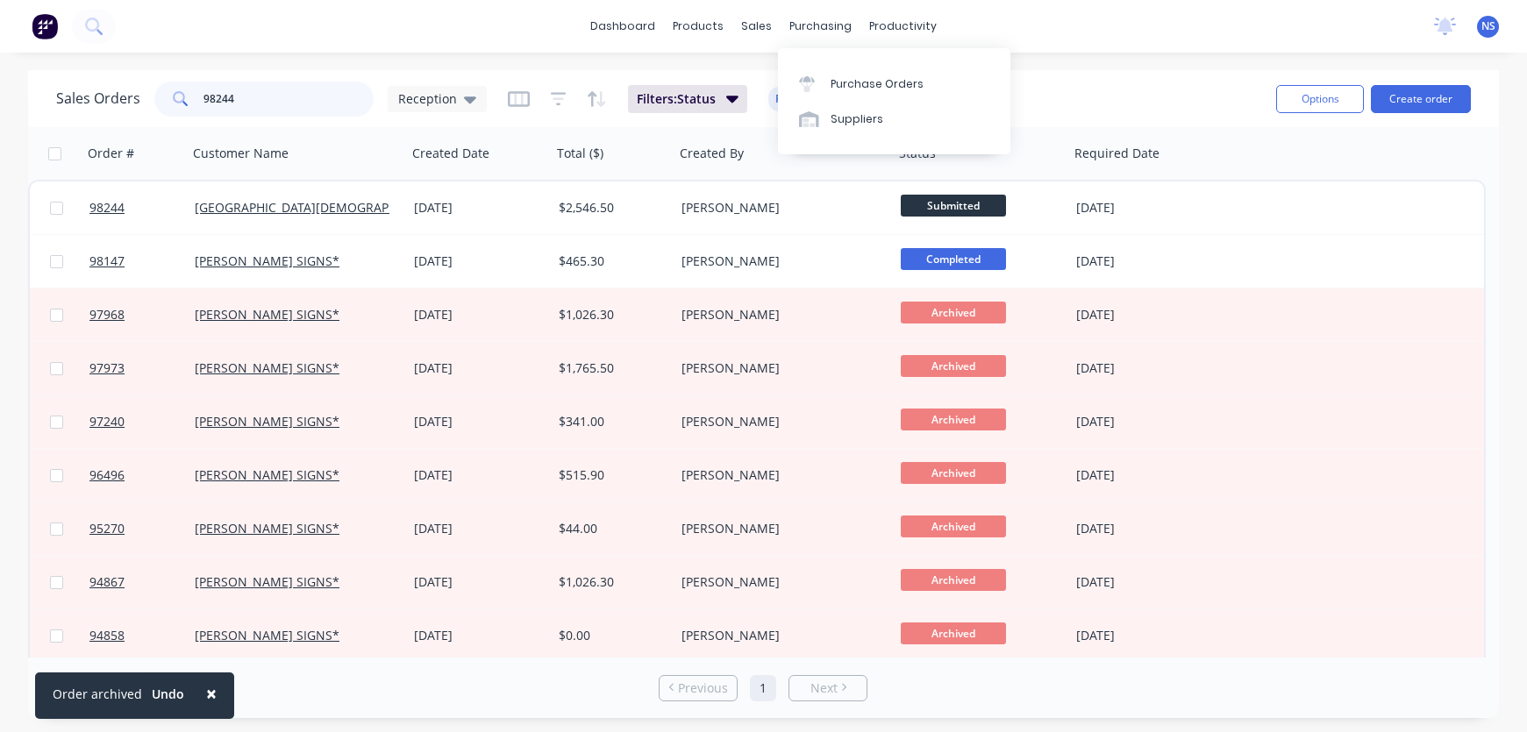
type input "98244"
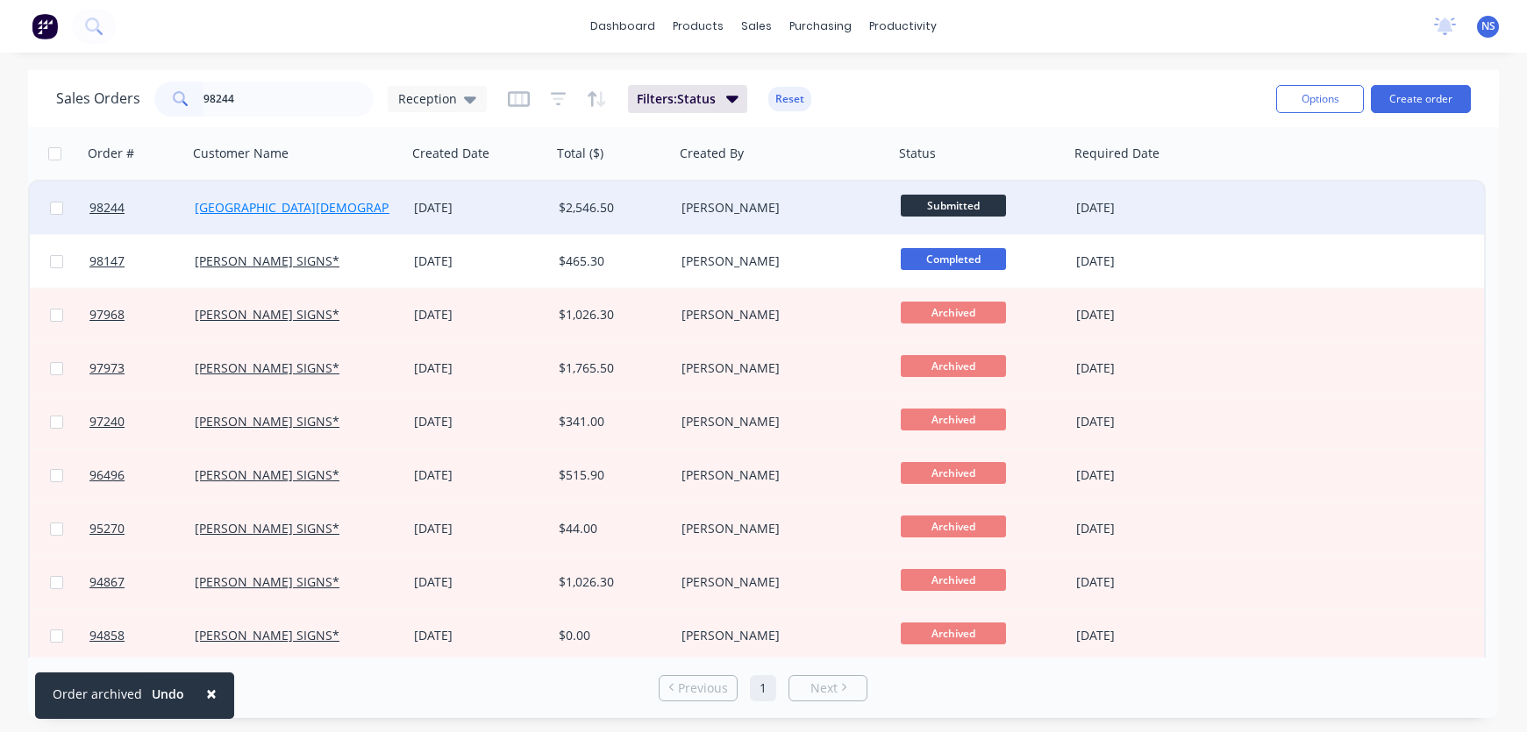
click at [317, 207] on link "[GEOGRAPHIC_DATA][DEMOGRAPHIC_DATA]" at bounding box center [321, 207] width 253 height 17
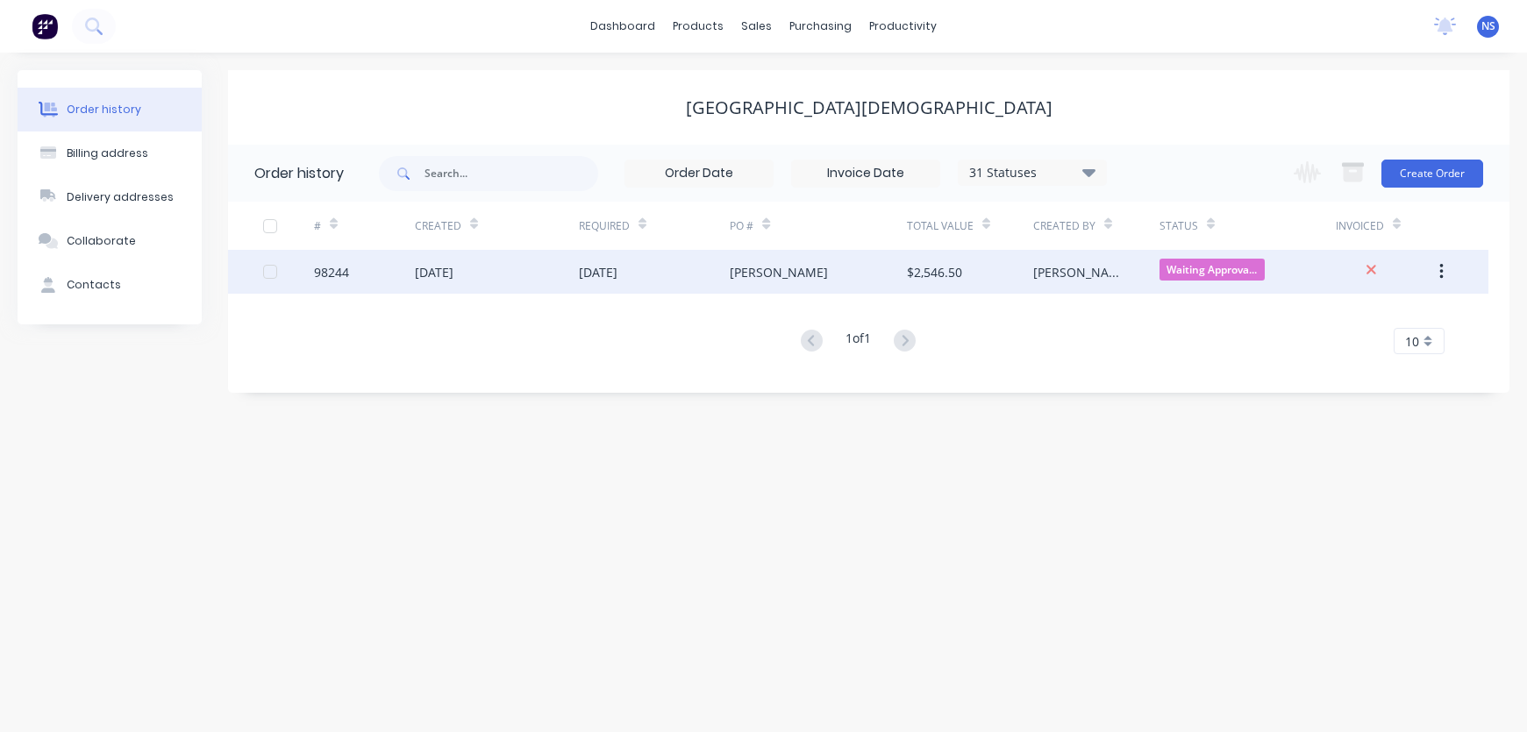
click at [983, 274] on div "$2,546.50" at bounding box center [970, 272] width 126 height 44
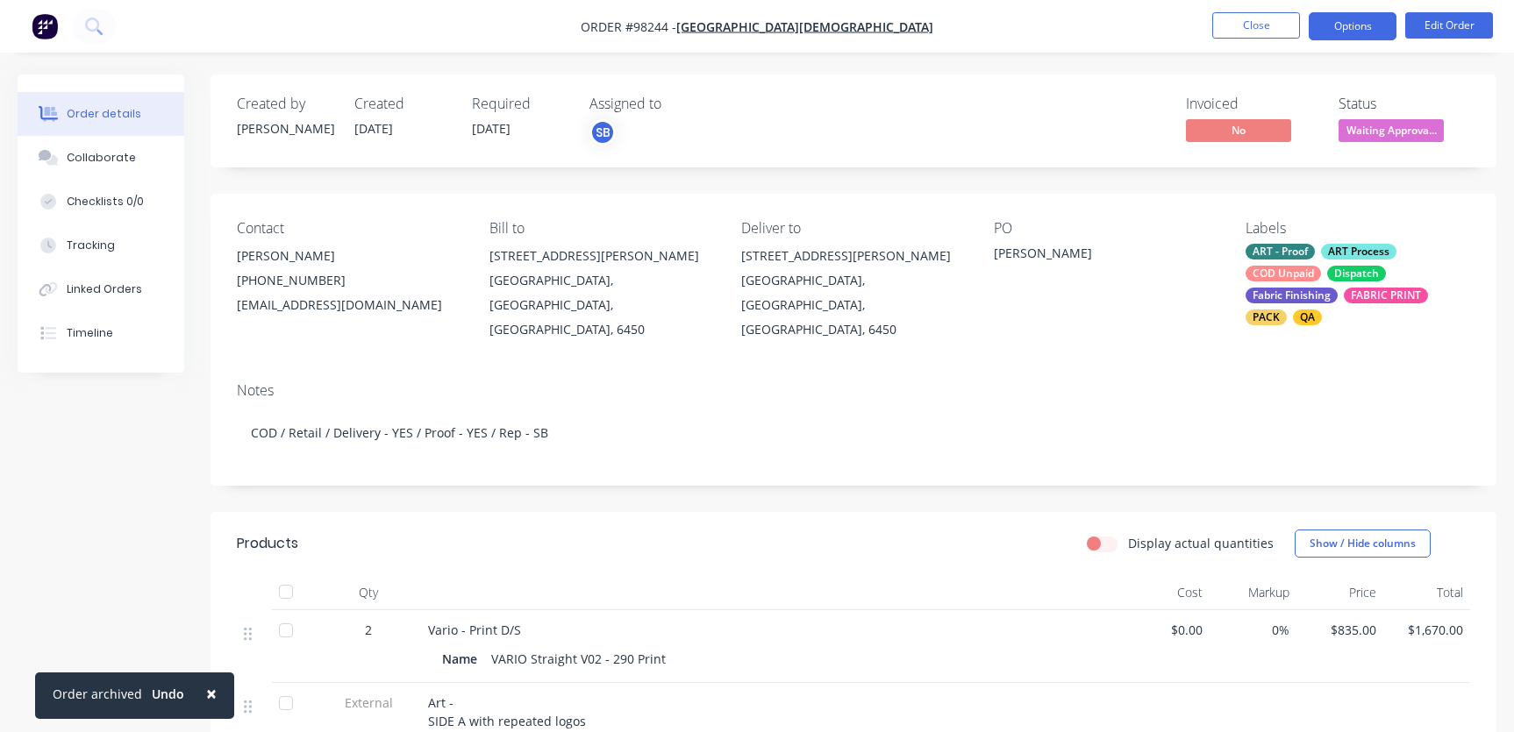
click at [1340, 28] on button "Options" at bounding box center [1353, 26] width 88 height 28
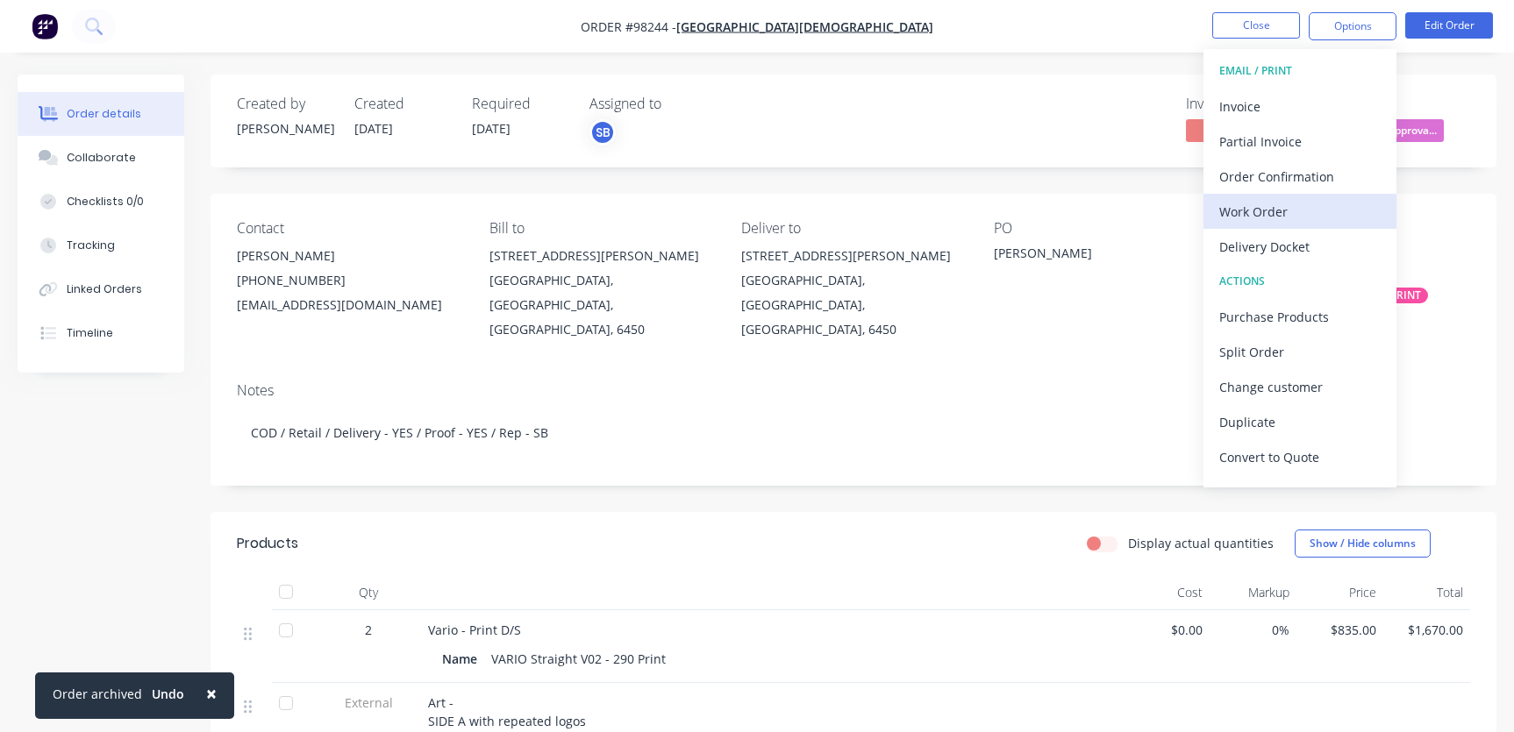
click at [1281, 209] on div "Work Order" at bounding box center [1299, 211] width 161 height 25
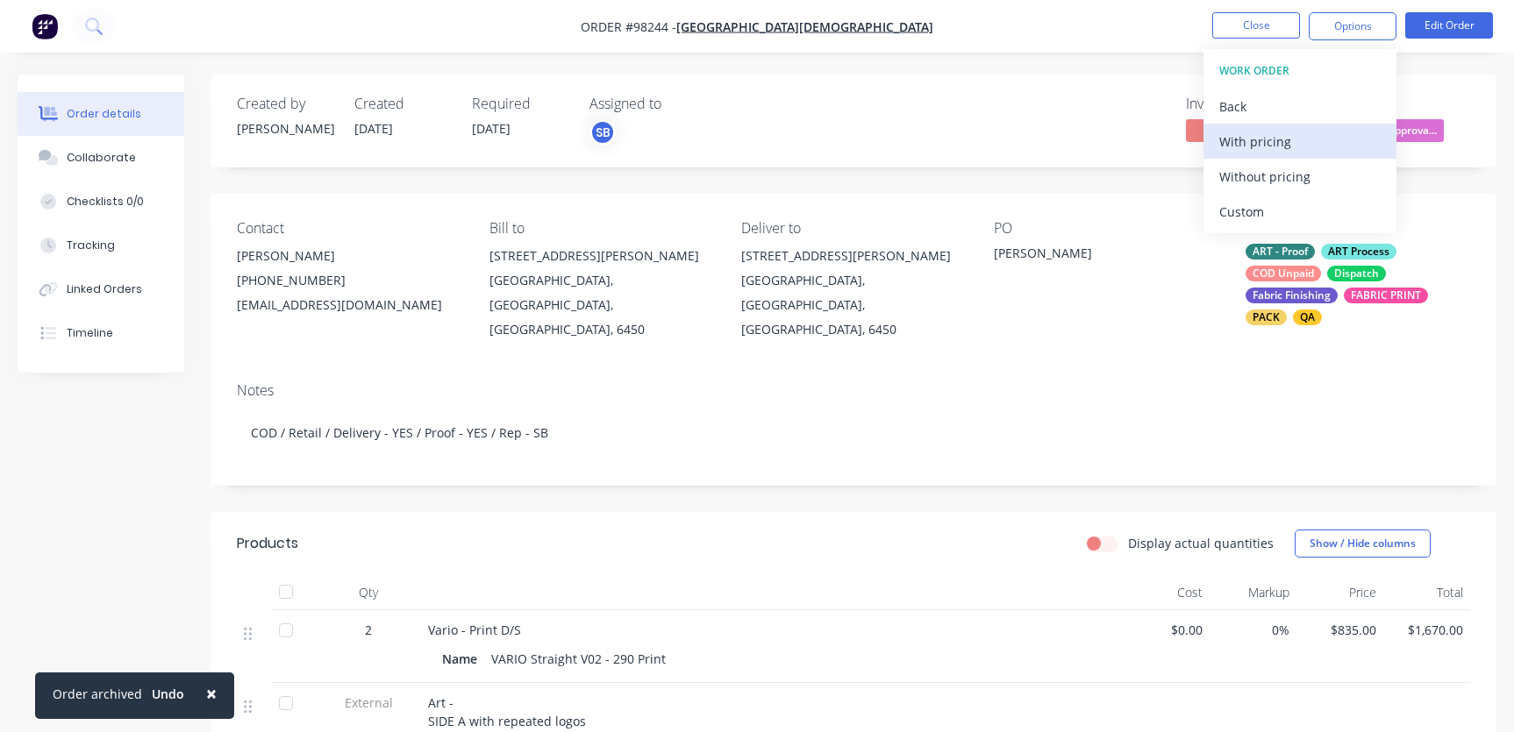
click at [1255, 148] on div "With pricing" at bounding box center [1299, 141] width 161 height 25
